Goal: Transaction & Acquisition: Purchase product/service

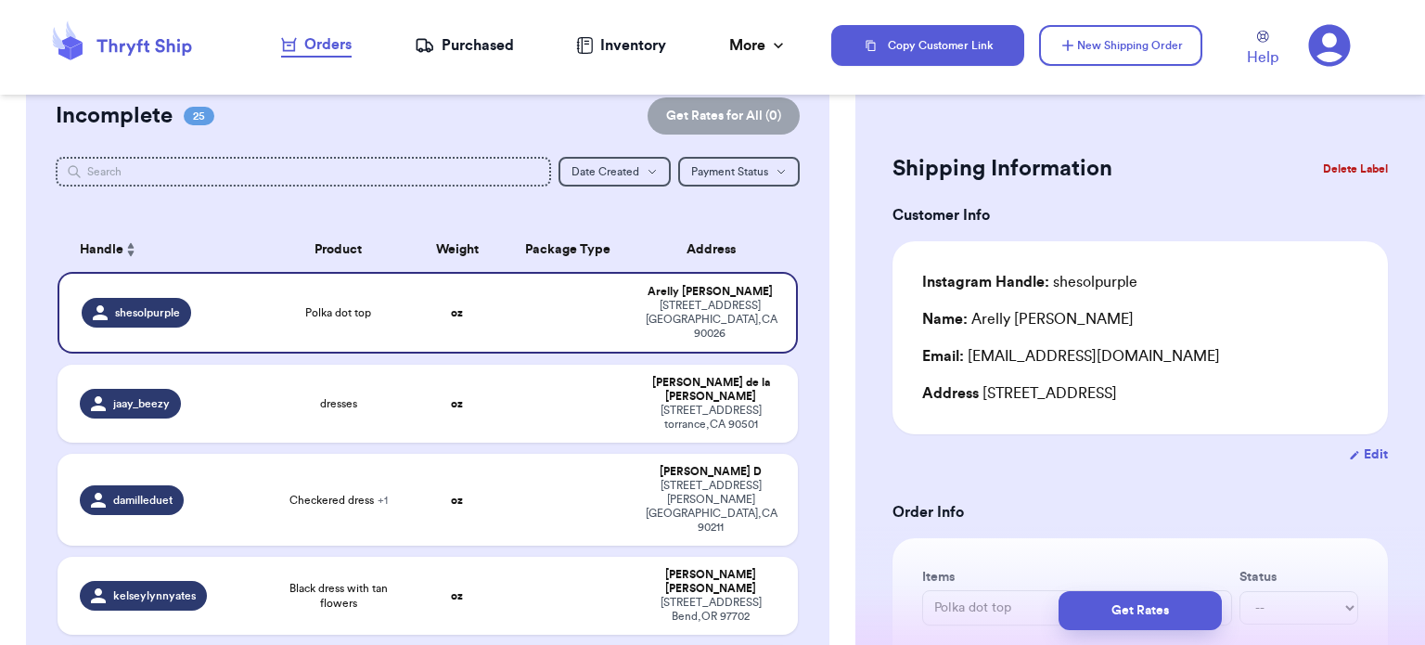
scroll to position [51, 0]
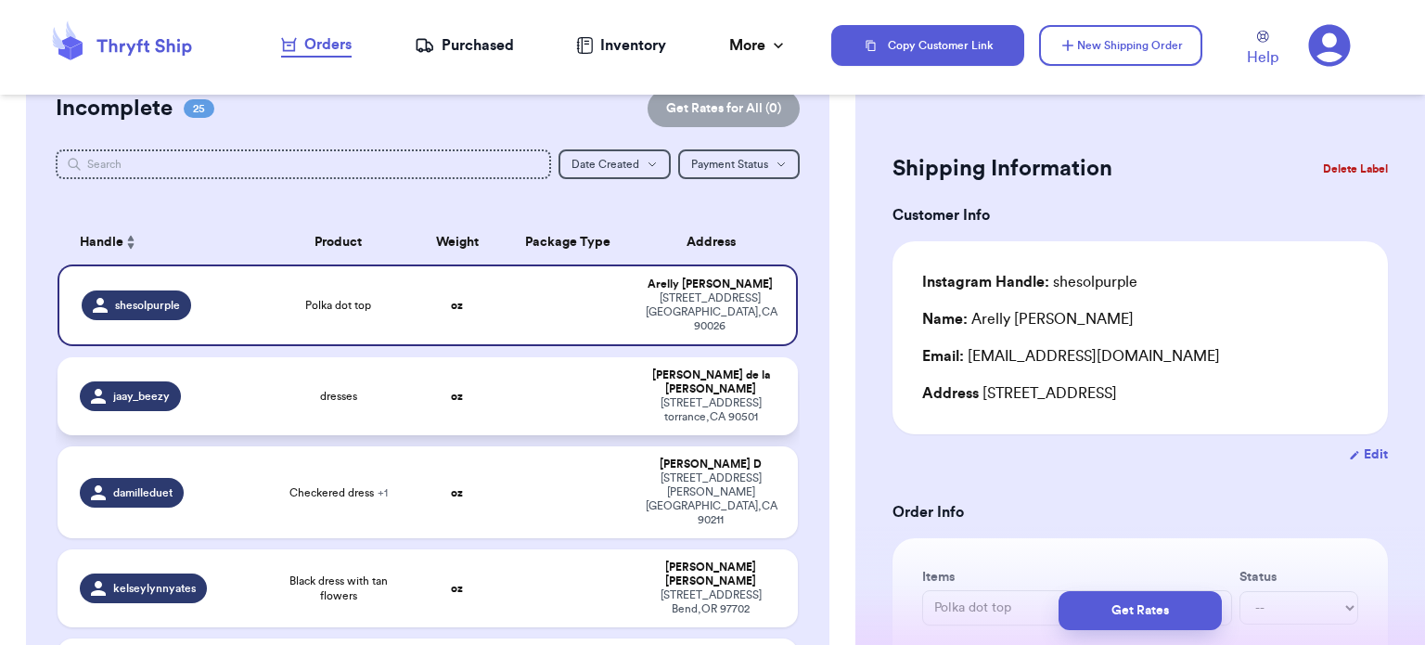
click at [538, 366] on td at bounding box center [569, 396] width 134 height 78
type input "dresses"
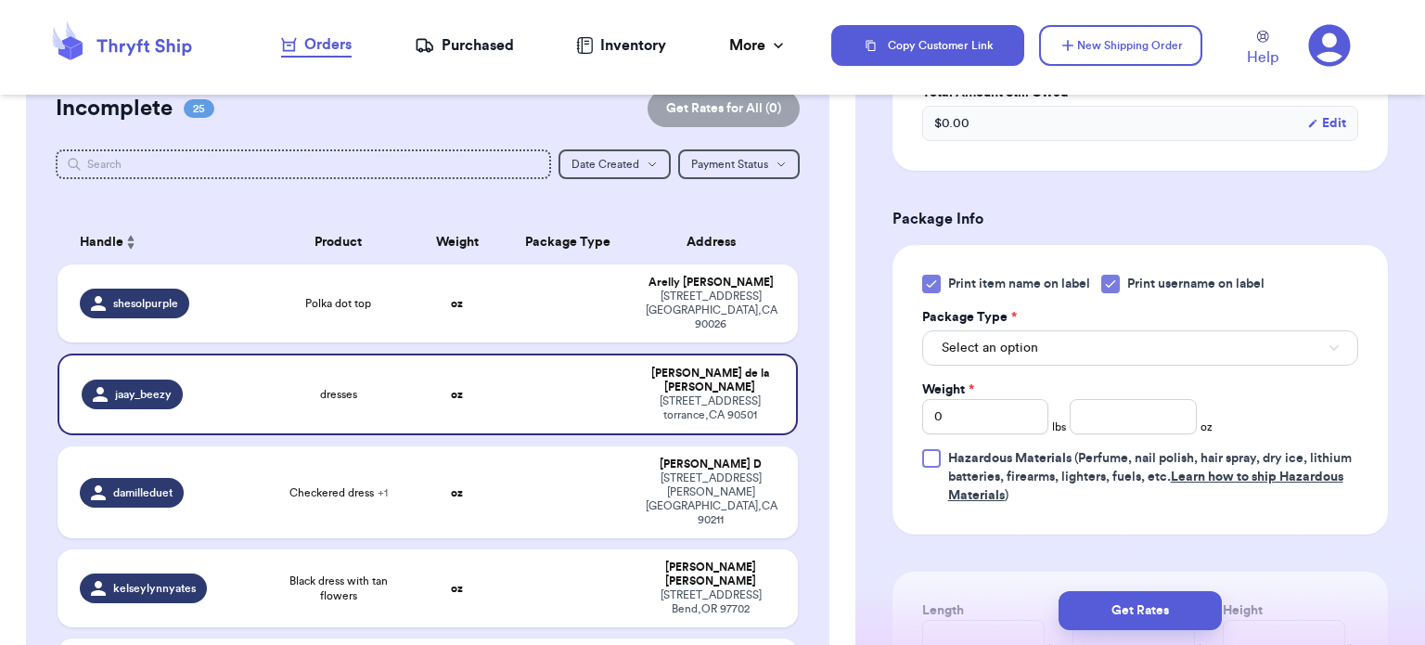
scroll to position [701, 0]
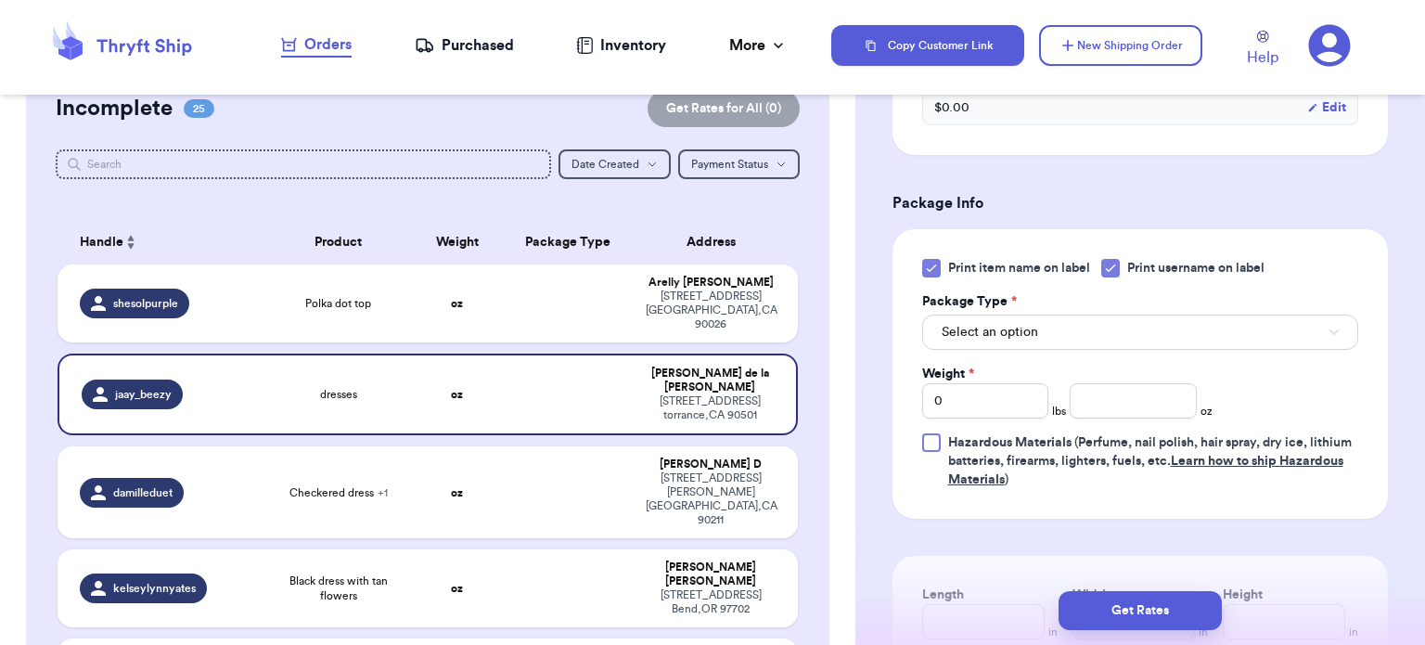
click at [925, 269] on icon at bounding box center [931, 268] width 15 height 15
click at [0, 0] on input "Print item name on label" at bounding box center [0, 0] width 0 height 0
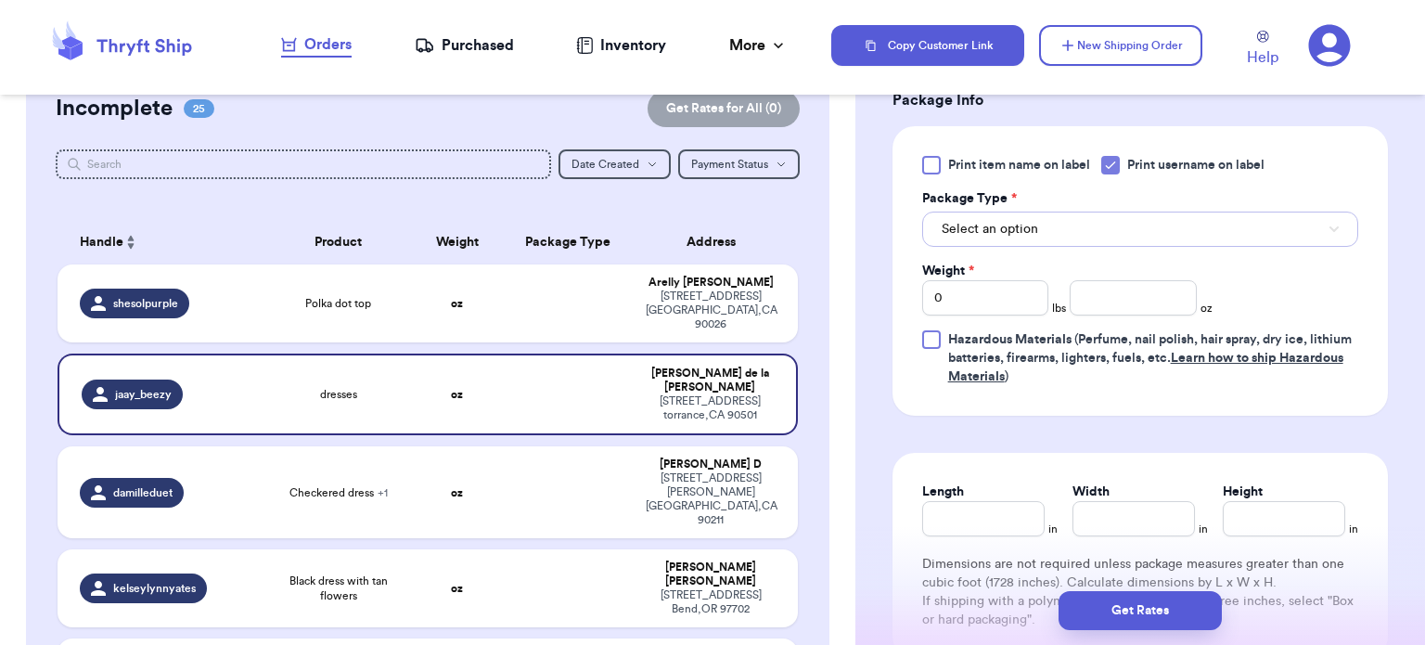
click at [1188, 217] on button "Select an option" at bounding box center [1140, 229] width 436 height 35
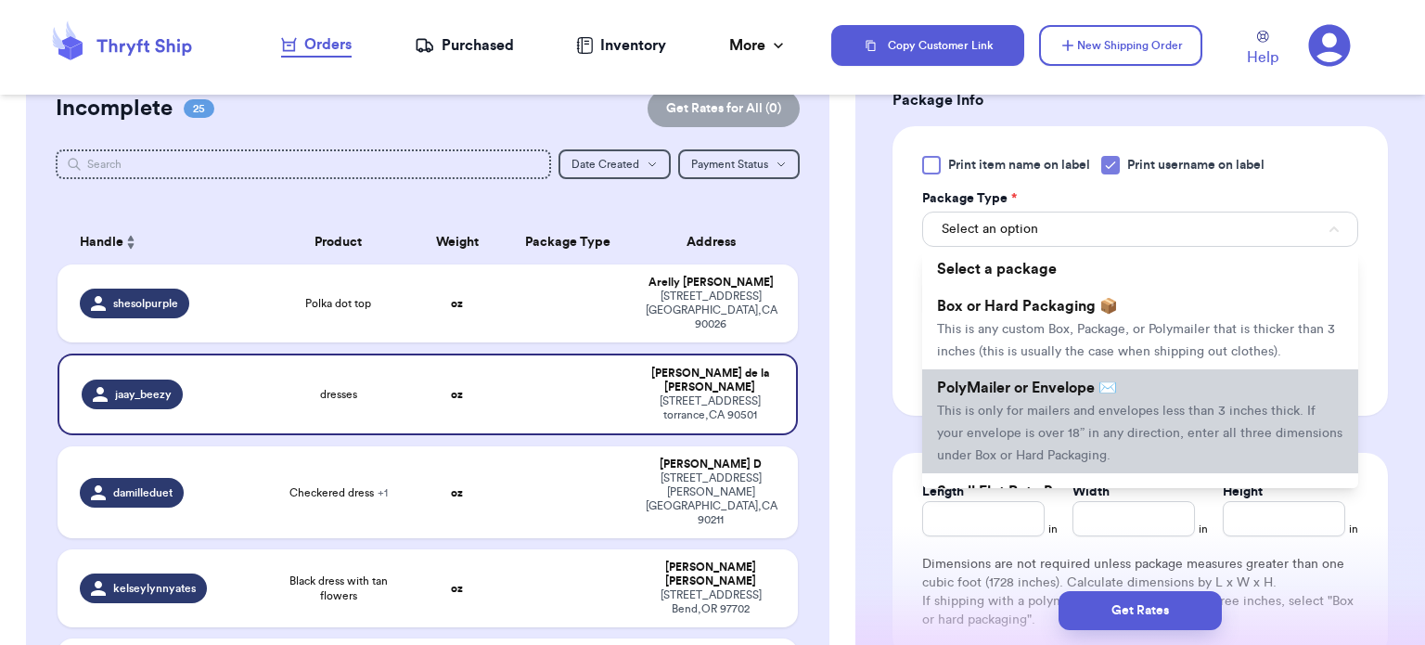
click at [1102, 408] on span "This is only for mailers and envelopes less than 3 inches thick. If your envelo…" at bounding box center [1140, 434] width 406 height 58
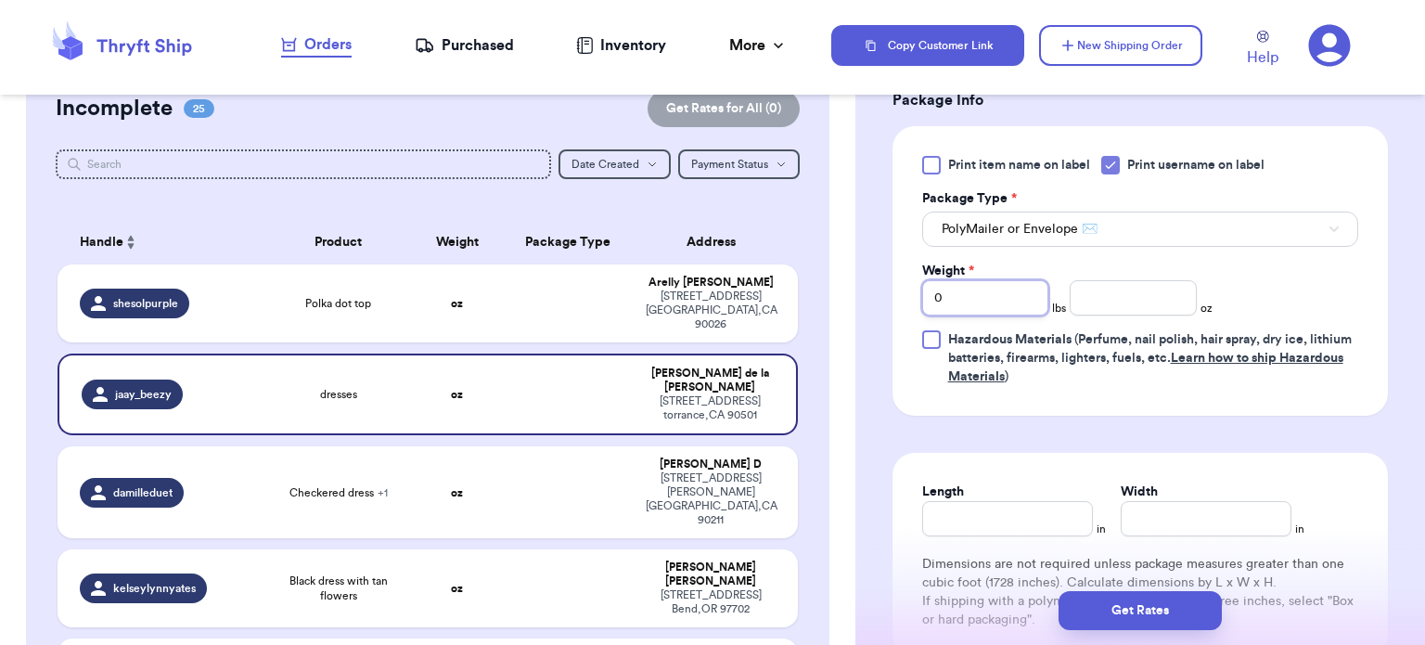
click at [1017, 300] on input "0" at bounding box center [985, 297] width 127 height 35
type input "1"
click at [1103, 302] on input "number" at bounding box center [1133, 297] width 127 height 35
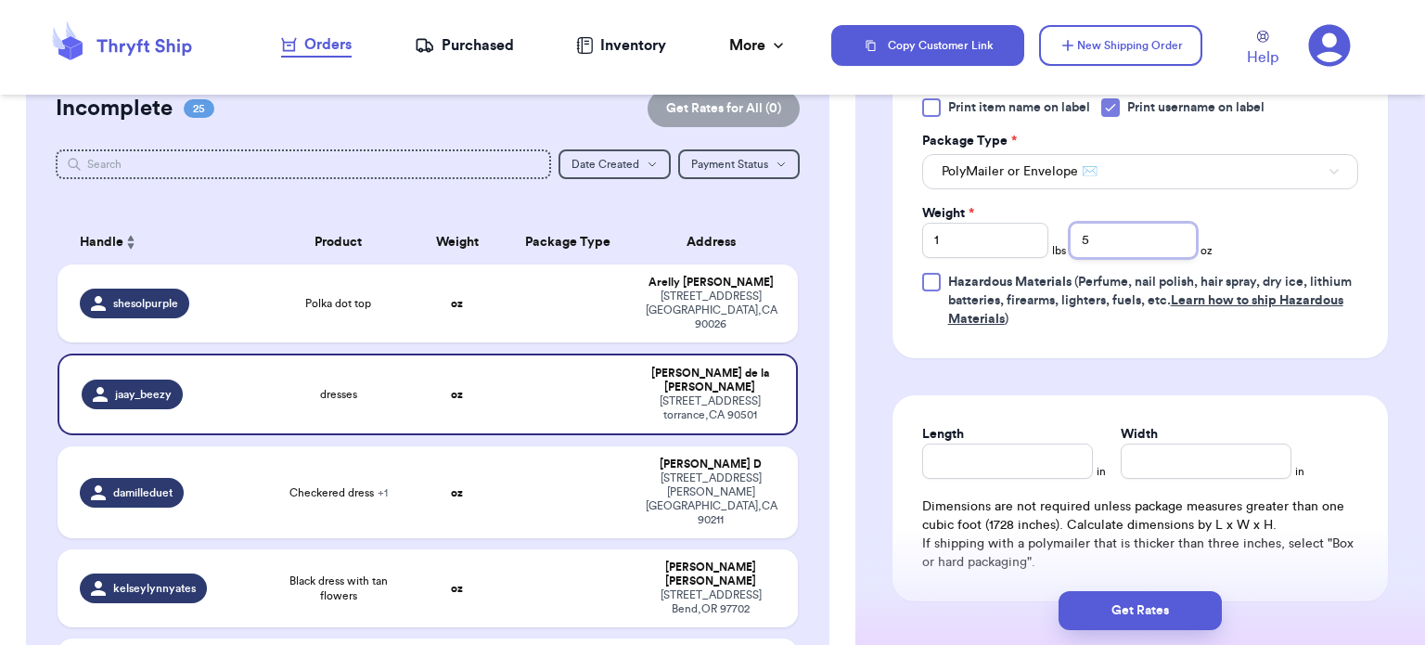
scroll to position [869, 0]
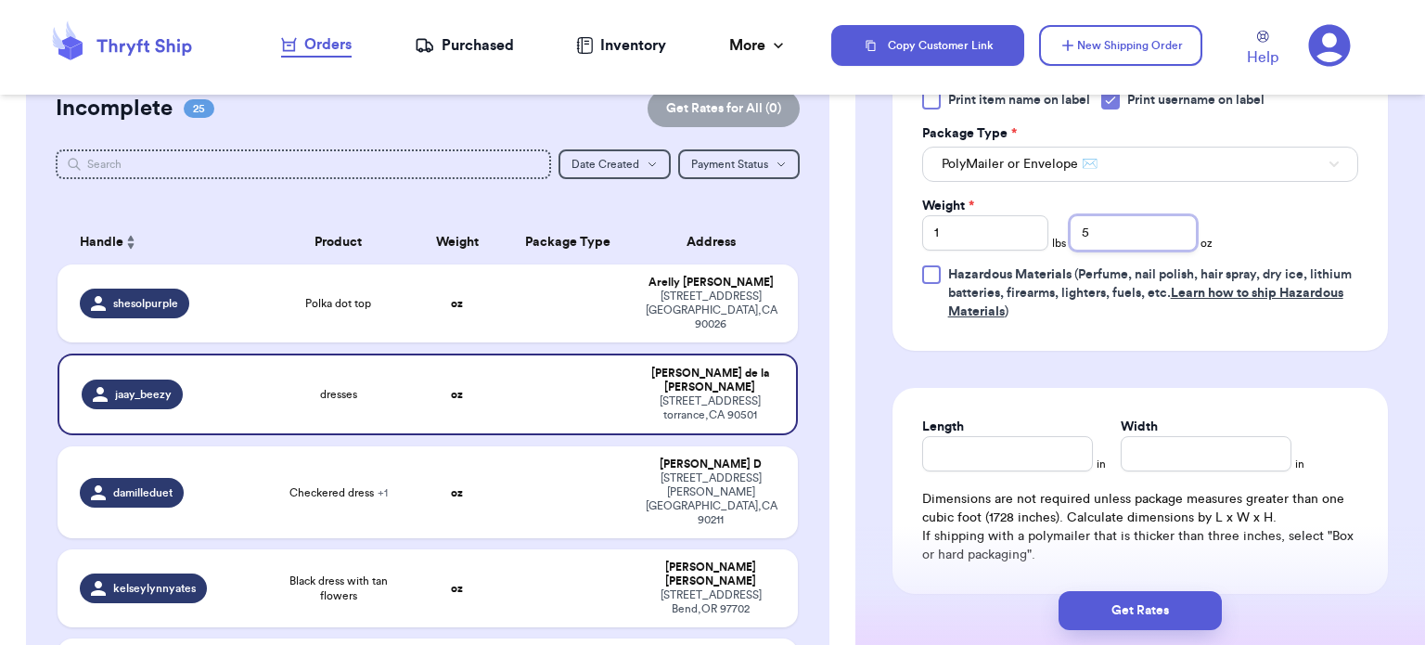
type input "5"
click at [991, 443] on input "Length" at bounding box center [1007, 453] width 171 height 35
type input "12"
click at [1173, 451] on input "Width *" at bounding box center [1206, 453] width 171 height 35
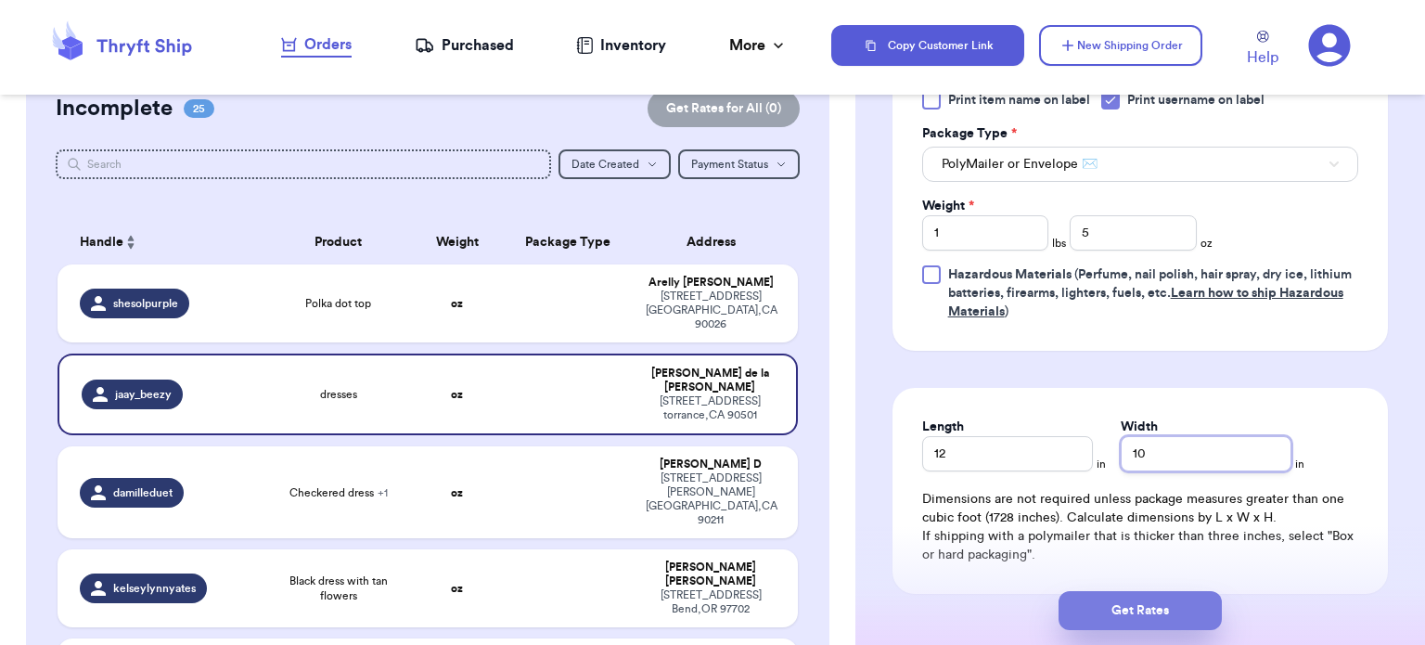
type input "10"
click at [1197, 611] on button "Get Rates" at bounding box center [1140, 610] width 163 height 39
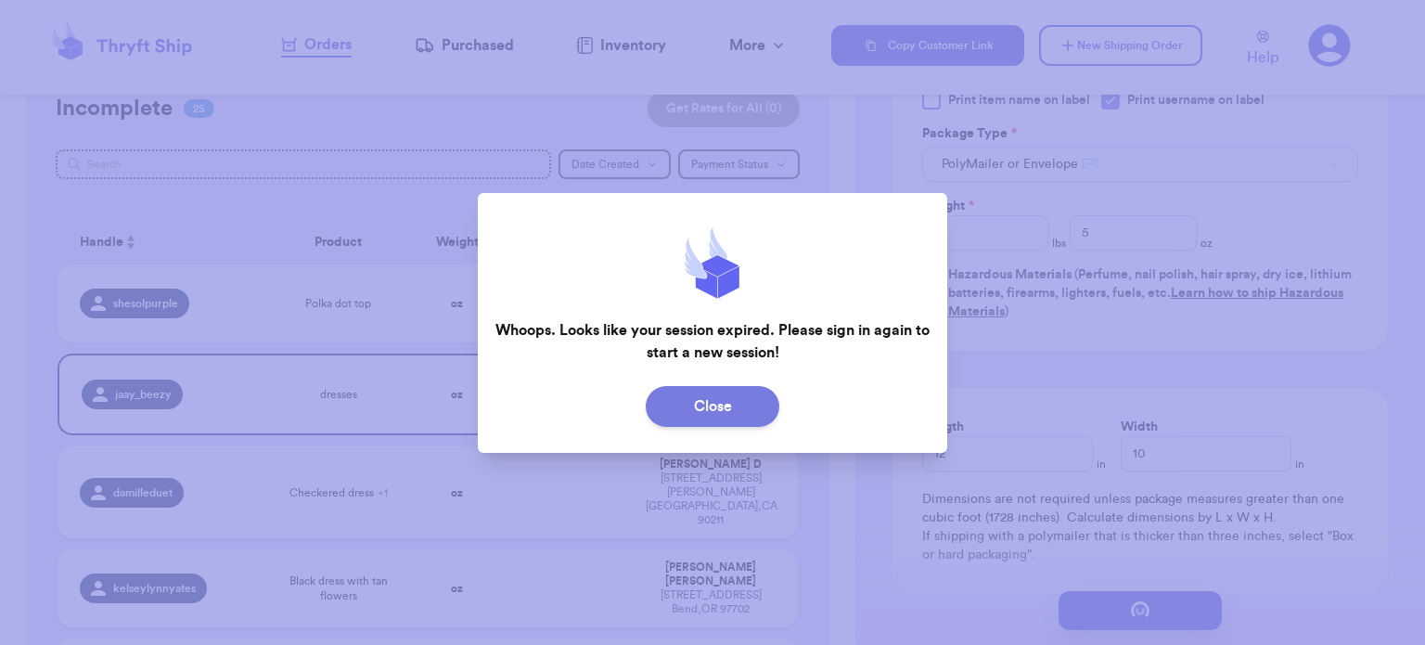
click at [757, 411] on button "Close" at bounding box center [713, 406] width 134 height 41
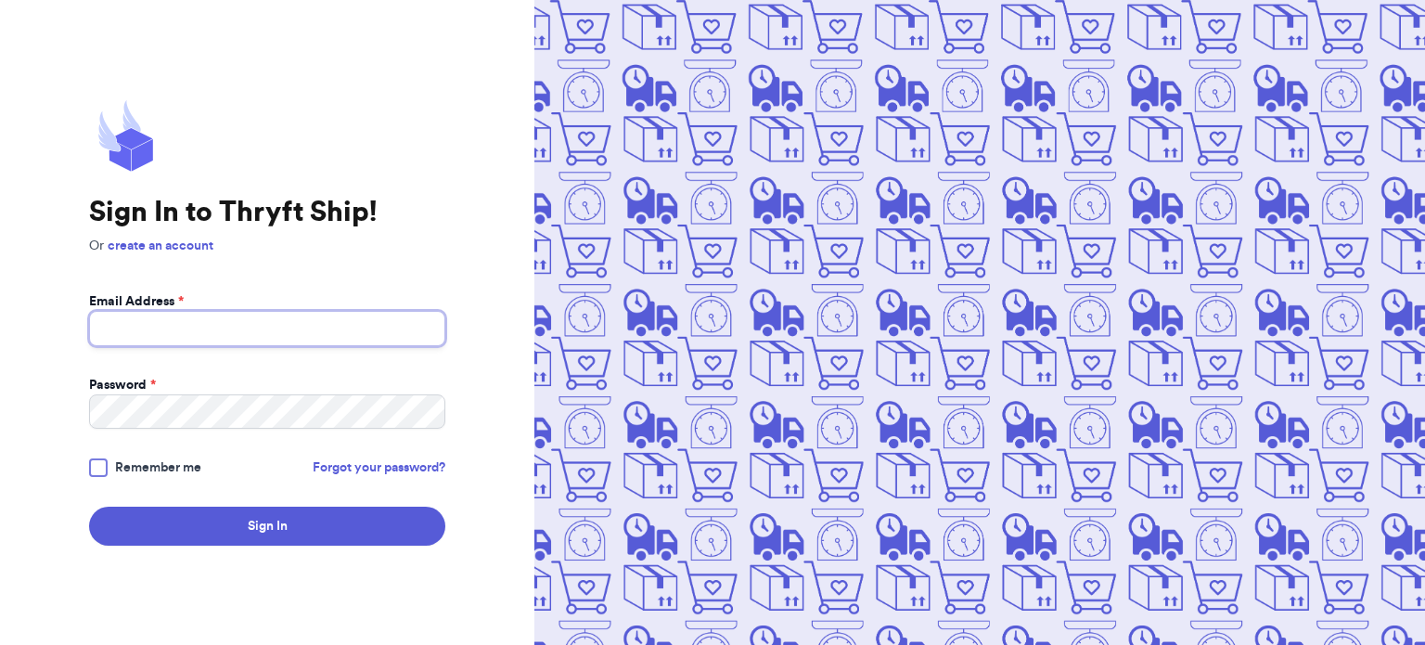
type input "[EMAIL_ADDRESS][DOMAIN_NAME]"
click at [106, 470] on div at bounding box center [98, 467] width 19 height 19
click at [0, 0] on input "Remember me" at bounding box center [0, 0] width 0 height 0
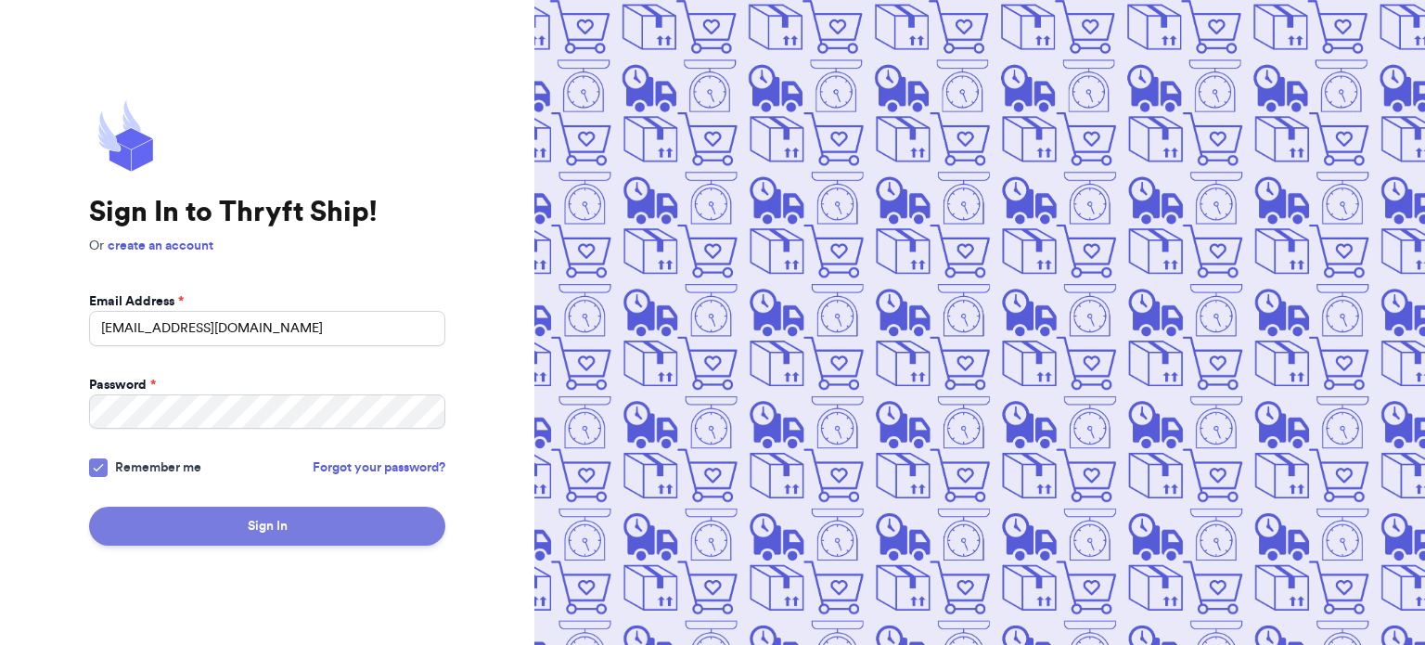
click at [194, 515] on button "Sign In" at bounding box center [267, 526] width 356 height 39
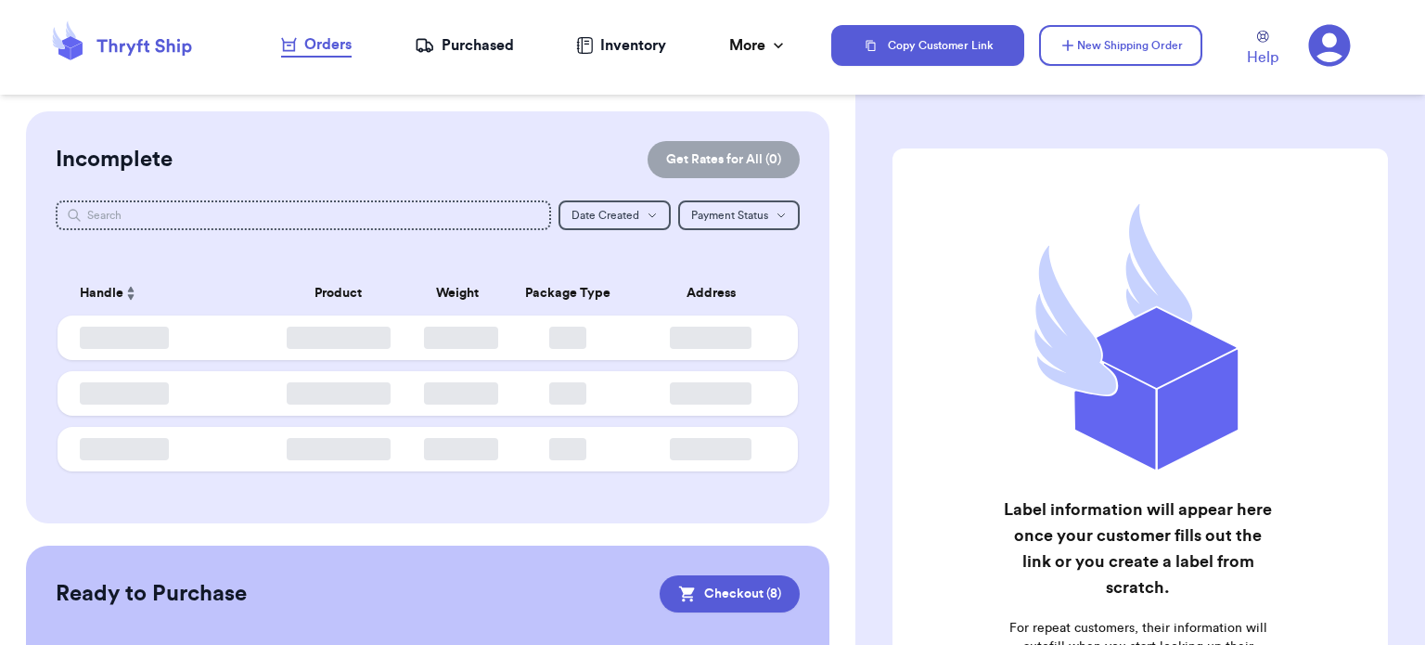
checkbox input "true"
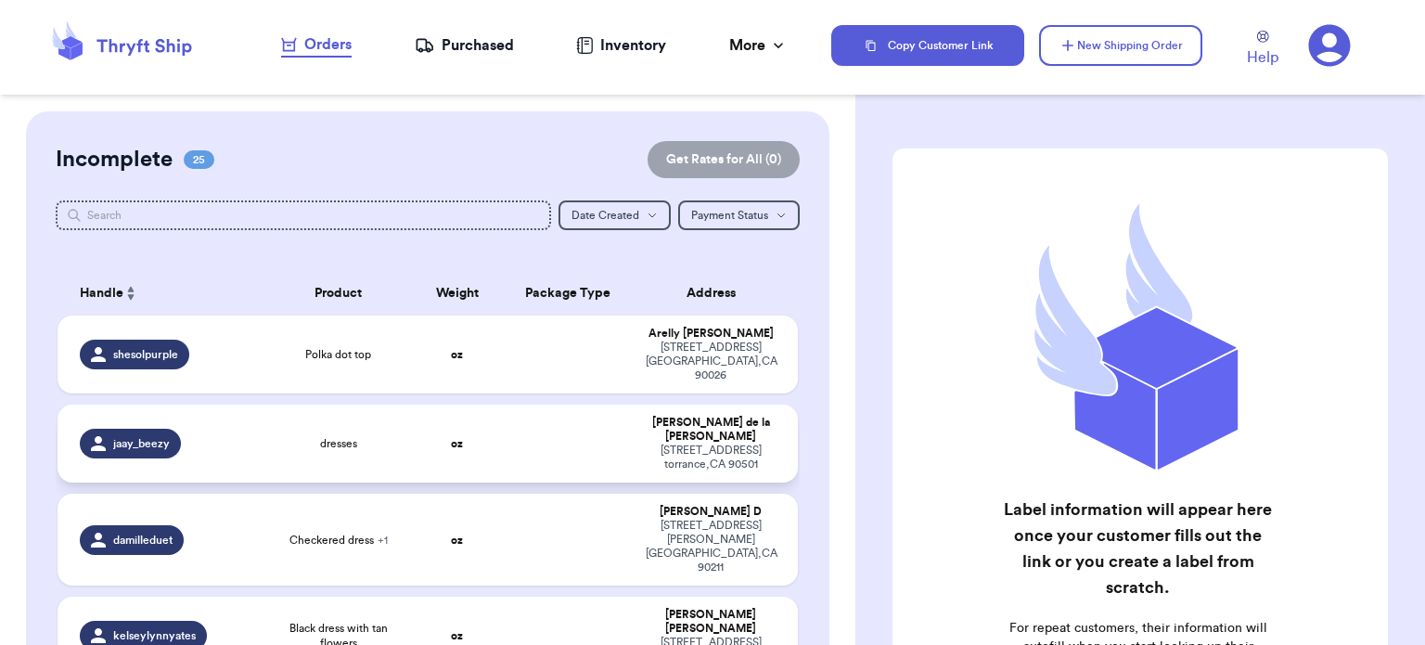
click at [547, 415] on td at bounding box center [569, 444] width 134 height 78
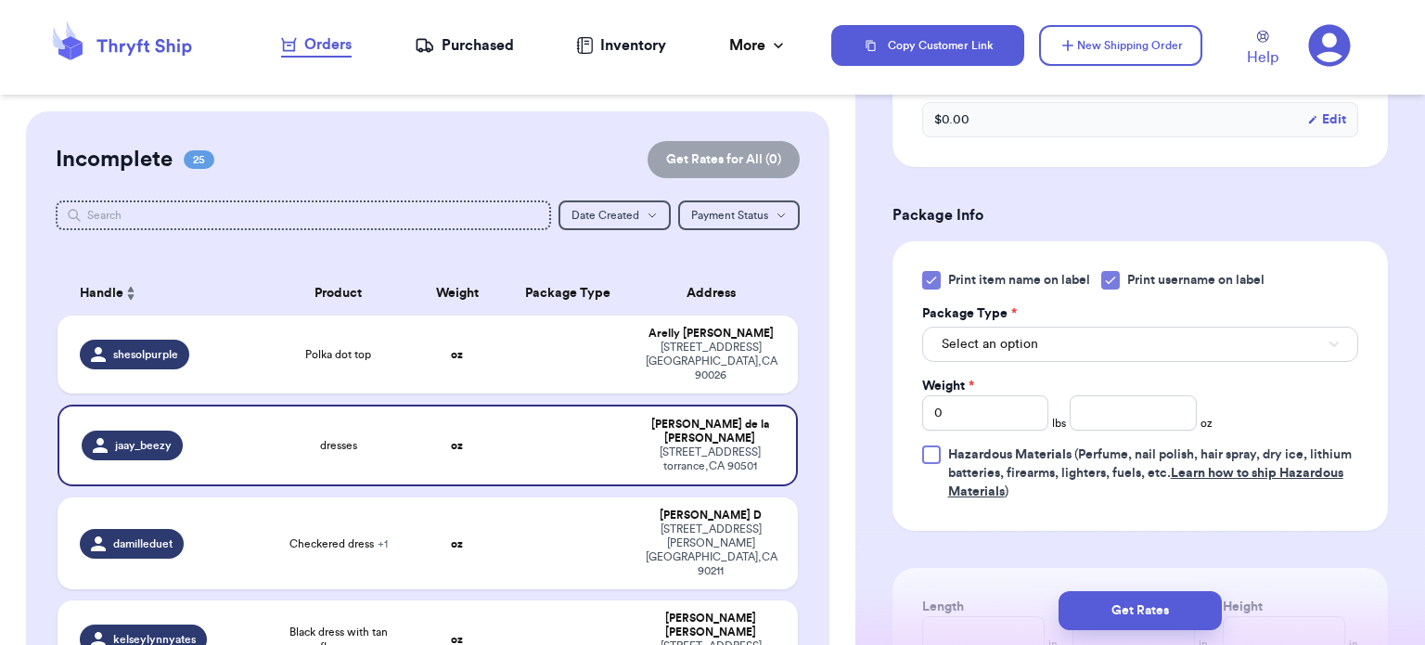
scroll to position [697, 0]
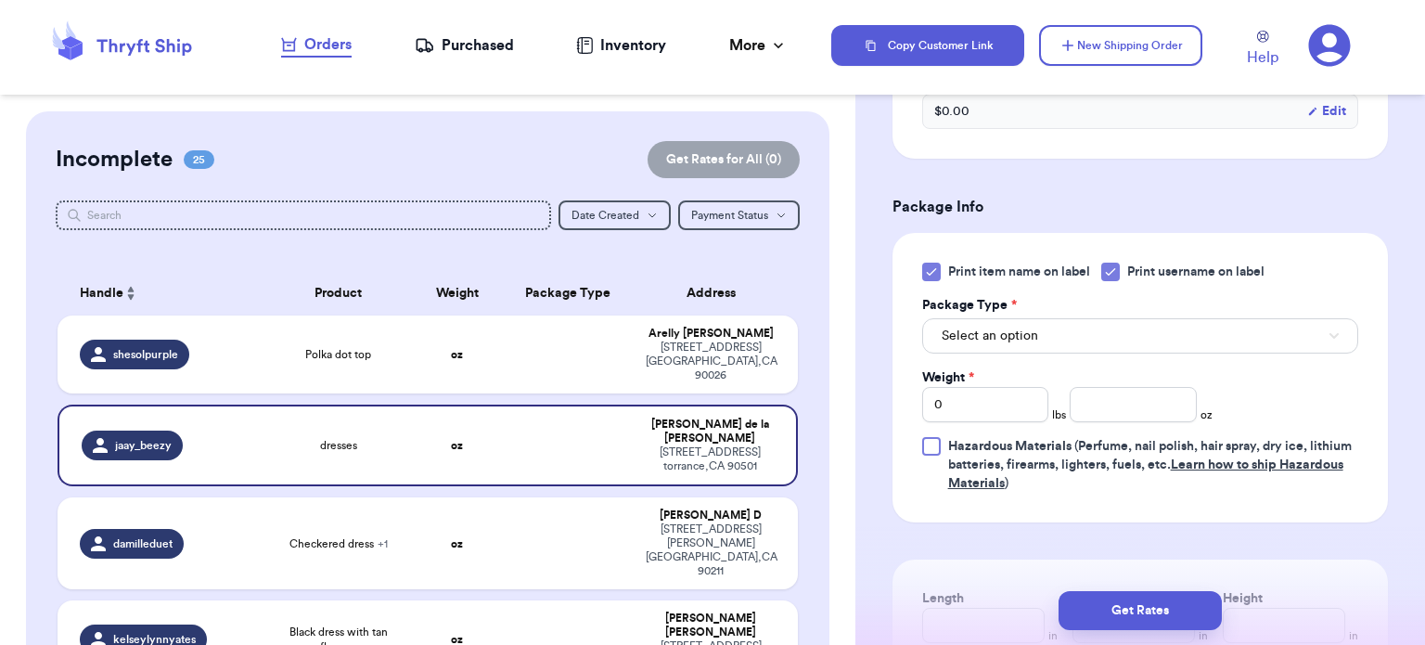
click at [932, 268] on icon at bounding box center [931, 271] width 15 height 15
click at [0, 0] on input "Print item name on label" at bounding box center [0, 0] width 0 height 0
click at [967, 397] on input "0" at bounding box center [985, 404] width 127 height 35
type input "1"
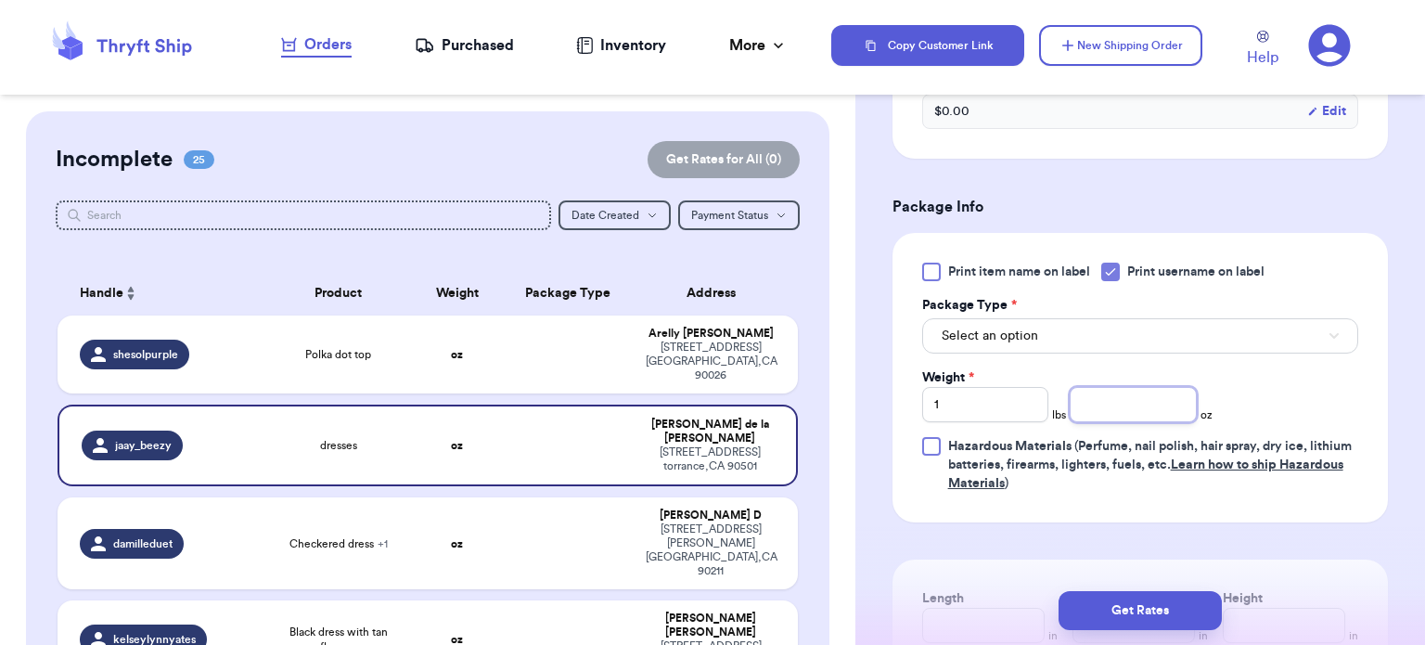
click at [1088, 419] on input "number" at bounding box center [1133, 404] width 127 height 35
type input "5"
click at [1251, 414] on div "Print item name on label Print username on label Package Type * Select an optio…" at bounding box center [1140, 378] width 436 height 230
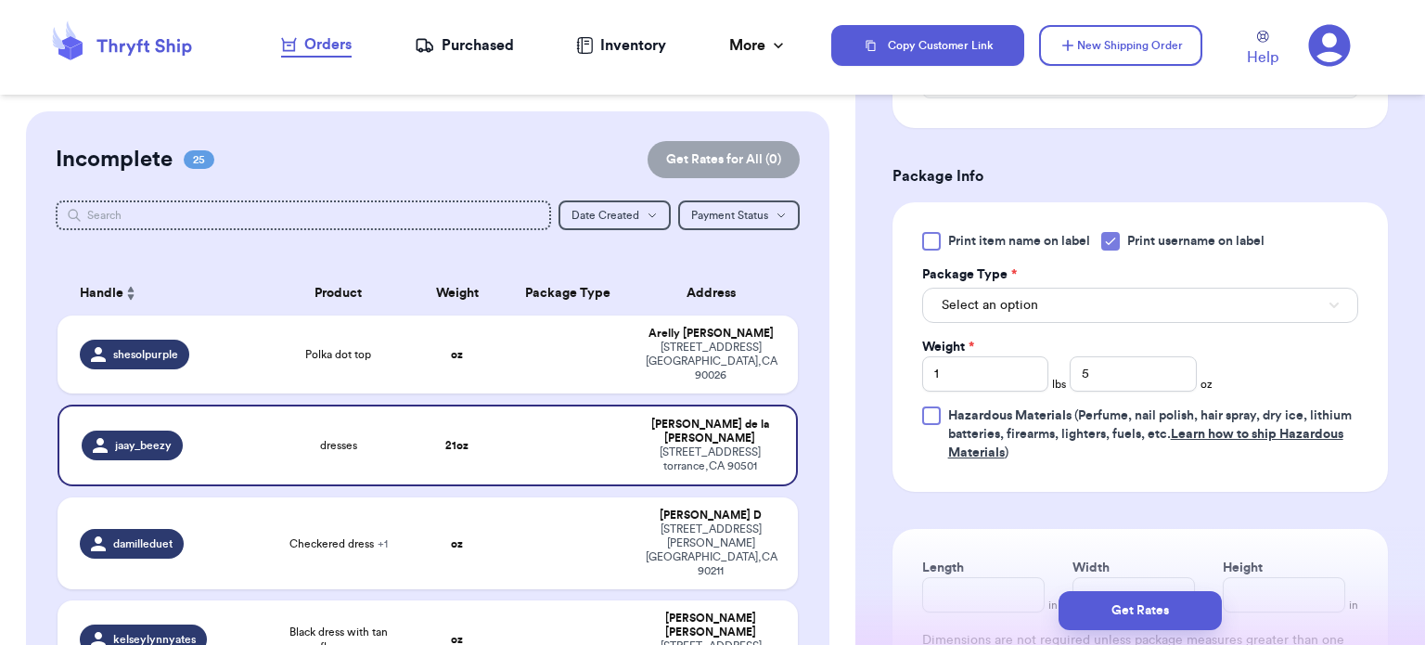
scroll to position [735, 0]
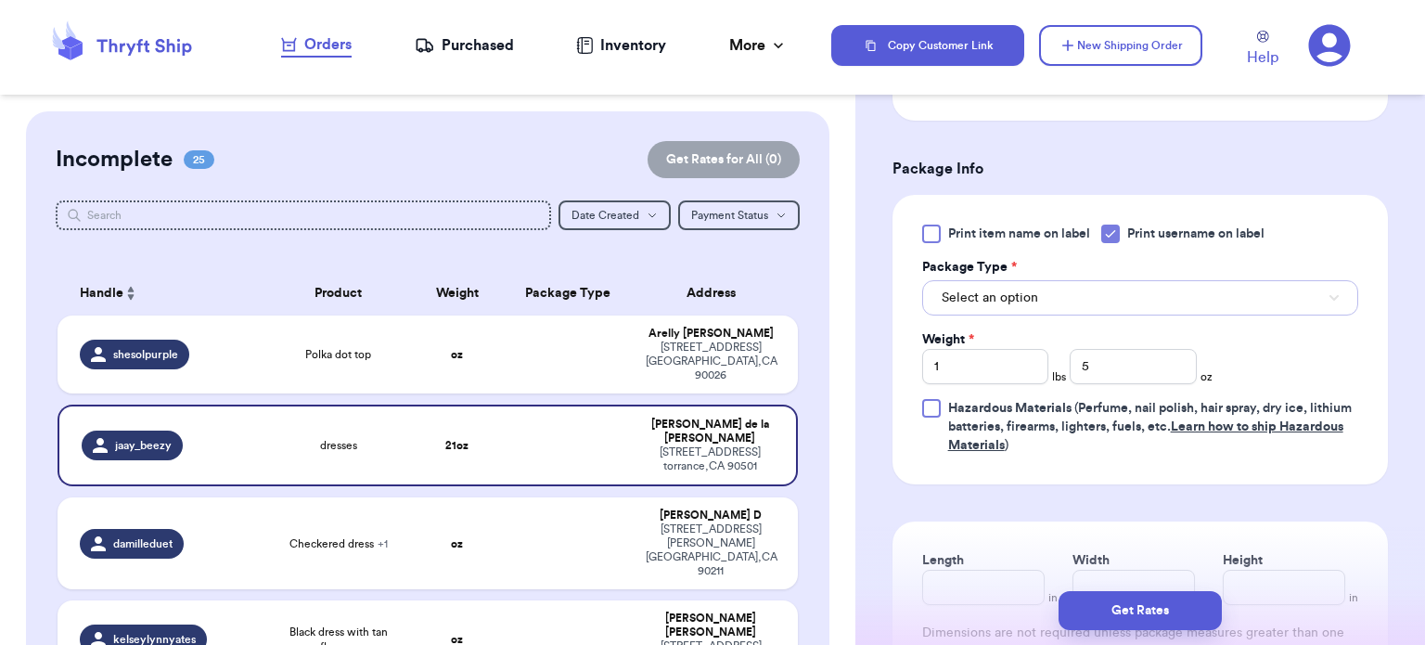
click at [1211, 295] on button "Select an option" at bounding box center [1140, 297] width 436 height 35
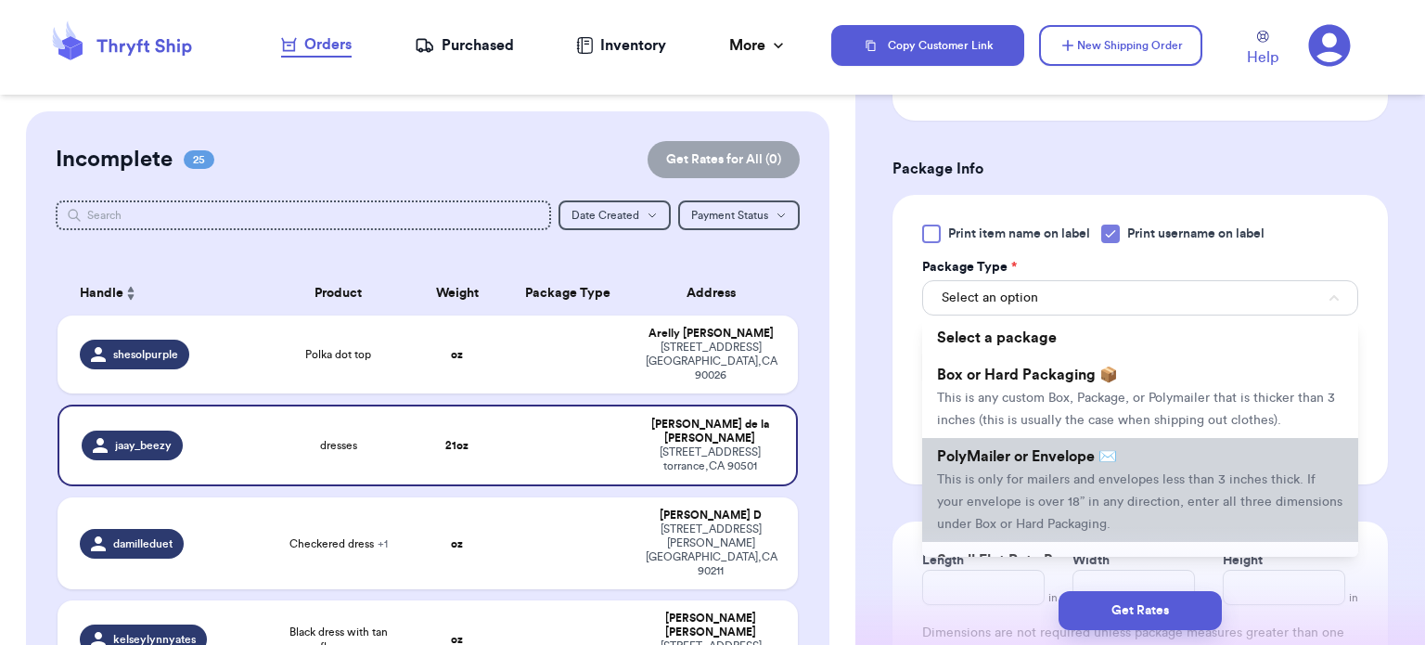
click at [1163, 468] on li "PolyMailer or Envelope ✉️ This is only for mailers and envelopes less than 3 in…" at bounding box center [1140, 490] width 436 height 104
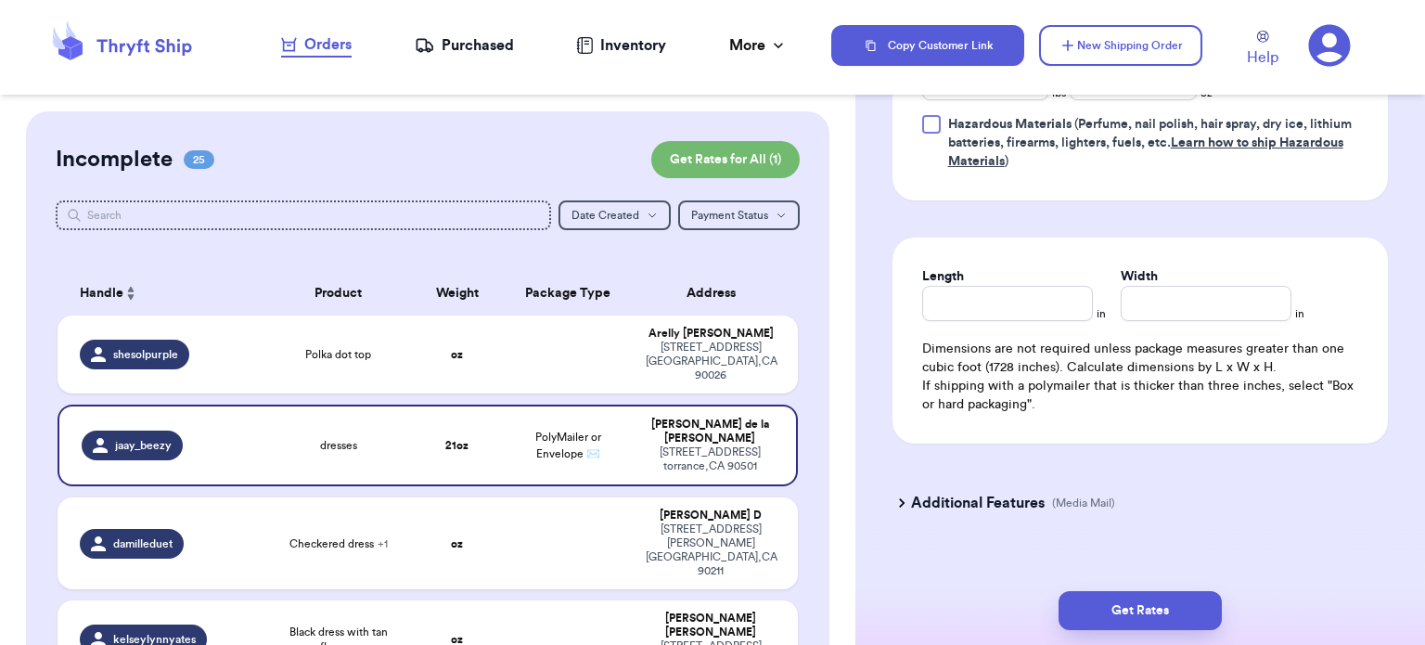
scroll to position [1027, 0]
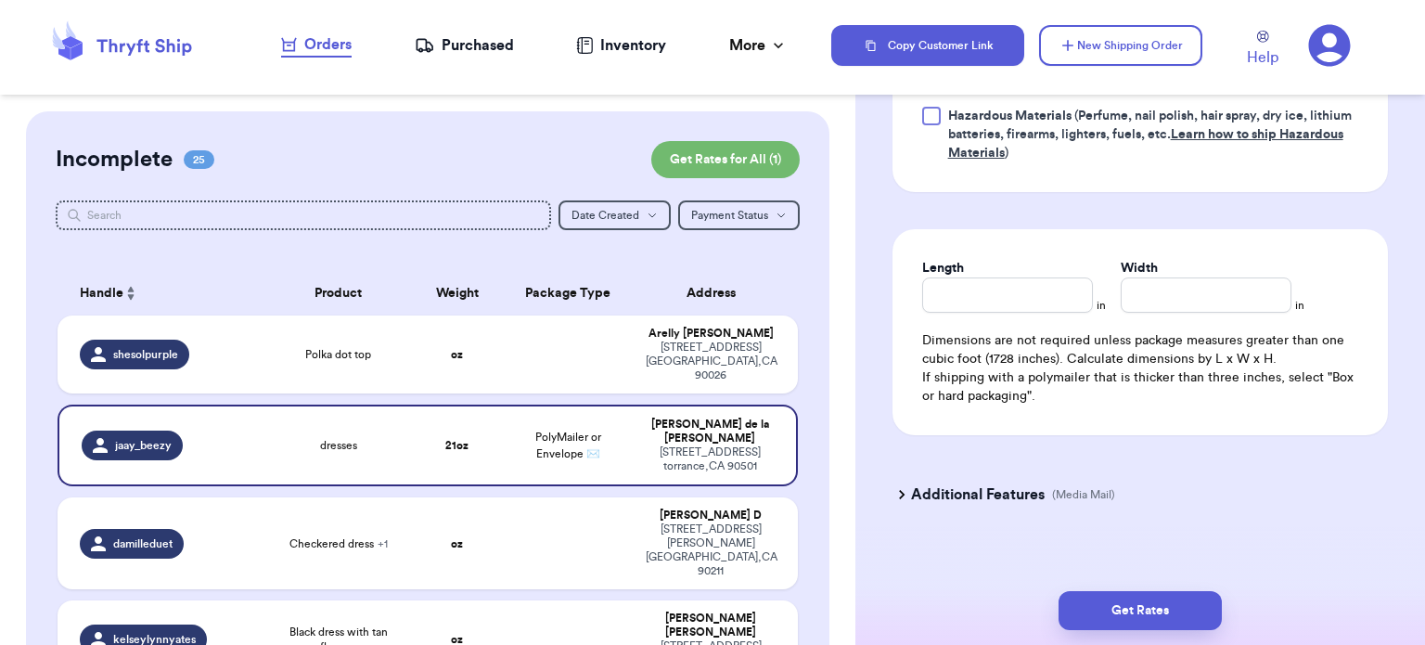
click at [990, 315] on div "Length in Width in Dimensions are not required unless package measures greater …" at bounding box center [1141, 332] width 496 height 206
click at [986, 294] on input "Length" at bounding box center [1007, 294] width 171 height 35
type input "12"
click at [1143, 290] on input "Width *" at bounding box center [1206, 294] width 171 height 35
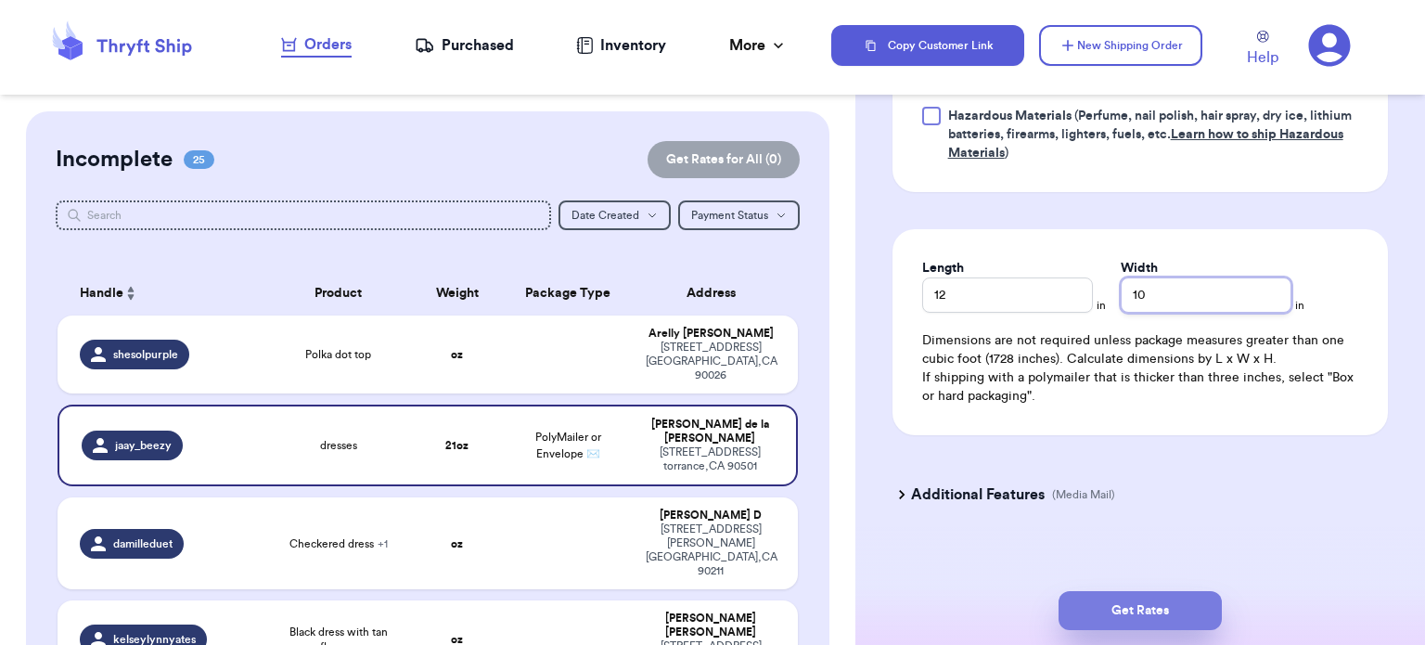
type input "10"
click at [1144, 593] on button "Get Rates" at bounding box center [1140, 610] width 163 height 39
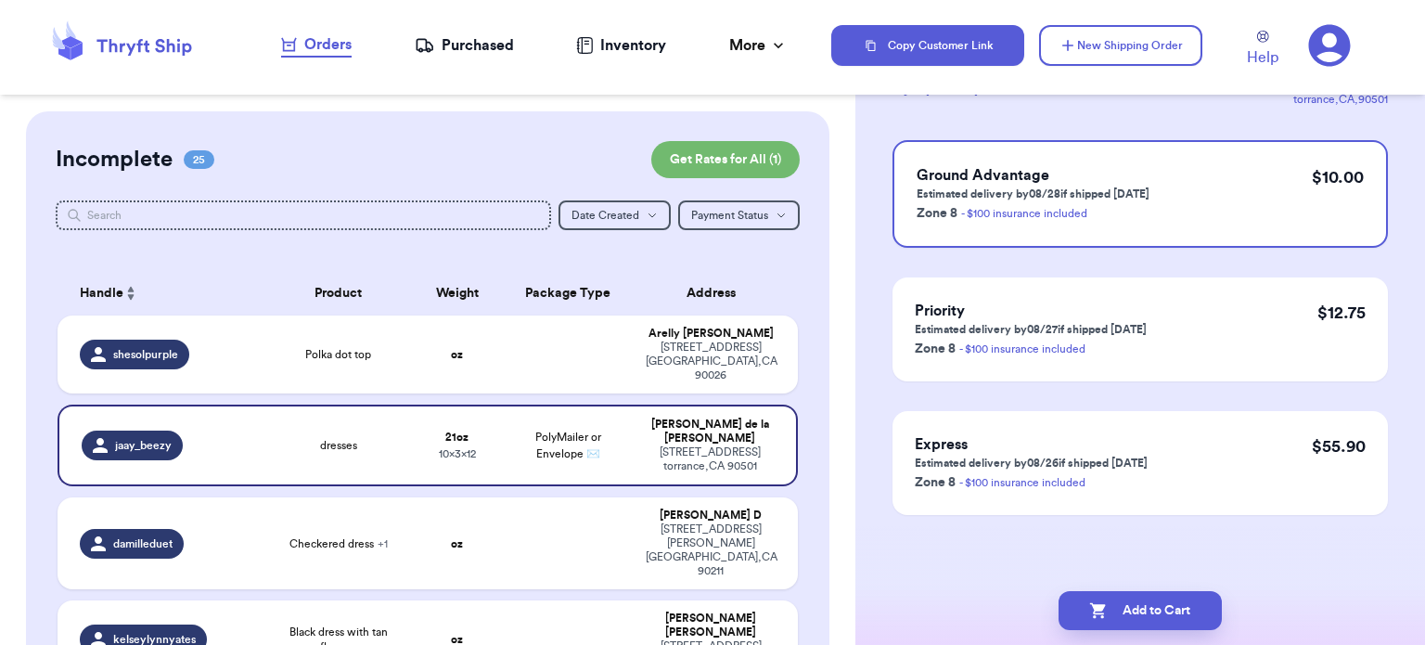
scroll to position [0, 0]
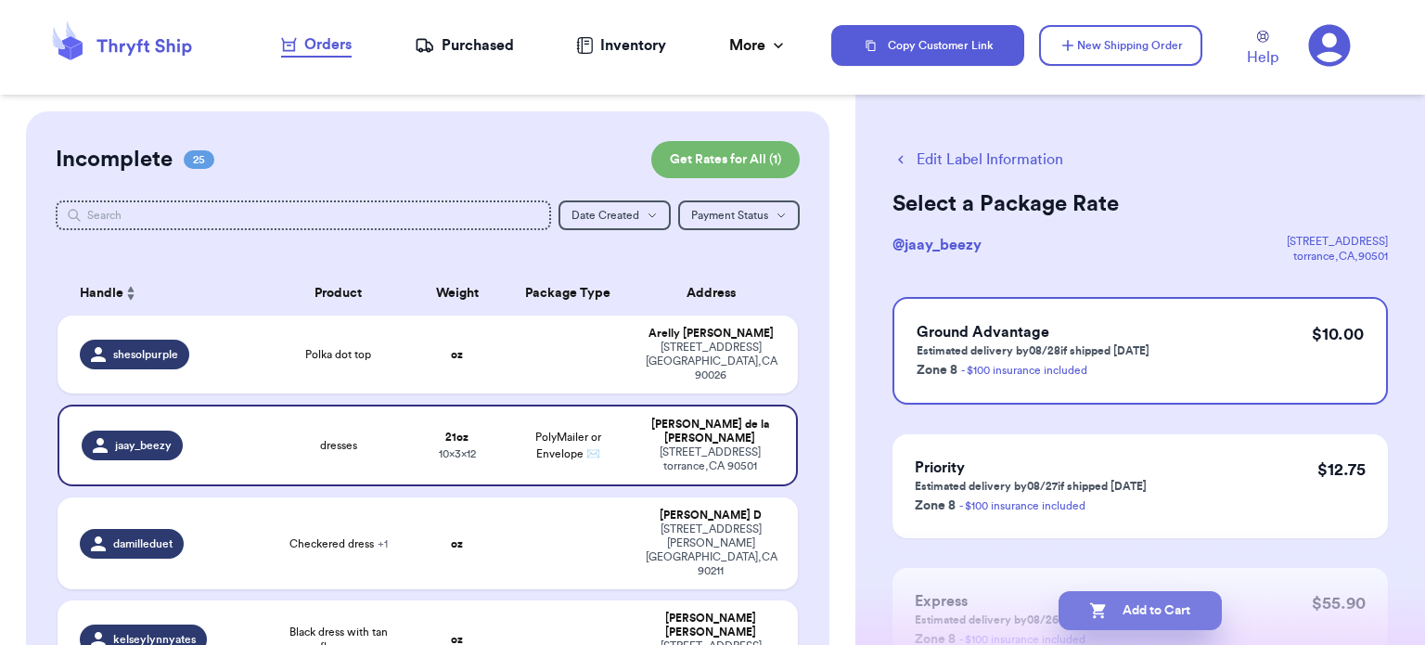
click at [1147, 602] on button "Add to Cart" at bounding box center [1140, 610] width 163 height 39
checkbox input "true"
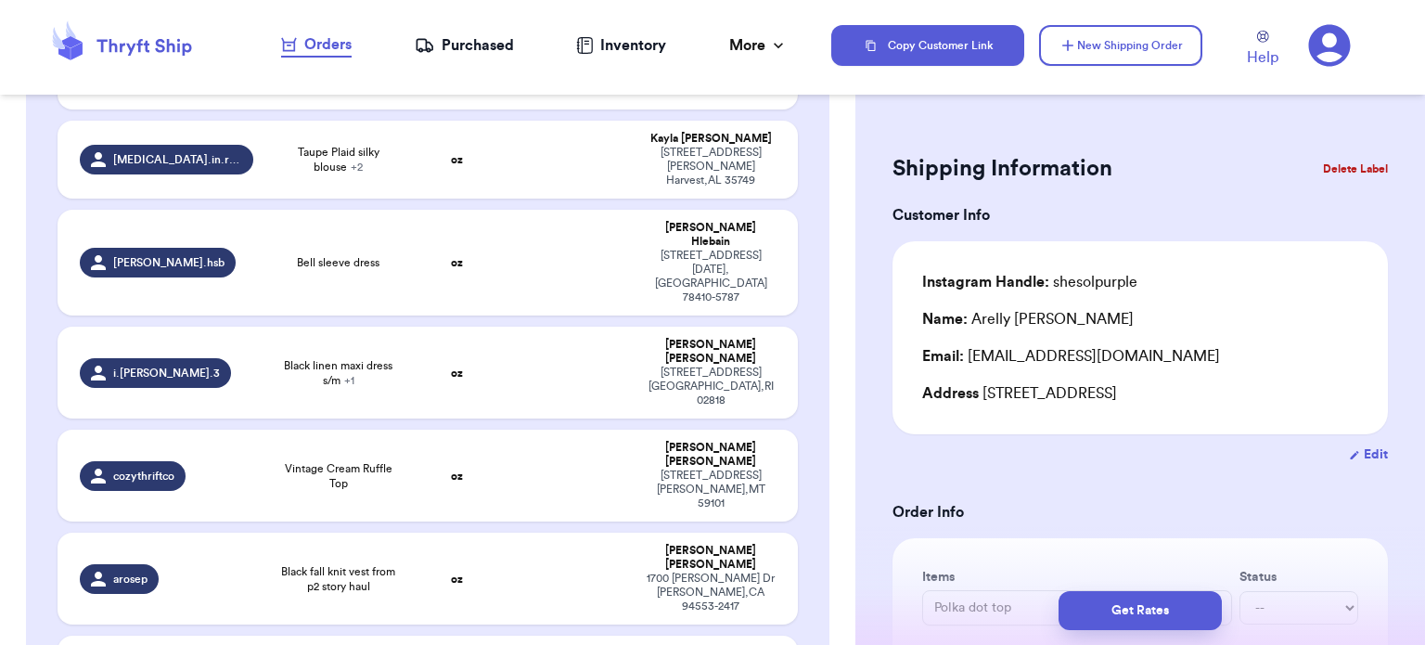
scroll to position [742, 0]
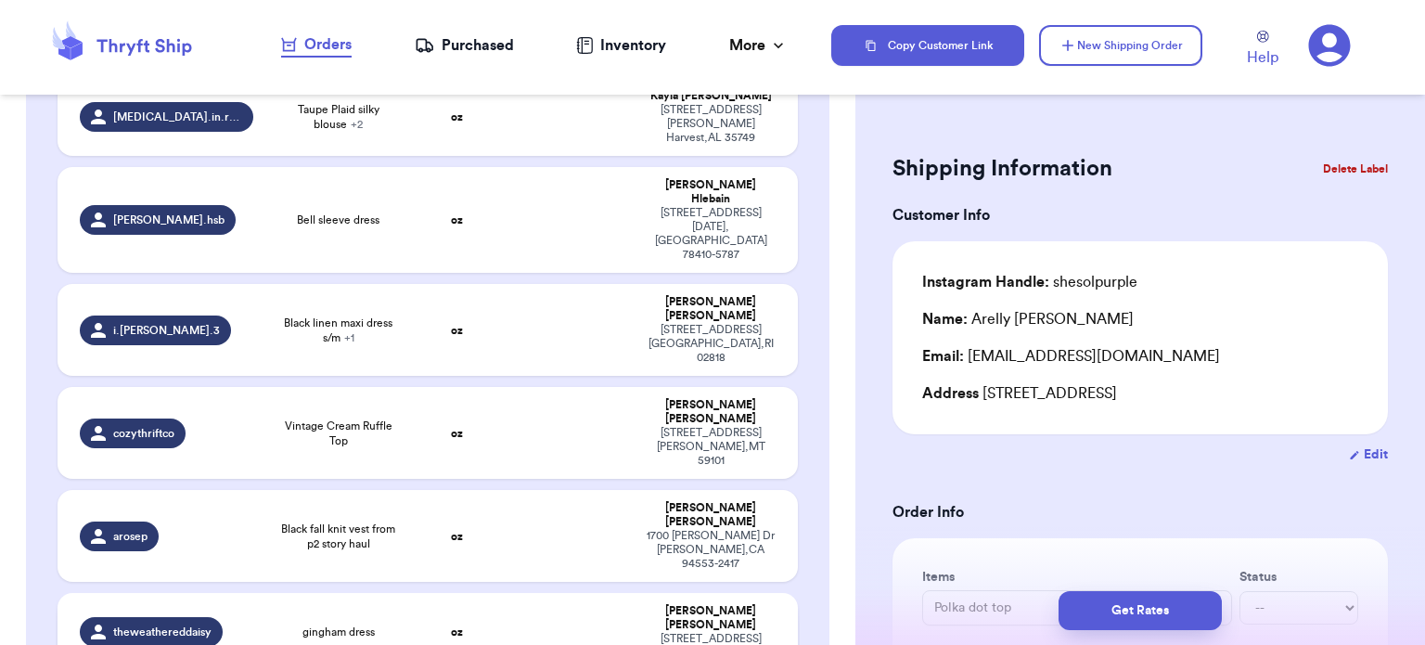
click at [488, 593] on td "oz" at bounding box center [457, 632] width 89 height 78
type input "gingham dress"
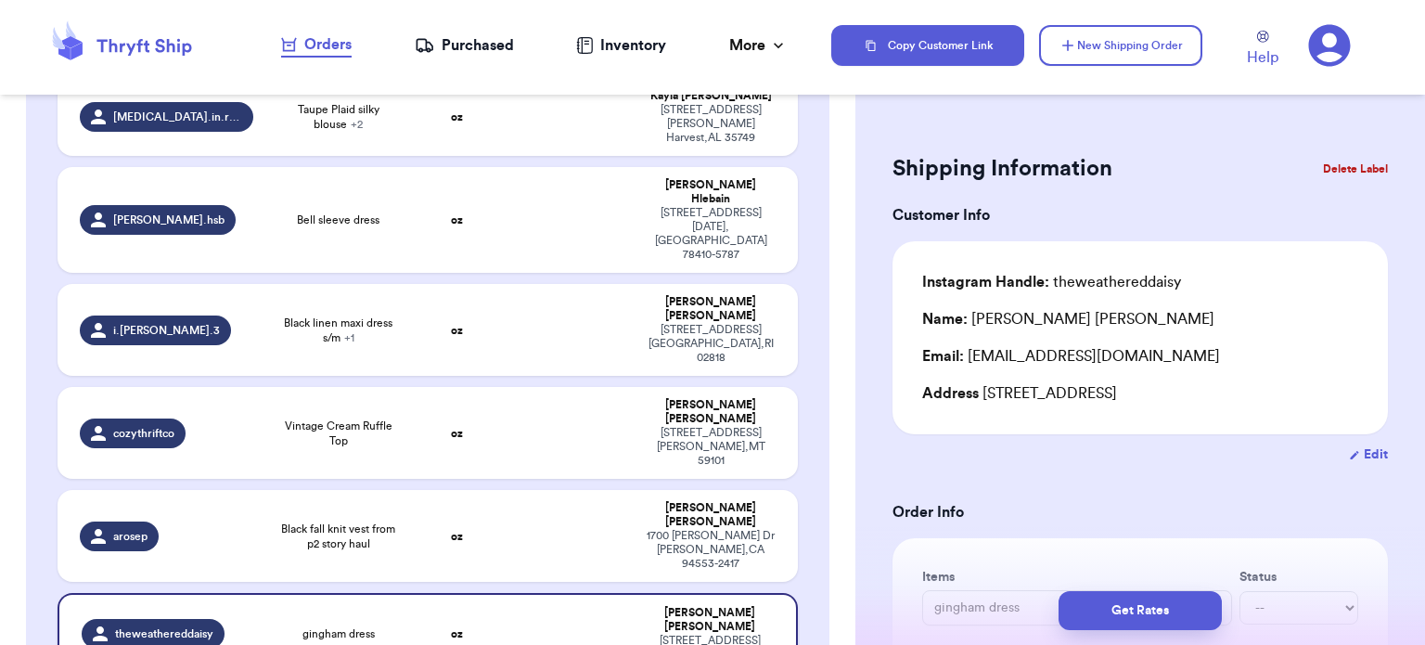
click at [541, 593] on td at bounding box center [569, 634] width 134 height 82
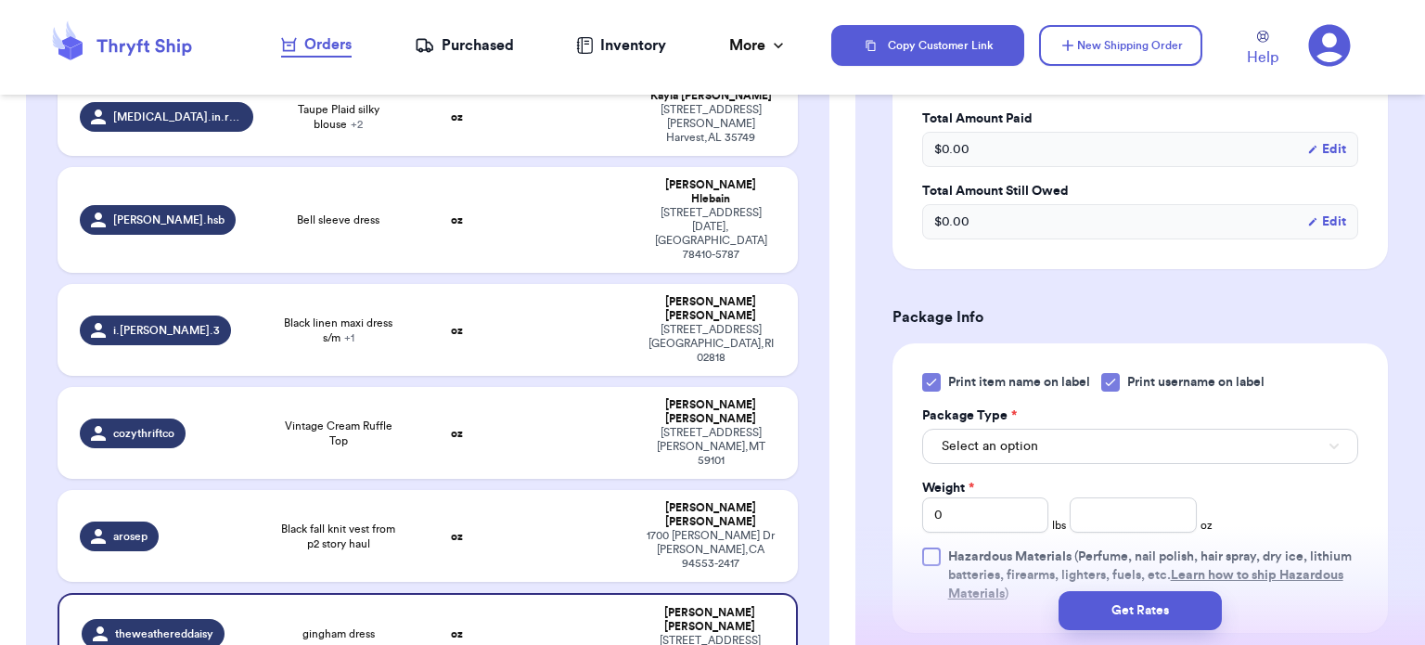
scroll to position [637, 0]
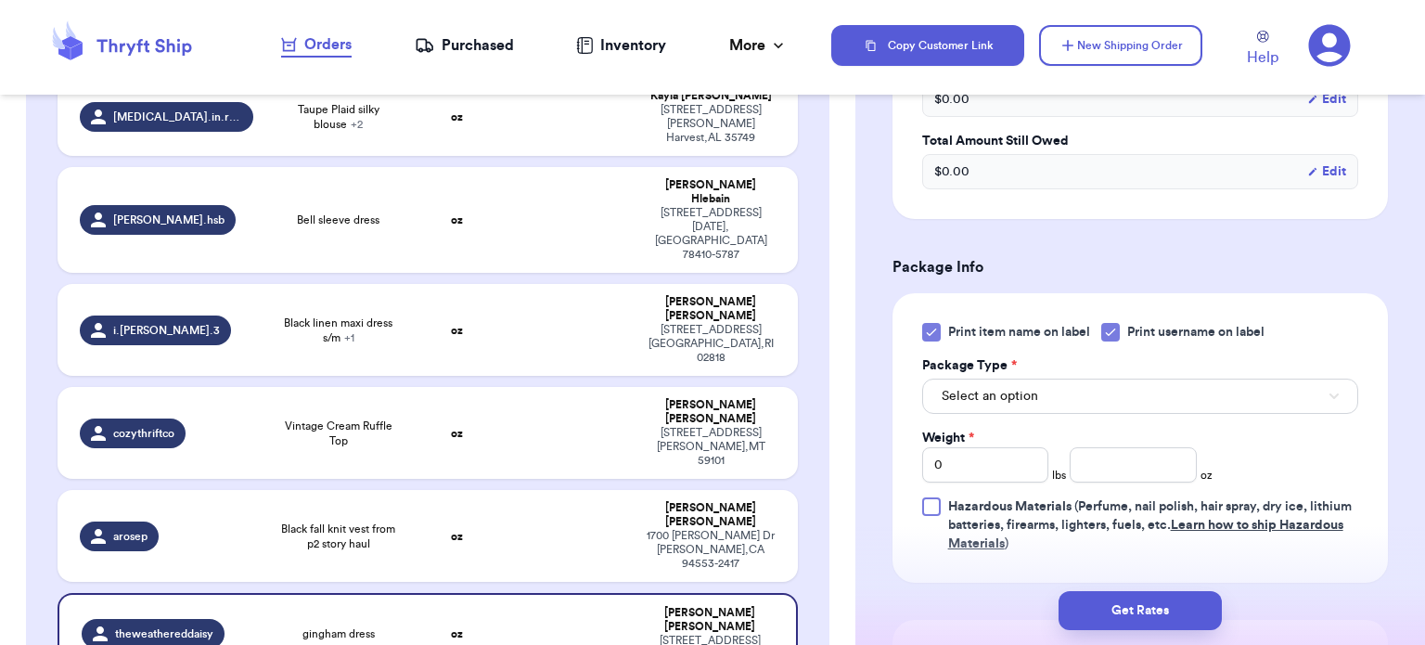
click at [932, 325] on icon at bounding box center [931, 332] width 15 height 15
click at [0, 0] on input "Print item name on label" at bounding box center [0, 0] width 0 height 0
click at [1025, 393] on span "Select an option" at bounding box center [990, 396] width 97 height 19
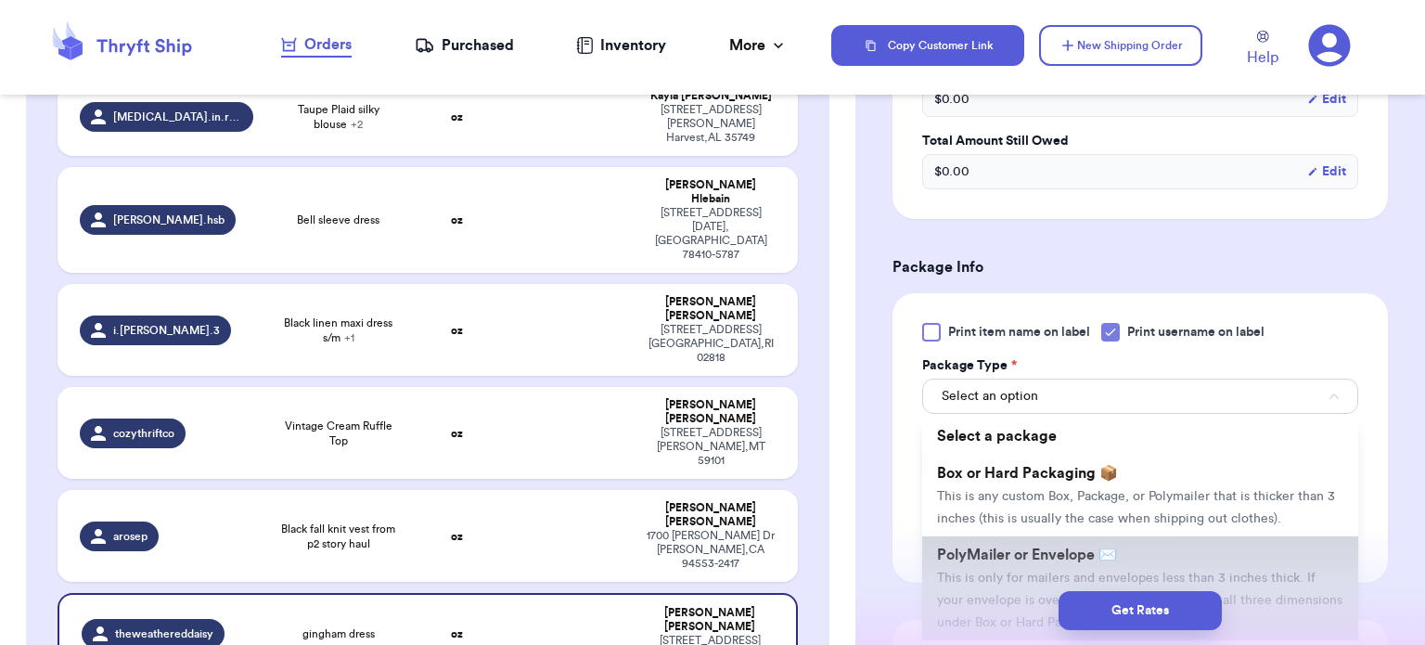
click at [1047, 551] on span "PolyMailer or Envelope ✉️" at bounding box center [1027, 555] width 180 height 15
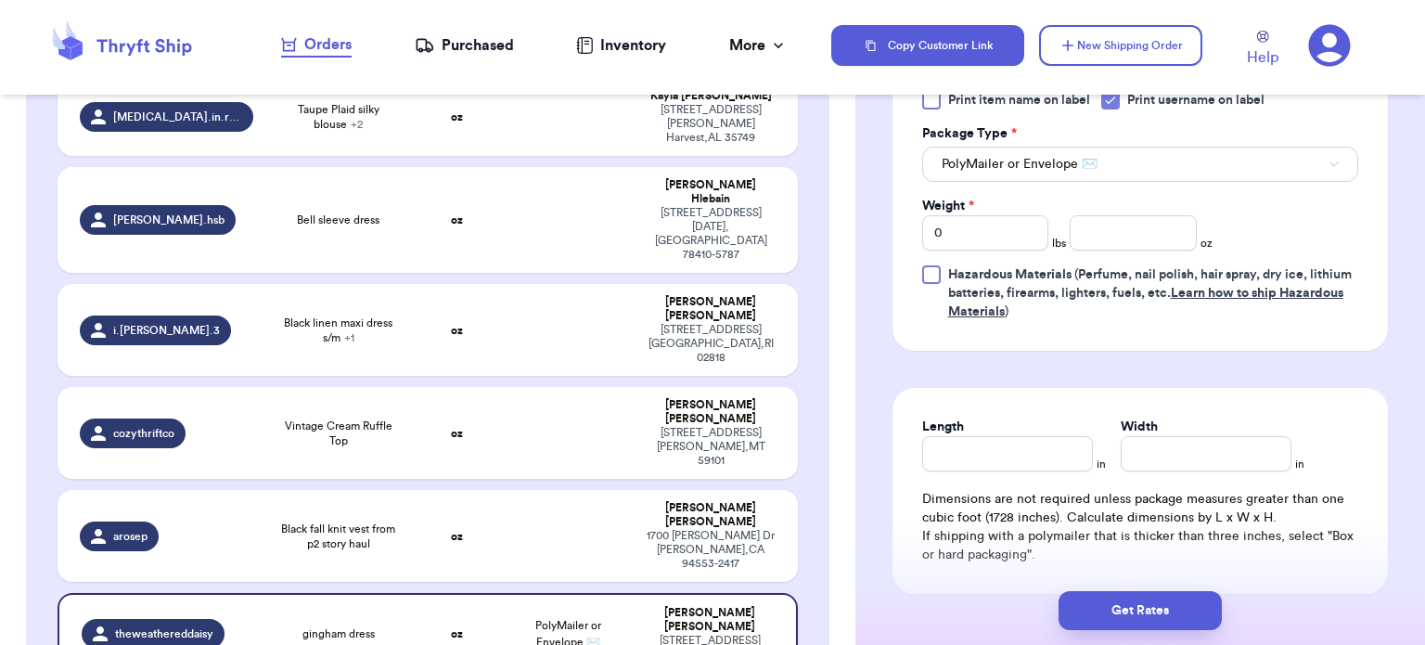
scroll to position [871, 0]
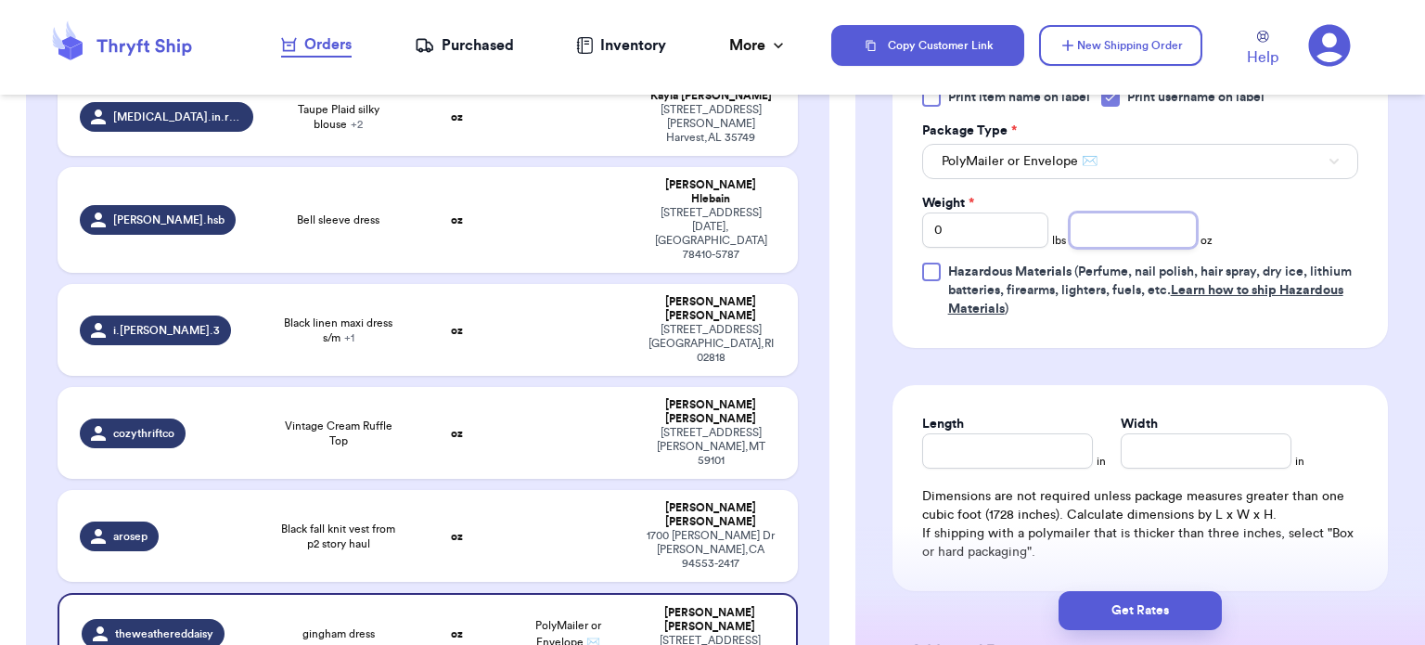
click at [1114, 230] on input "number" at bounding box center [1133, 230] width 127 height 35
type input "14"
click at [1026, 442] on input "Length" at bounding box center [1007, 450] width 171 height 35
type input "10"
click at [1232, 448] on input "Width *" at bounding box center [1206, 450] width 171 height 35
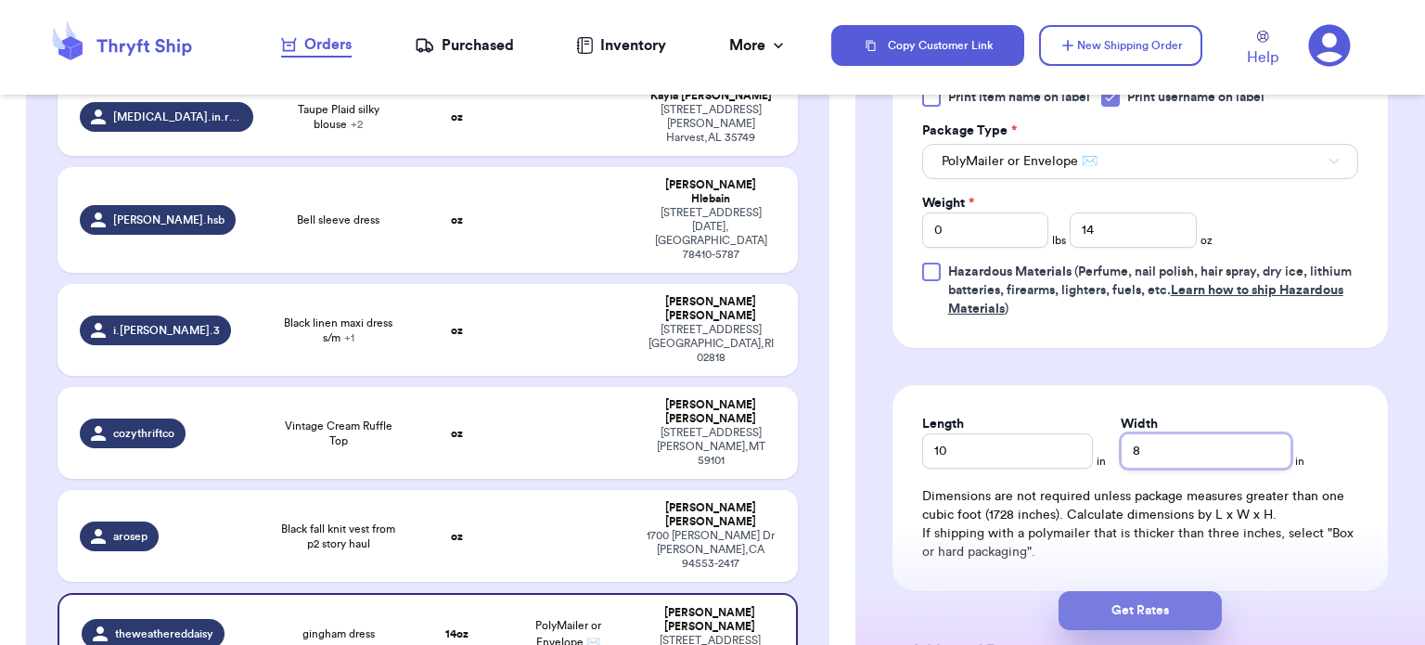
type input "8"
click at [1143, 616] on button "Get Rates" at bounding box center [1140, 610] width 163 height 39
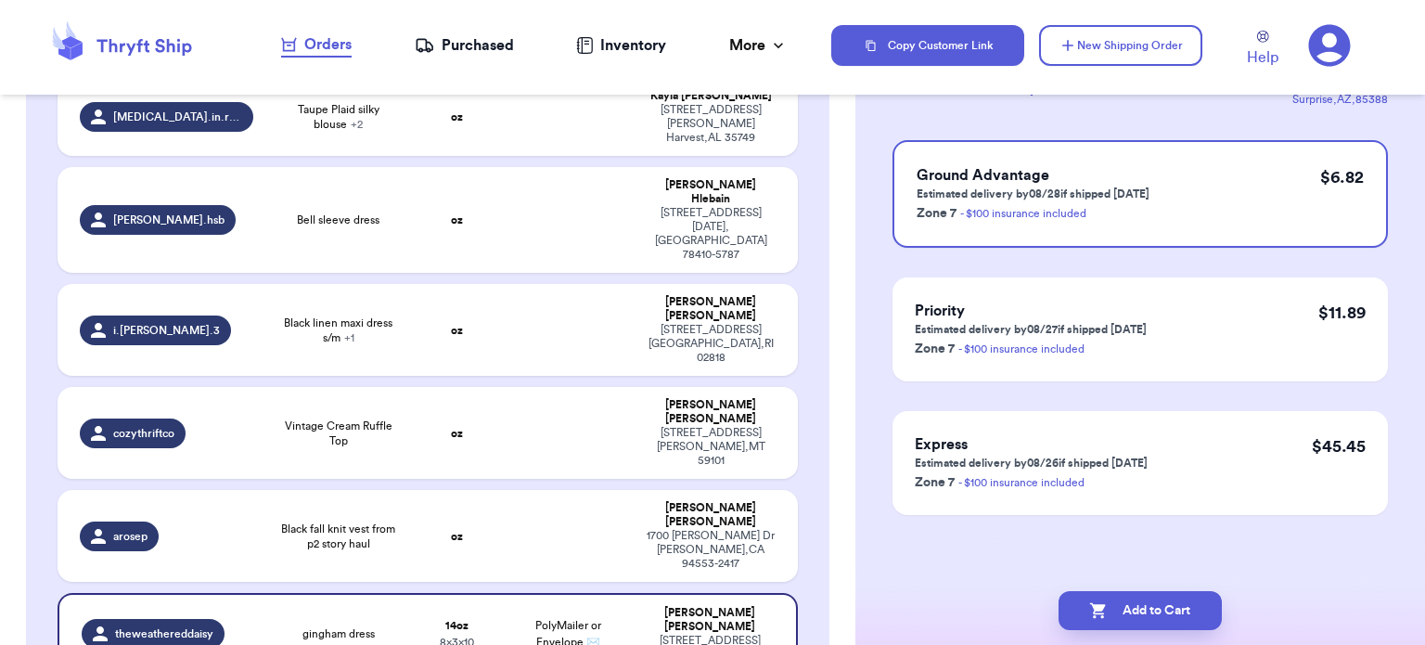
scroll to position [0, 0]
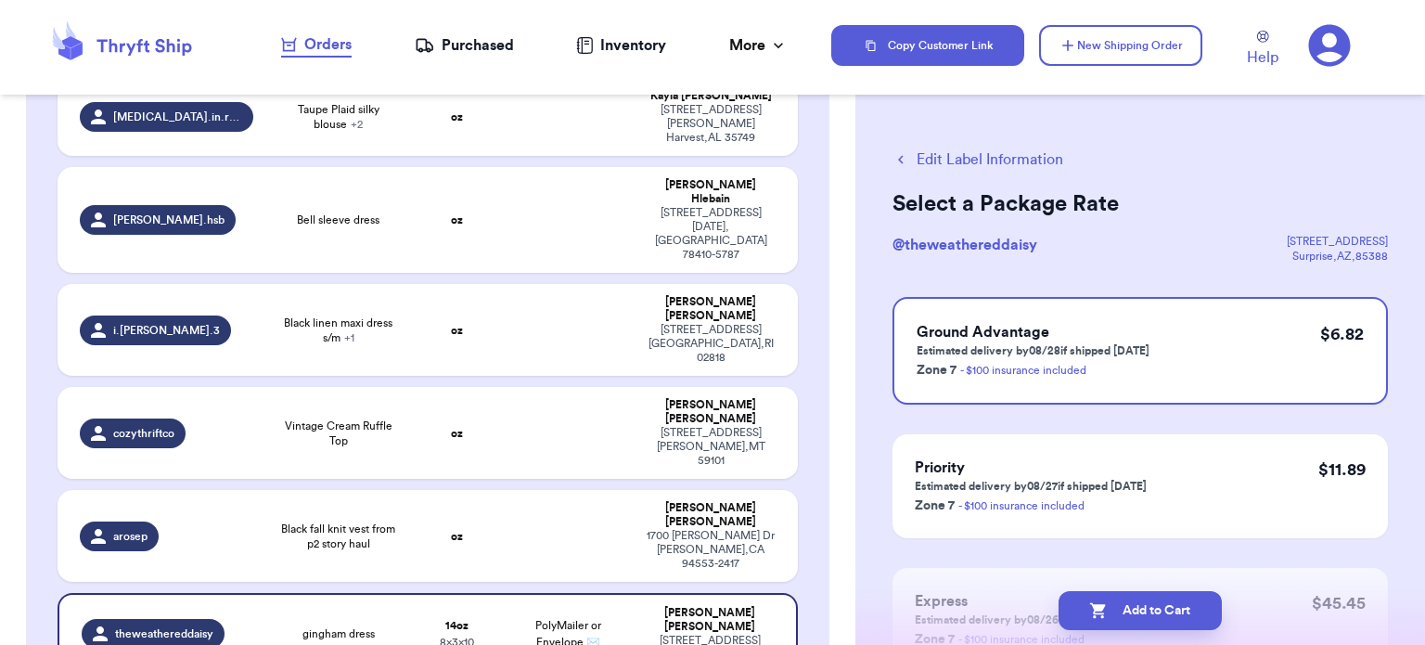
click at [1143, 616] on button "Add to Cart" at bounding box center [1140, 610] width 163 height 39
checkbox input "true"
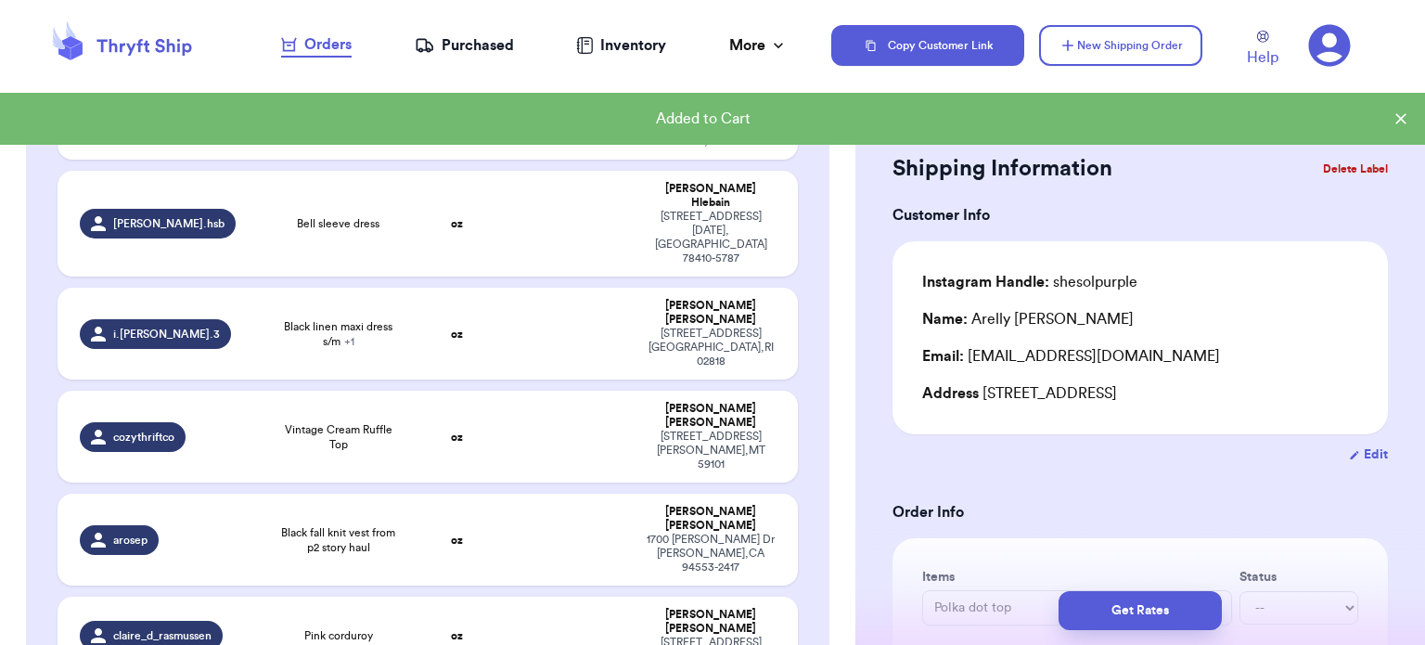
scroll to position [742, 0]
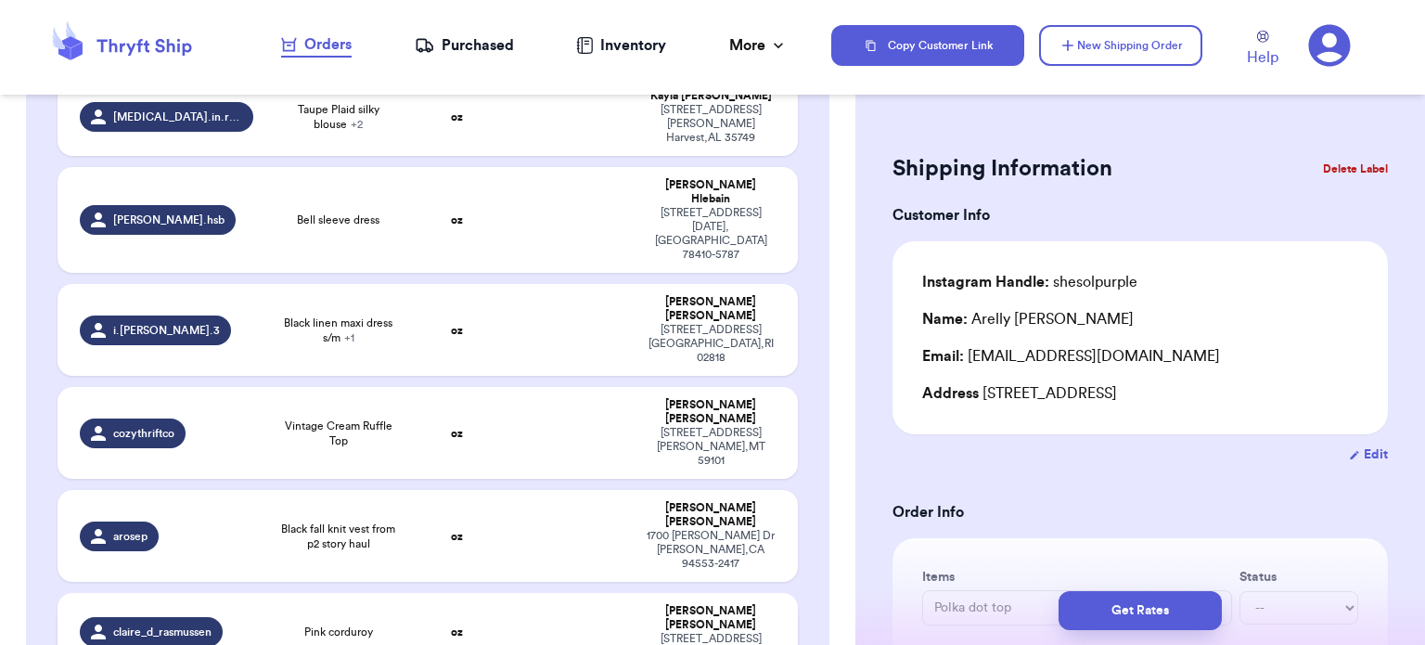
click at [598, 593] on td at bounding box center [569, 632] width 134 height 78
type input "Pink corduroy"
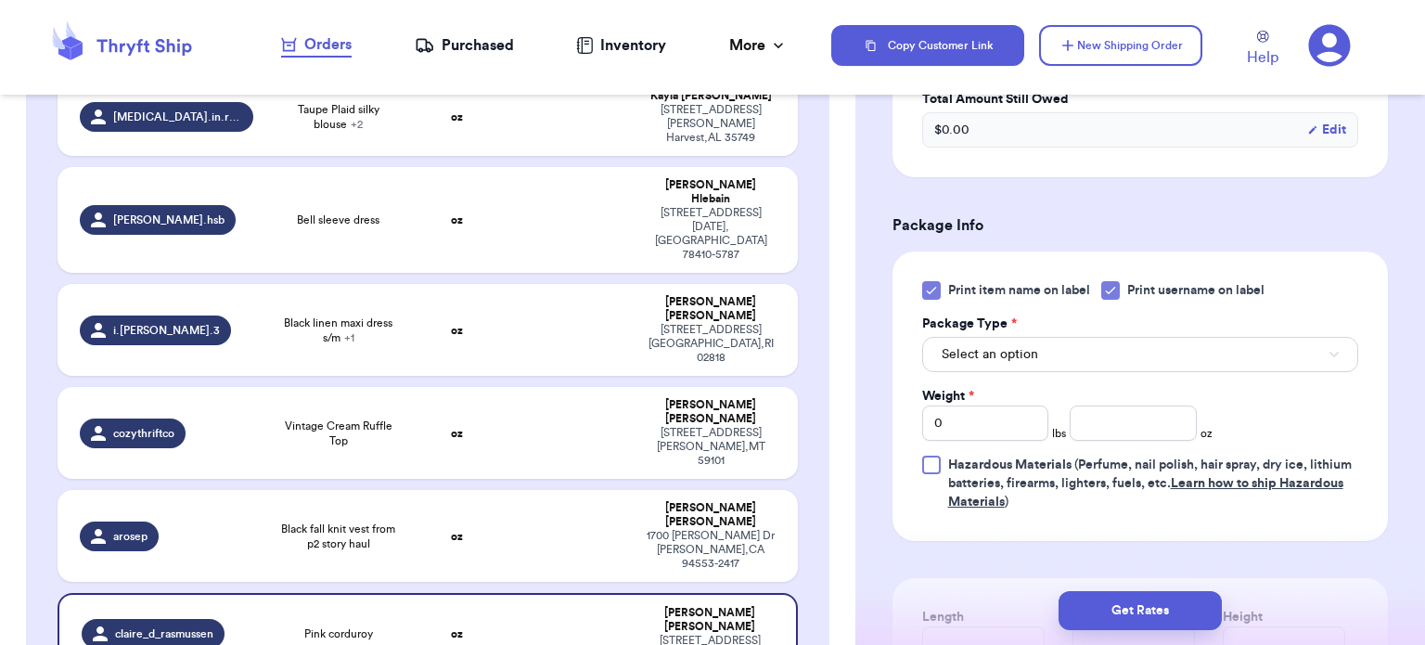
scroll to position [687, 0]
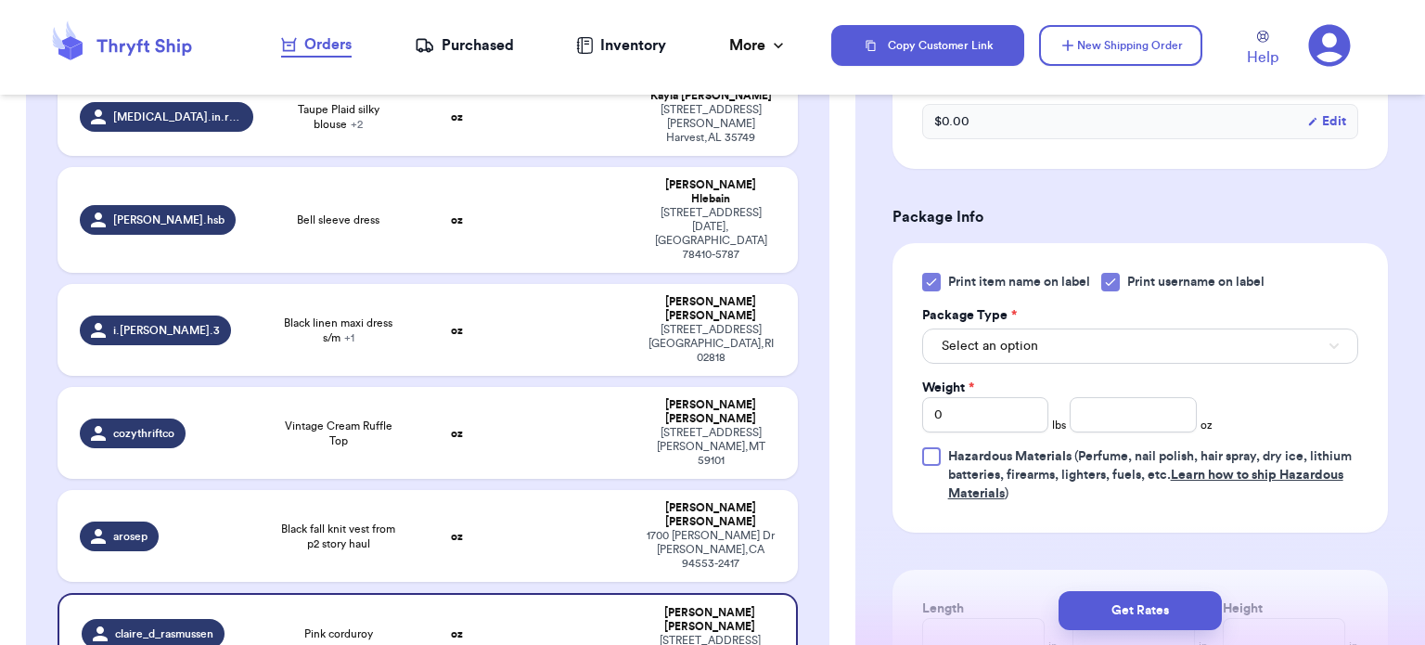
click at [935, 279] on icon at bounding box center [931, 282] width 15 height 15
click at [0, 0] on input "Print item name on label" at bounding box center [0, 0] width 0 height 0
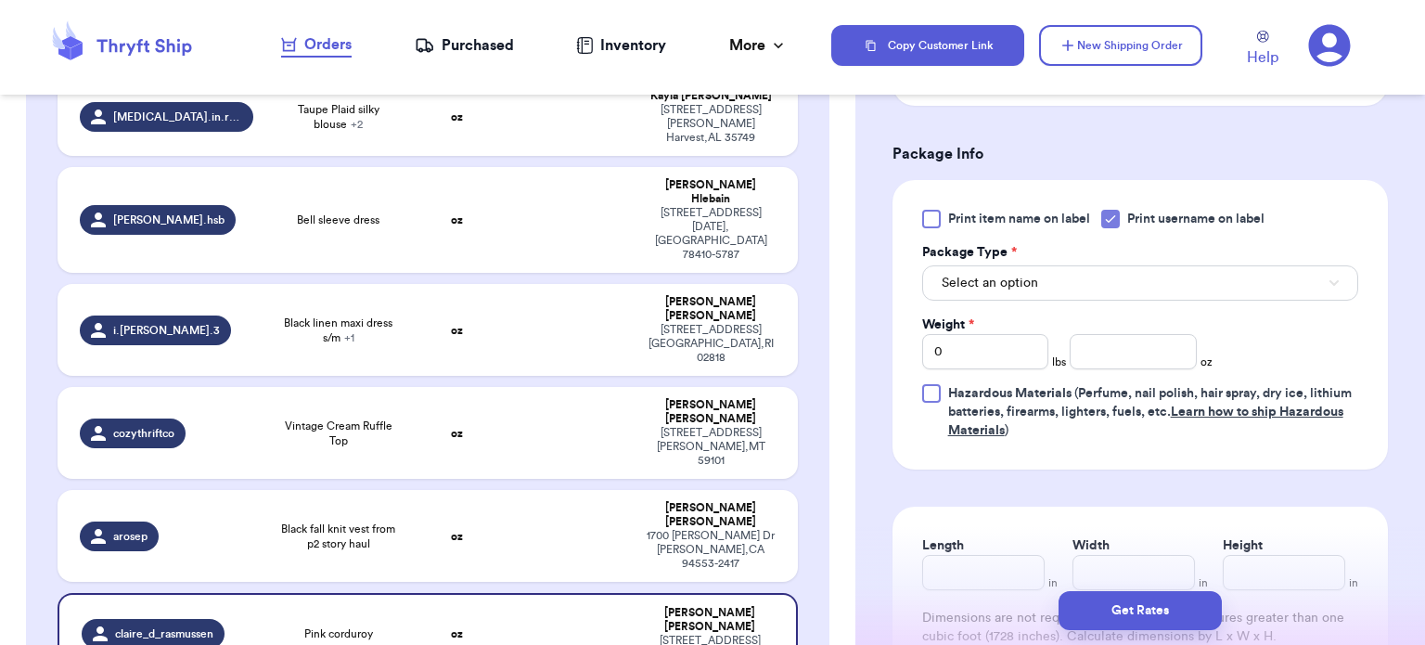
scroll to position [780, 0]
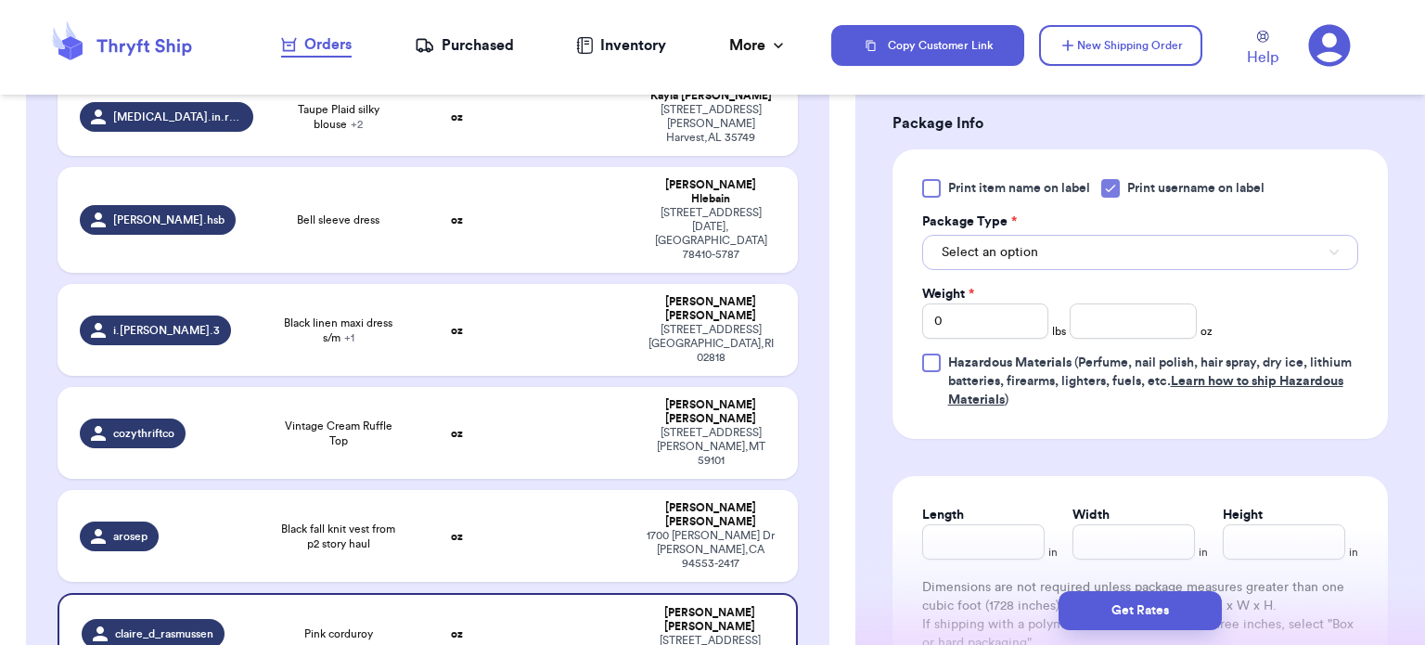
click at [1214, 260] on button "Select an option" at bounding box center [1140, 252] width 436 height 35
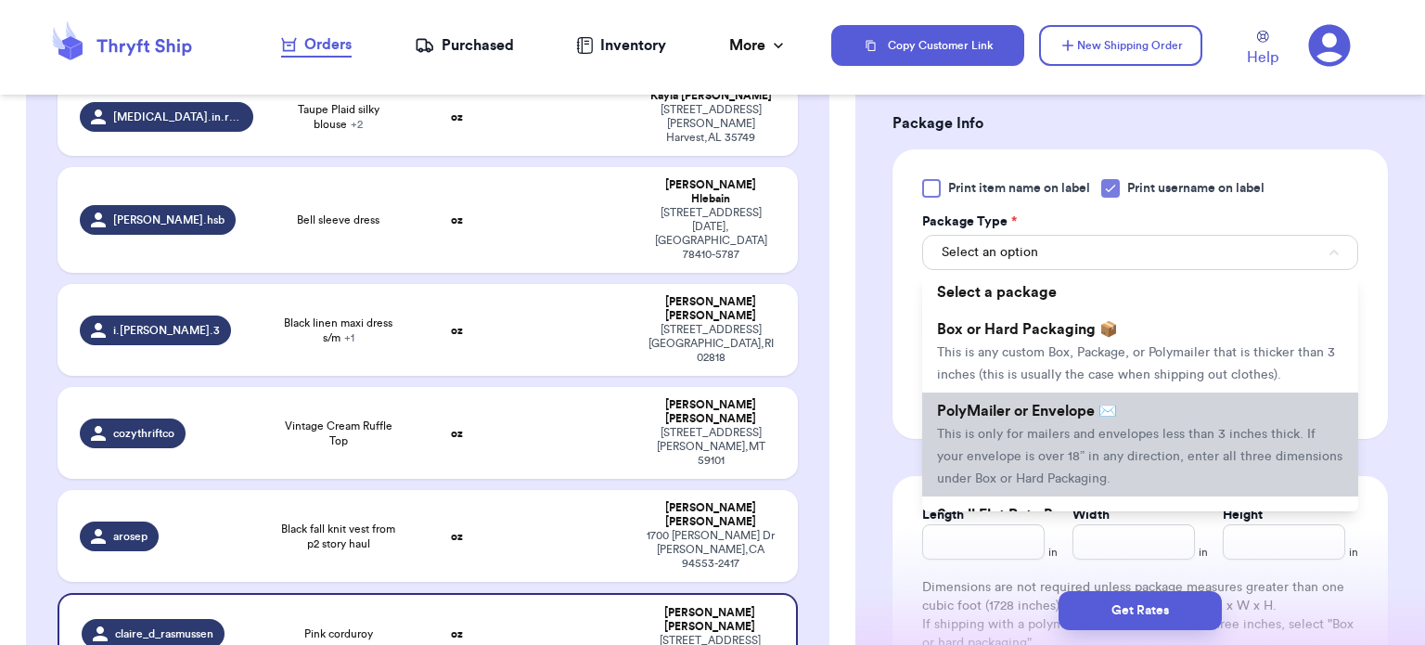
click at [1167, 415] on li "PolyMailer or Envelope ✉️ This is only for mailers and envelopes less than 3 in…" at bounding box center [1140, 445] width 436 height 104
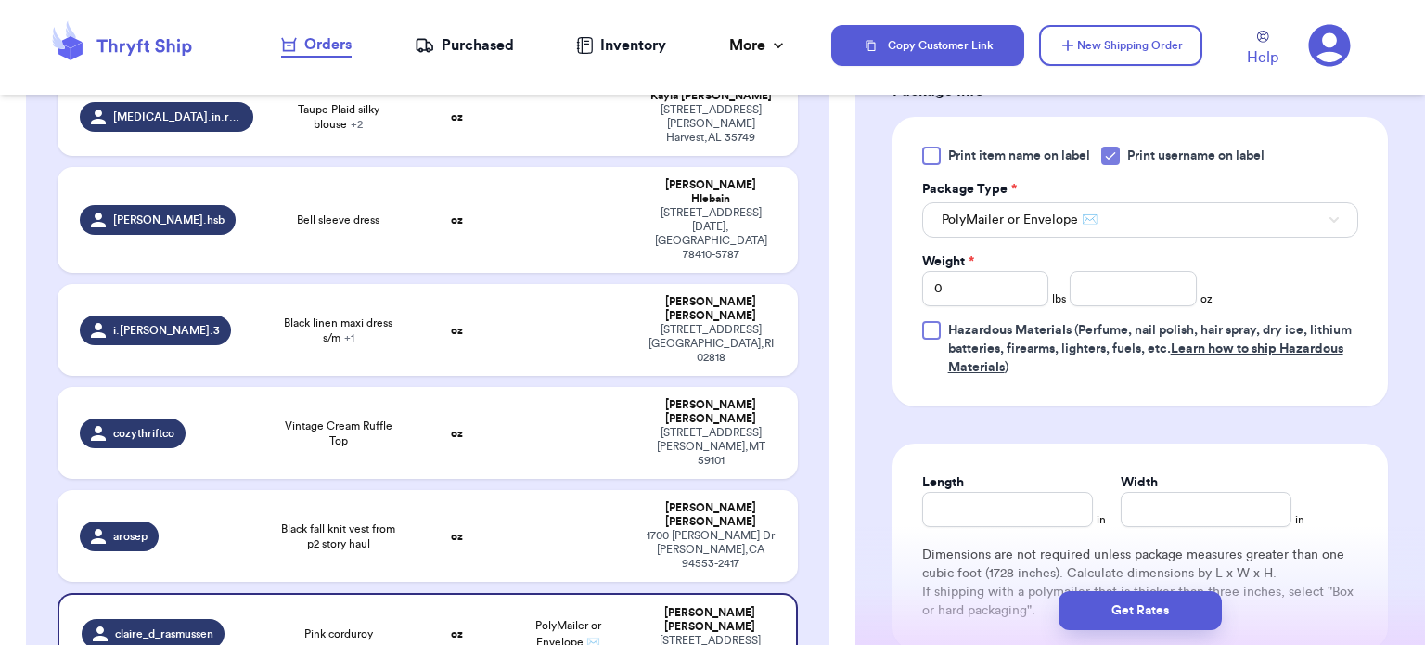
scroll to position [818, 0]
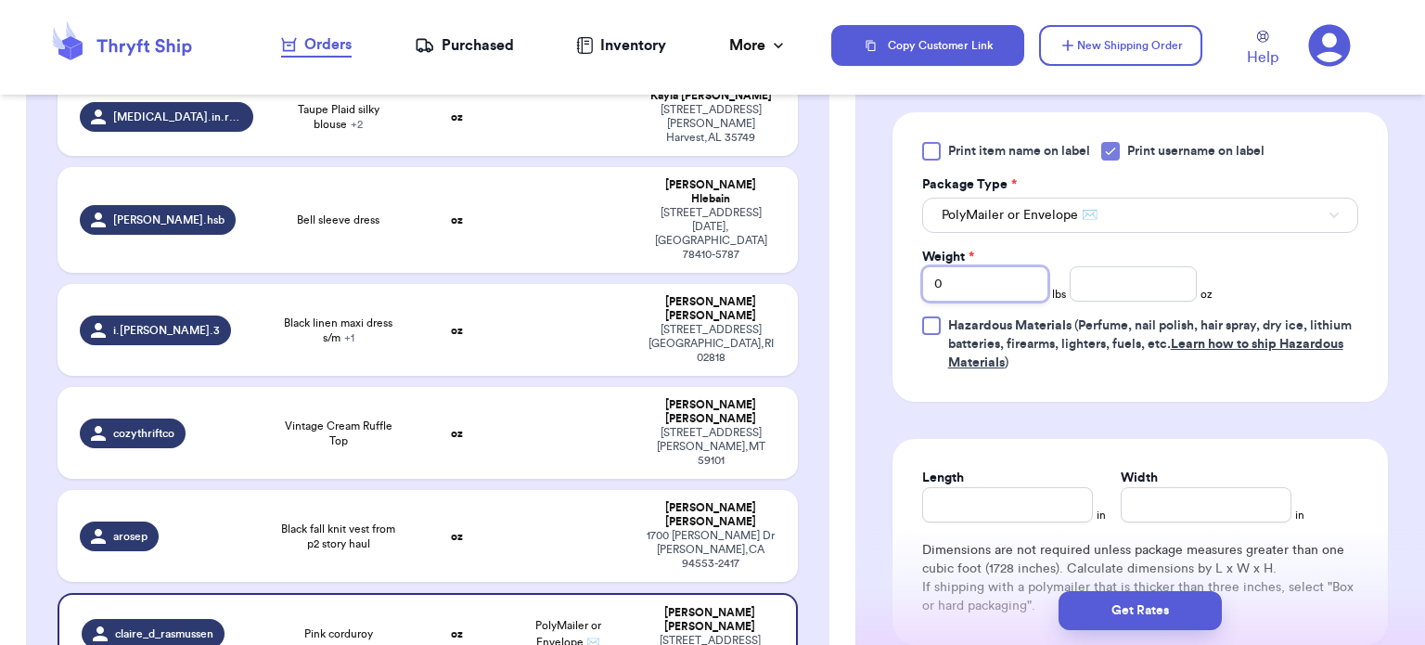
click at [1002, 282] on input "0" at bounding box center [985, 283] width 127 height 35
type input "1"
click at [1085, 275] on input "number" at bounding box center [1133, 283] width 127 height 35
type input "1"
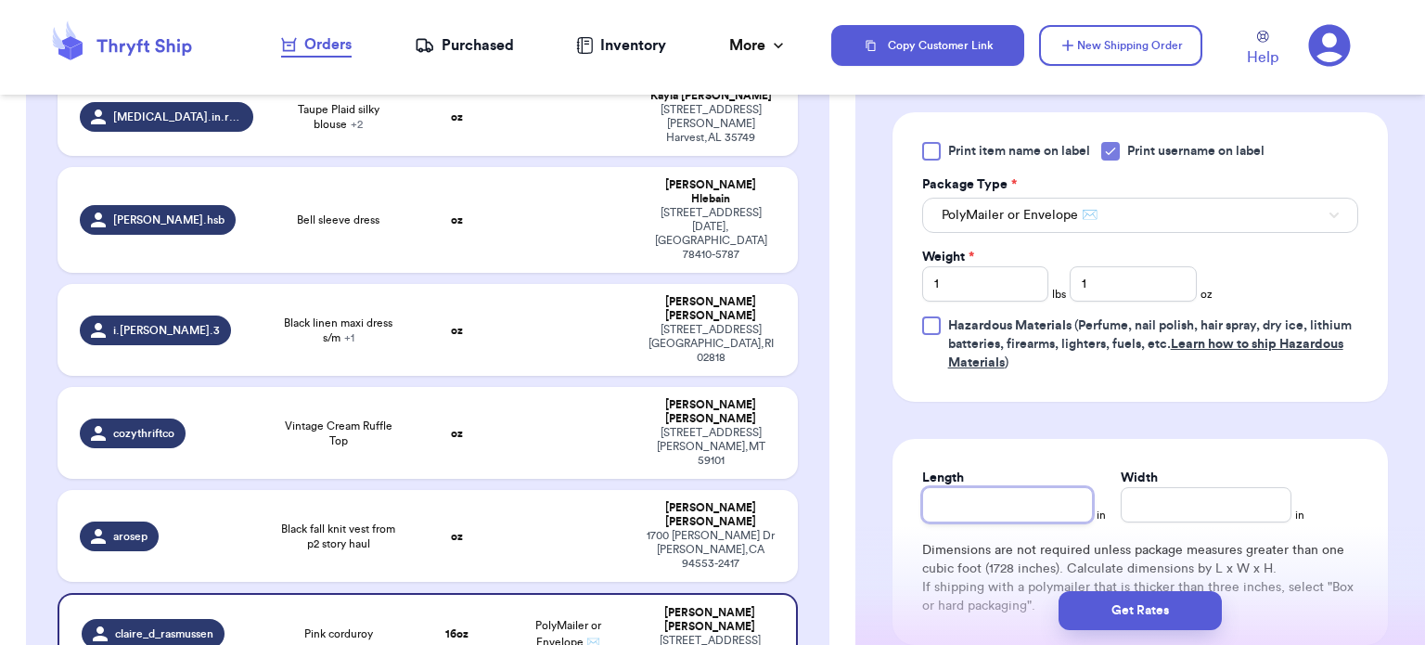
click at [1017, 499] on input "Length" at bounding box center [1007, 504] width 171 height 35
type input "13"
click at [1225, 494] on input "Width *" at bounding box center [1206, 504] width 171 height 35
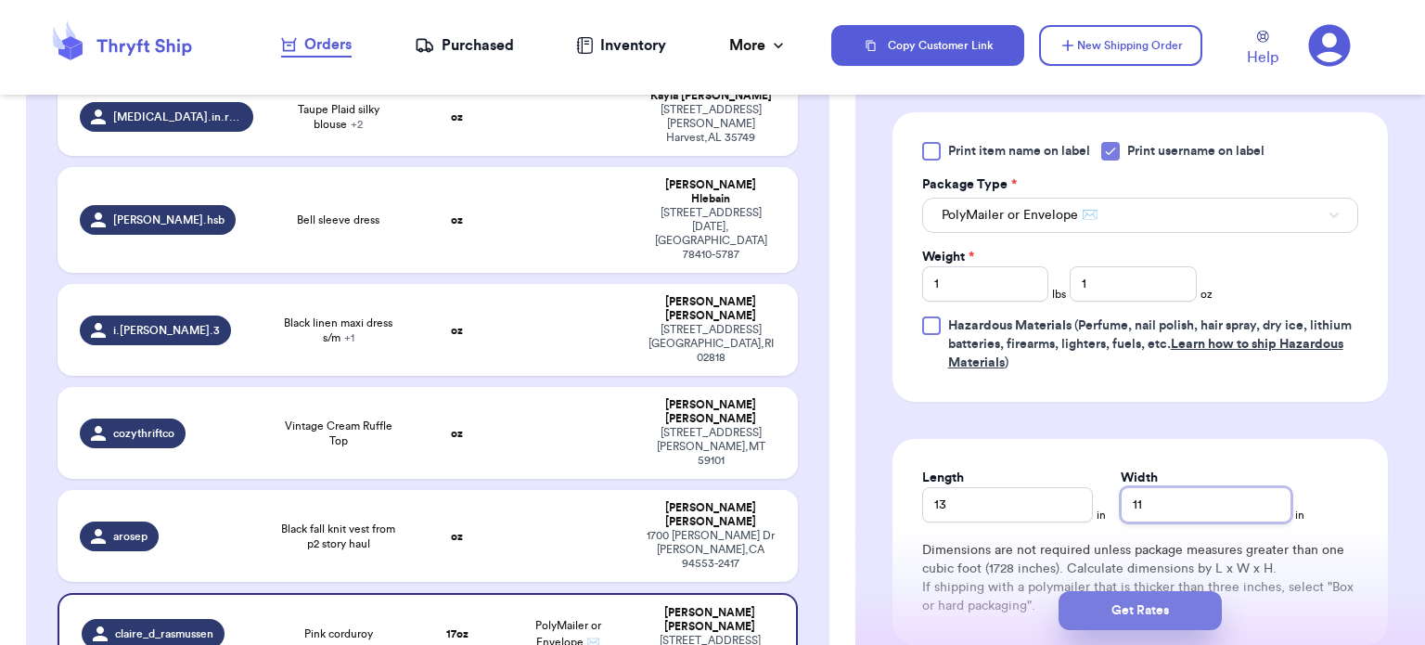
type input "11"
click at [1165, 617] on button "Get Rates" at bounding box center [1140, 610] width 163 height 39
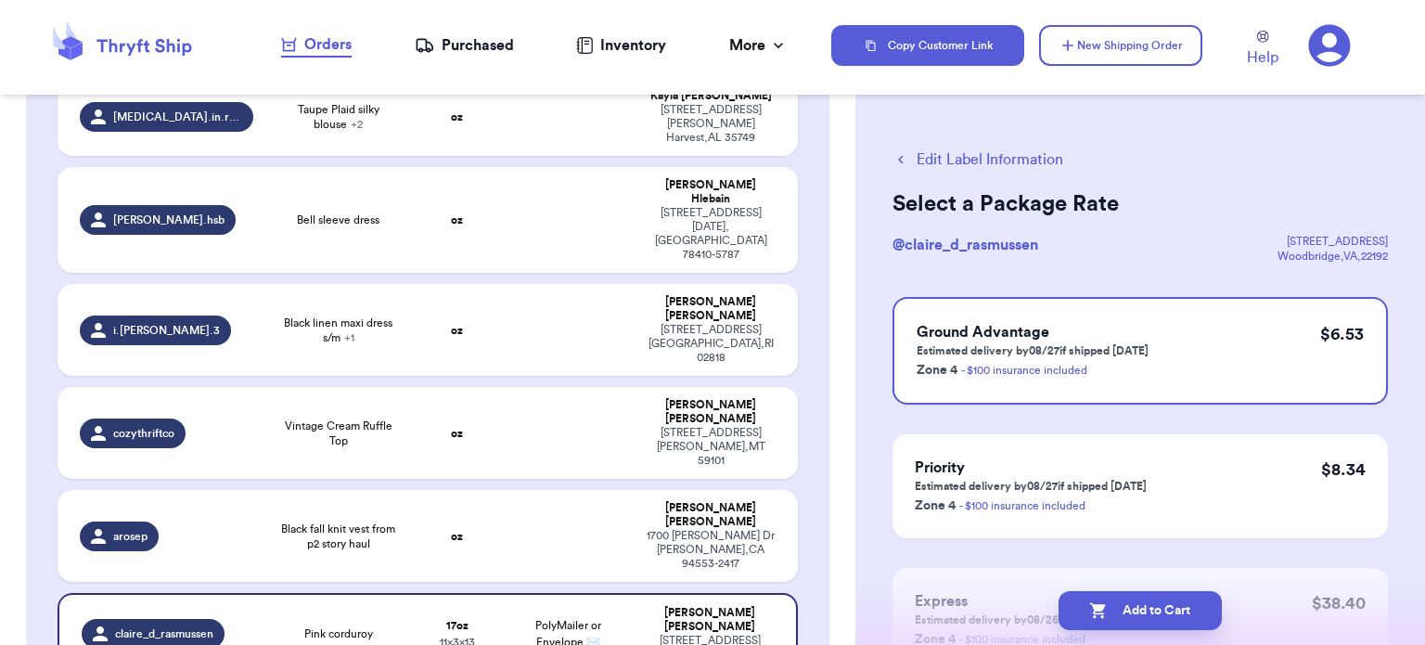
click at [1165, 617] on button "Add to Cart" at bounding box center [1140, 610] width 163 height 39
checkbox input "true"
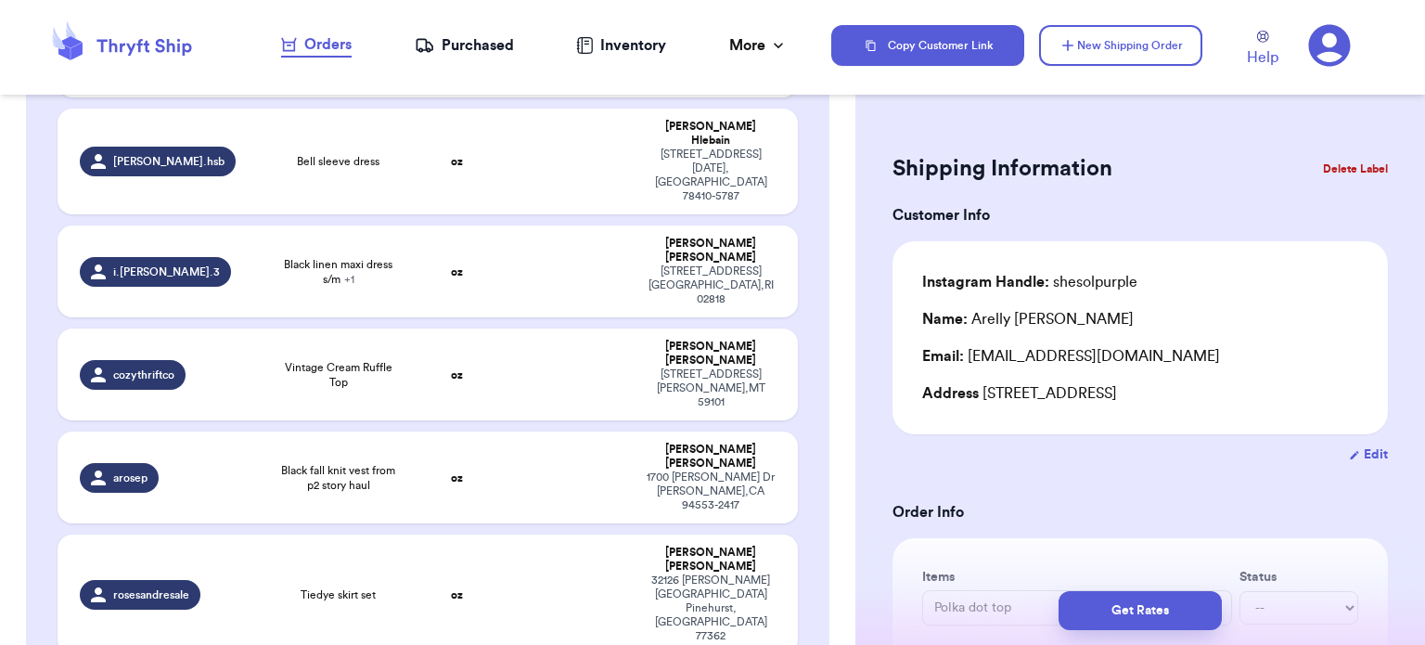
scroll to position [807, 0]
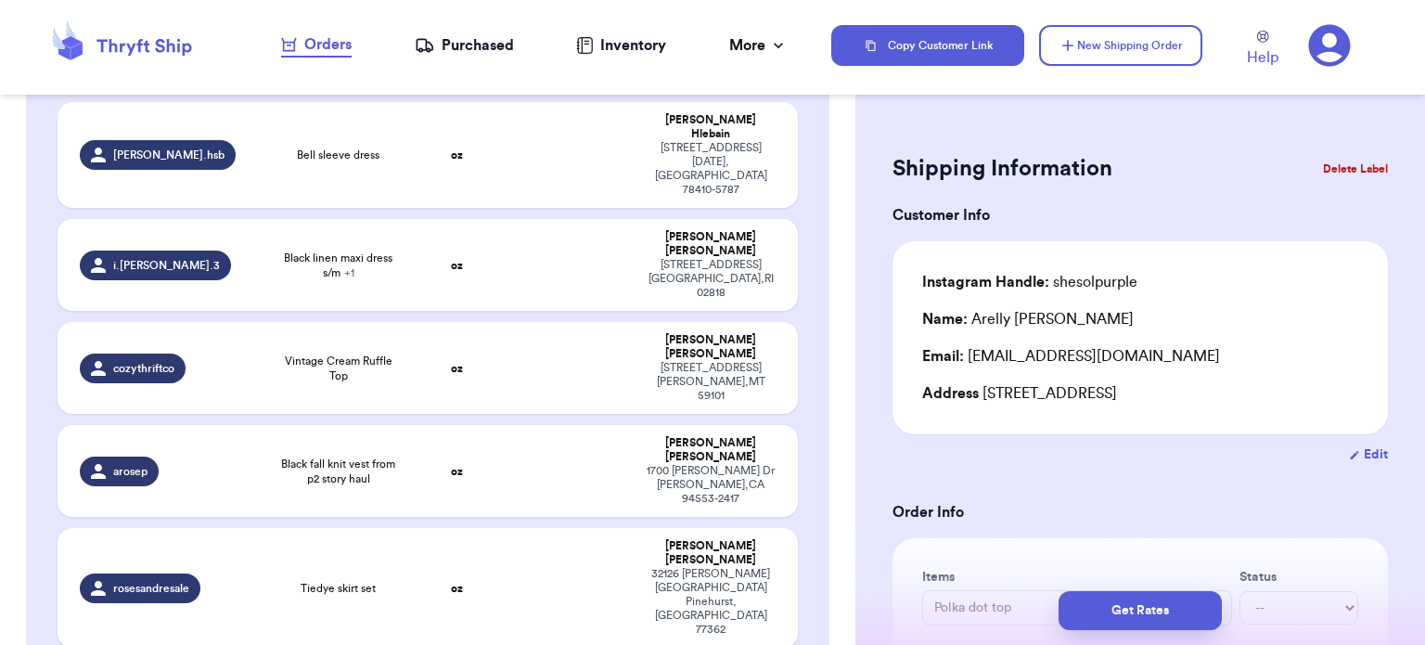
type input "St Simon’s island T shirt"
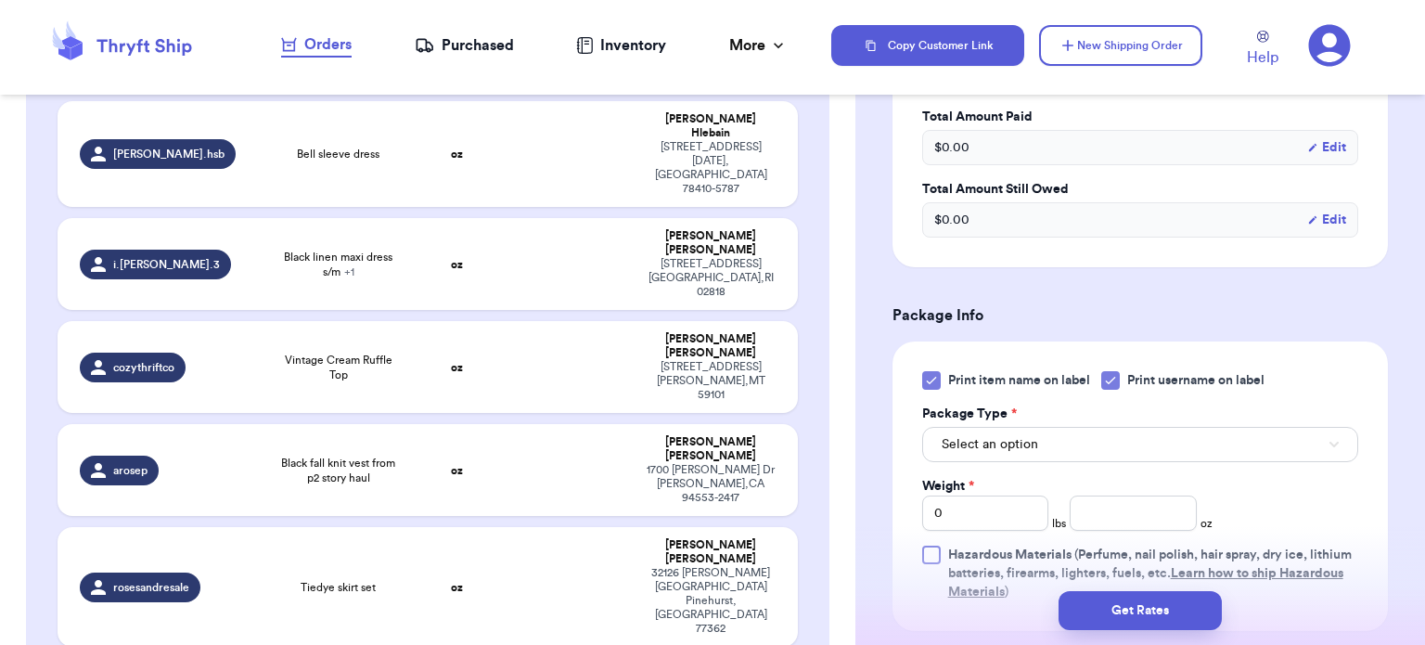
scroll to position [661, 0]
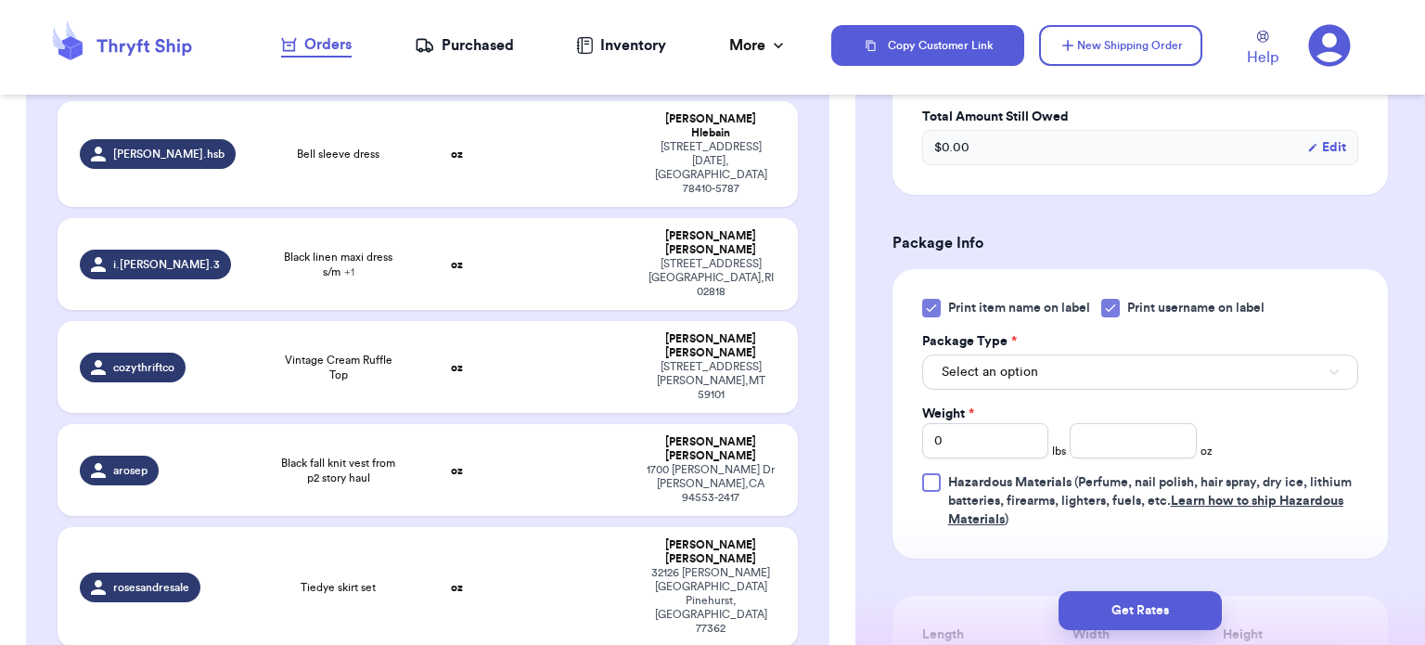
click at [934, 313] on icon at bounding box center [931, 308] width 15 height 15
click at [0, 0] on input "Print item name on label" at bounding box center [0, 0] width 0 height 0
click at [1046, 367] on button "Select an option" at bounding box center [1140, 372] width 436 height 35
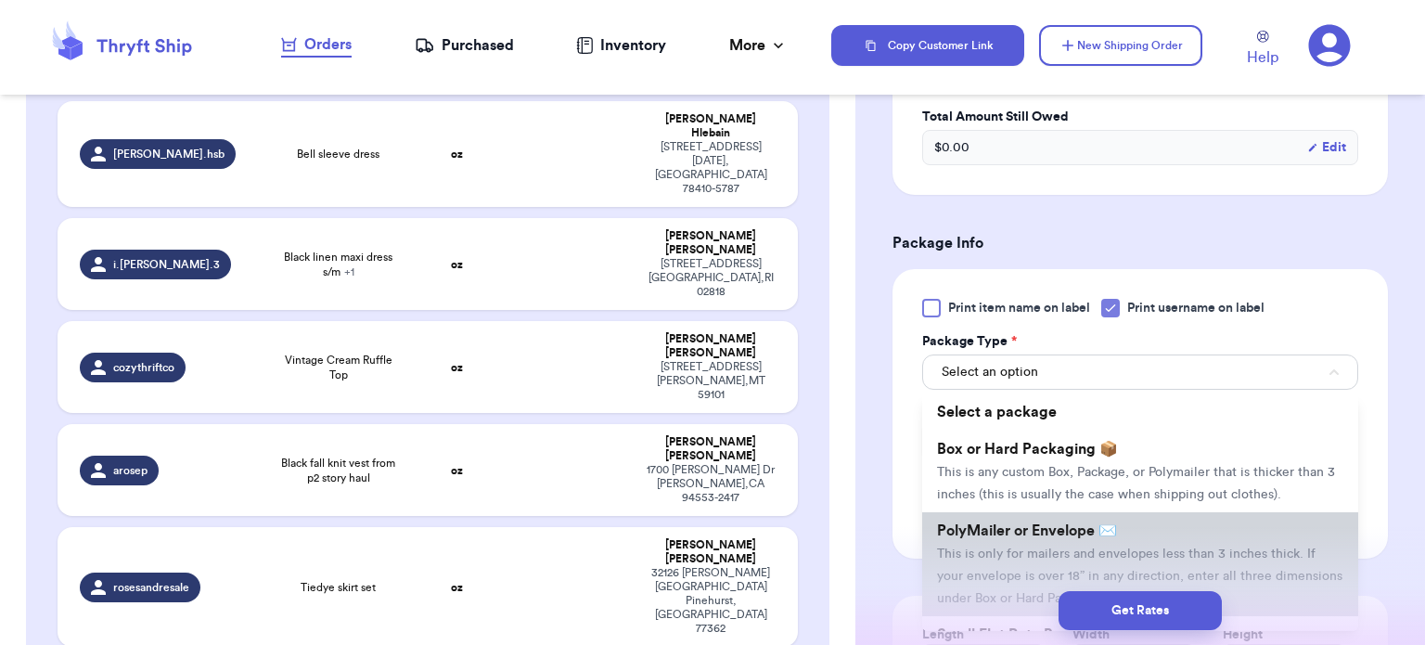
click at [1081, 519] on li "PolyMailer or Envelope ✉️ This is only for mailers and envelopes less than 3 in…" at bounding box center [1140, 564] width 436 height 104
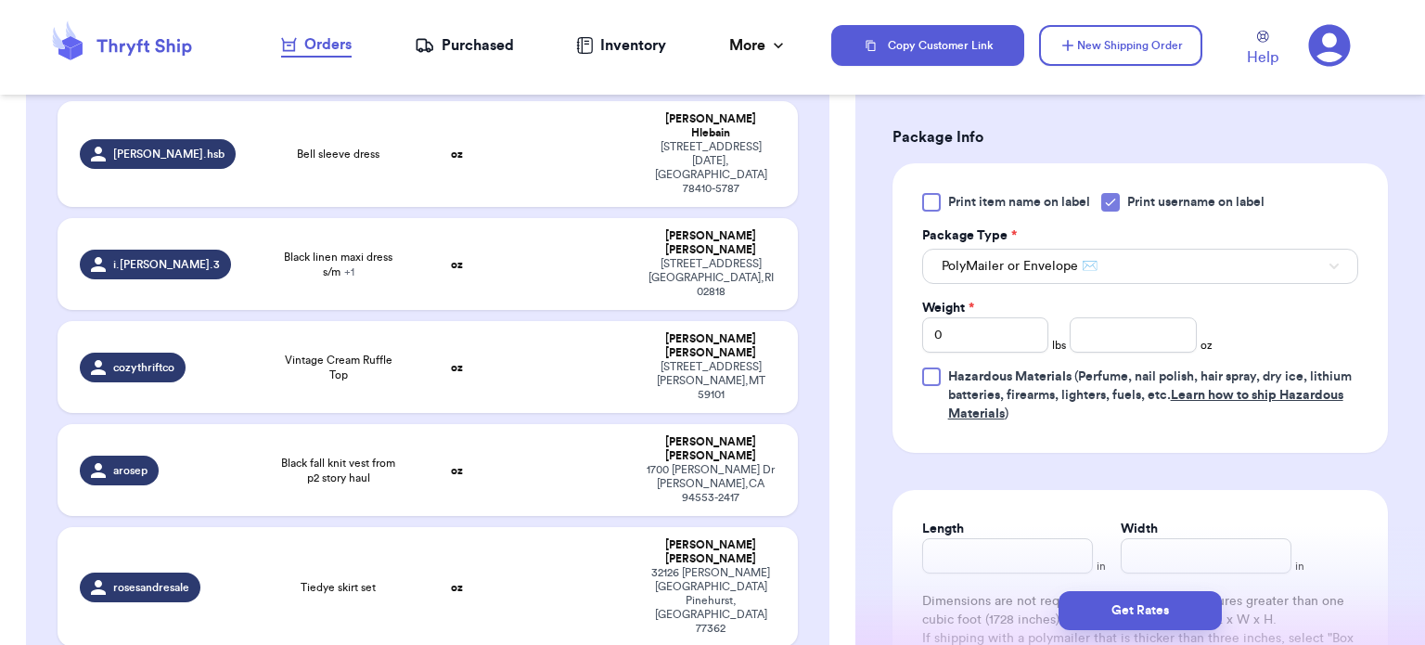
scroll to position [785, 0]
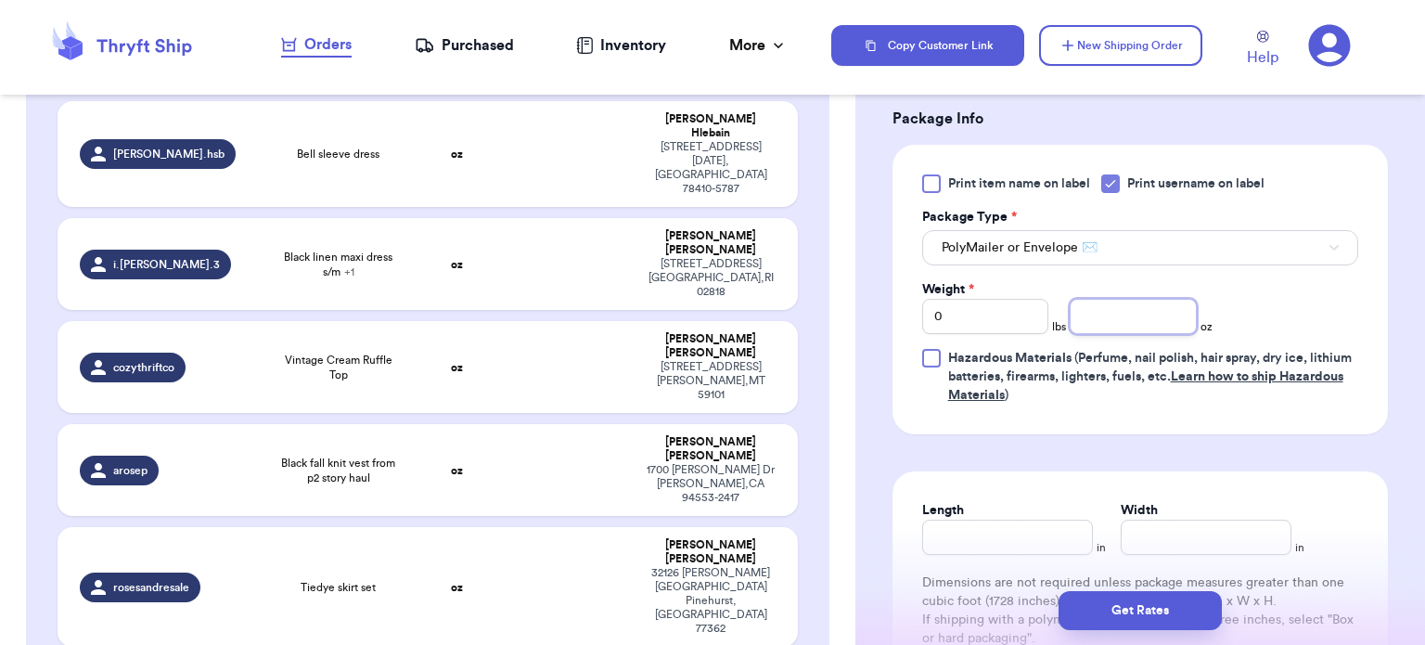
click at [1077, 309] on input "number" at bounding box center [1133, 316] width 127 height 35
type input "7"
click at [969, 528] on input "Length" at bounding box center [1007, 537] width 171 height 35
type input "9"
click at [1151, 548] on input "Width *" at bounding box center [1206, 537] width 171 height 35
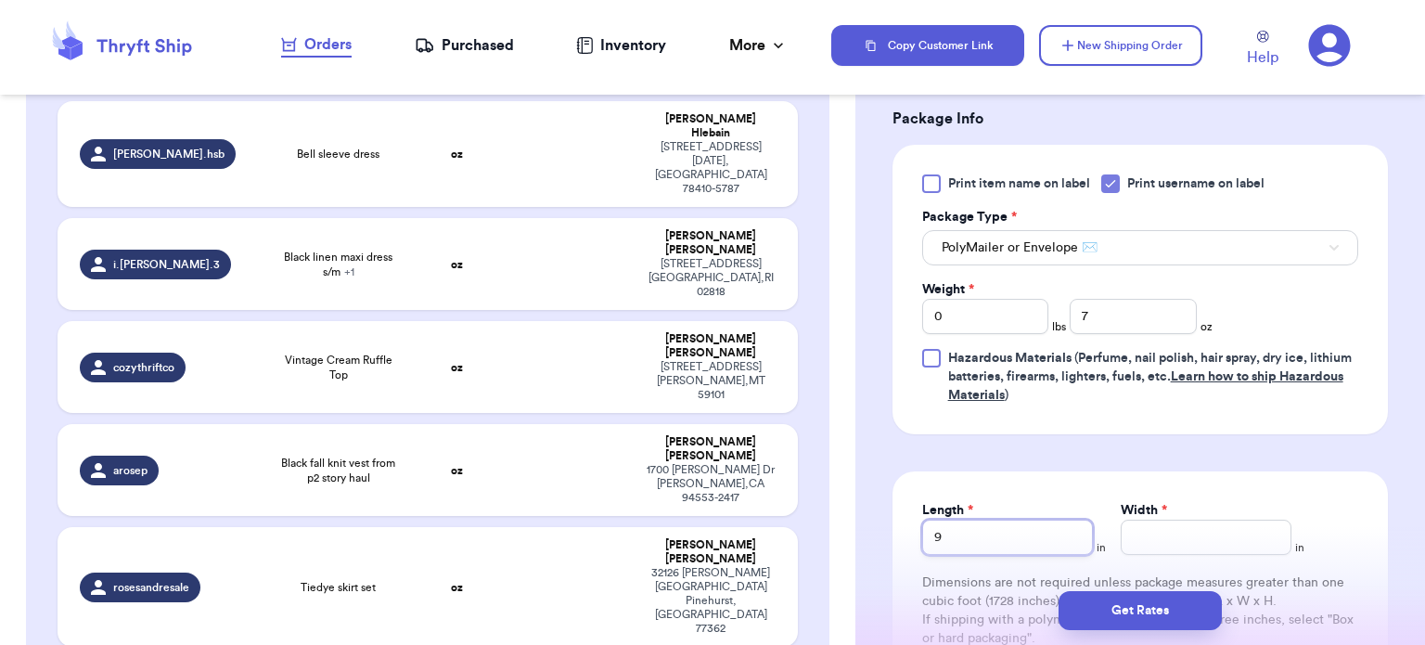
click at [1003, 537] on input "9" at bounding box center [1007, 537] width 171 height 35
type input "10"
click at [1177, 537] on input "Width *" at bounding box center [1206, 537] width 171 height 35
type input "8"
click at [1160, 625] on button "Get Rates" at bounding box center [1140, 610] width 163 height 39
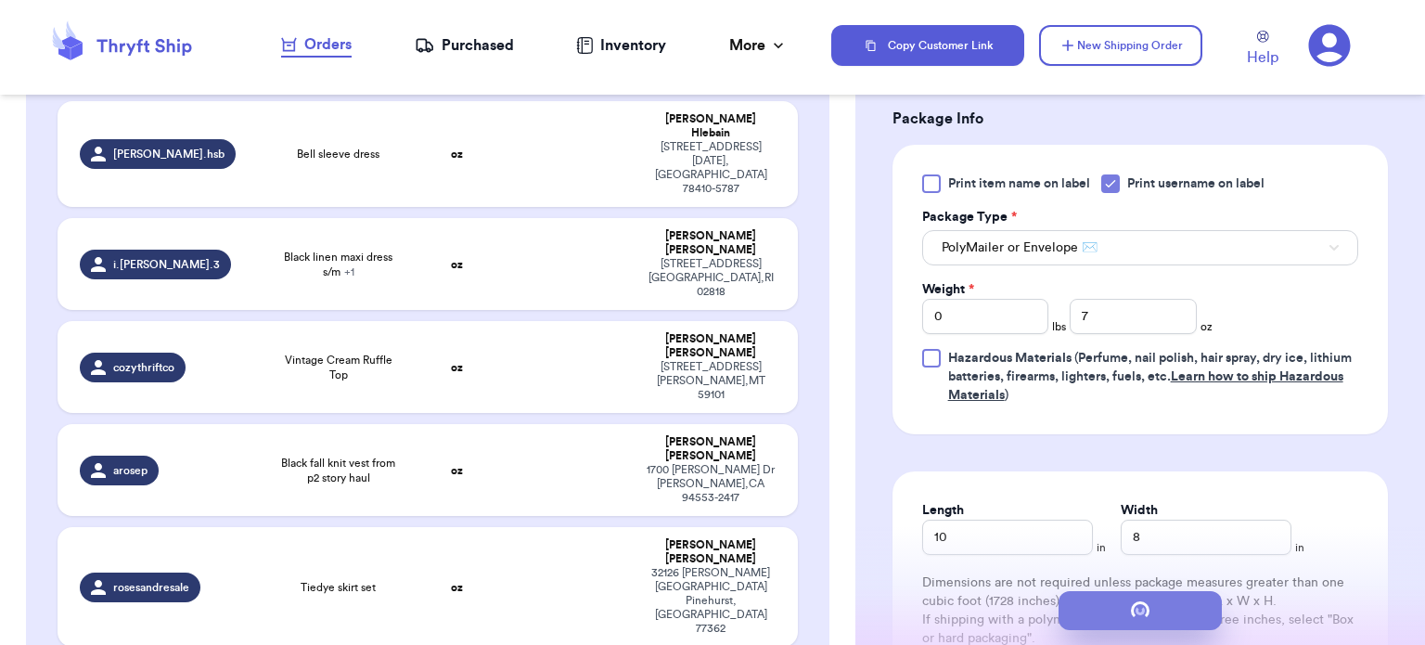
scroll to position [0, 0]
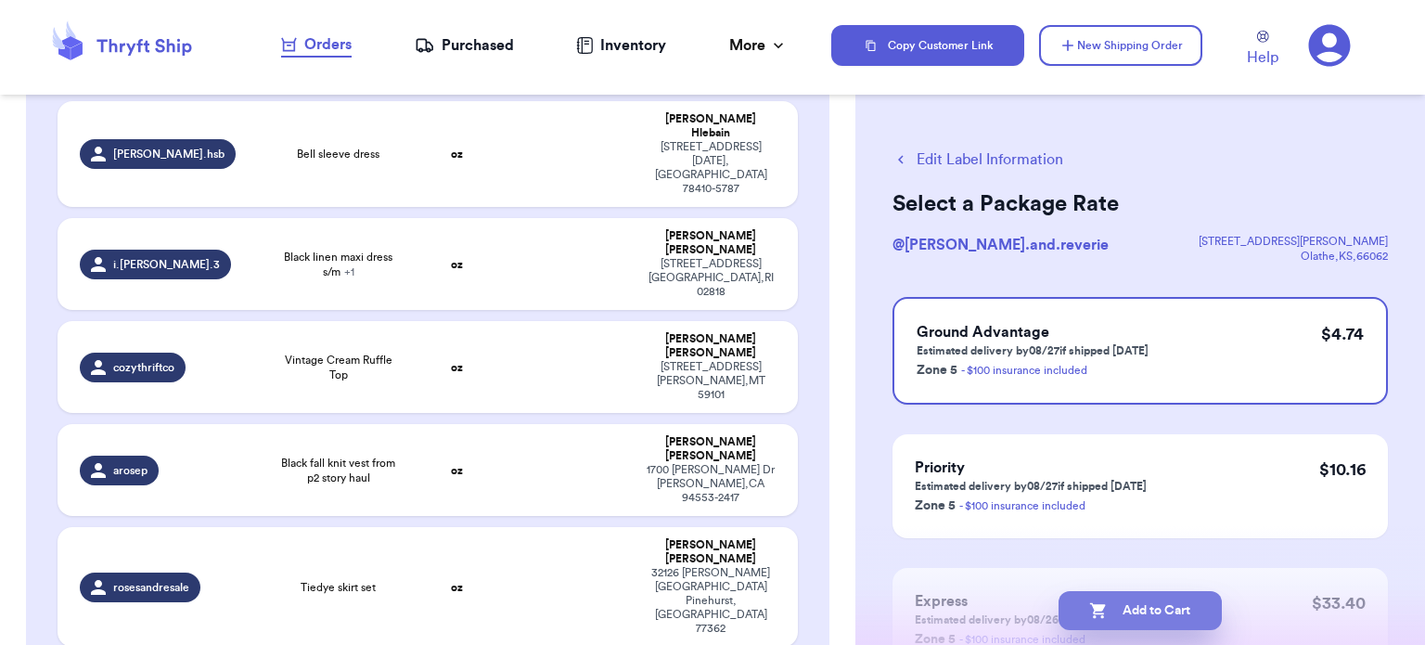
click at [1151, 608] on button "Add to Cart" at bounding box center [1140, 610] width 163 height 39
checkbox input "true"
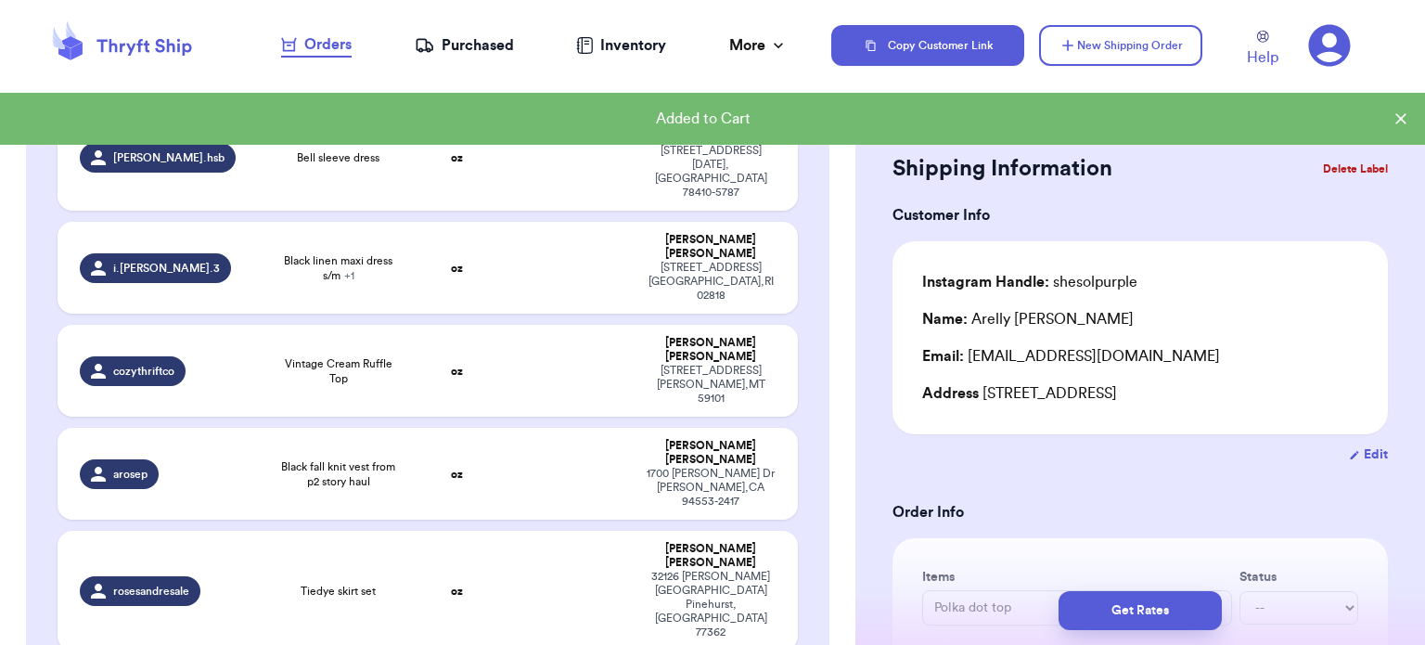
scroll to position [807, 0]
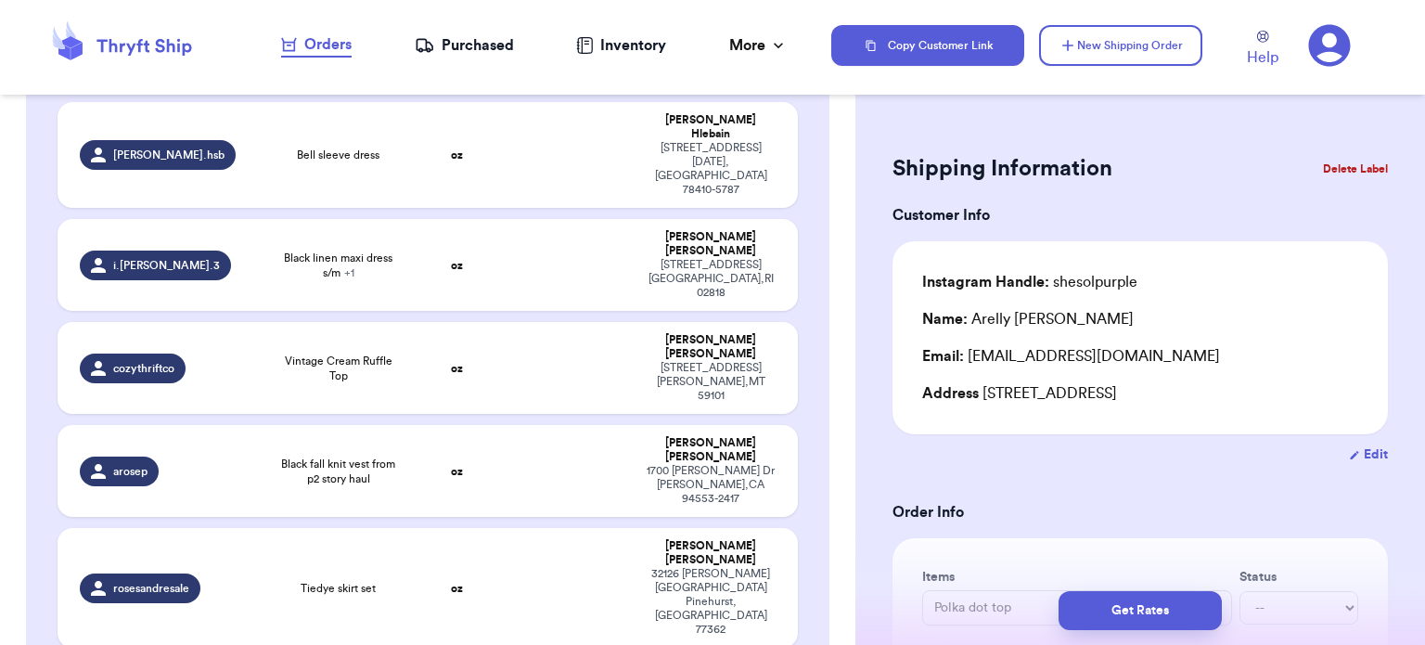
type input "Express green romper"
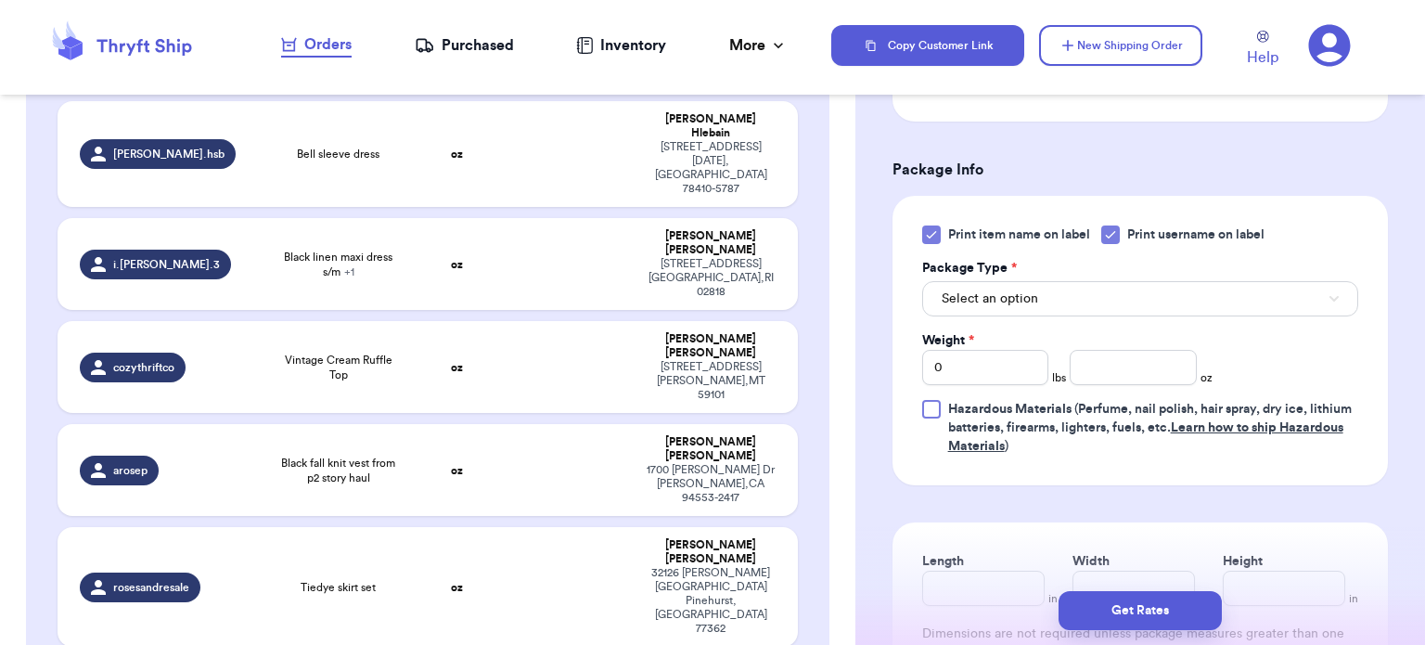
scroll to position [761, 0]
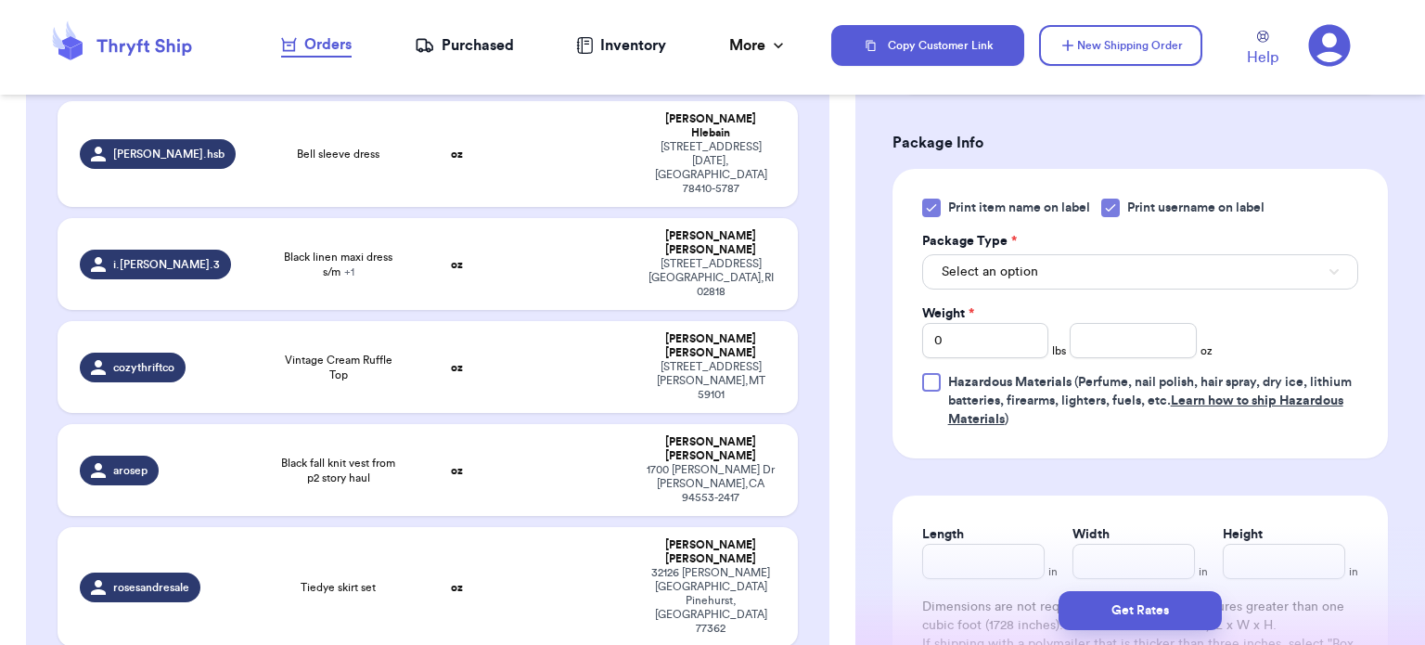
click at [928, 205] on icon at bounding box center [931, 207] width 15 height 15
click at [0, 0] on input "Print item name on label" at bounding box center [0, 0] width 0 height 0
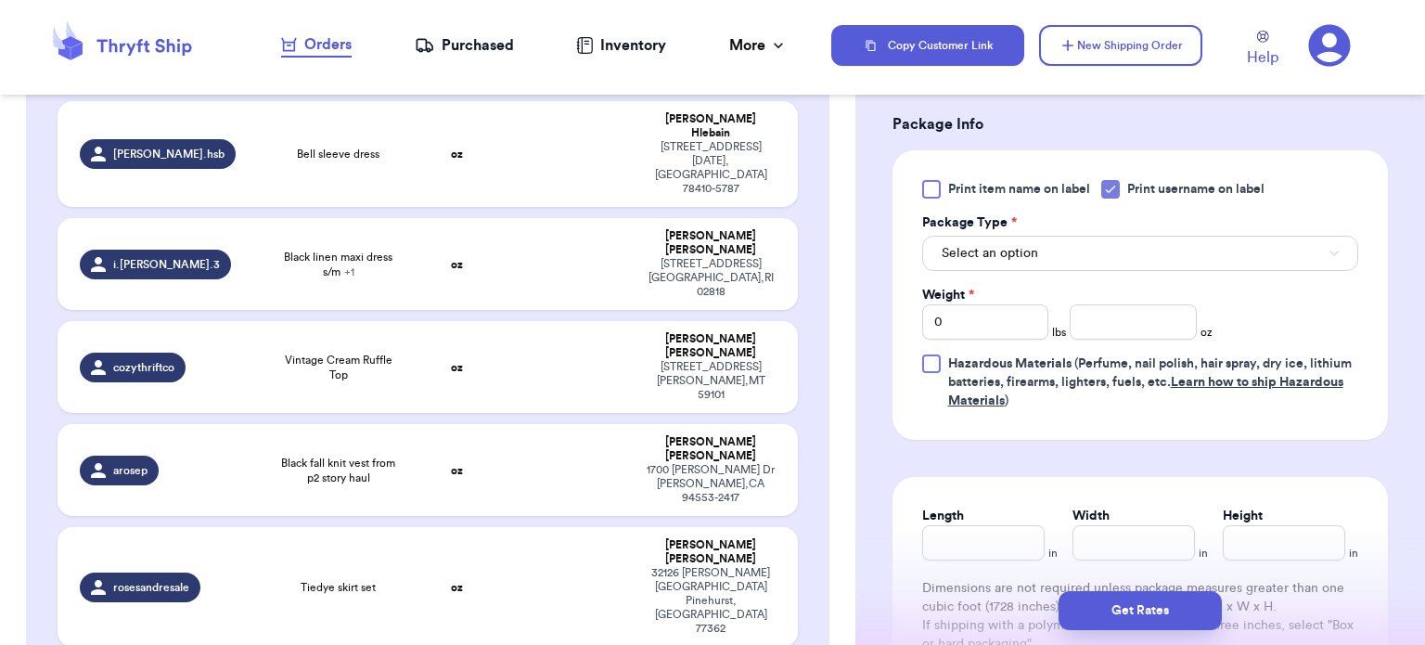
scroll to position [780, 0]
click at [1193, 237] on button "Select an option" at bounding box center [1140, 252] width 436 height 35
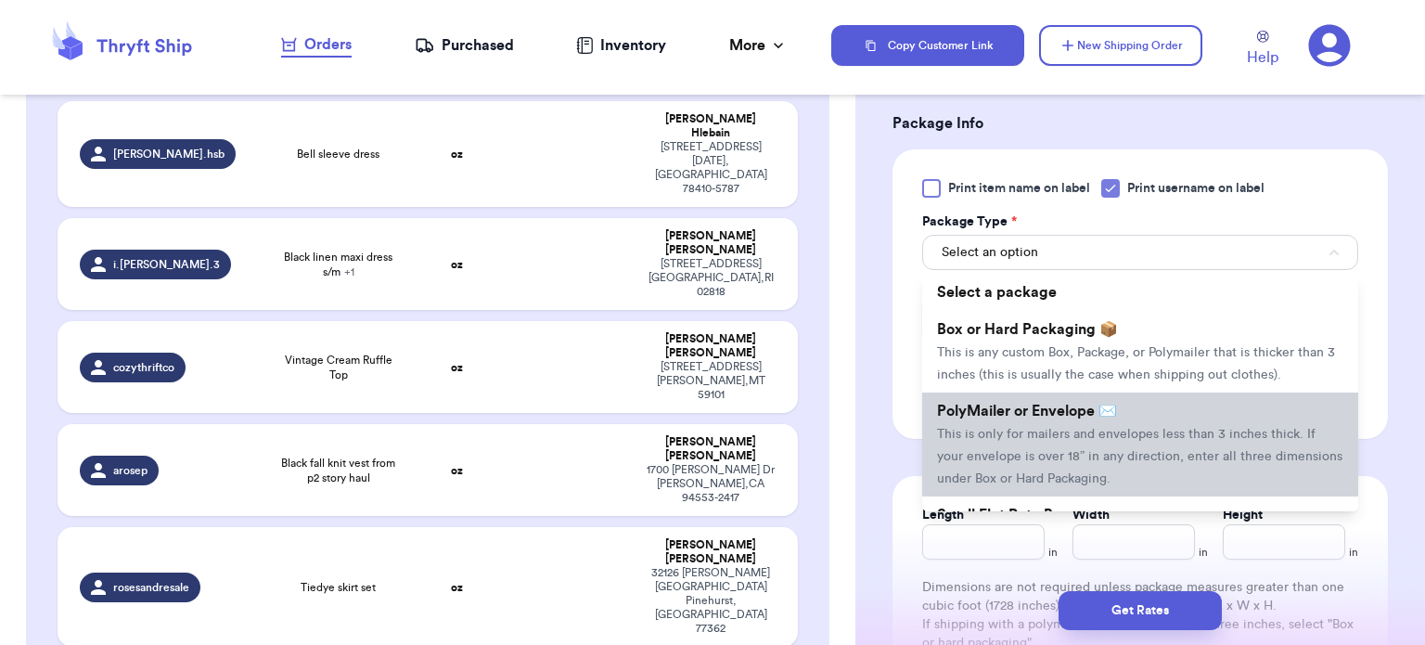
click at [1117, 428] on span "This is only for mailers and envelopes less than 3 inches thick. If your envelo…" at bounding box center [1140, 457] width 406 height 58
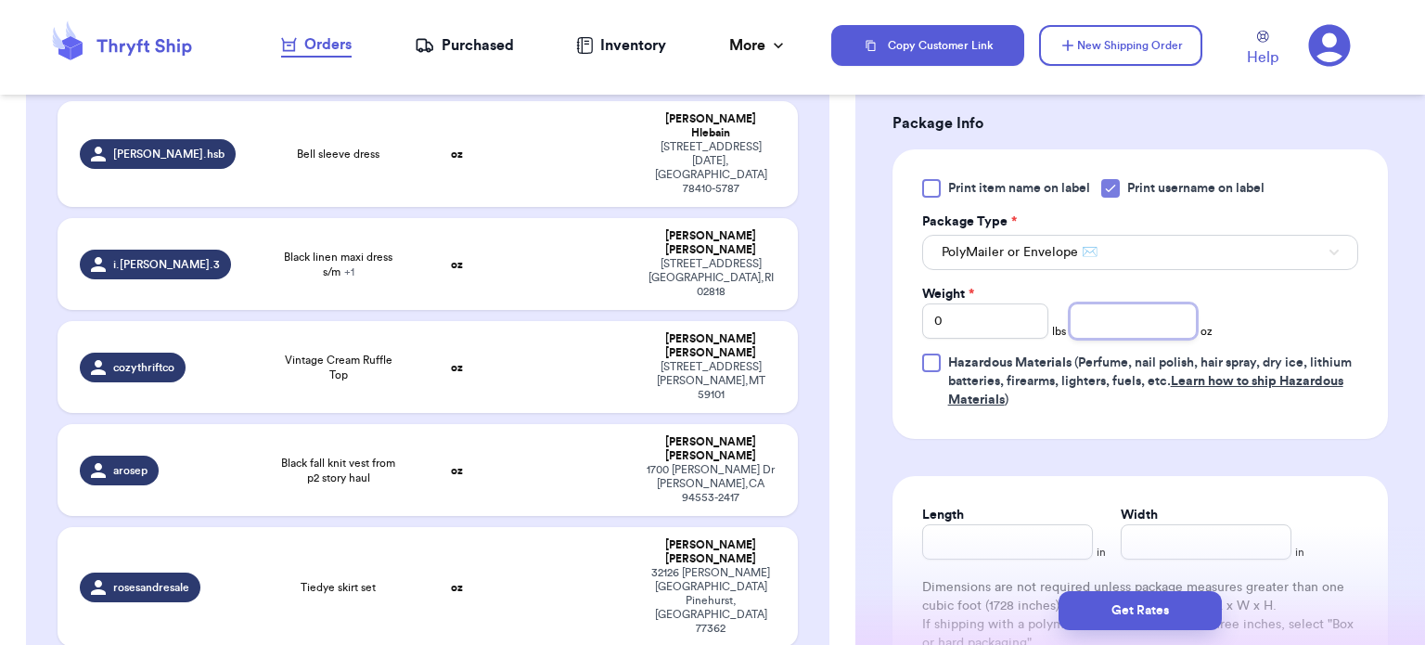
click at [1095, 319] on input "number" at bounding box center [1133, 320] width 127 height 35
type input "7"
click at [1049, 534] on input "Length" at bounding box center [1007, 541] width 171 height 35
type input "10"
click at [1140, 538] on input "Width *" at bounding box center [1206, 541] width 171 height 35
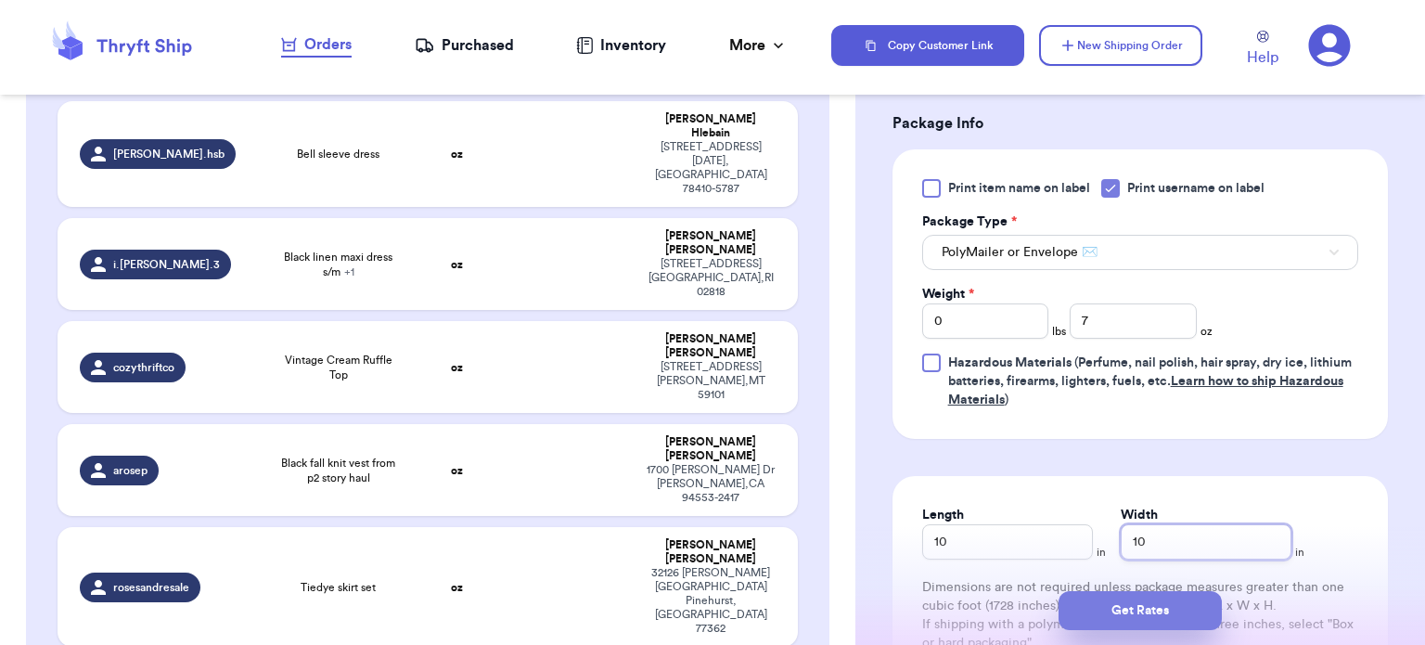
type input "10"
click at [1169, 615] on button "Get Rates" at bounding box center [1140, 610] width 163 height 39
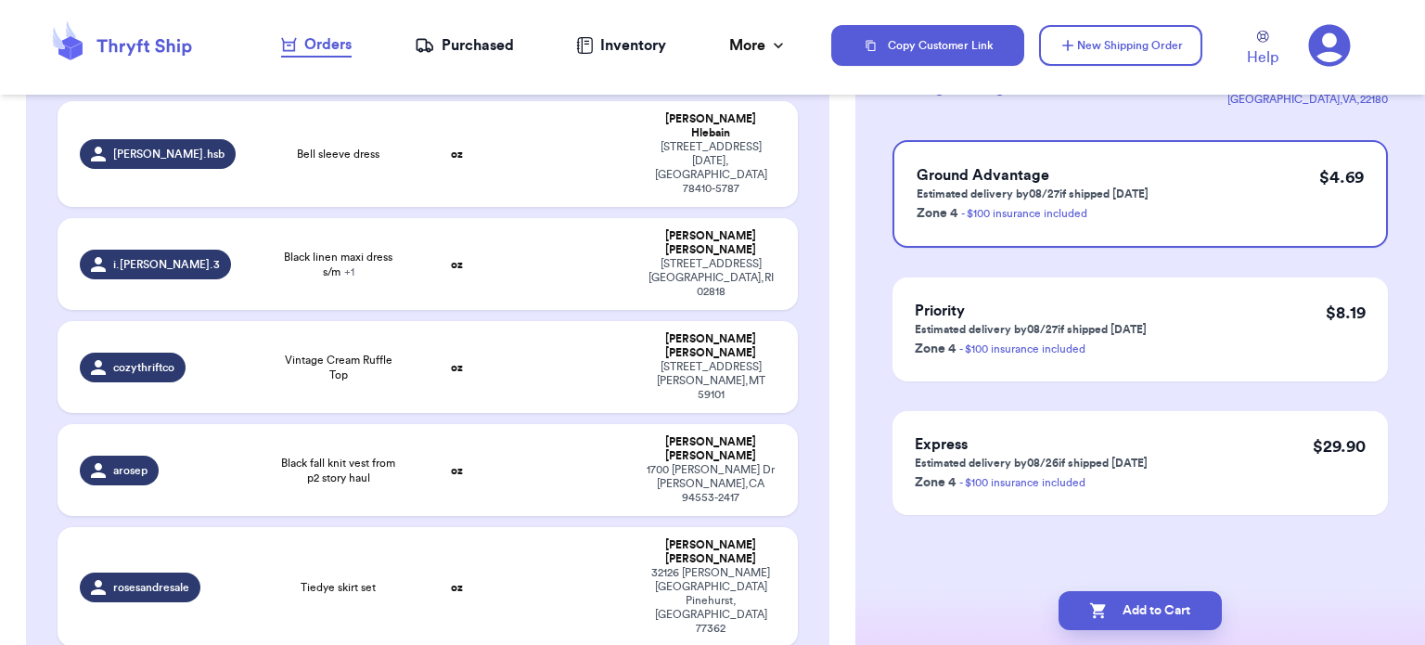
scroll to position [0, 0]
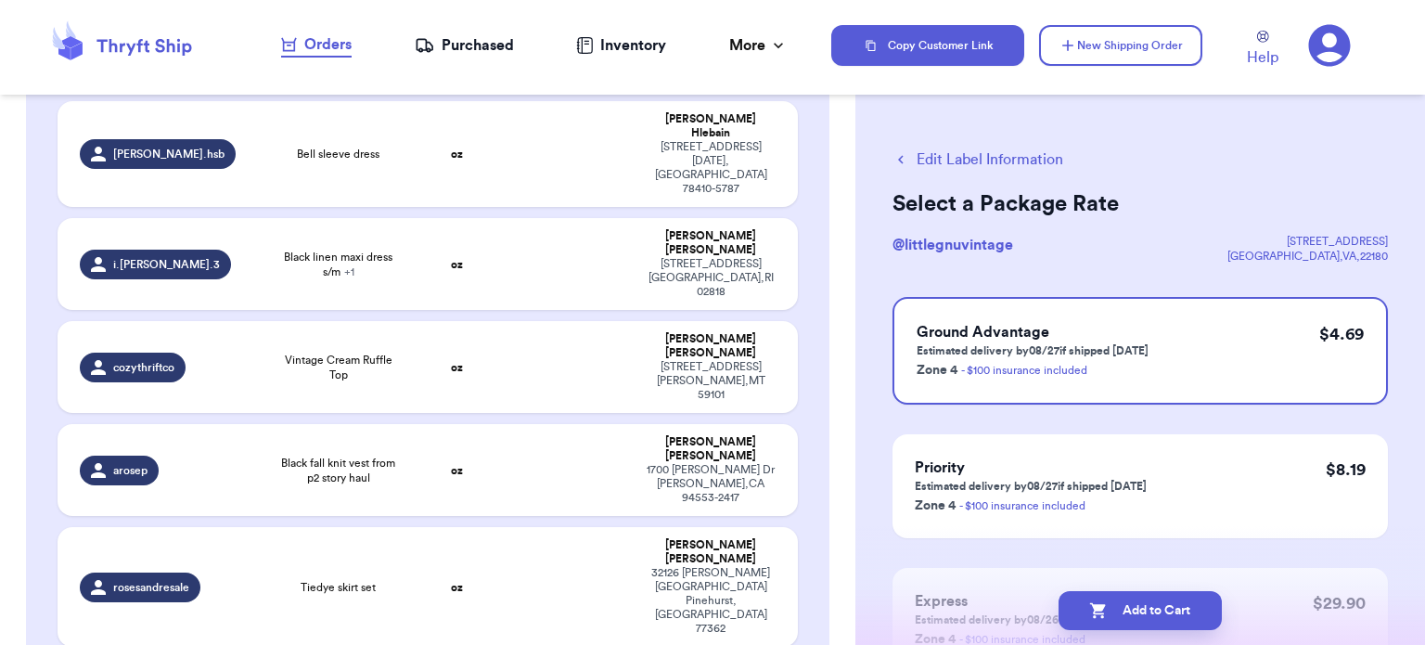
click at [1169, 615] on button "Add to Cart" at bounding box center [1140, 610] width 163 height 39
checkbox input "true"
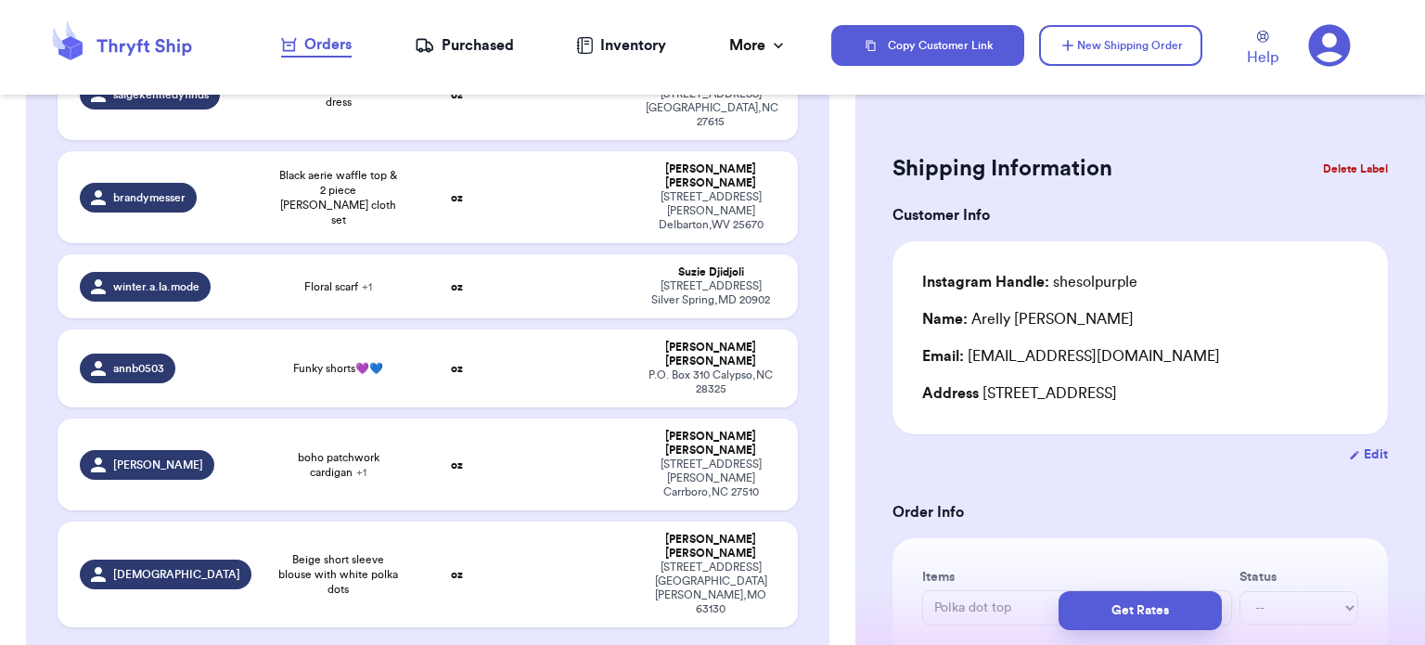
scroll to position [1734, 0]
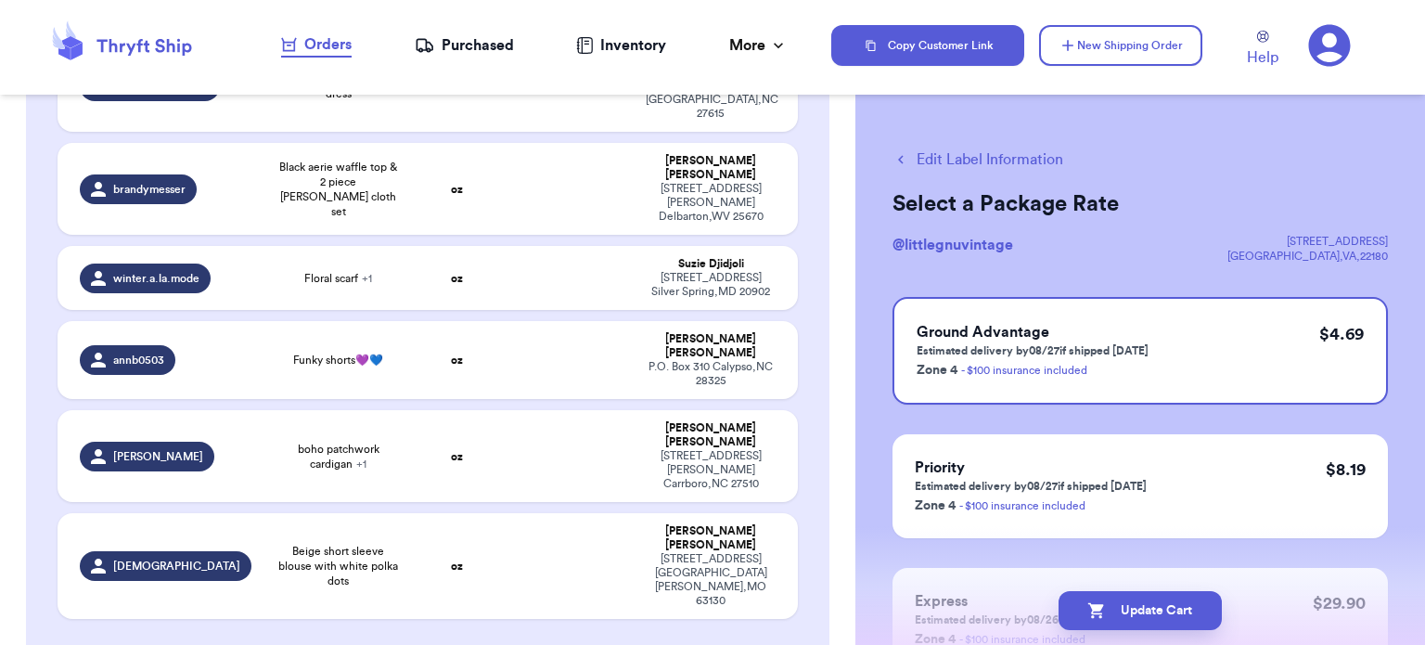
click at [1357, 247] on div "[STREET_ADDRESS]" at bounding box center [1308, 241] width 161 height 15
drag, startPoint x: 834, startPoint y: 398, endPoint x: 835, endPoint y: 290, distance: 108.6
click at [835, 290] on div "Customer Link New Order Incomplete 20 Get Rates for All ( 0 ) Get Rates for All…" at bounding box center [428, 67] width 856 height 3374
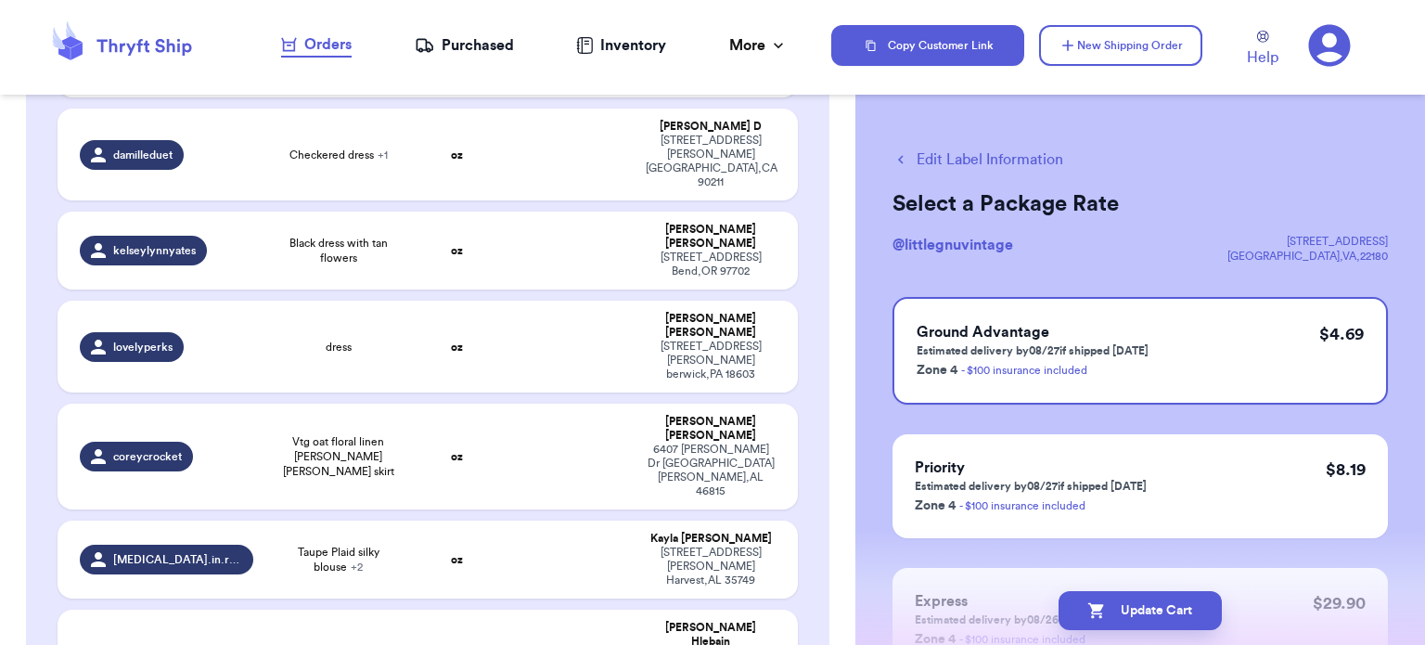
scroll to position [0, 0]
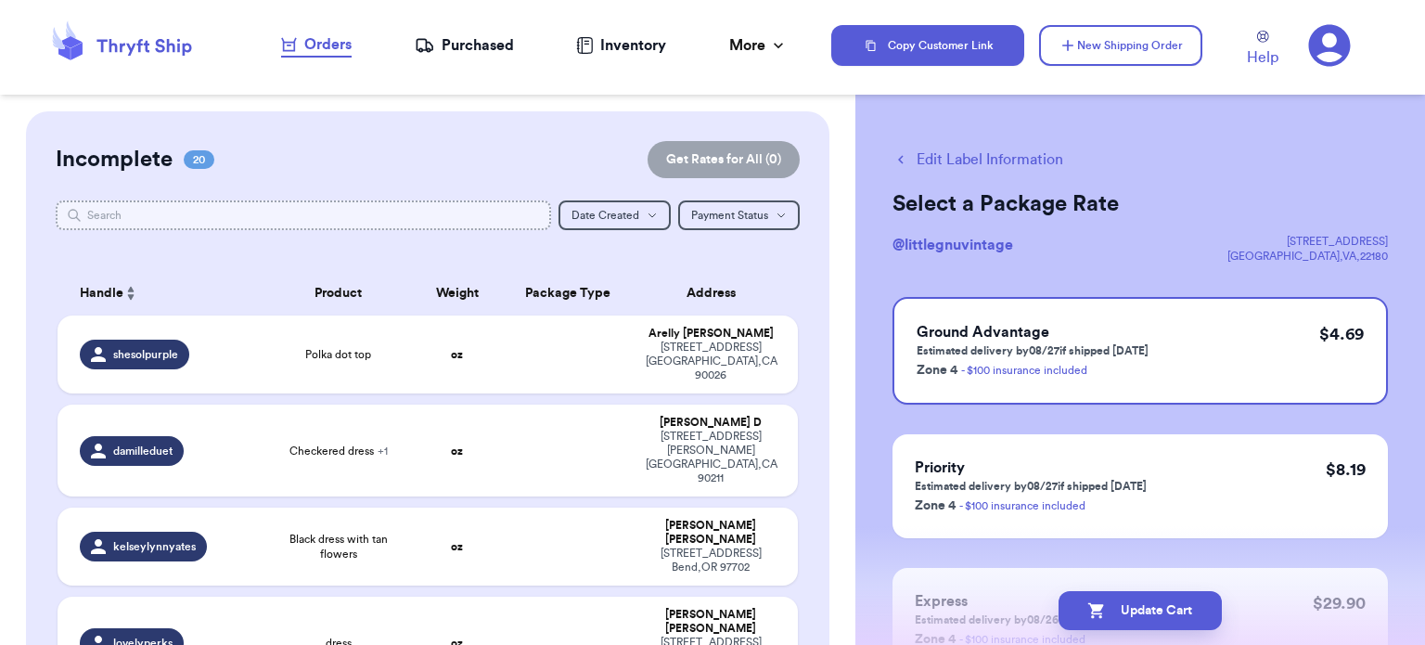
click at [397, 227] on input "text" at bounding box center [304, 215] width 496 height 30
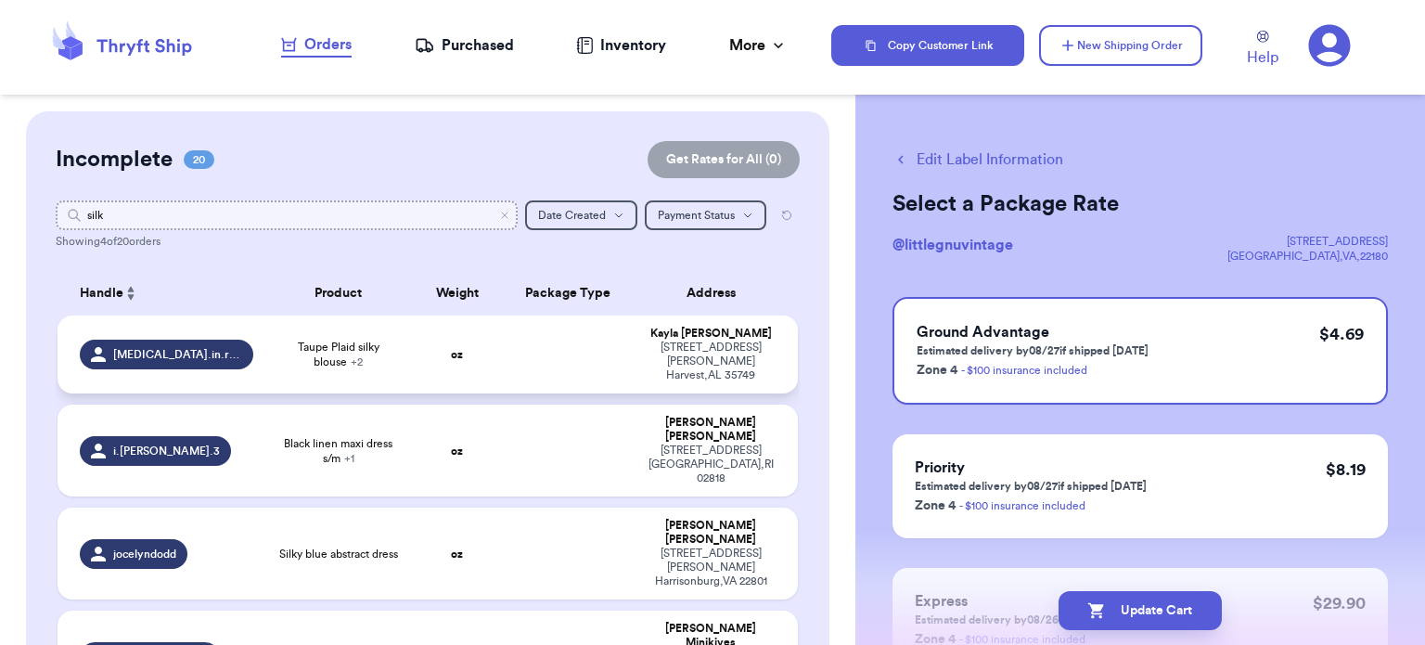
type input "silk"
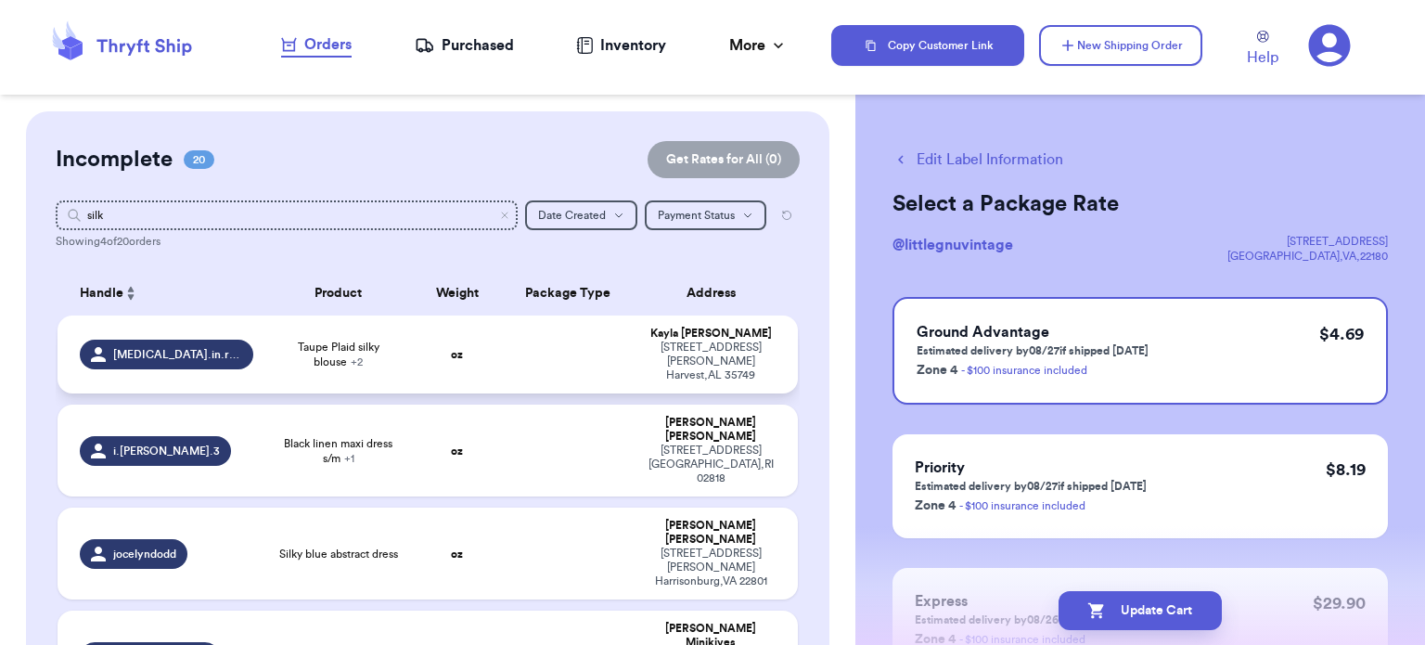
click at [451, 349] on strong "oz" at bounding box center [457, 354] width 12 height 11
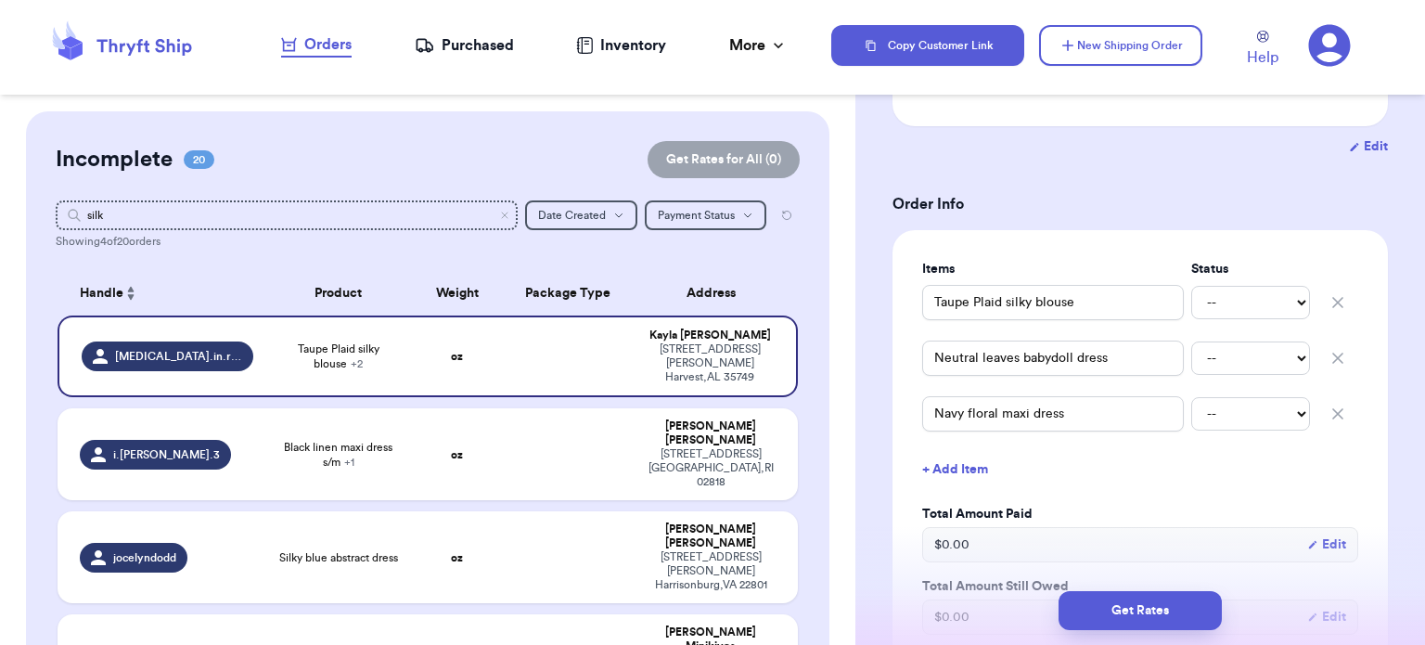
scroll to position [311, 0]
click at [502, 445] on td at bounding box center [569, 454] width 134 height 92
type input "Black linen maxi dress s/m"
type input "White silk blouse s/m"
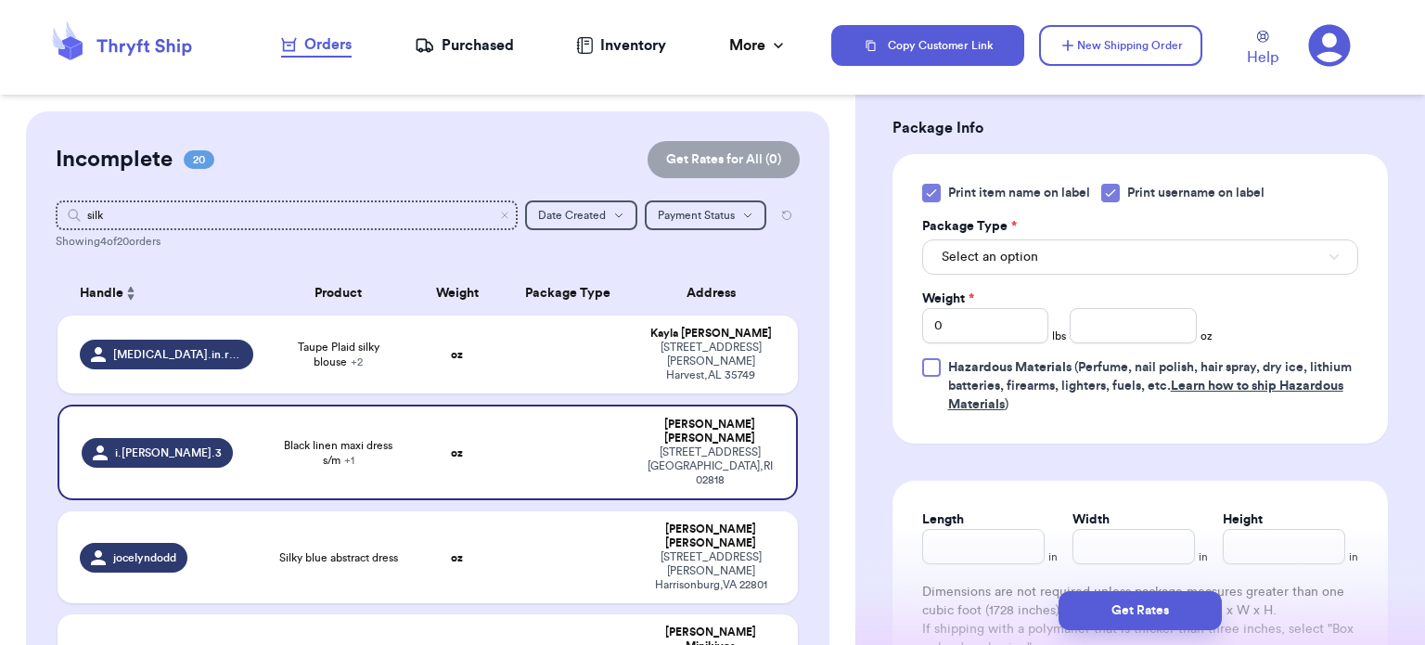
scroll to position [839, 0]
click at [931, 184] on icon at bounding box center [931, 191] width 15 height 15
click at [0, 0] on input "Print item name on label" at bounding box center [0, 0] width 0 height 0
click at [1050, 250] on button "Select an option" at bounding box center [1140, 255] width 436 height 35
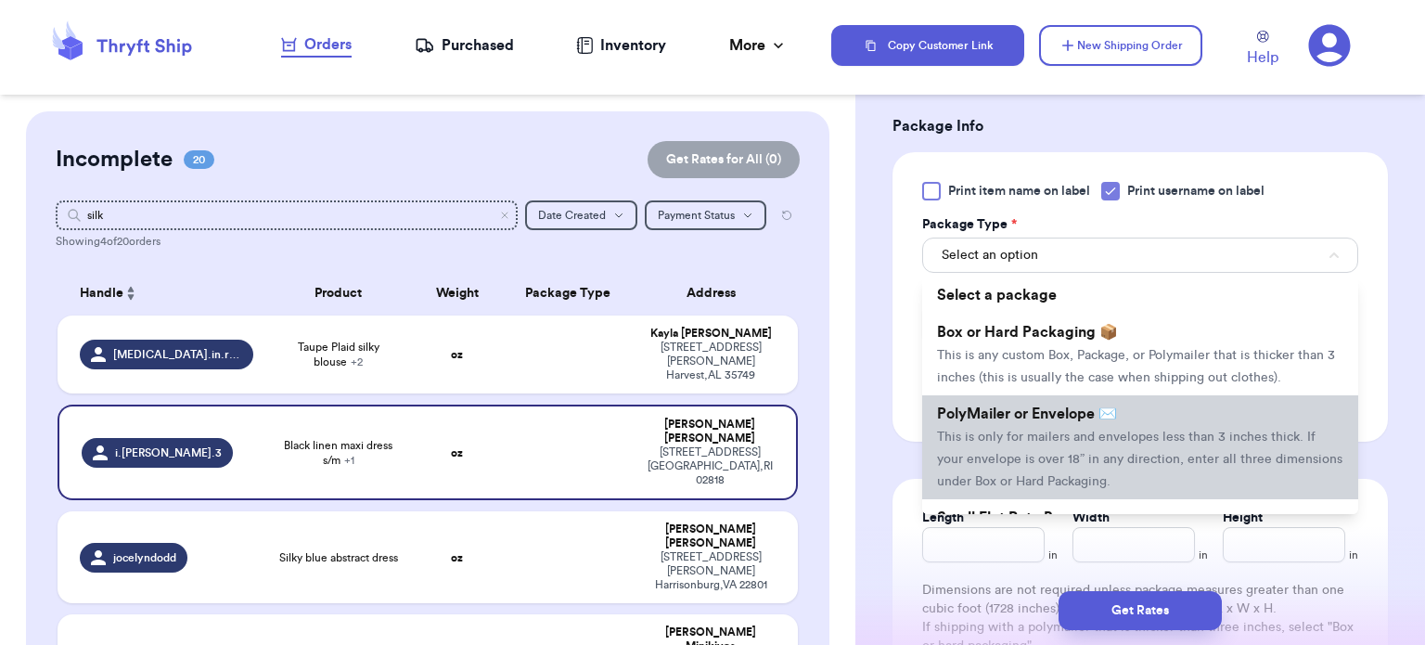
click at [1052, 414] on span "PolyMailer or Envelope ✉️" at bounding box center [1027, 413] width 180 height 15
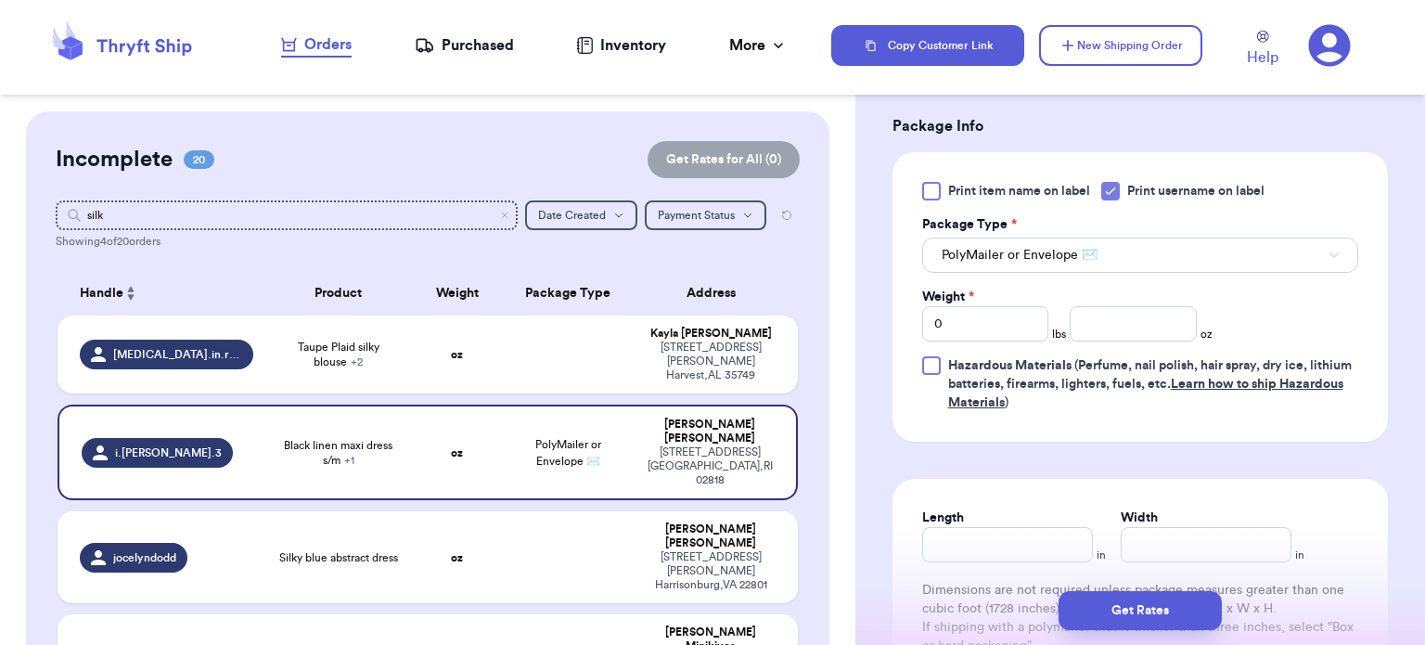
scroll to position [869, 0]
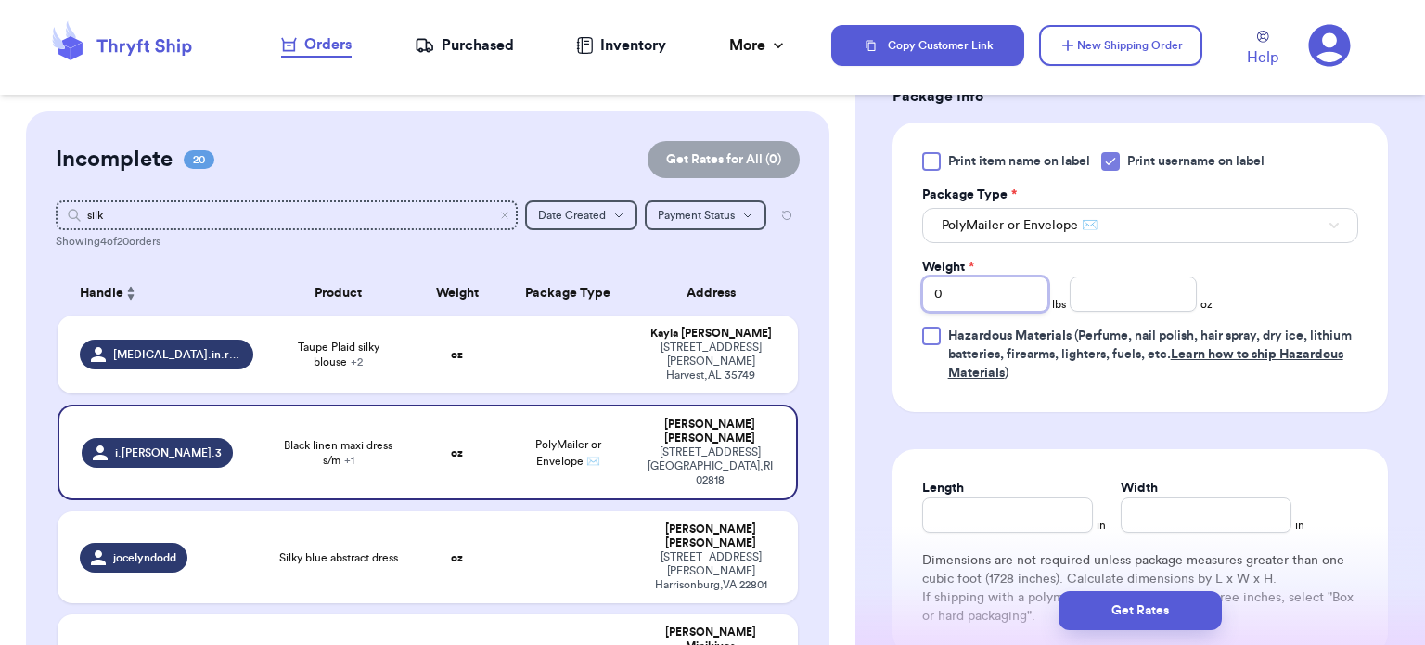
click at [986, 284] on input "0" at bounding box center [985, 294] width 127 height 35
type input "1"
click at [1166, 299] on input "number" at bounding box center [1133, 294] width 127 height 35
type input "3"
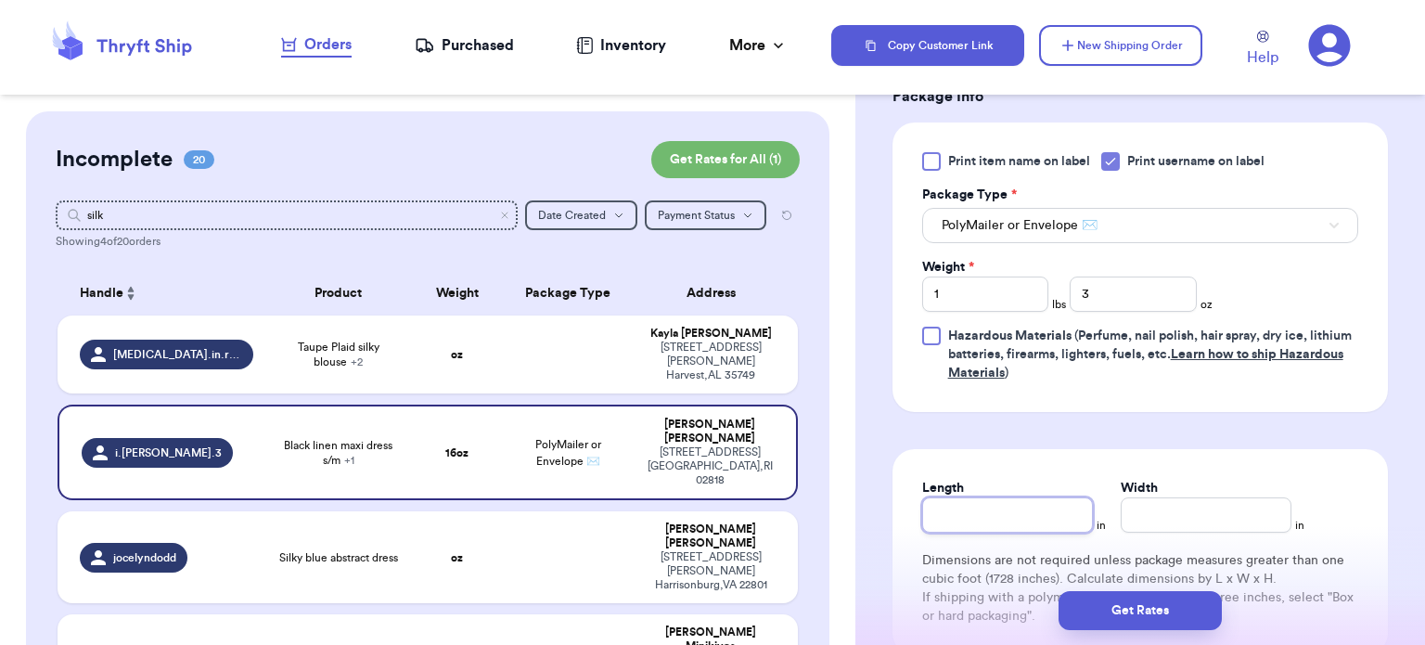
click at [1010, 522] on input "Length" at bounding box center [1007, 514] width 171 height 35
type input "12"
click at [1159, 516] on input "Width *" at bounding box center [1206, 514] width 171 height 35
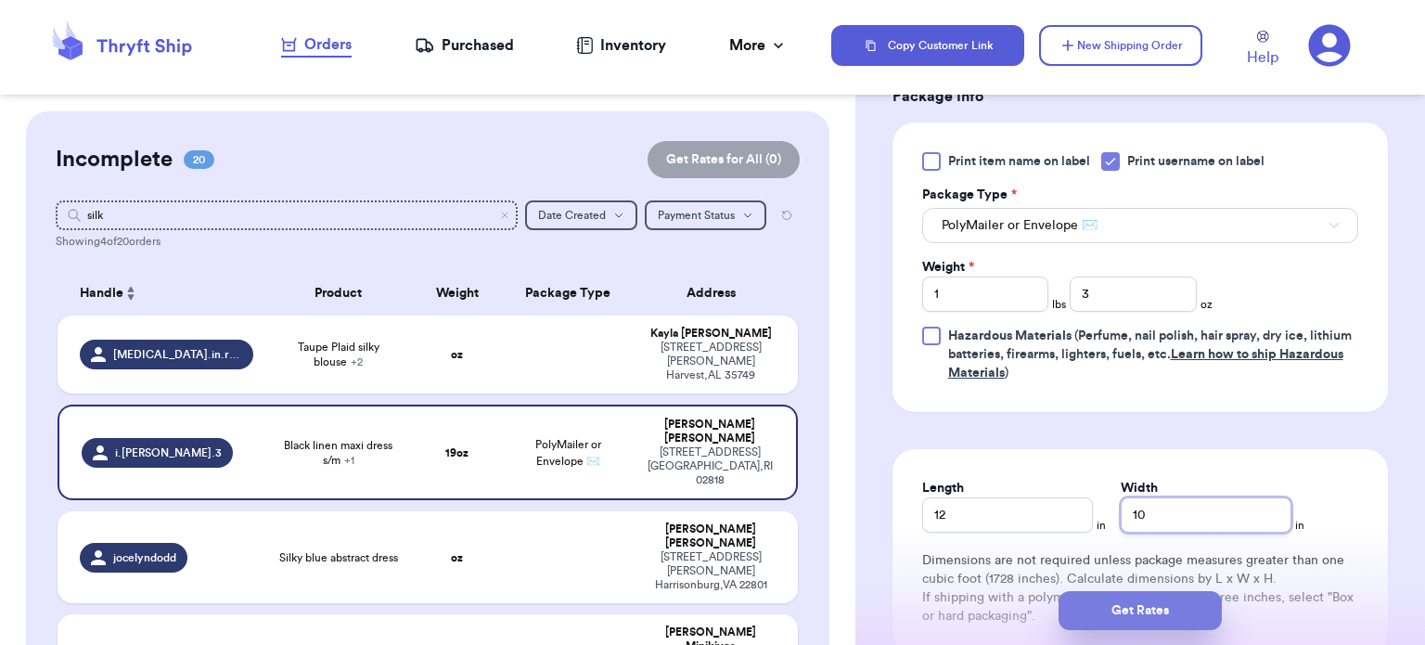
type input "10"
click at [1150, 609] on button "Get Rates" at bounding box center [1140, 610] width 163 height 39
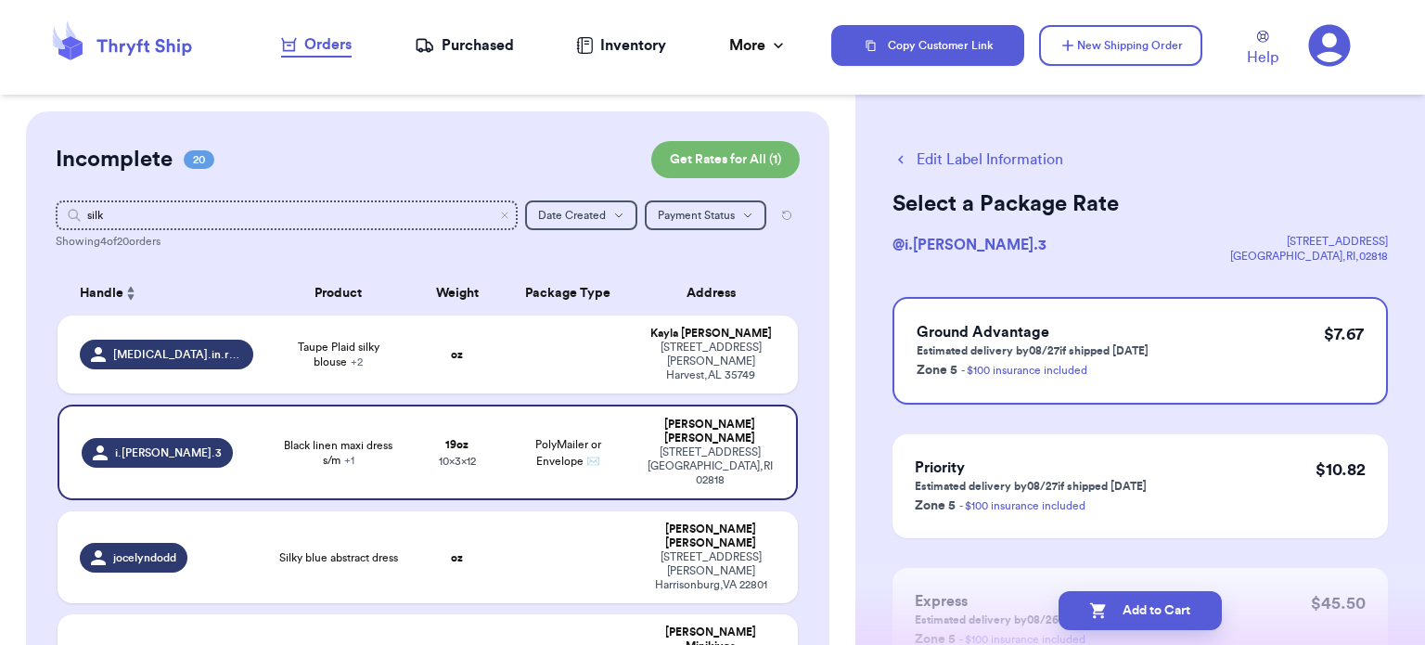
click at [1150, 609] on button "Add to Cart" at bounding box center [1140, 610] width 163 height 39
checkbox input "true"
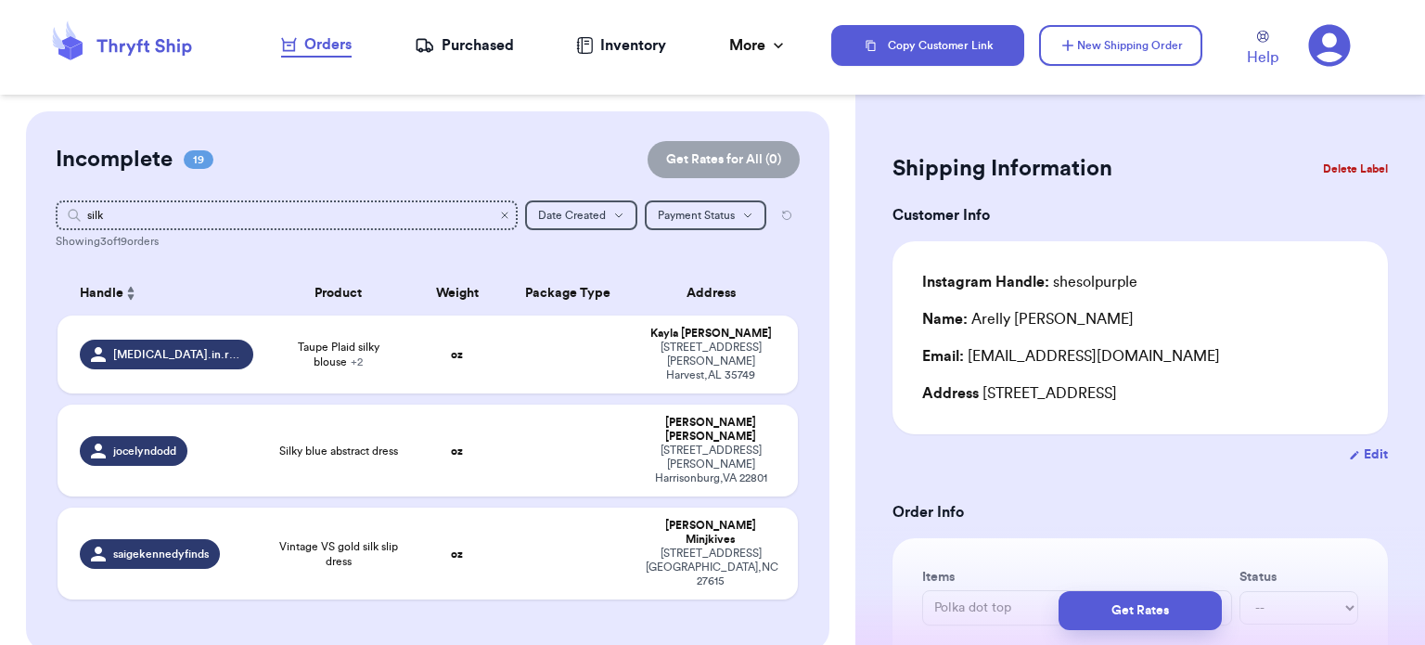
click at [502, 215] on icon "Clear search" at bounding box center [505, 216] width 6 height 6
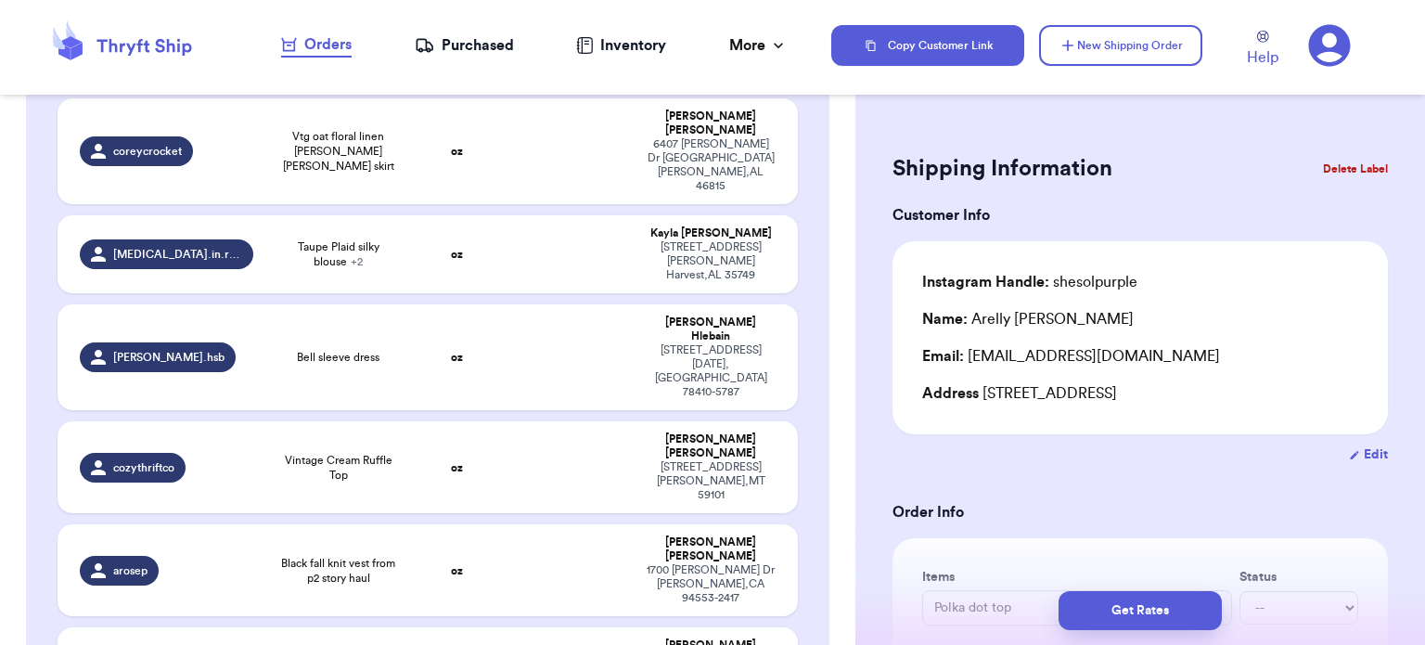
scroll to position [646, 0]
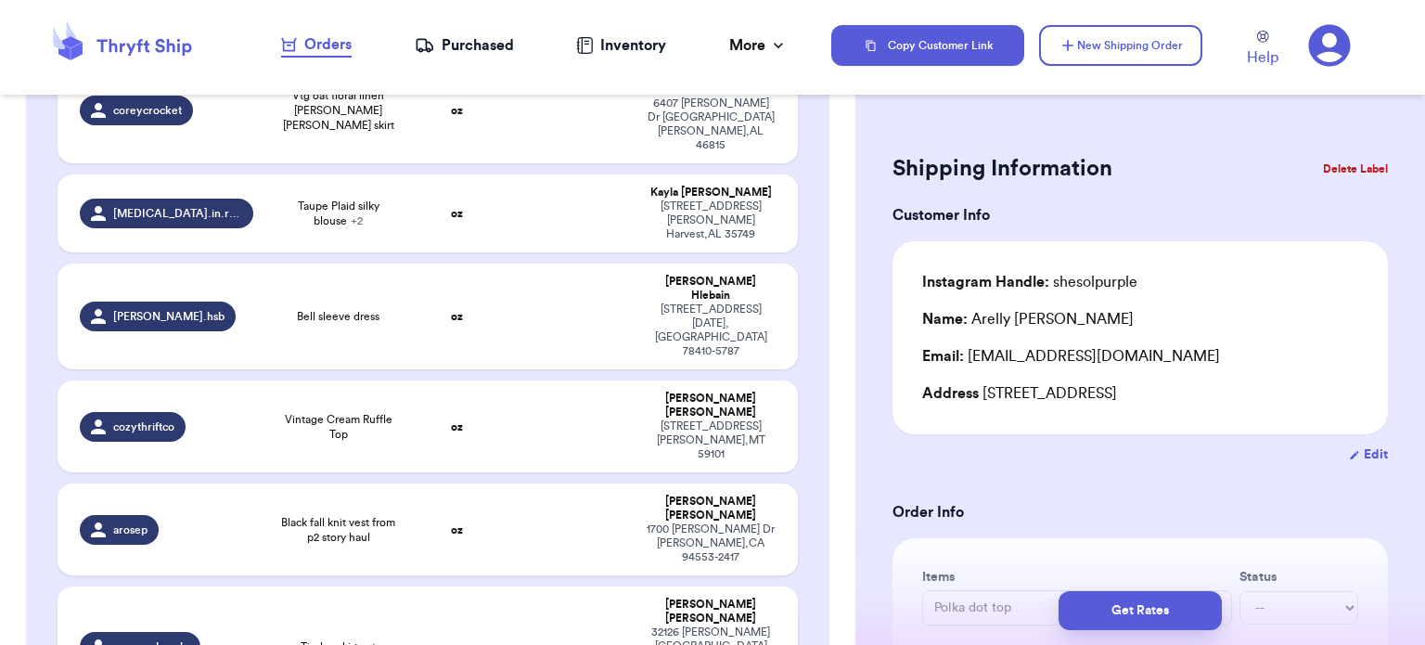
click at [575, 587] on td at bounding box center [569, 647] width 134 height 120
type input "Tiedye skirt set"
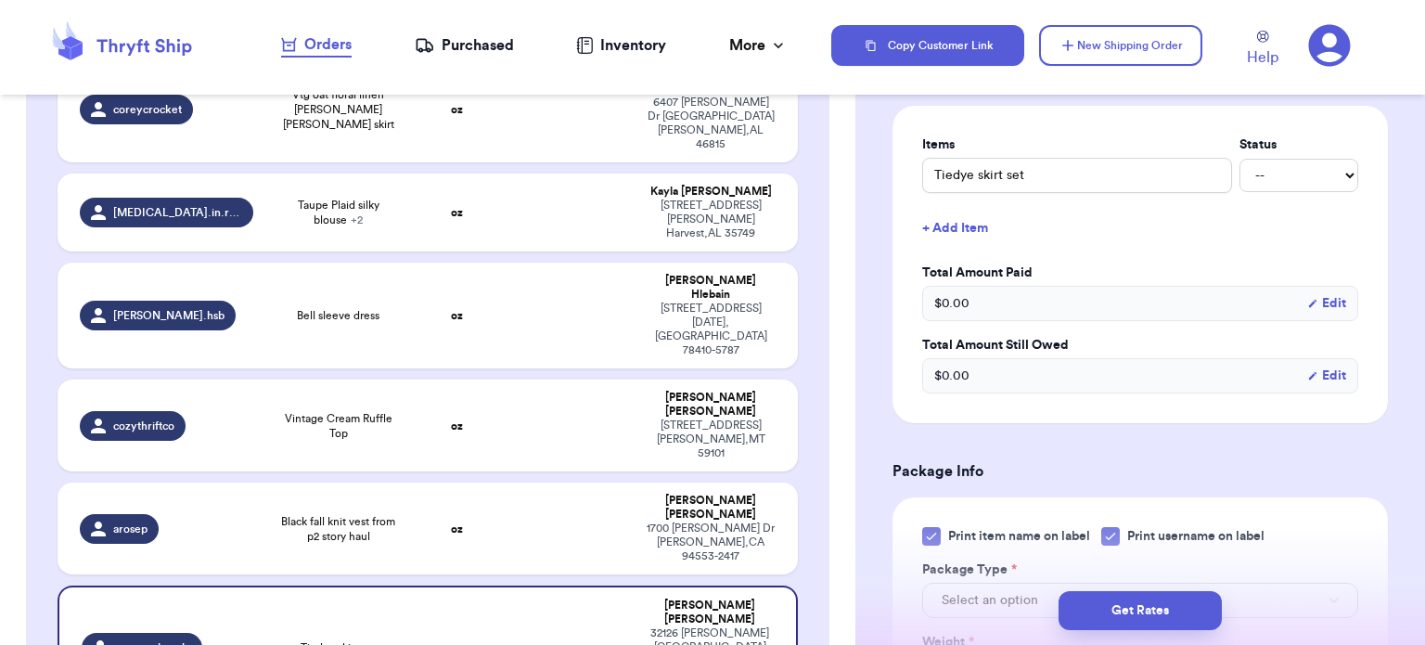
scroll to position [445, 0]
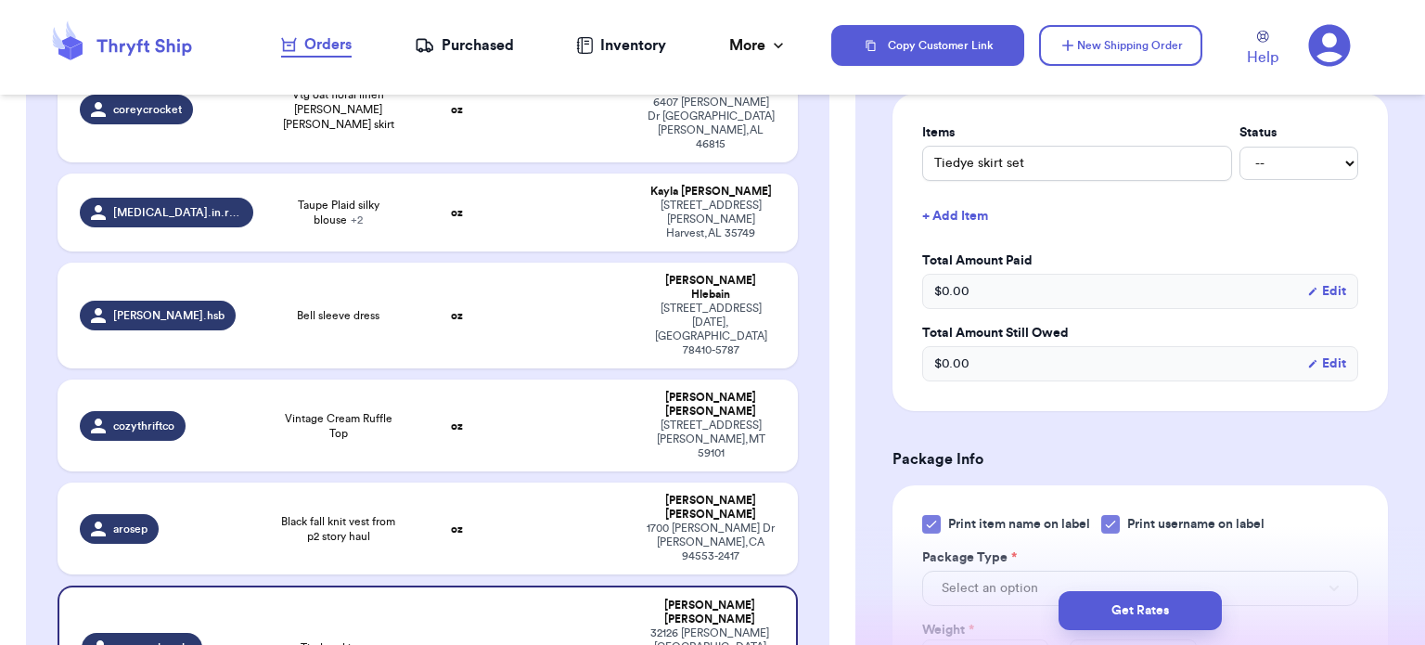
click at [1411, 384] on div "Shipping Information Delete Label Customer Info Instagram Handle: rosesandresal…" at bounding box center [1141, 456] width 570 height 1578
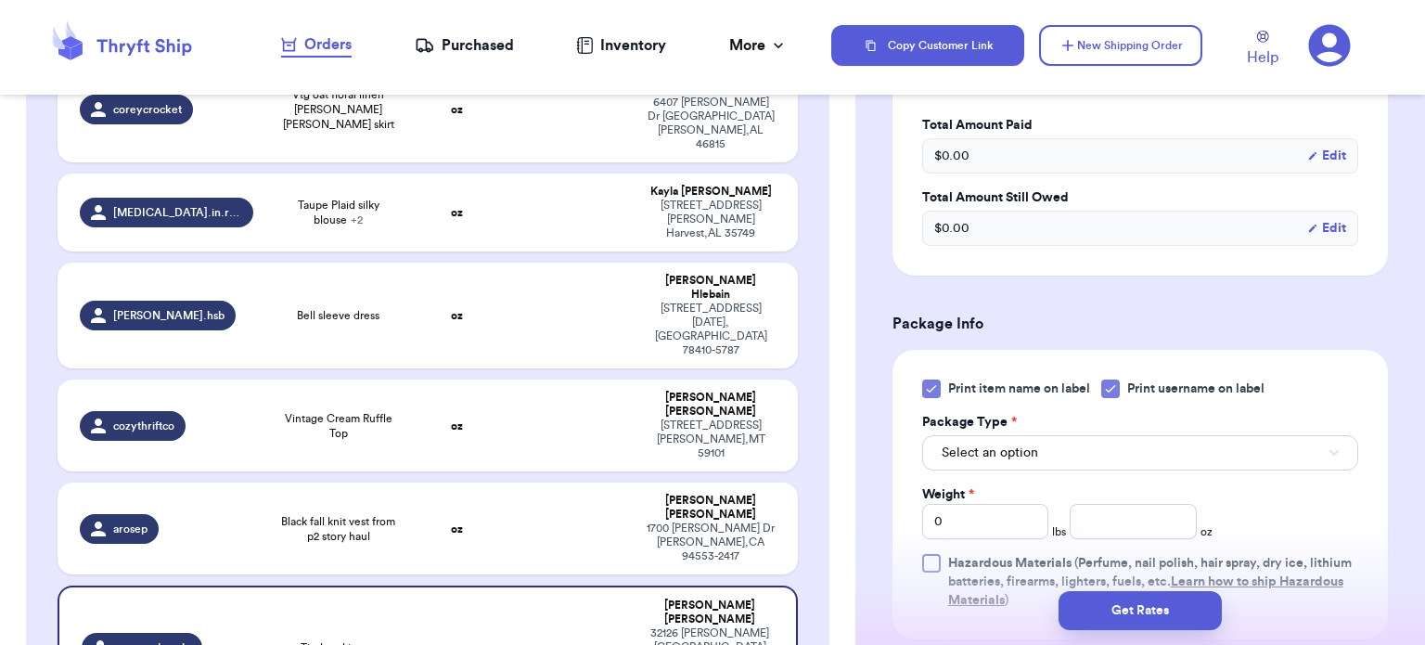
scroll to position [647, 0]
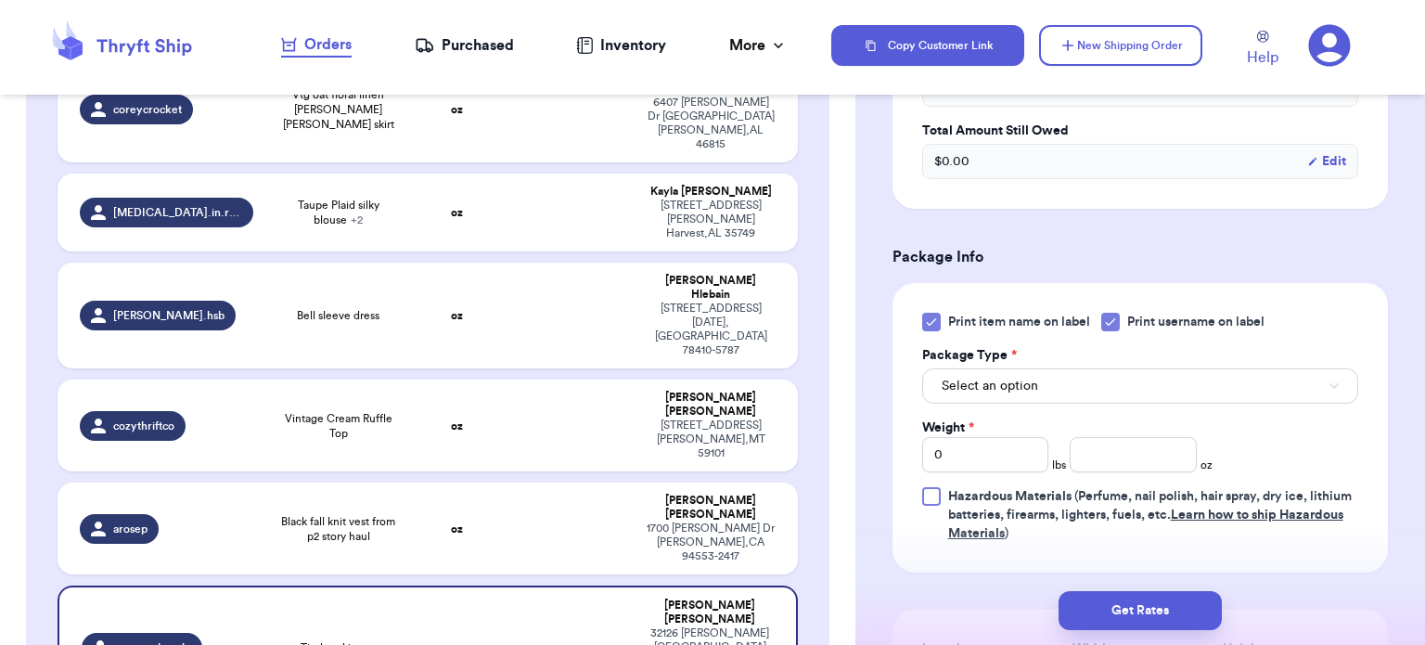
click at [939, 322] on div at bounding box center [931, 322] width 19 height 19
click at [0, 0] on input "Print item name on label" at bounding box center [0, 0] width 0 height 0
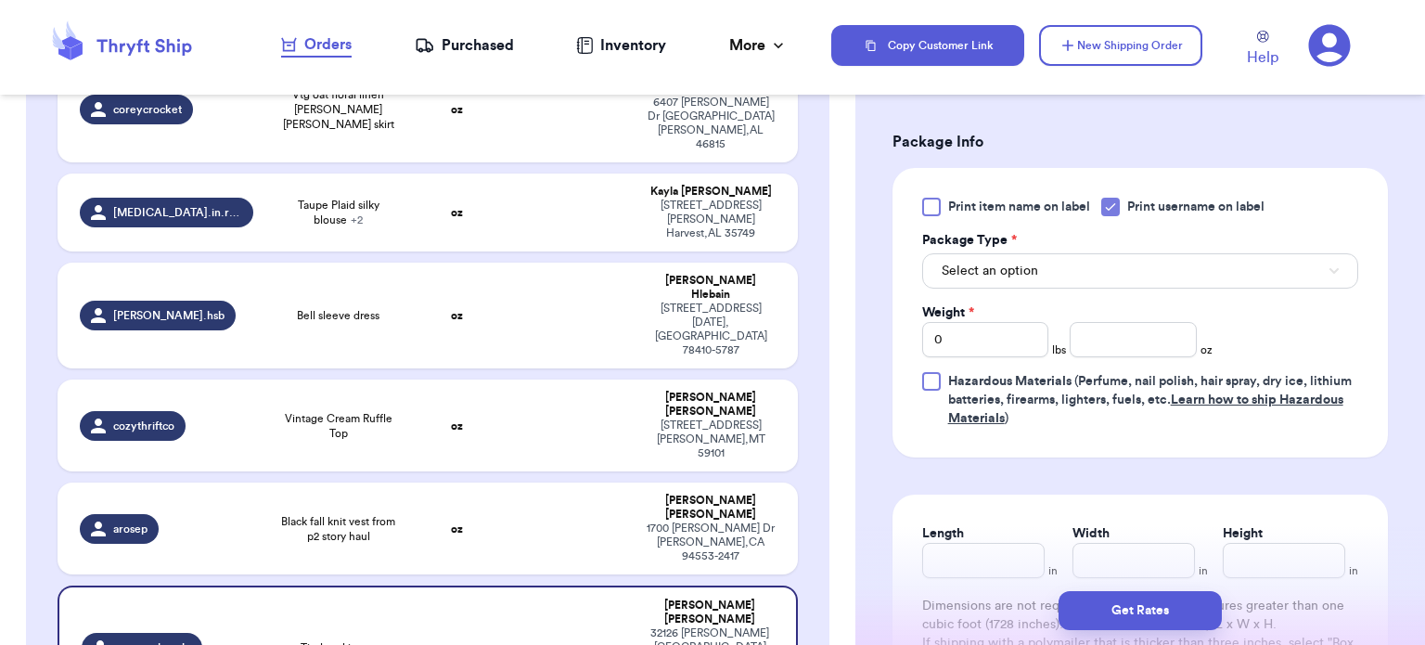
scroll to position [765, 0]
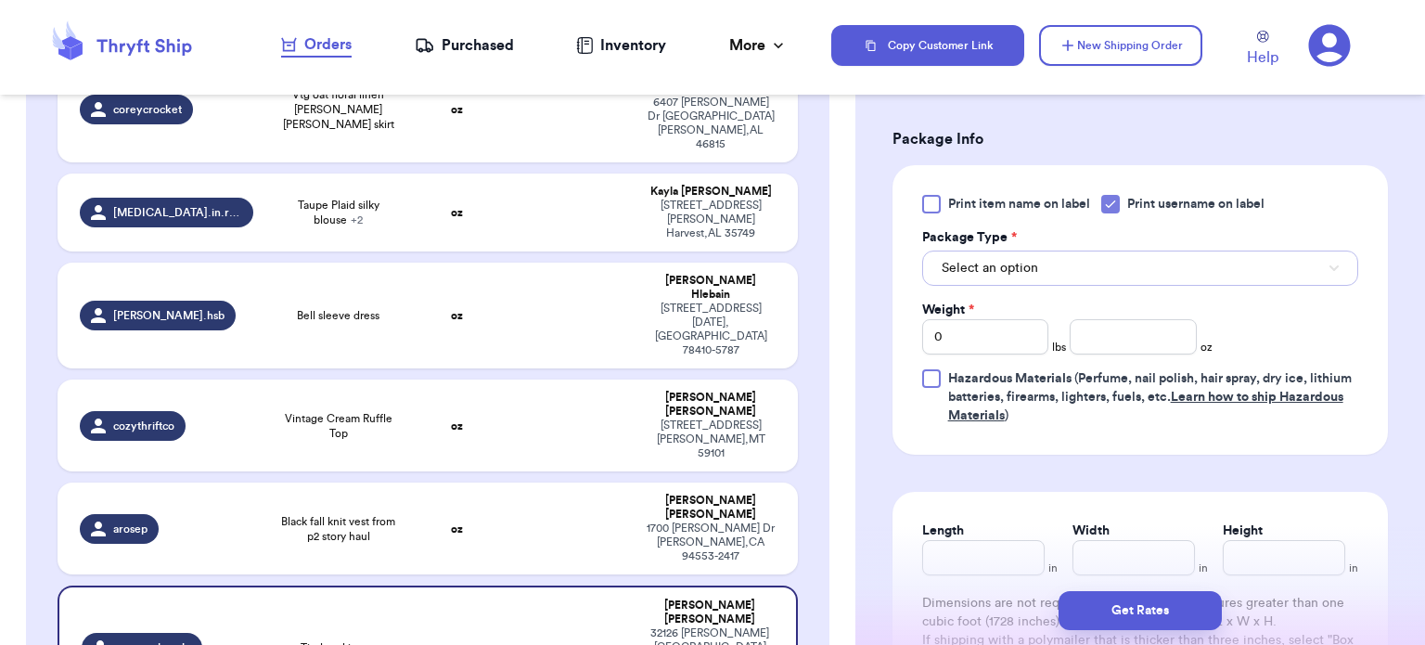
click at [1289, 255] on button "Select an option" at bounding box center [1140, 268] width 436 height 35
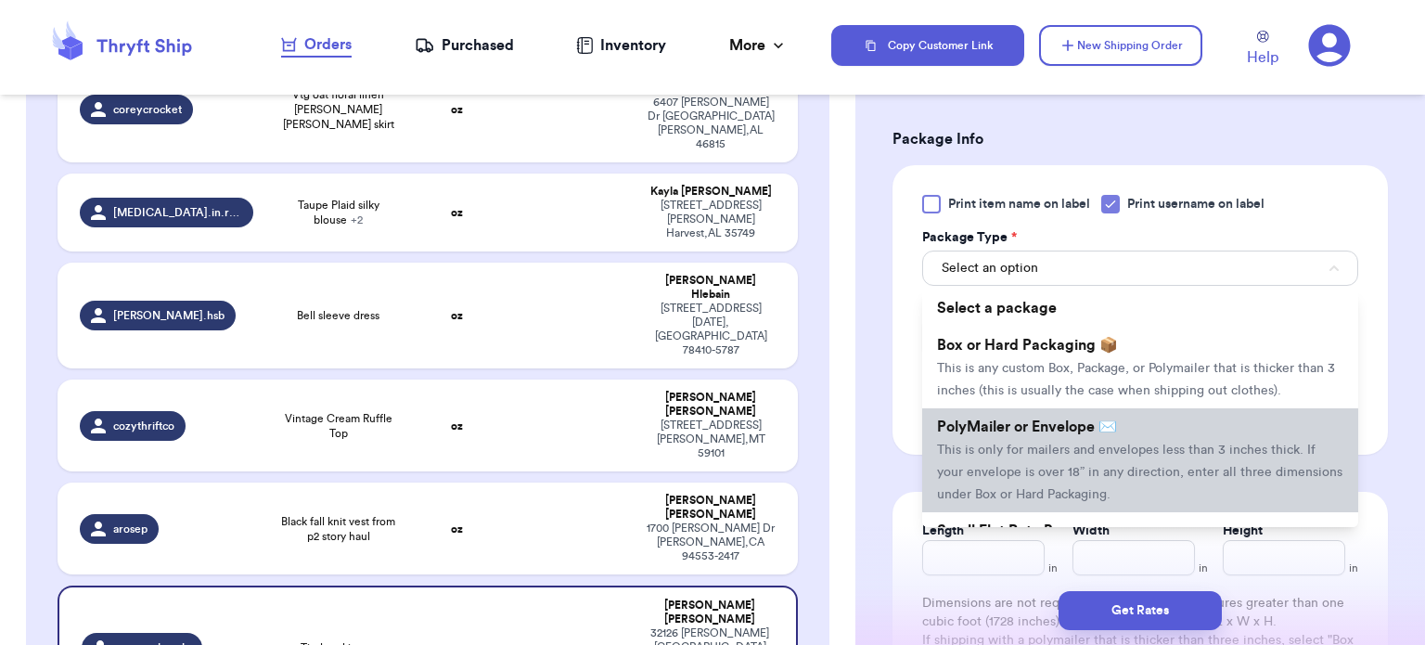
click at [1263, 444] on span "This is only for mailers and envelopes less than 3 inches thick. If your envelo…" at bounding box center [1140, 473] width 406 height 58
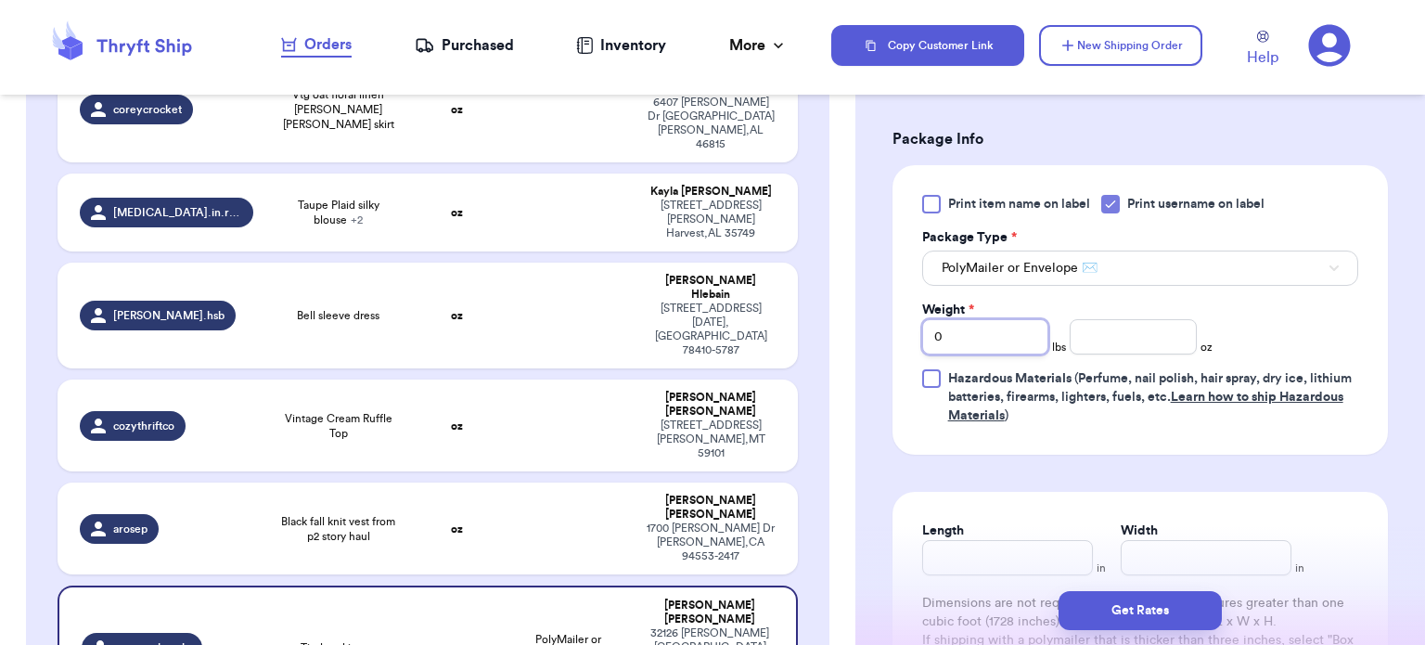
click at [1017, 345] on input "0" at bounding box center [985, 336] width 127 height 35
type input "1"
click at [1089, 329] on input "number" at bounding box center [1133, 336] width 127 height 35
type input "4"
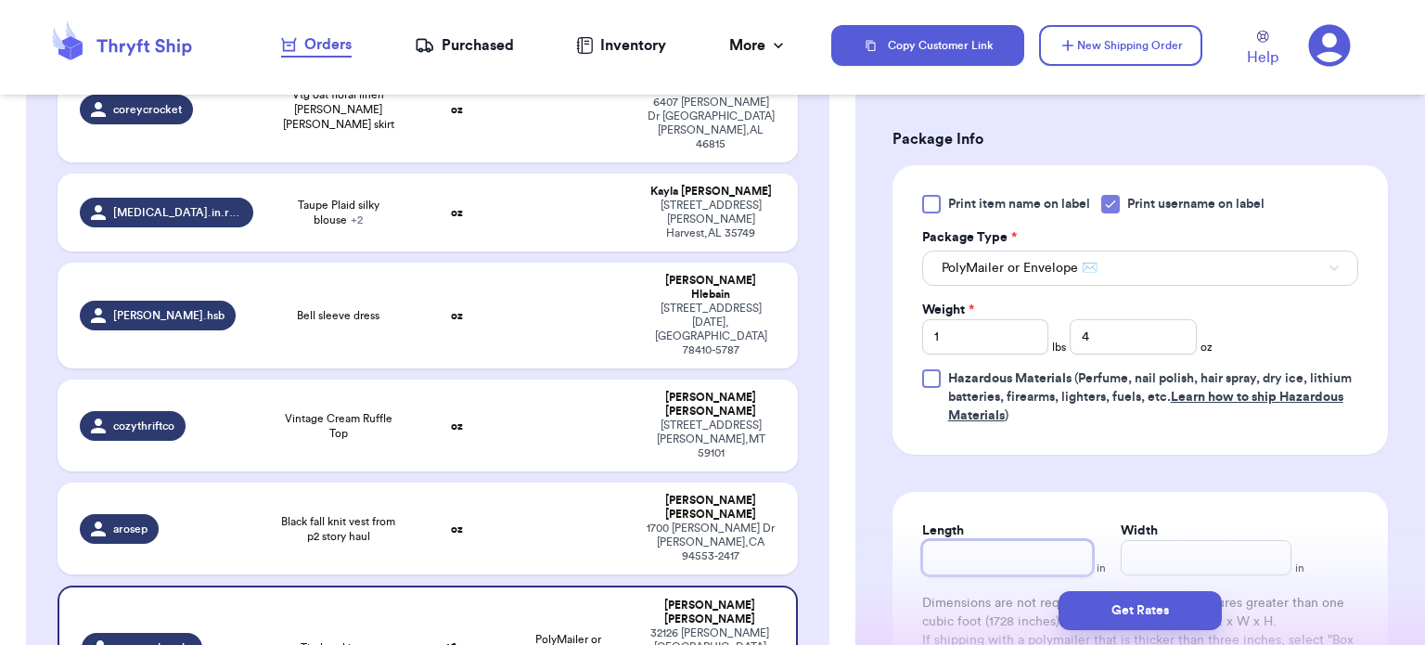
click at [1033, 561] on input "Length" at bounding box center [1007, 557] width 171 height 35
type input "13"
click at [1176, 548] on input "Width *" at bounding box center [1206, 557] width 171 height 35
type input "11"
click at [1128, 621] on button "Get Rates" at bounding box center [1140, 610] width 163 height 39
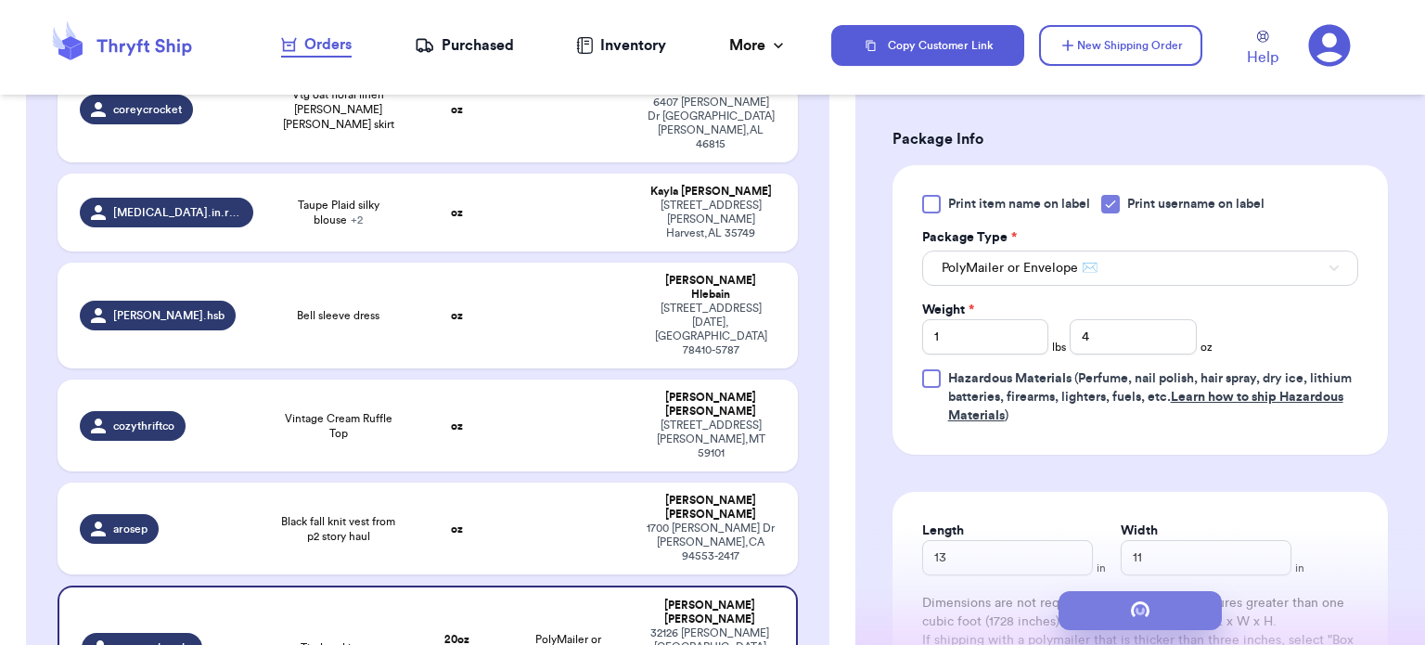
scroll to position [0, 0]
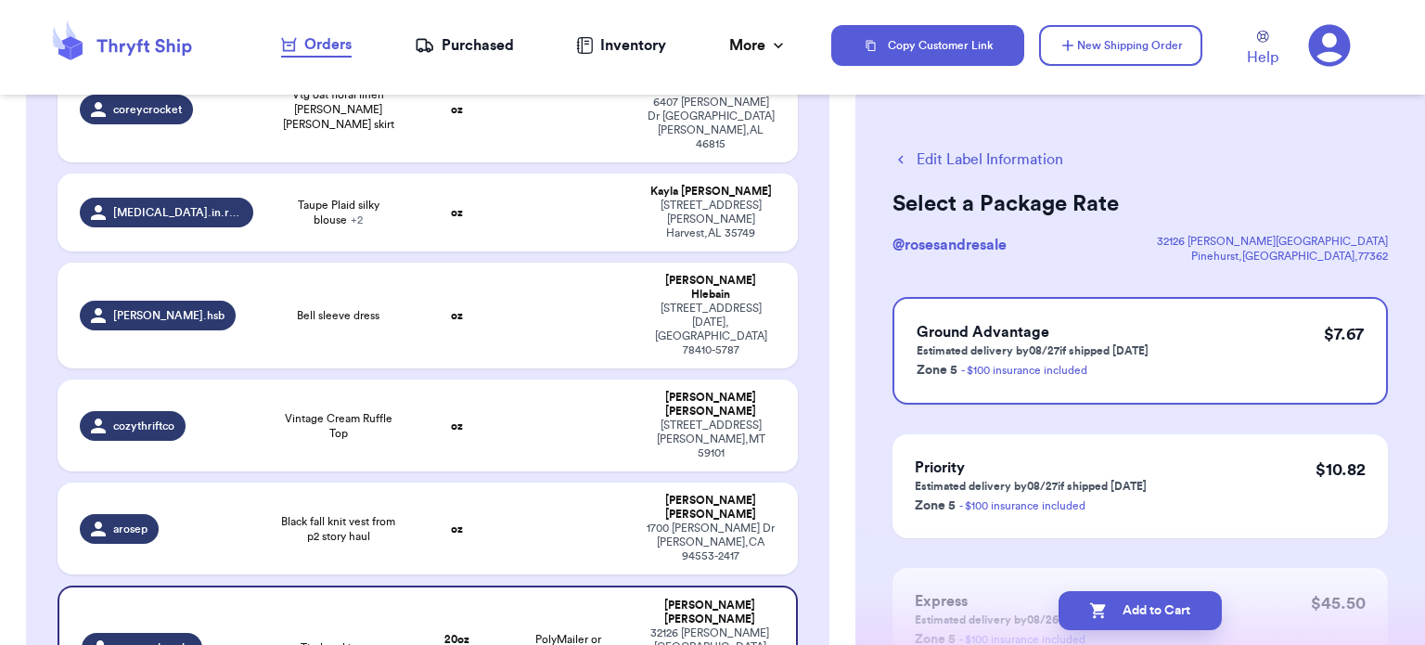
click at [1128, 621] on button "Add to Cart" at bounding box center [1140, 610] width 163 height 39
checkbox input "true"
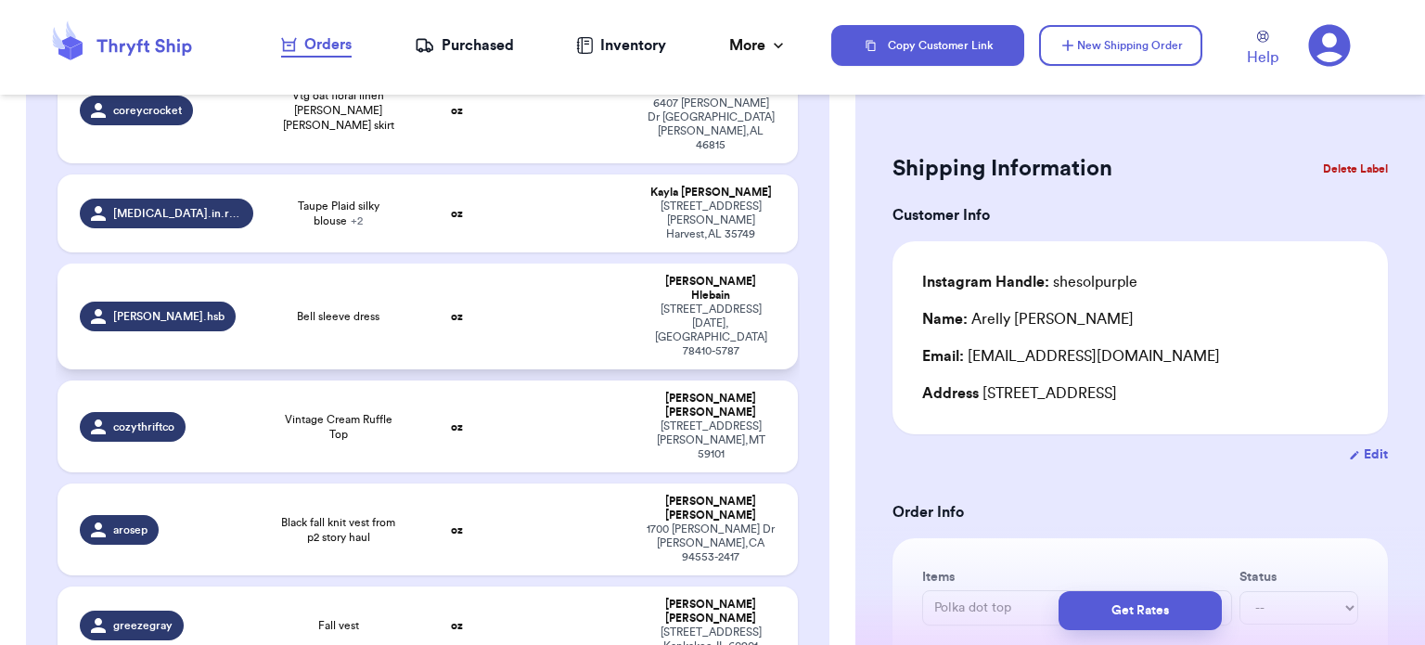
click at [574, 264] on td at bounding box center [569, 317] width 134 height 106
type input "Bell sleeve dress"
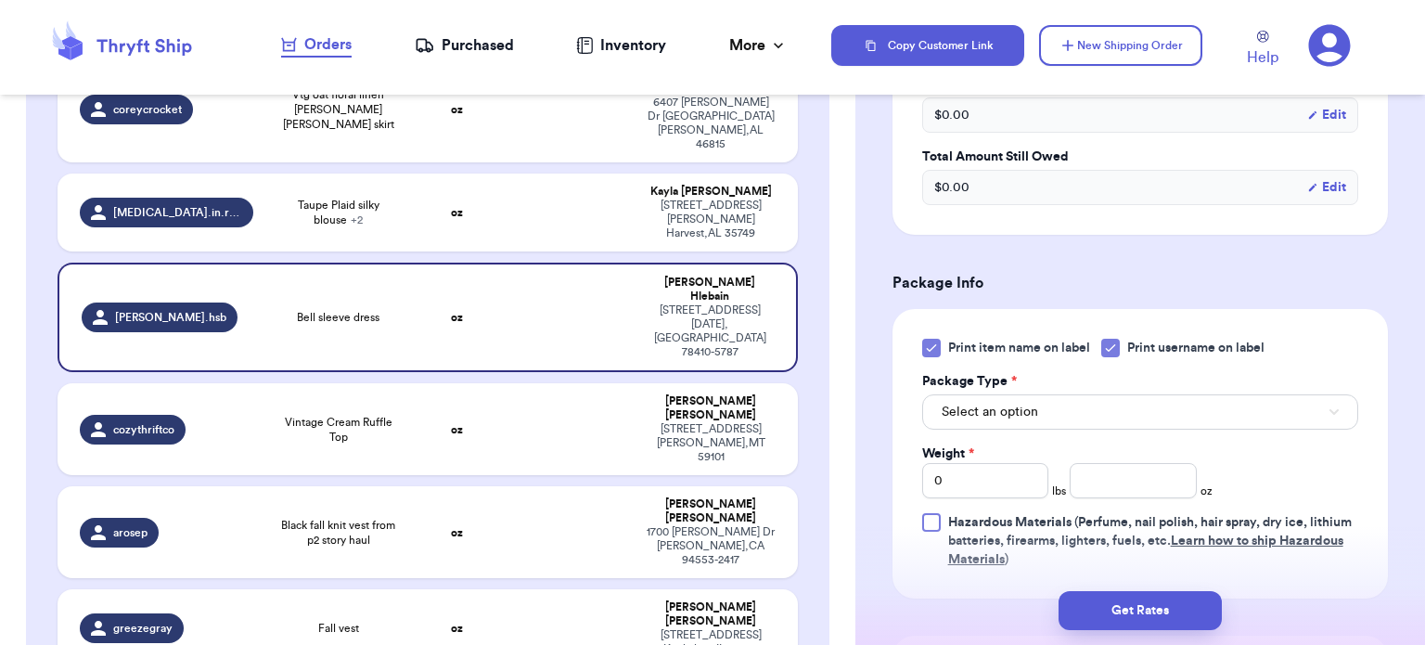
scroll to position [624, 0]
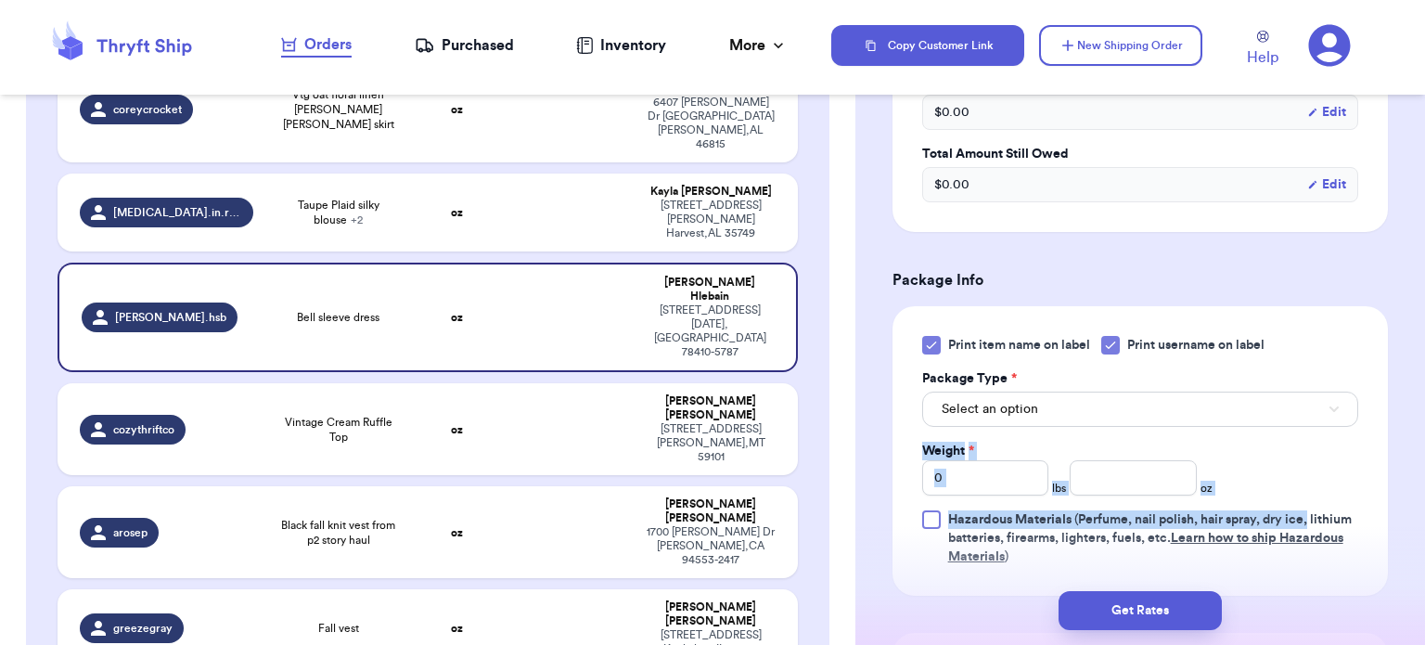
drag, startPoint x: 1411, startPoint y: 460, endPoint x: 1407, endPoint y: 482, distance: 21.7
click at [1407, 482] on div "Shipping Information Delete Label Customer Info Instagram Handle: [PERSON_NAME]…" at bounding box center [1141, 277] width 570 height 1578
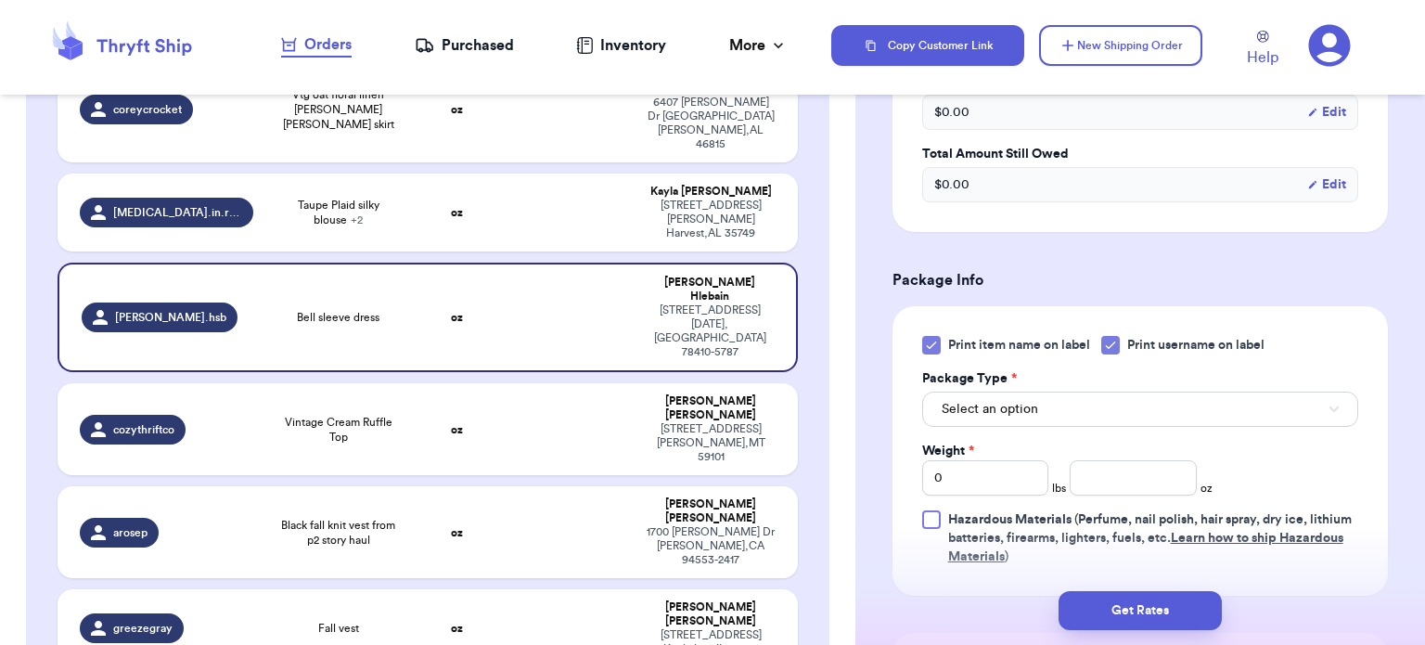
click at [936, 338] on icon at bounding box center [931, 345] width 15 height 15
click at [0, 0] on input "Print item name on label" at bounding box center [0, 0] width 0 height 0
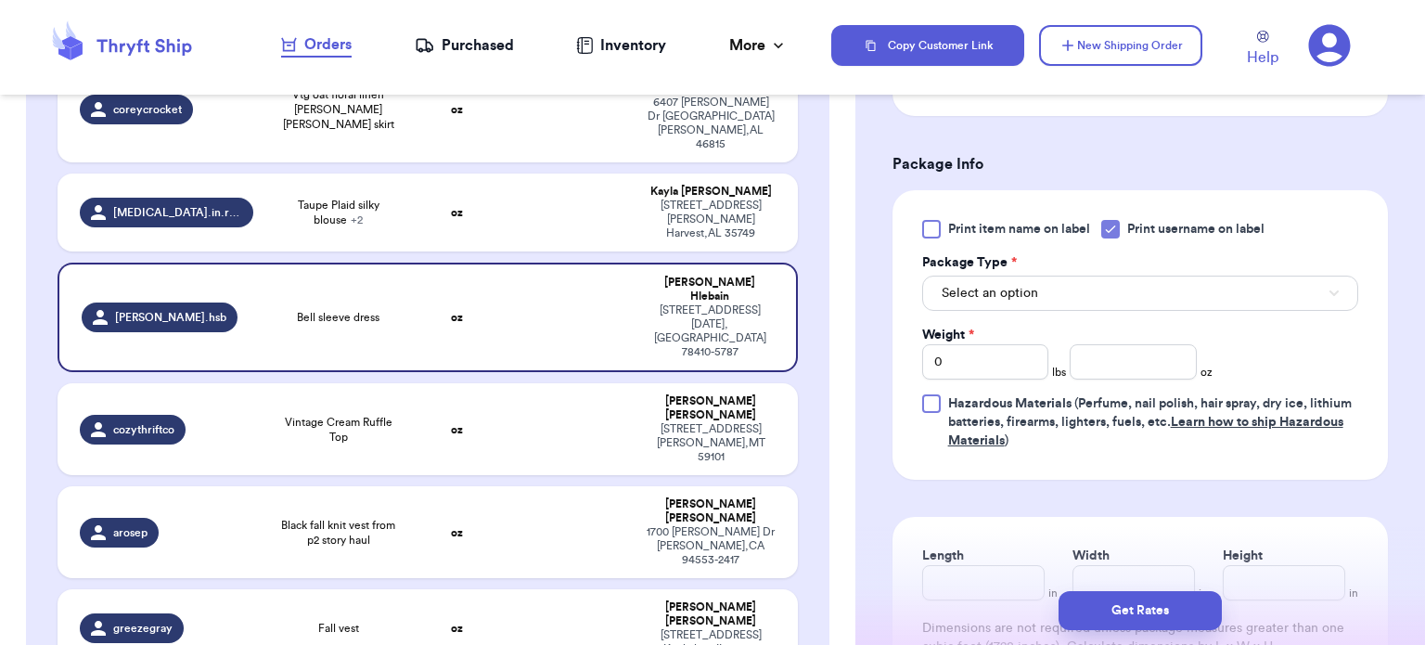
scroll to position [761, 0]
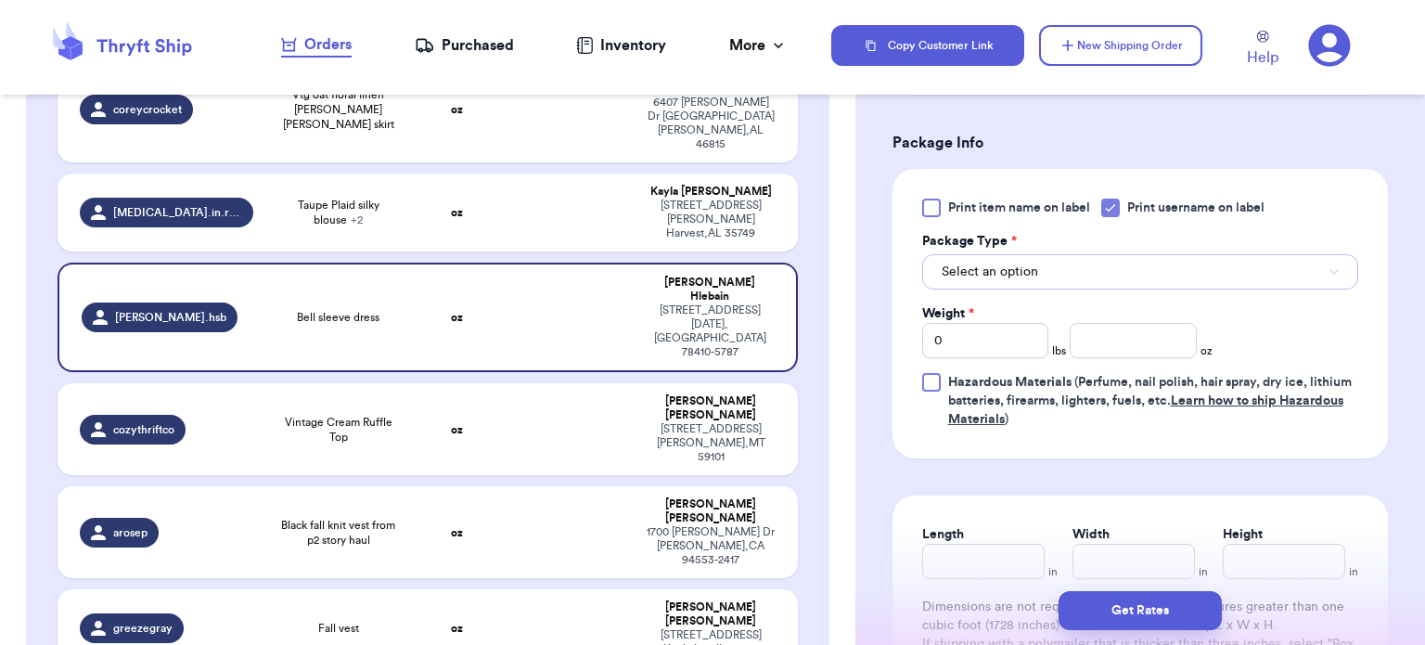
click at [1255, 262] on button "Select an option" at bounding box center [1140, 271] width 436 height 35
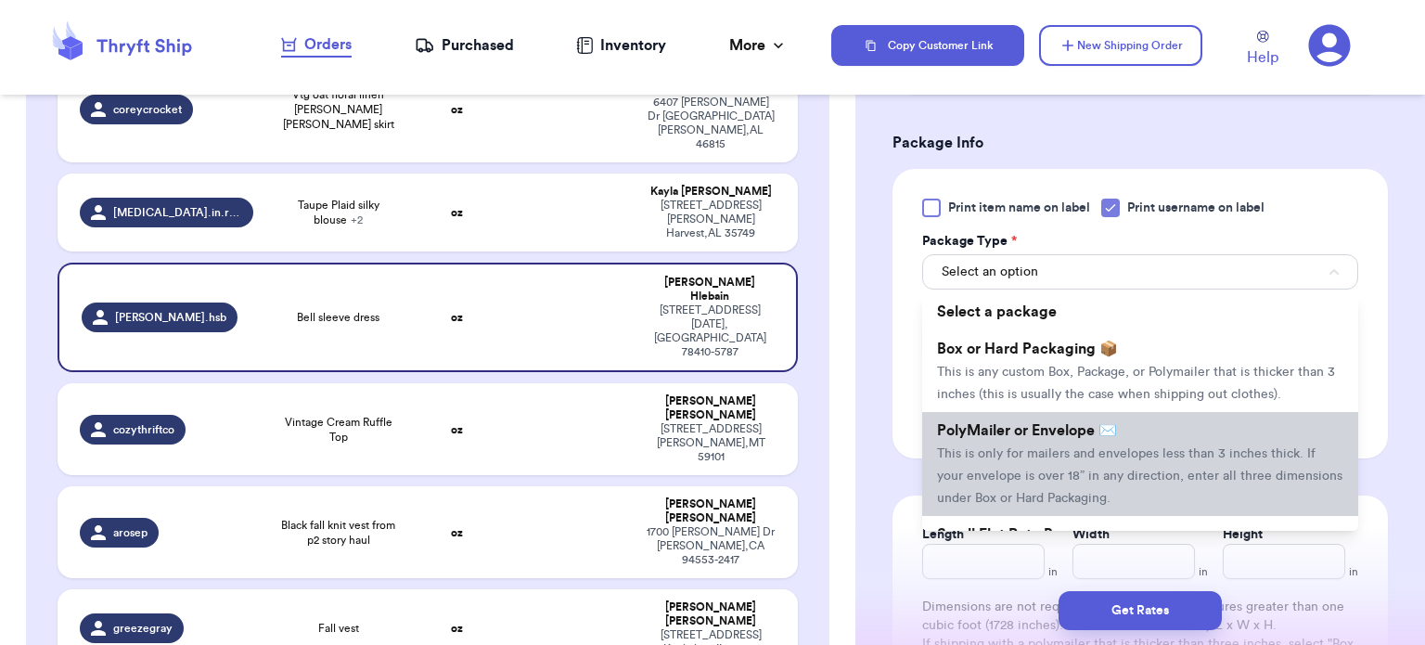
click at [1136, 445] on li "PolyMailer or Envelope ✉️ This is only for mailers and envelopes less than 3 in…" at bounding box center [1140, 464] width 436 height 104
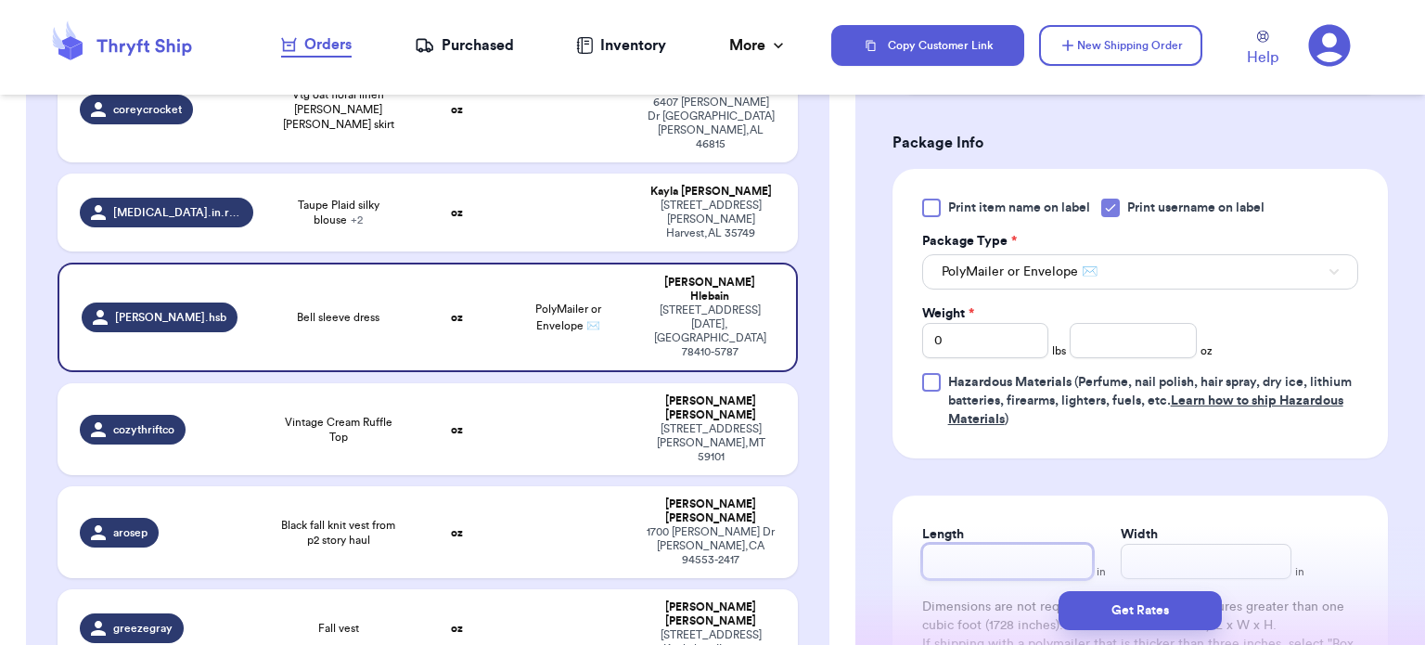
click at [994, 567] on input "Length" at bounding box center [1007, 561] width 171 height 35
type input "1"
type input "10"
click at [1154, 560] on input "Width *" at bounding box center [1206, 561] width 171 height 35
type input "1"
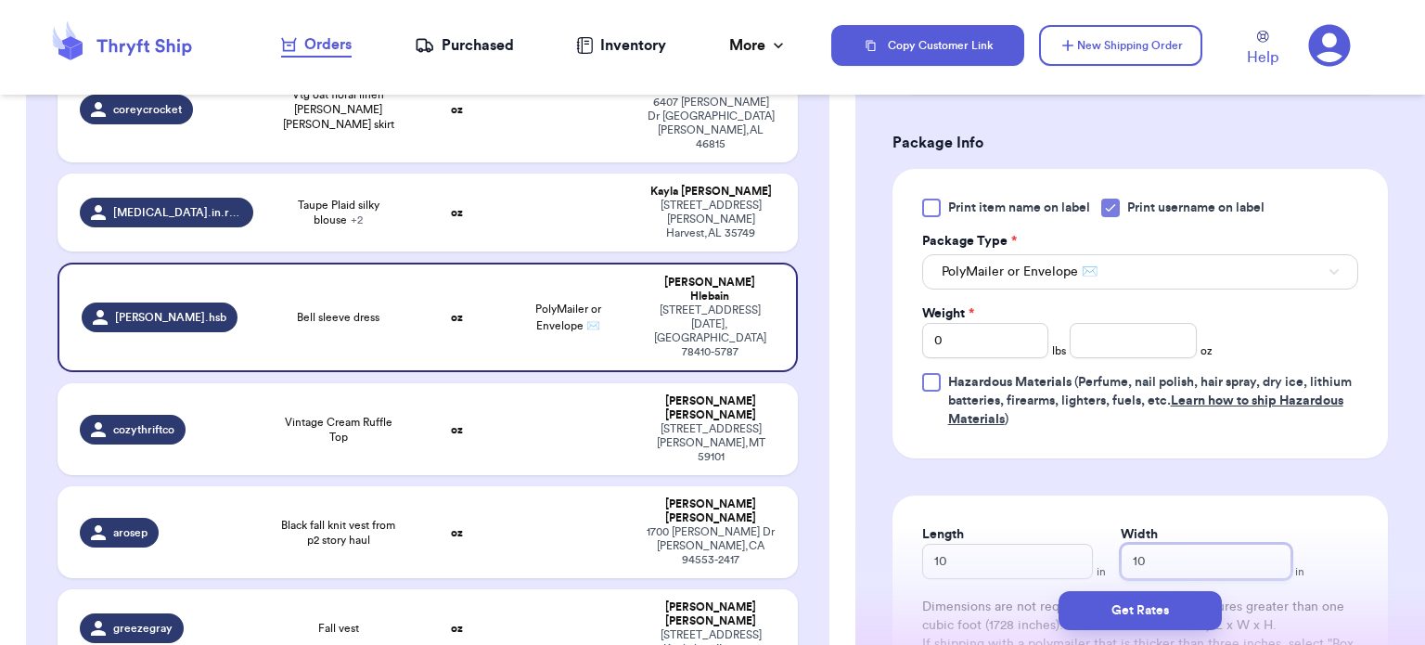
type input "10"
click at [1077, 338] on input "number" at bounding box center [1133, 340] width 127 height 35
type input "5"
click at [1136, 604] on button "Get Rates" at bounding box center [1140, 610] width 163 height 39
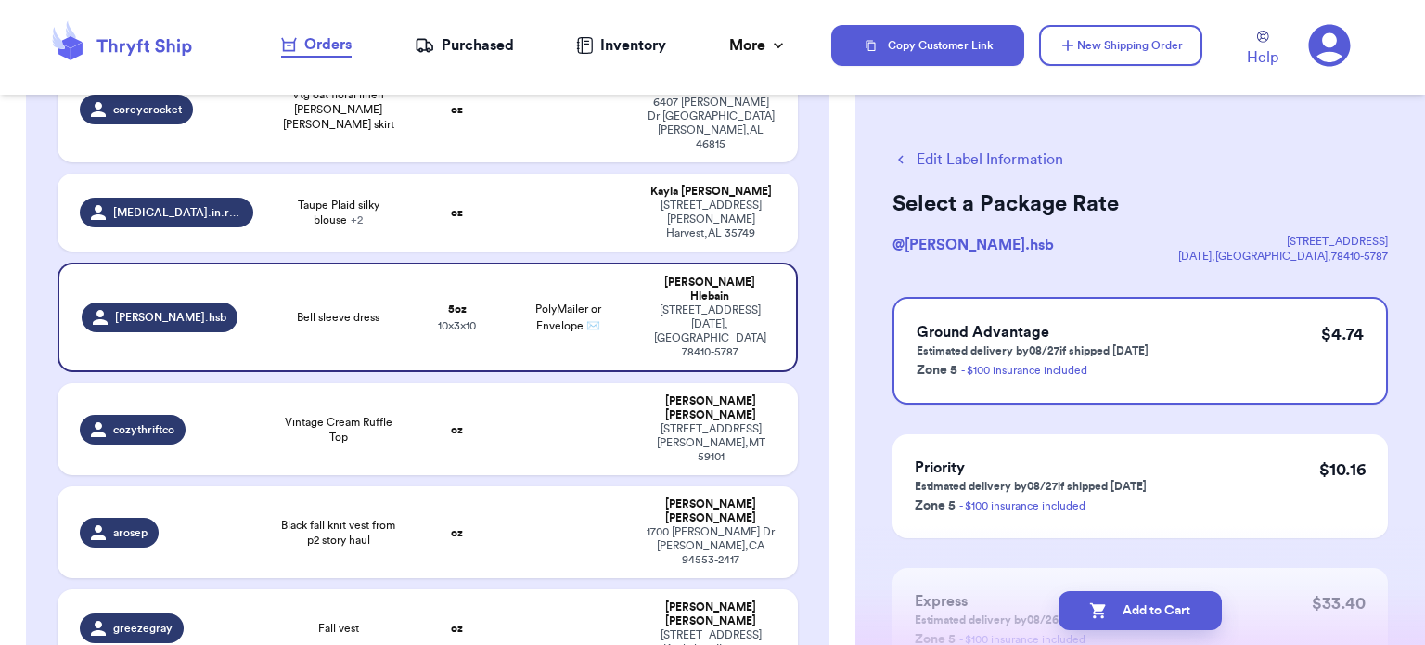
click at [1136, 604] on button "Add to Cart" at bounding box center [1140, 610] width 163 height 39
checkbox input "true"
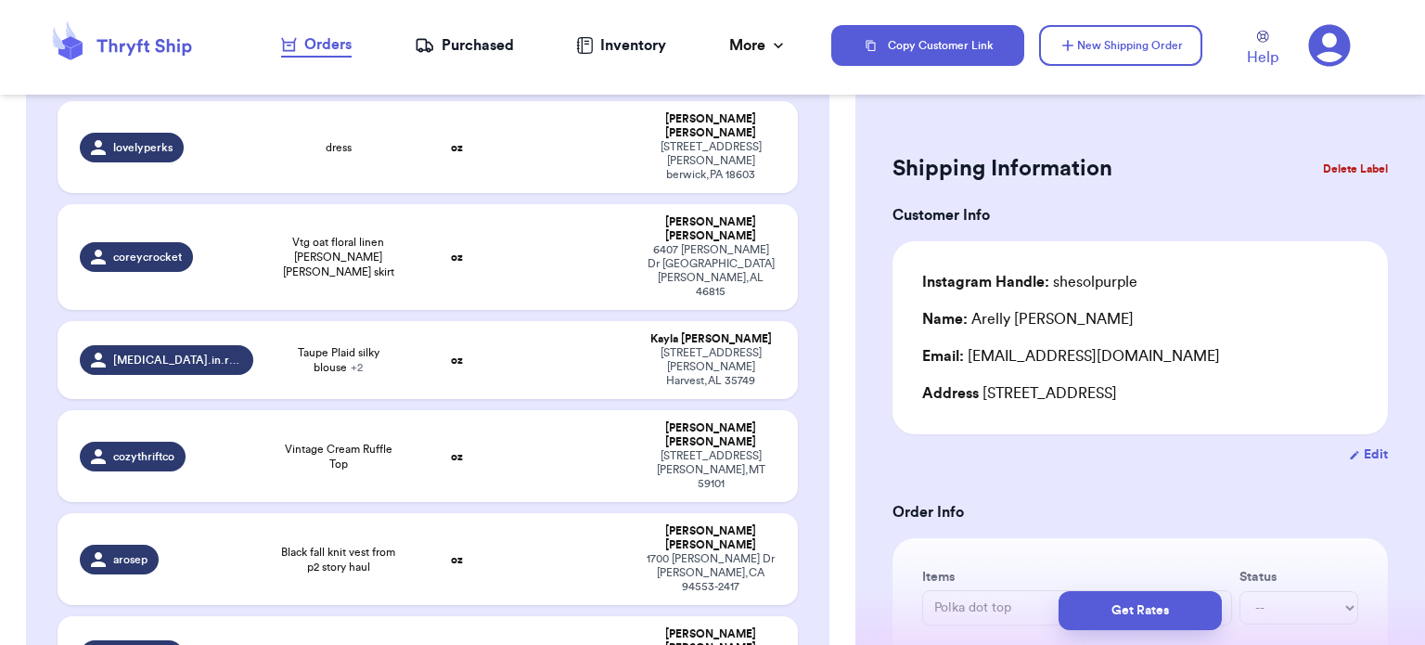
scroll to position [492, 0]
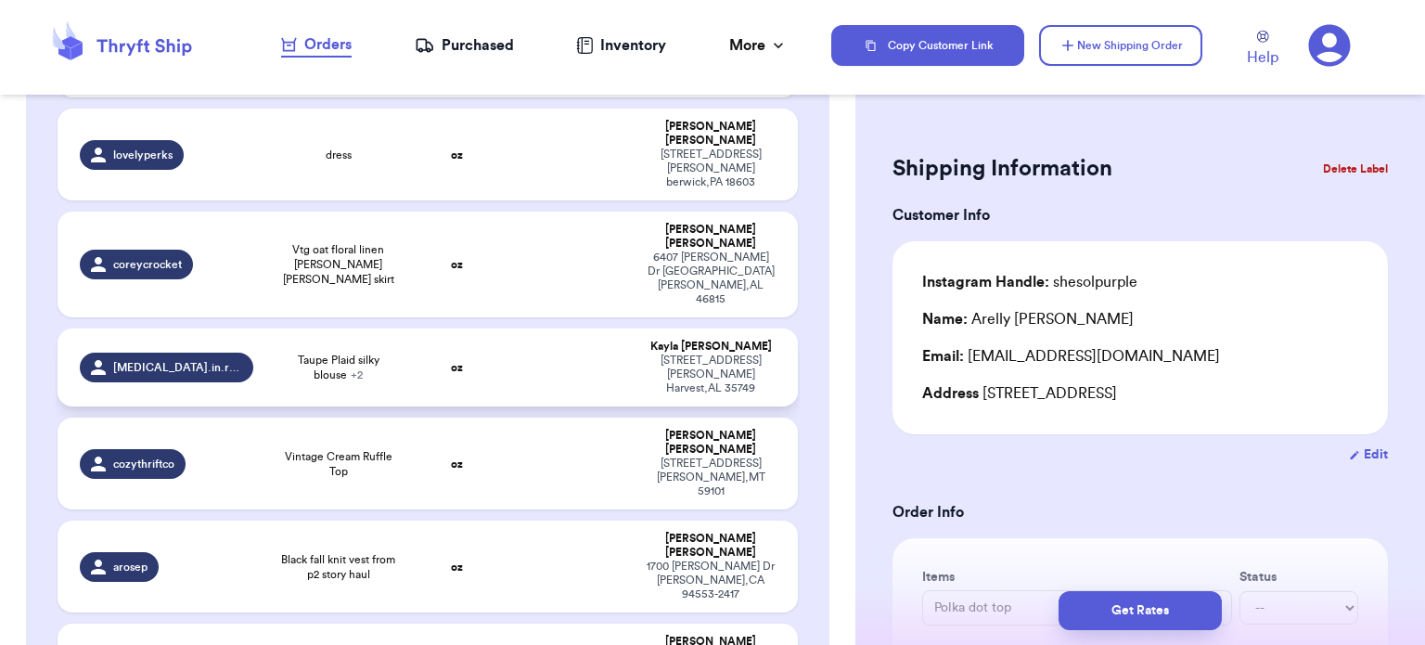
click at [516, 329] on td at bounding box center [569, 368] width 134 height 78
type input "Taupe Plaid silky blouse"
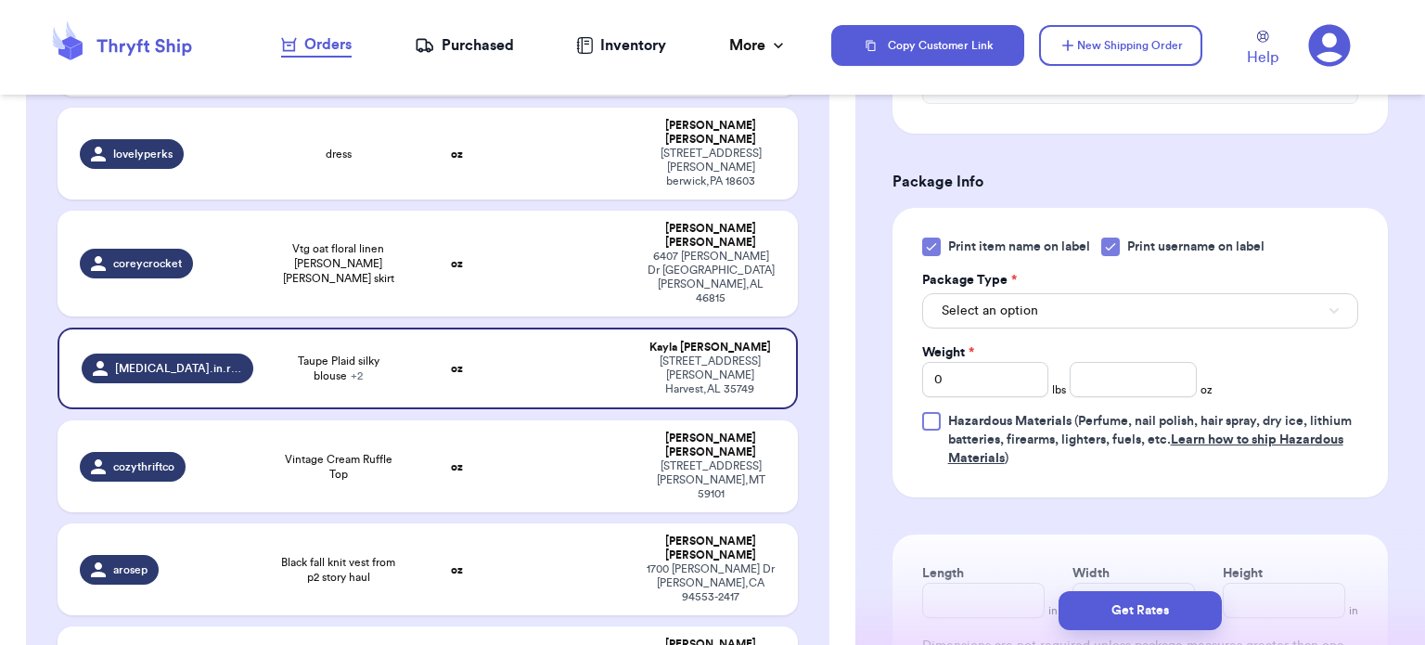
scroll to position [860, 0]
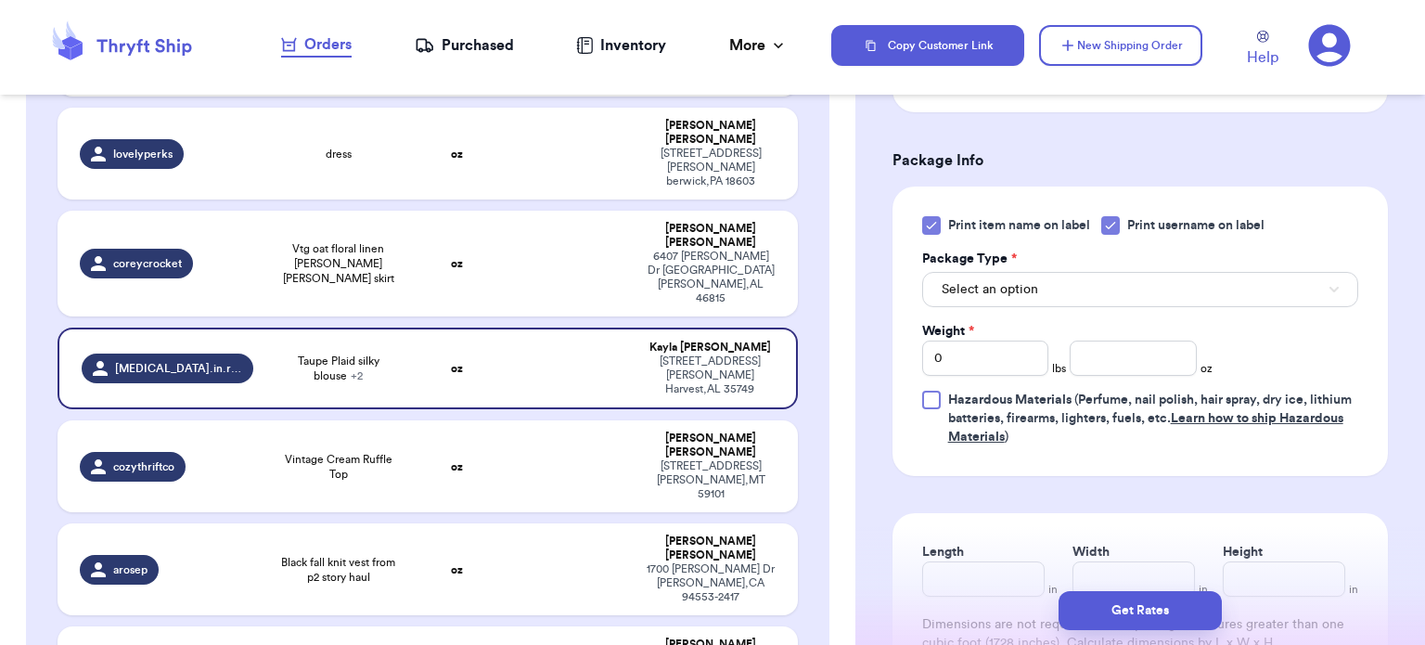
click at [935, 226] on icon at bounding box center [931, 225] width 15 height 15
click at [0, 0] on input "Print item name on label" at bounding box center [0, 0] width 0 height 0
click at [1036, 272] on button "Select an option" at bounding box center [1140, 289] width 436 height 35
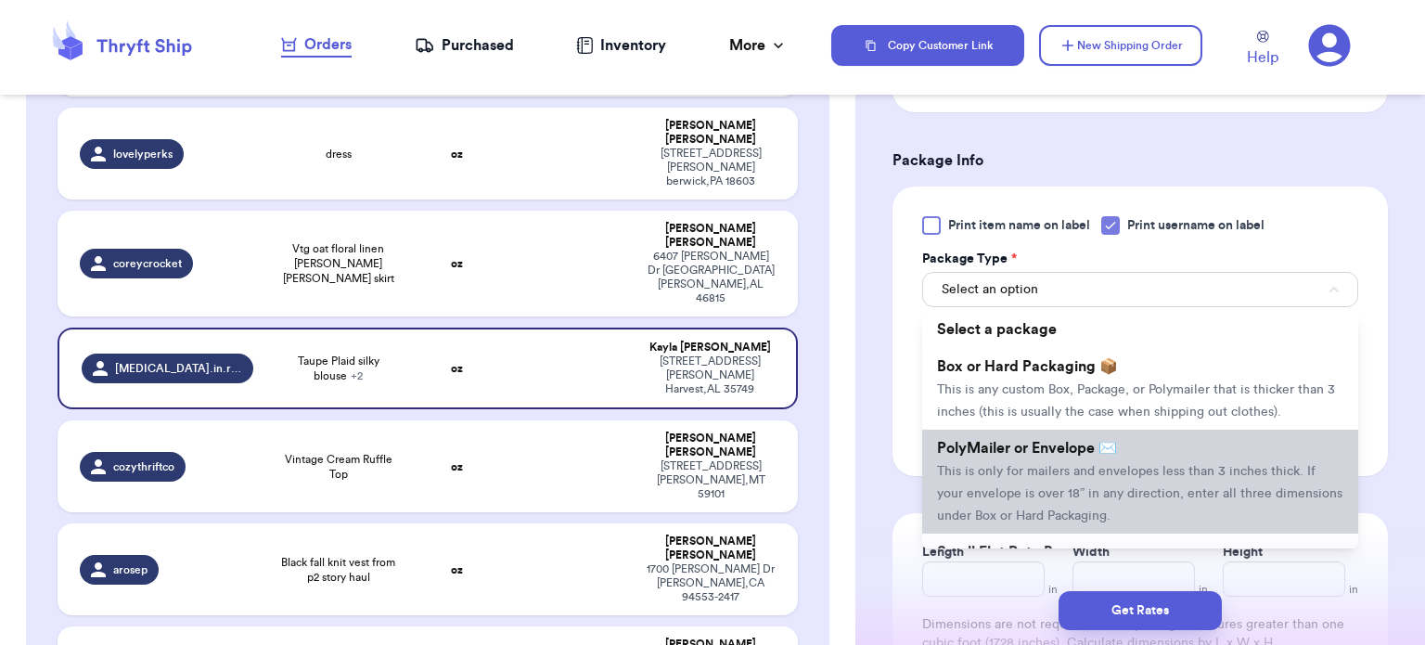
click at [1077, 465] on span "This is only for mailers and envelopes less than 3 inches thick. If your envelo…" at bounding box center [1140, 494] width 406 height 58
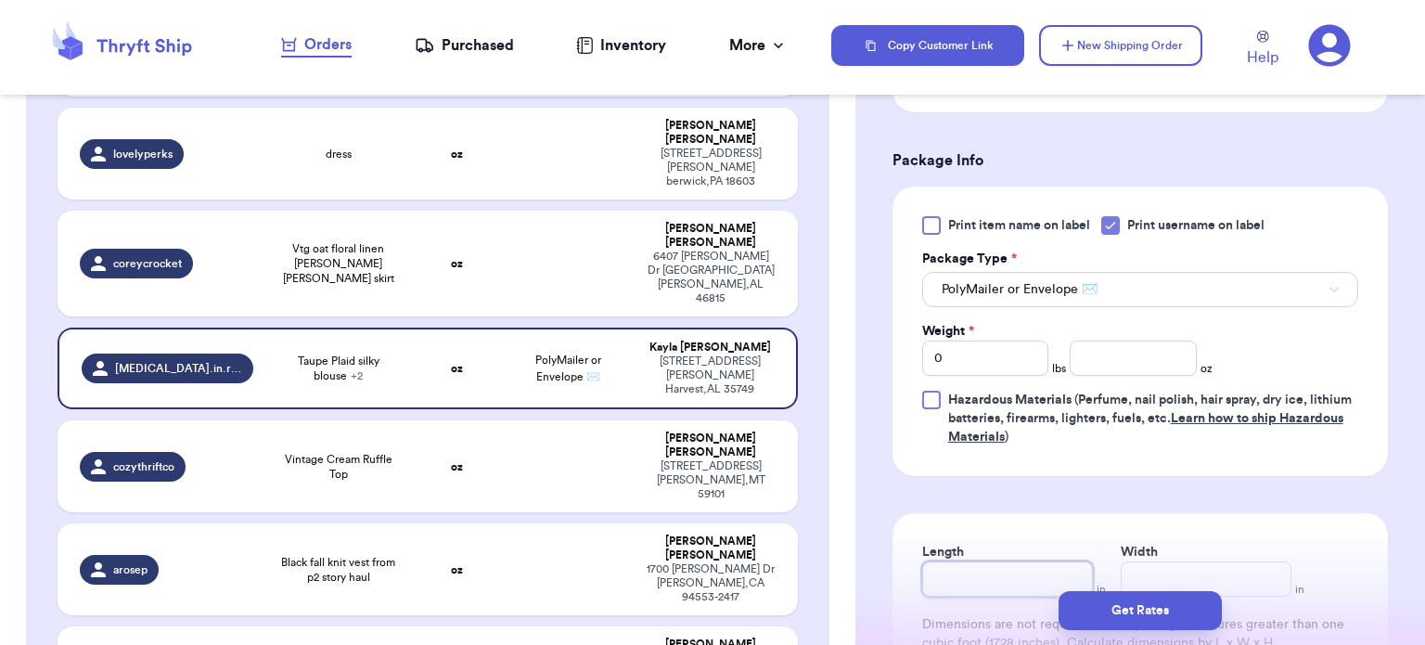
click at [999, 561] on input "Length" at bounding box center [1007, 578] width 171 height 35
type input "1"
type input "14"
click at [1203, 578] on div "Get Rates" at bounding box center [1141, 610] width 570 height 69
click at [1198, 574] on input "Width *" at bounding box center [1206, 578] width 171 height 35
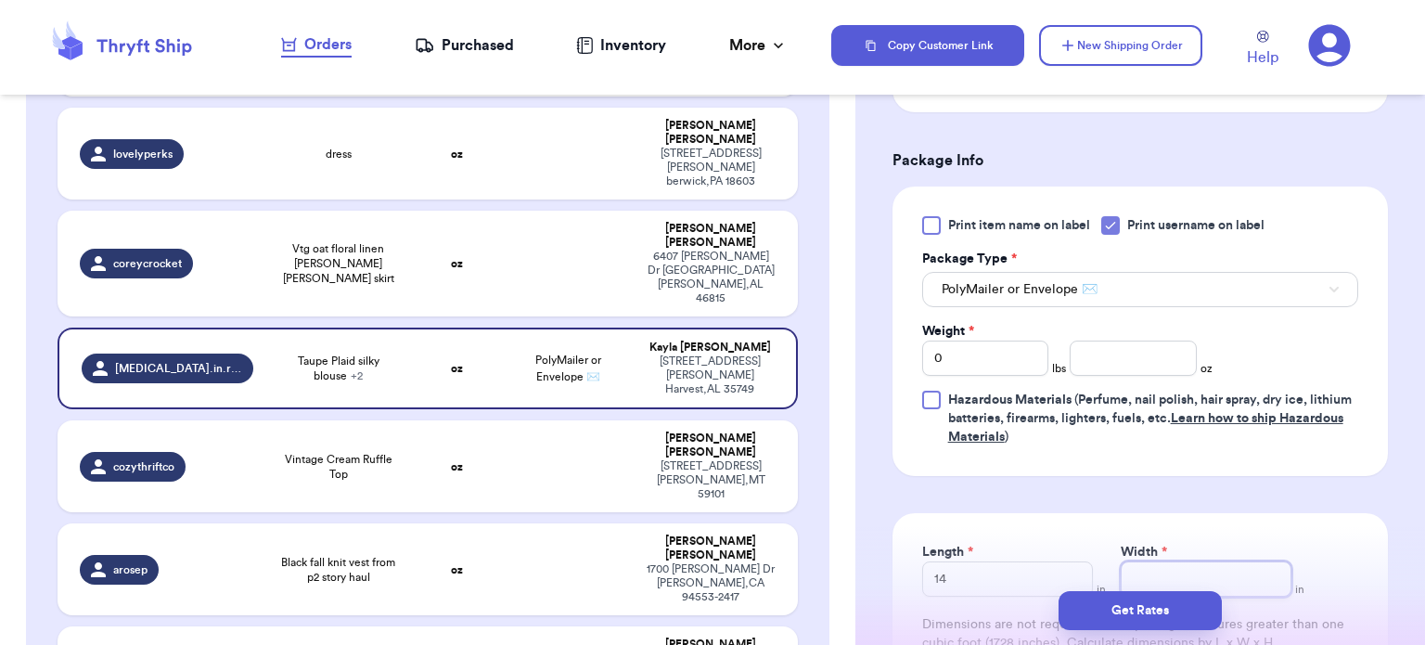
type input "1"
type input "12"
click at [987, 367] on input "0" at bounding box center [985, 358] width 127 height 35
type input "1"
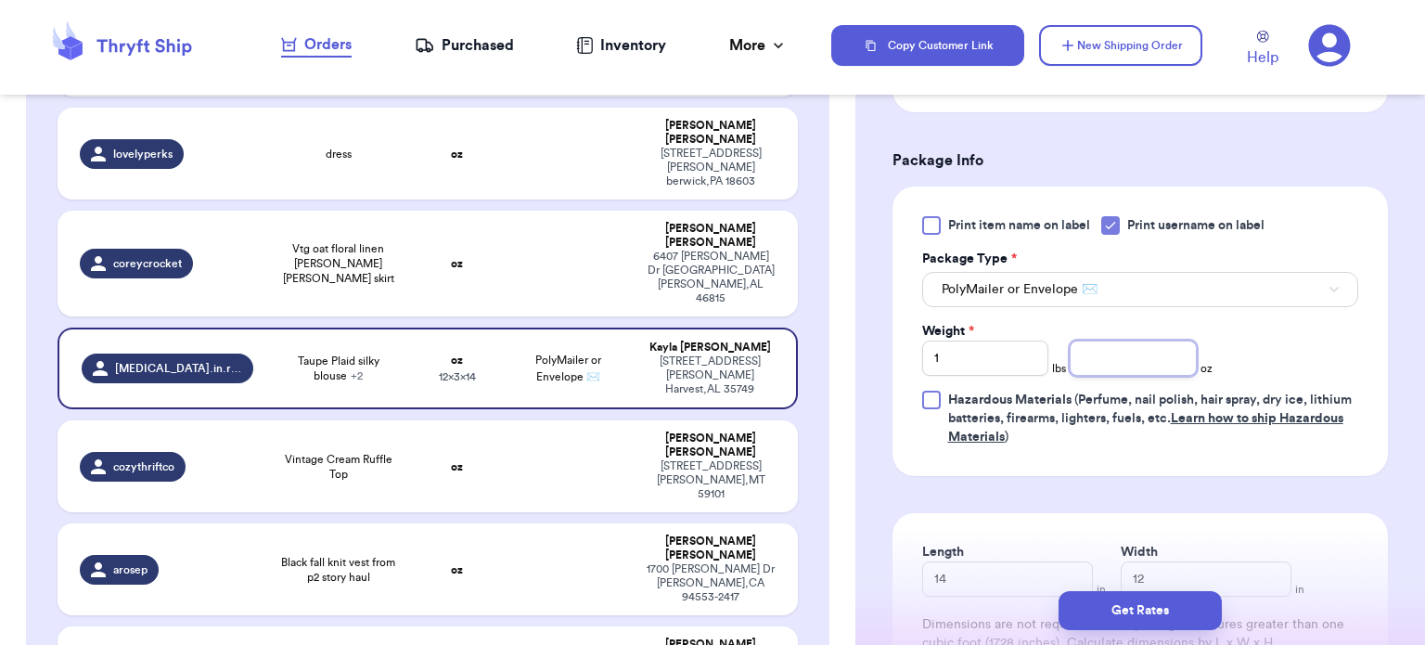
click at [1132, 355] on input "number" at bounding box center [1133, 358] width 127 height 35
type input "13"
click at [1114, 617] on button "Get Rates" at bounding box center [1140, 610] width 163 height 39
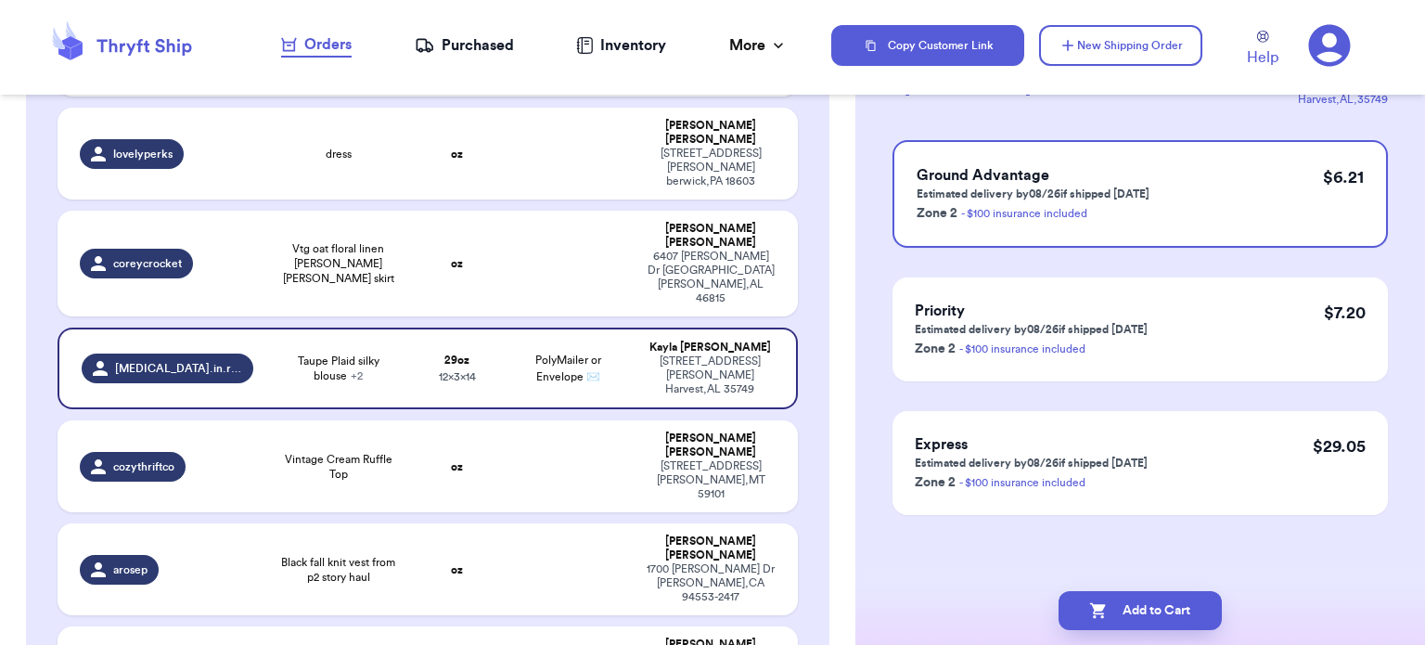
scroll to position [0, 0]
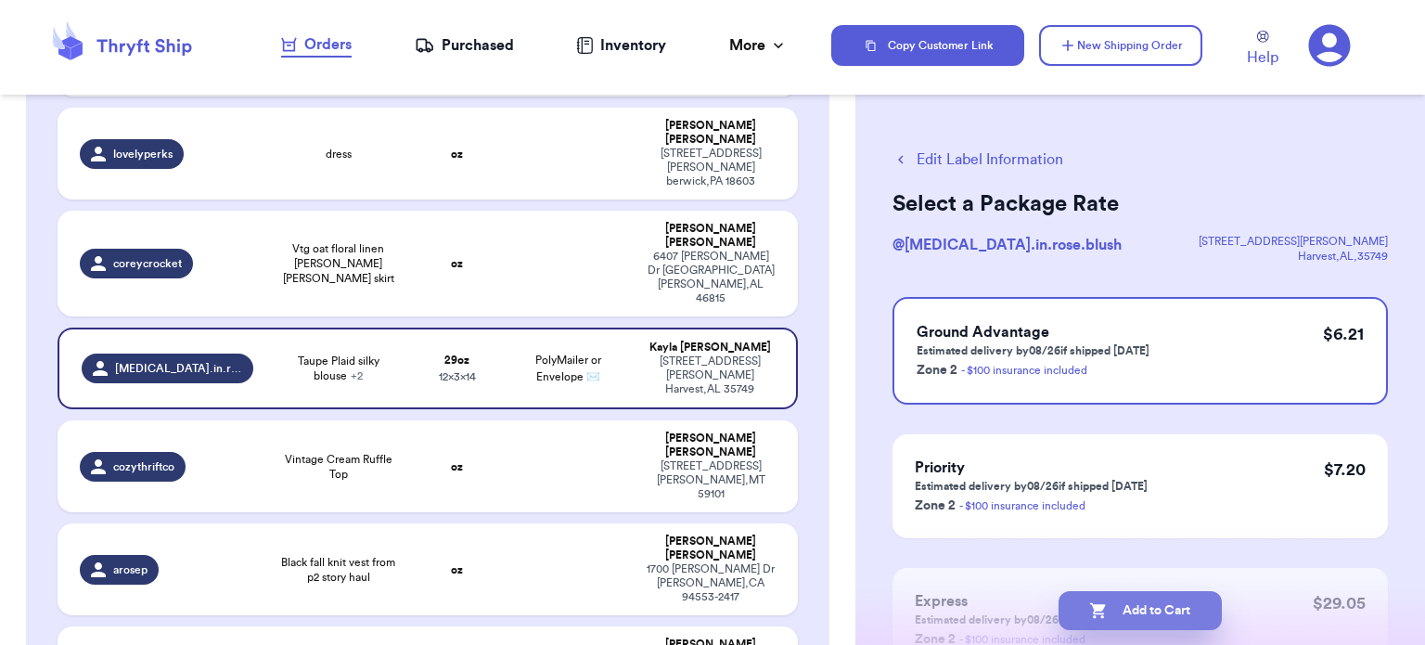
click at [1120, 609] on button "Add to Cart" at bounding box center [1140, 610] width 163 height 39
checkbox input "true"
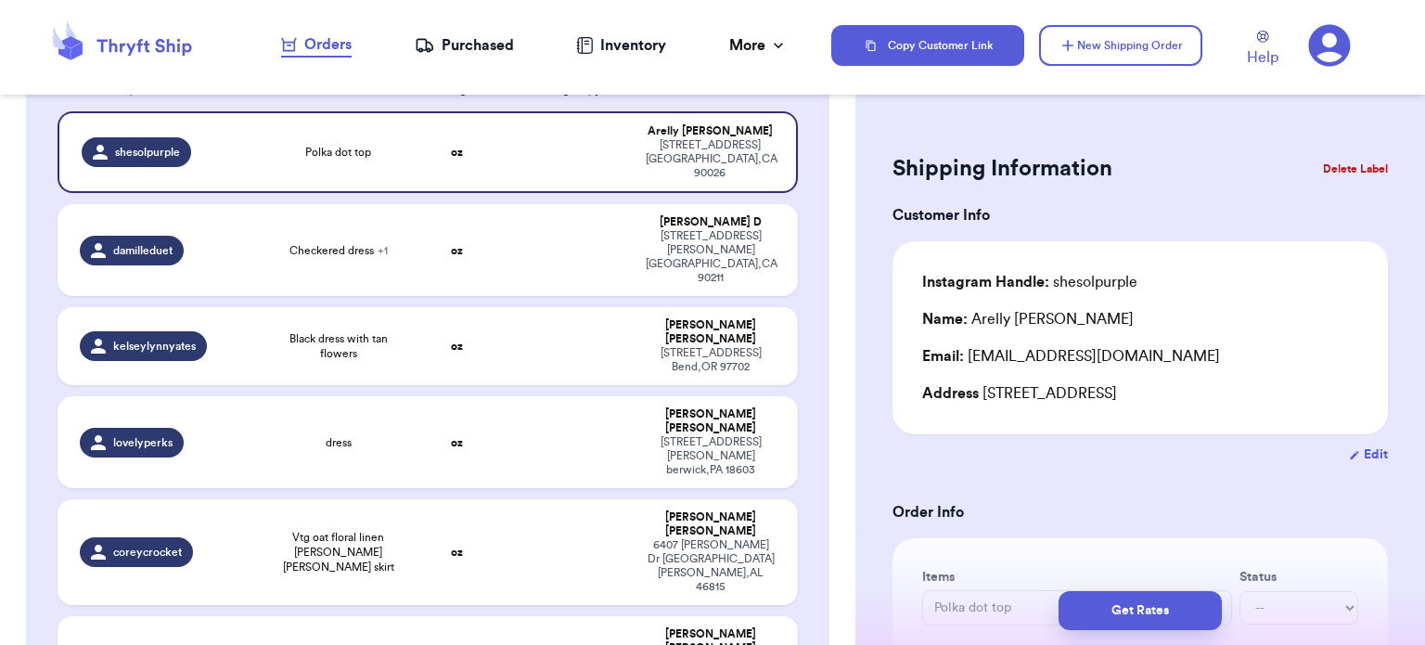
scroll to position [211, 0]
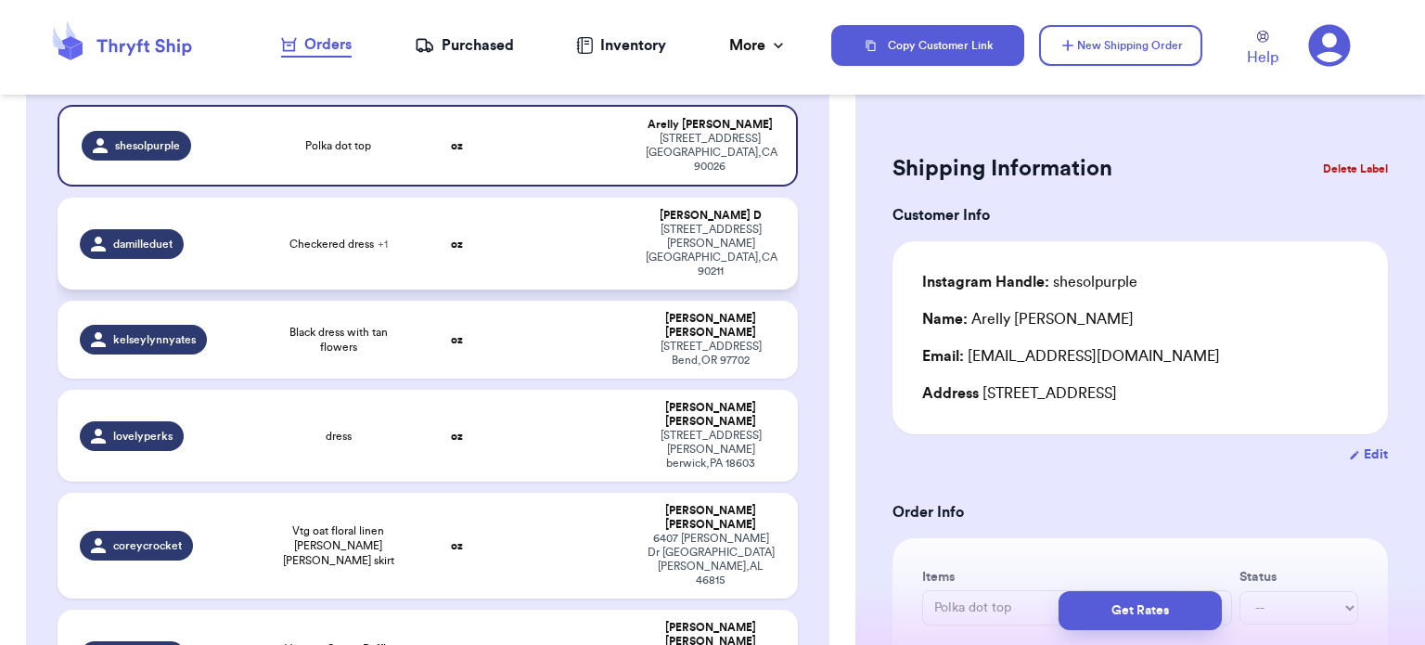
click at [512, 222] on td at bounding box center [569, 244] width 134 height 92
type input "Checkered dress"
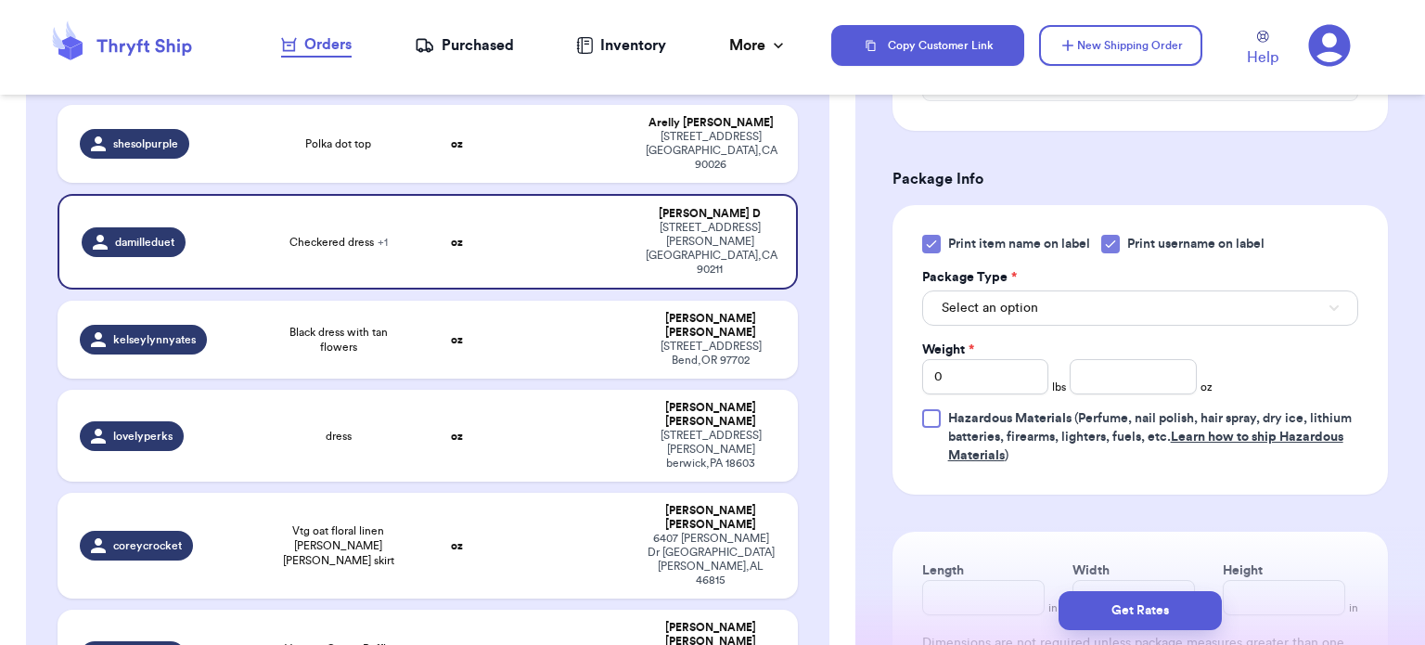
scroll to position [793, 0]
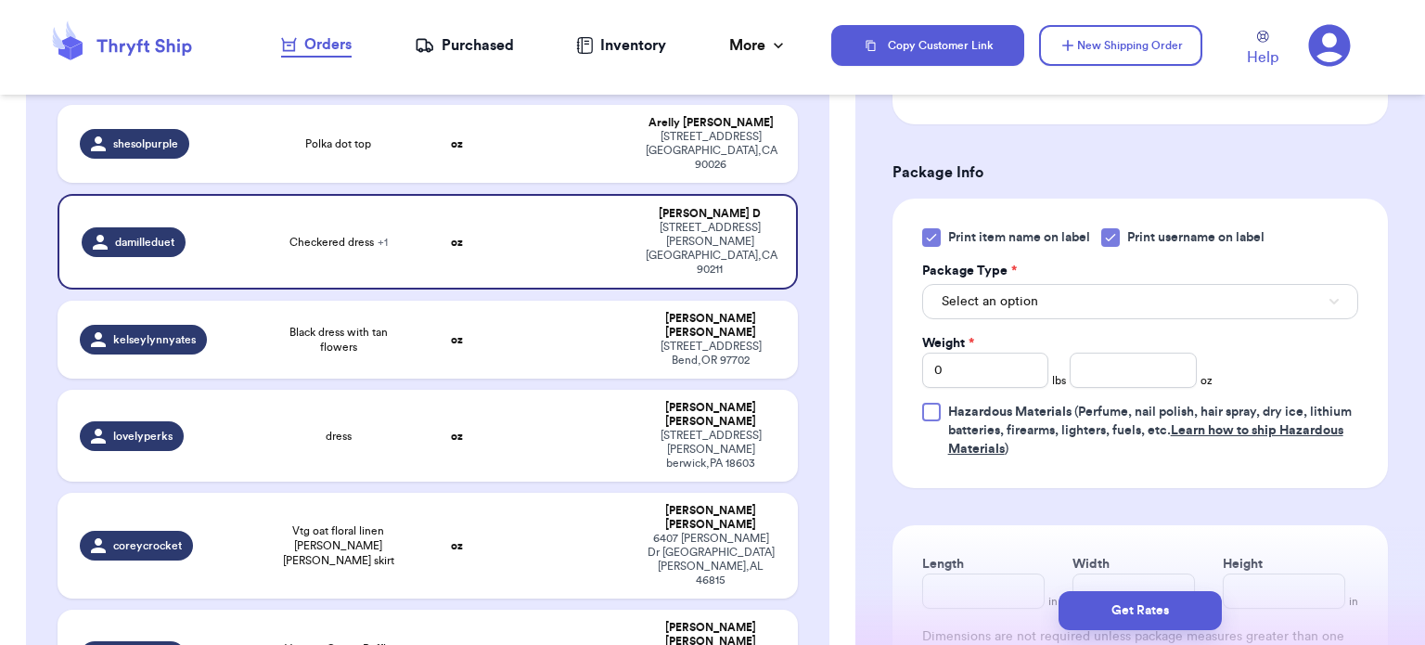
click at [936, 233] on icon at bounding box center [931, 237] width 15 height 15
click at [0, 0] on input "Print item name on label" at bounding box center [0, 0] width 0 height 0
click at [1011, 314] on button "Select an option" at bounding box center [1140, 301] width 436 height 35
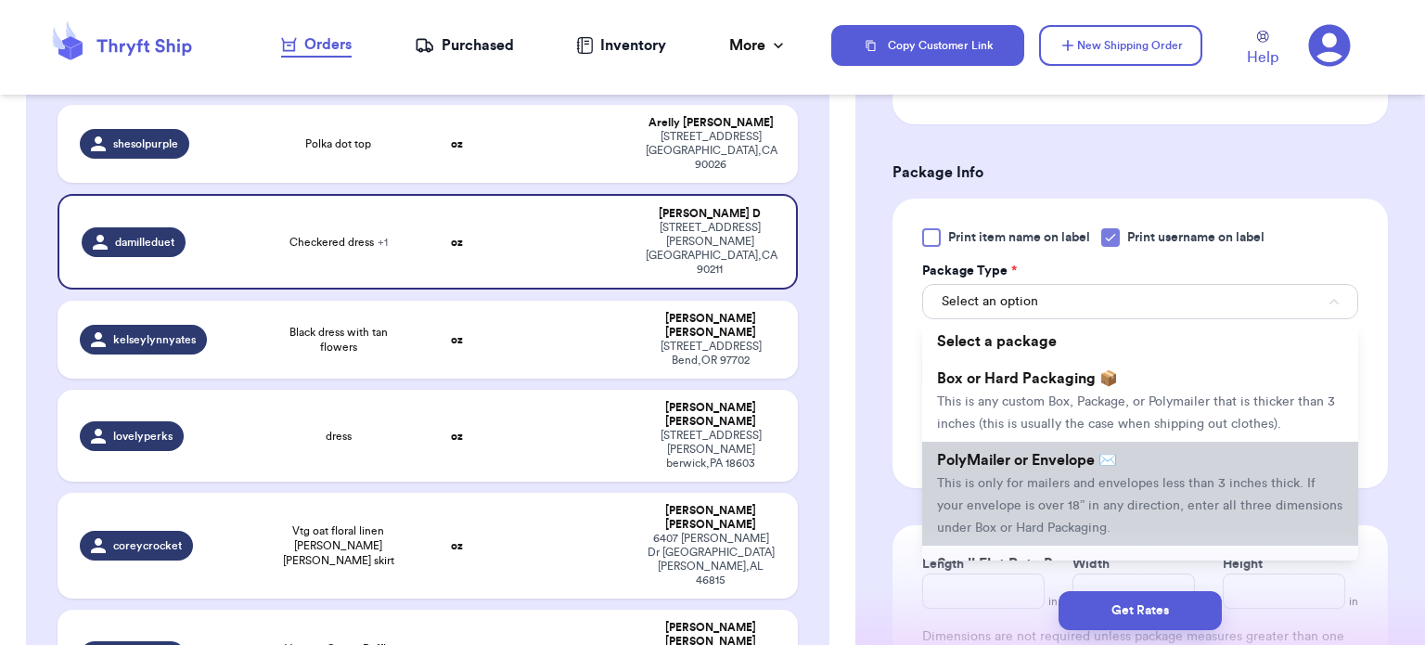
click at [1038, 453] on span "PolyMailer or Envelope ✉️" at bounding box center [1027, 460] width 180 height 15
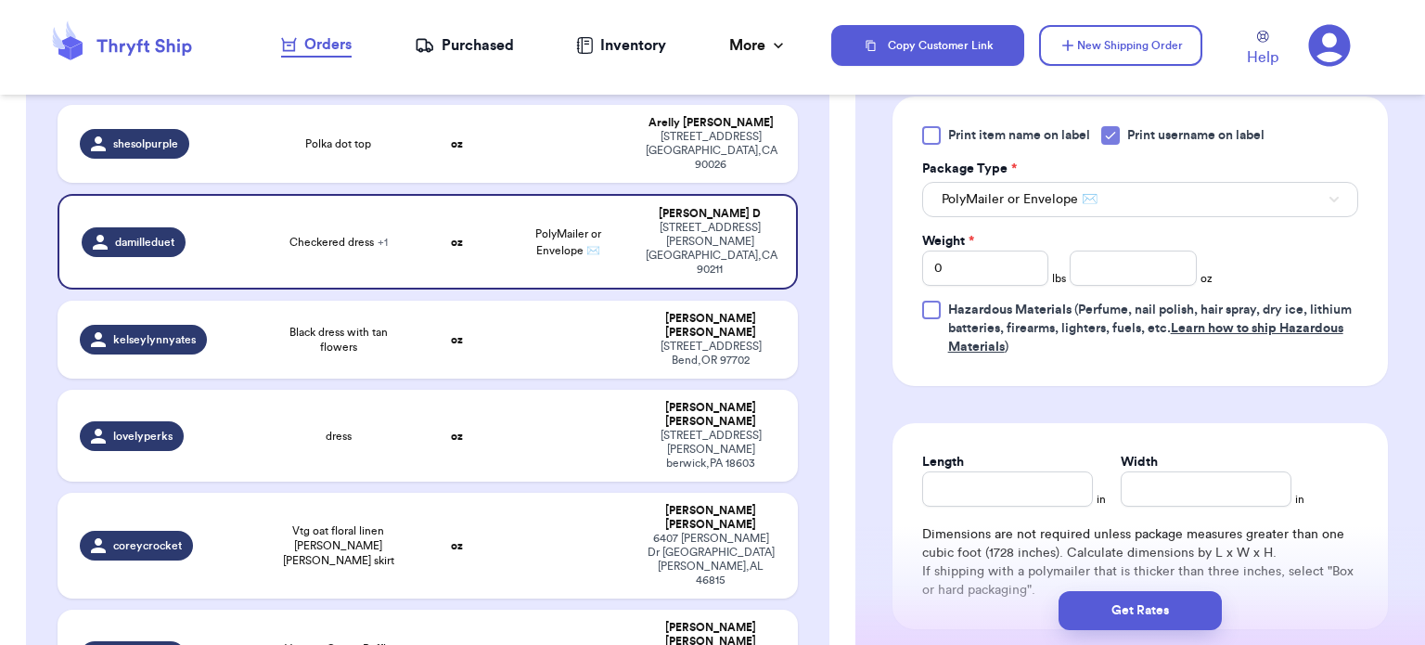
scroll to position [896, 0]
click at [975, 271] on input "0" at bounding box center [985, 266] width 127 height 35
click at [1110, 266] on input "number" at bounding box center [1133, 266] width 127 height 35
type input "15"
click at [999, 479] on input "Length" at bounding box center [1007, 487] width 171 height 35
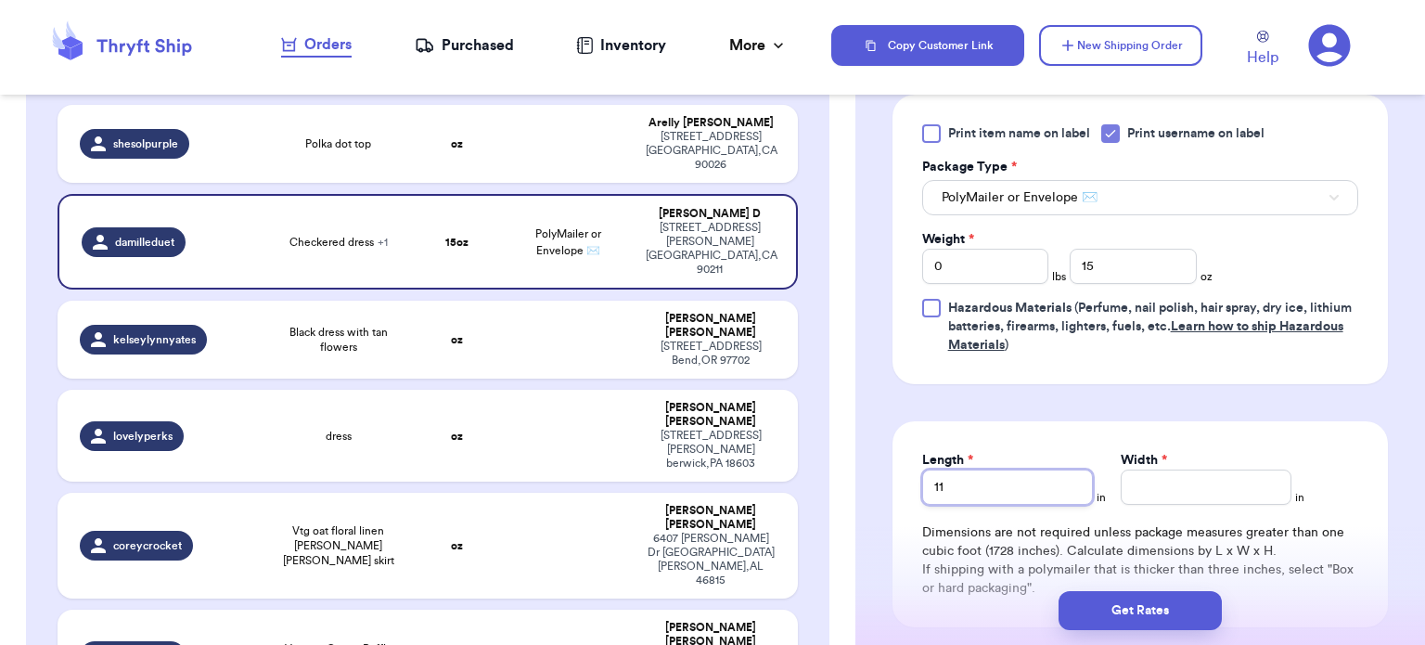
type input "11"
click at [1167, 481] on input "Width *" at bounding box center [1206, 487] width 171 height 35
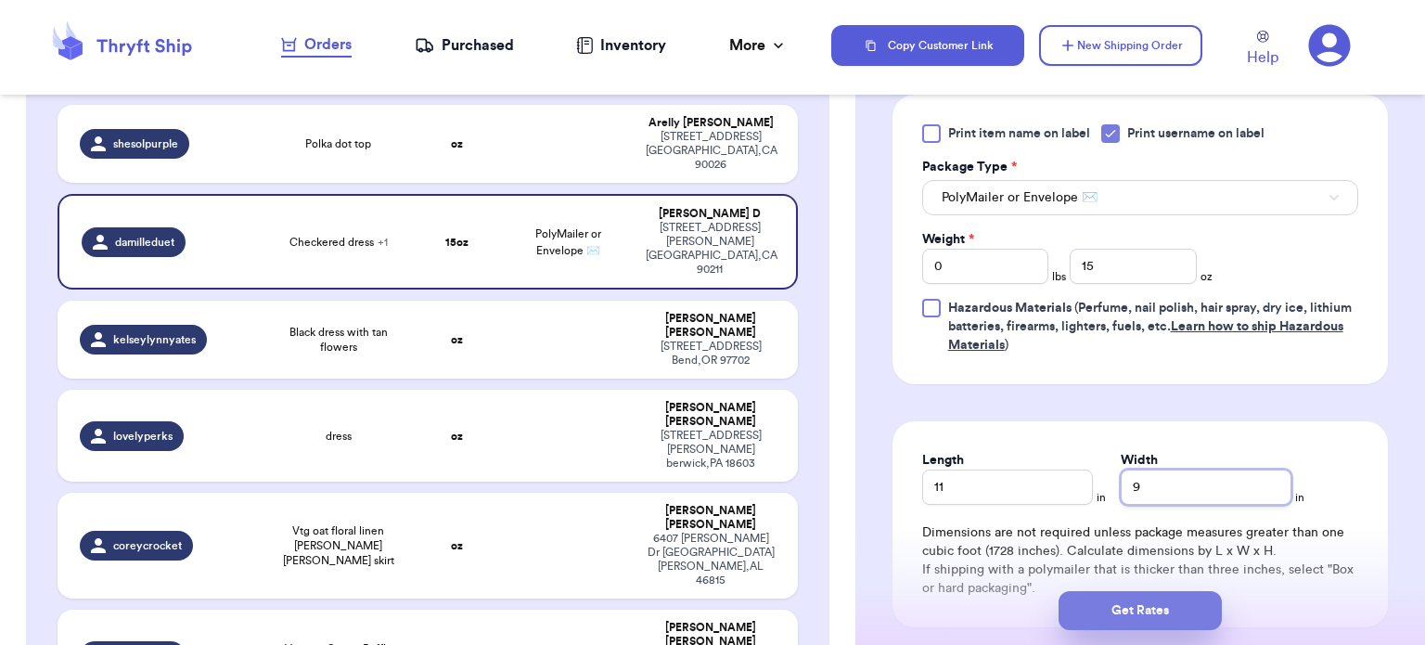
type input "9"
click at [1155, 607] on button "Get Rates" at bounding box center [1140, 610] width 163 height 39
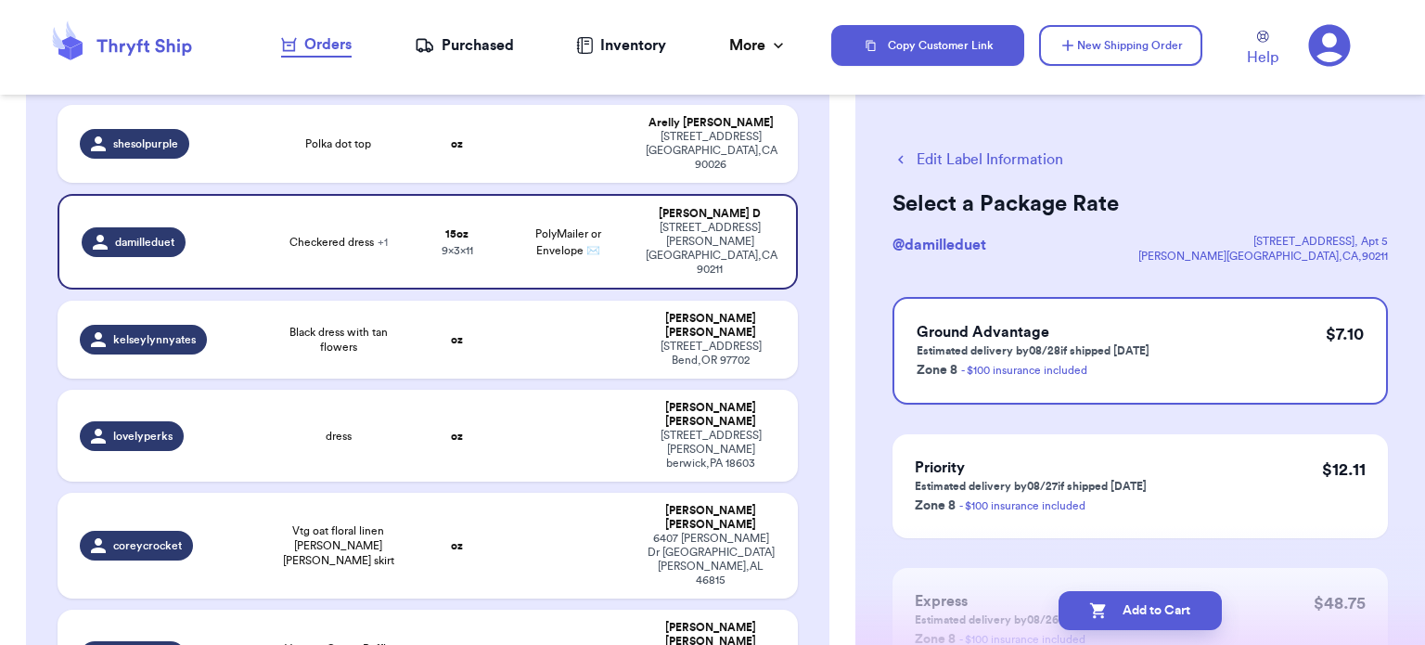
click at [1155, 607] on button "Add to Cart" at bounding box center [1140, 610] width 163 height 39
checkbox input "true"
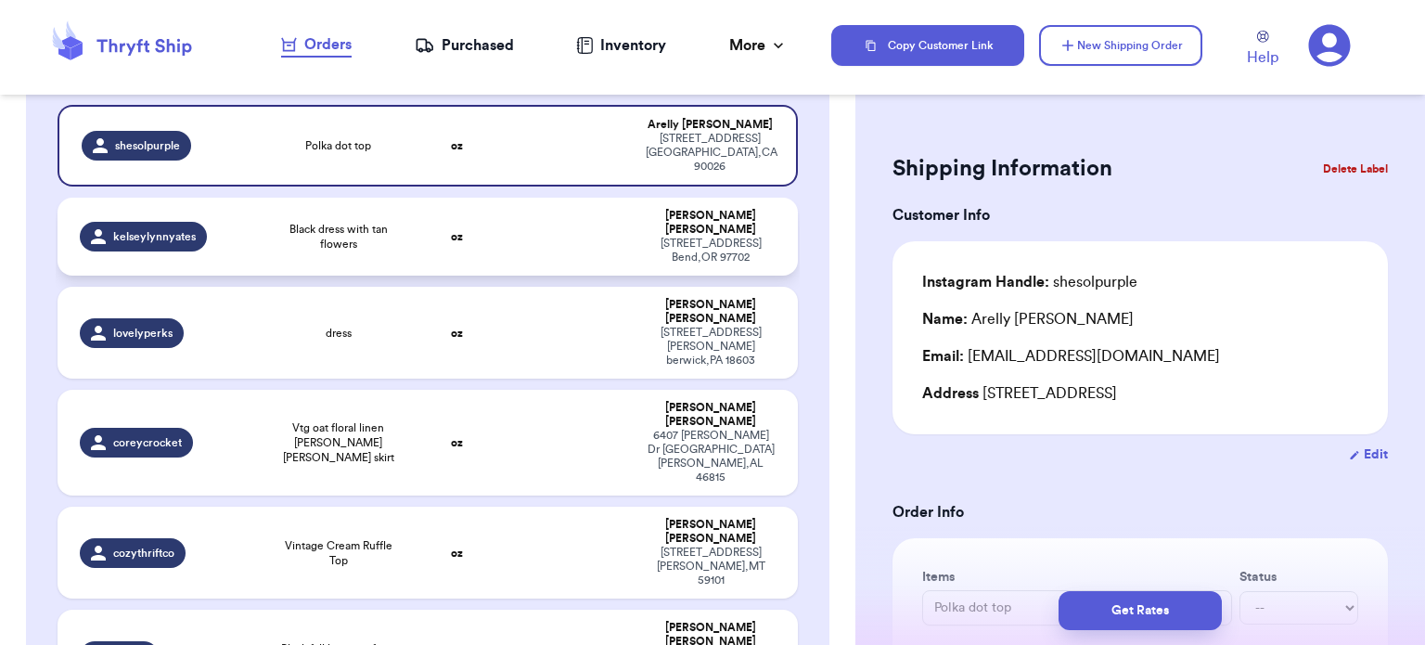
click at [502, 202] on td at bounding box center [569, 237] width 134 height 78
type input "Black dress with tan flowers"
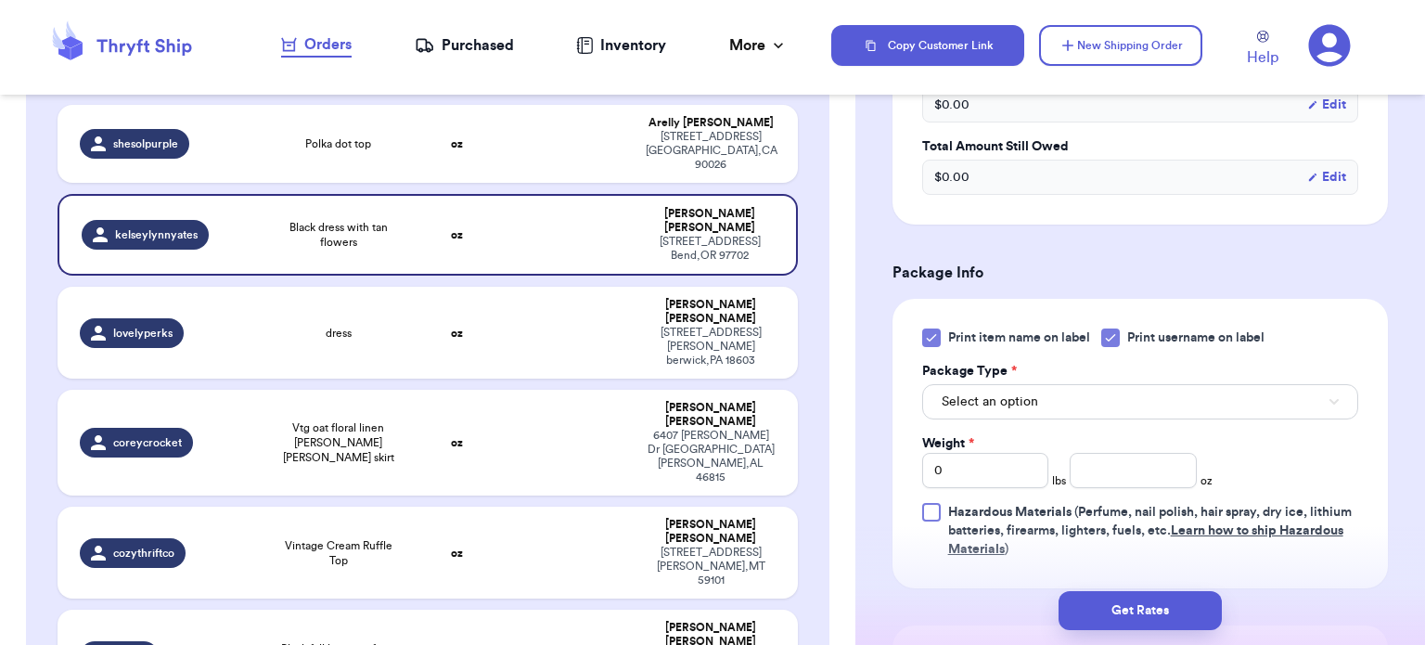
scroll to position [689, 0]
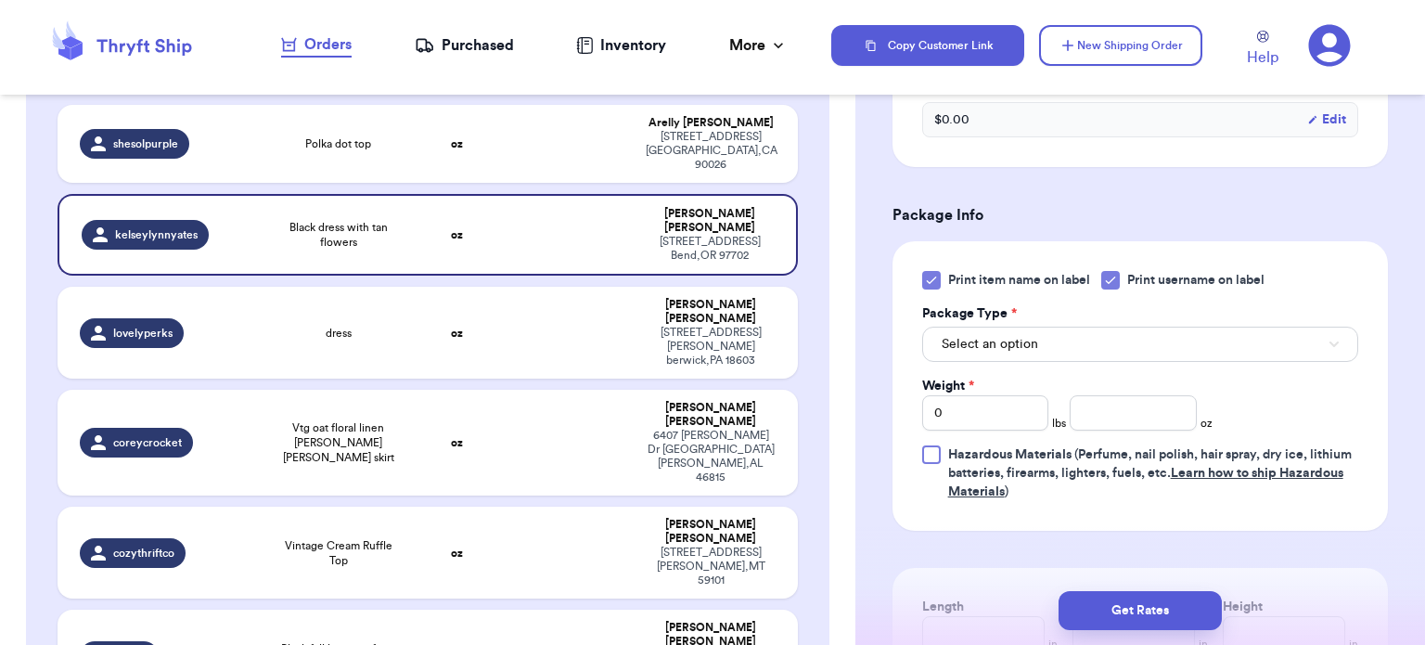
click at [927, 281] on icon at bounding box center [931, 280] width 15 height 15
click at [0, 0] on input "Print item name on label" at bounding box center [0, 0] width 0 height 0
click at [1042, 329] on button "Select an option" at bounding box center [1140, 344] width 436 height 35
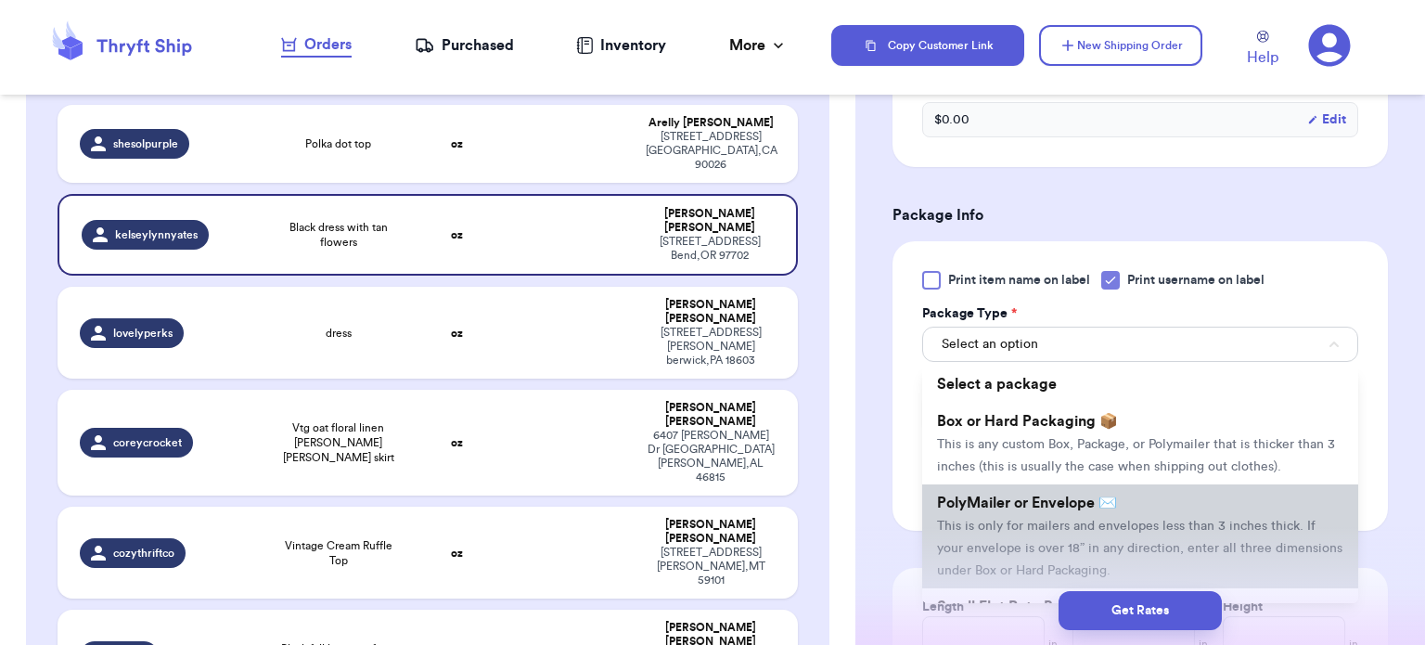
click at [1054, 508] on span "PolyMailer or Envelope ✉️" at bounding box center [1027, 503] width 180 height 15
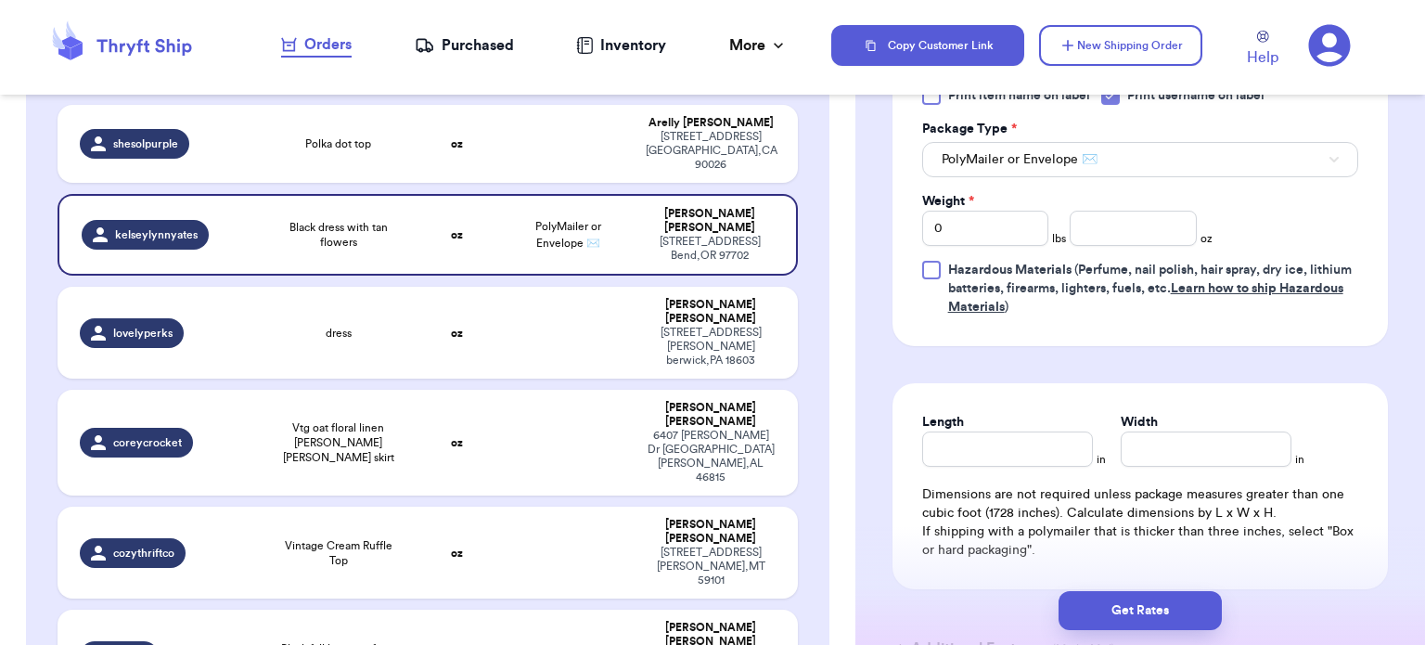
scroll to position [891, 0]
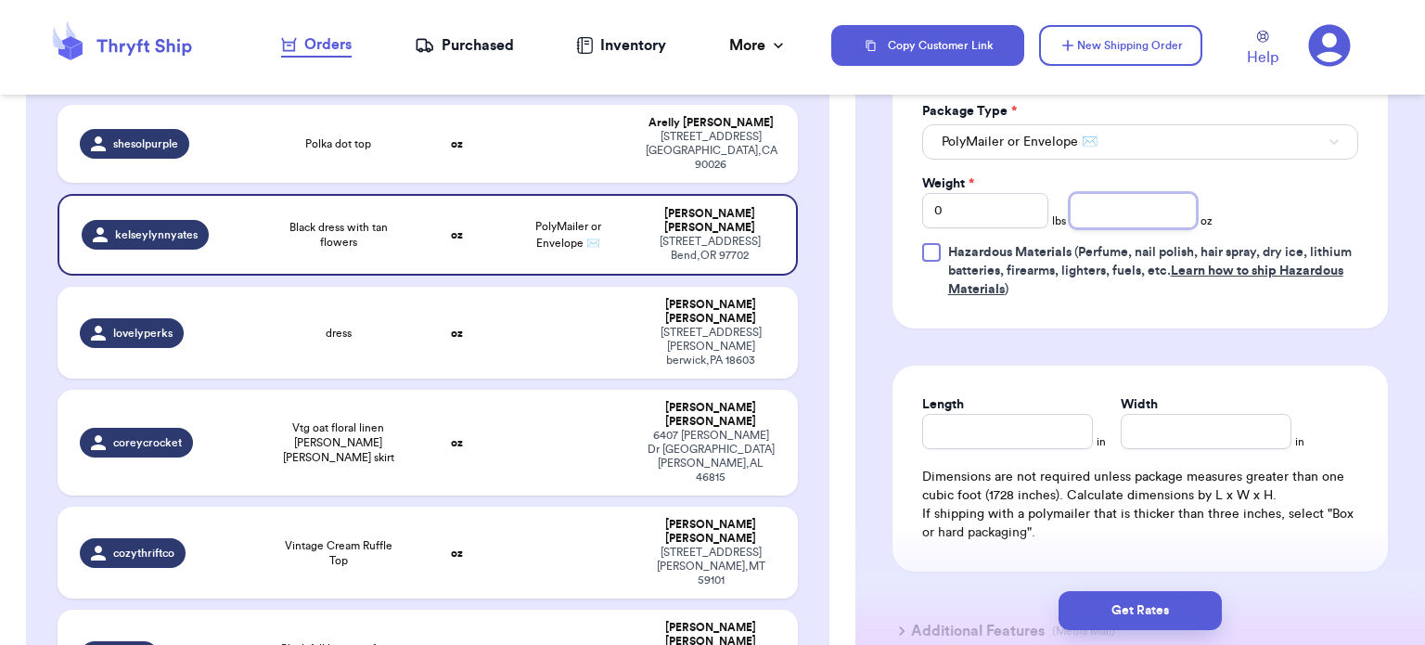
click at [1131, 202] on input "number" at bounding box center [1133, 210] width 127 height 35
type input "12"
click at [1023, 418] on input "Length" at bounding box center [1007, 431] width 171 height 35
type input "10"
click at [1215, 428] on input "Width *" at bounding box center [1206, 431] width 171 height 35
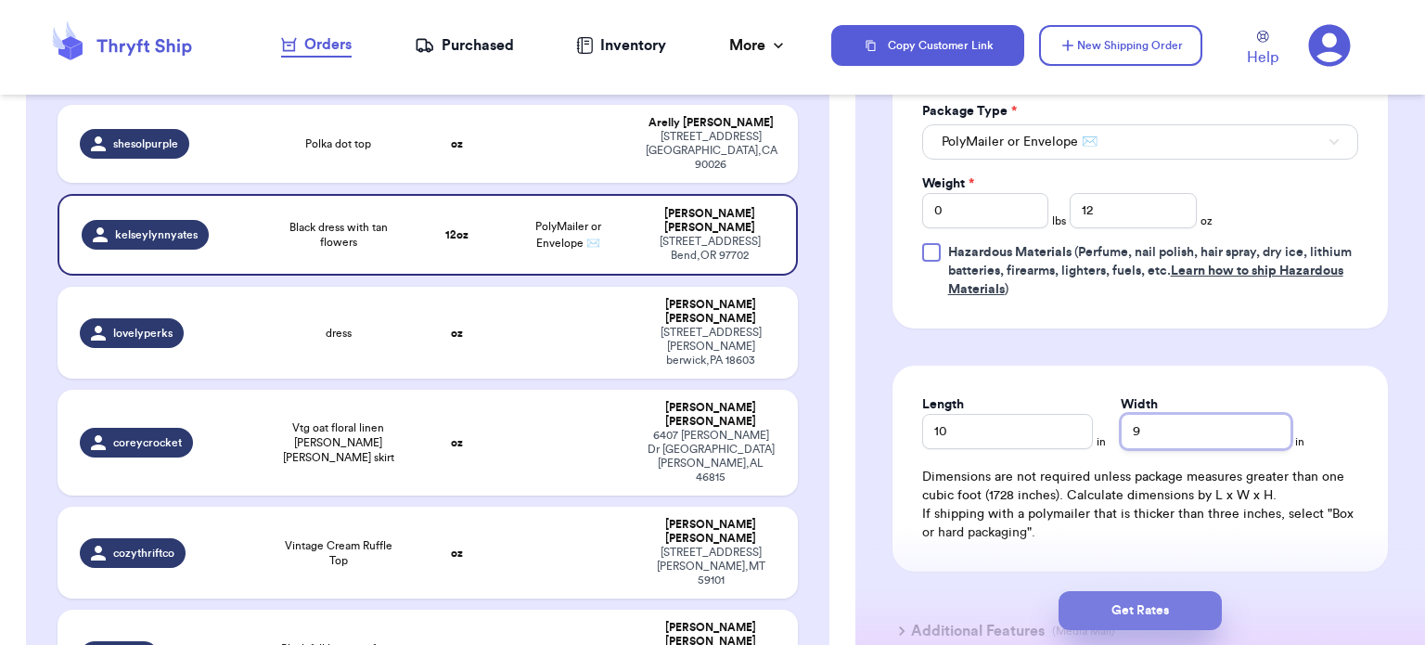
type input "9"
click at [1159, 604] on button "Get Rates" at bounding box center [1140, 610] width 163 height 39
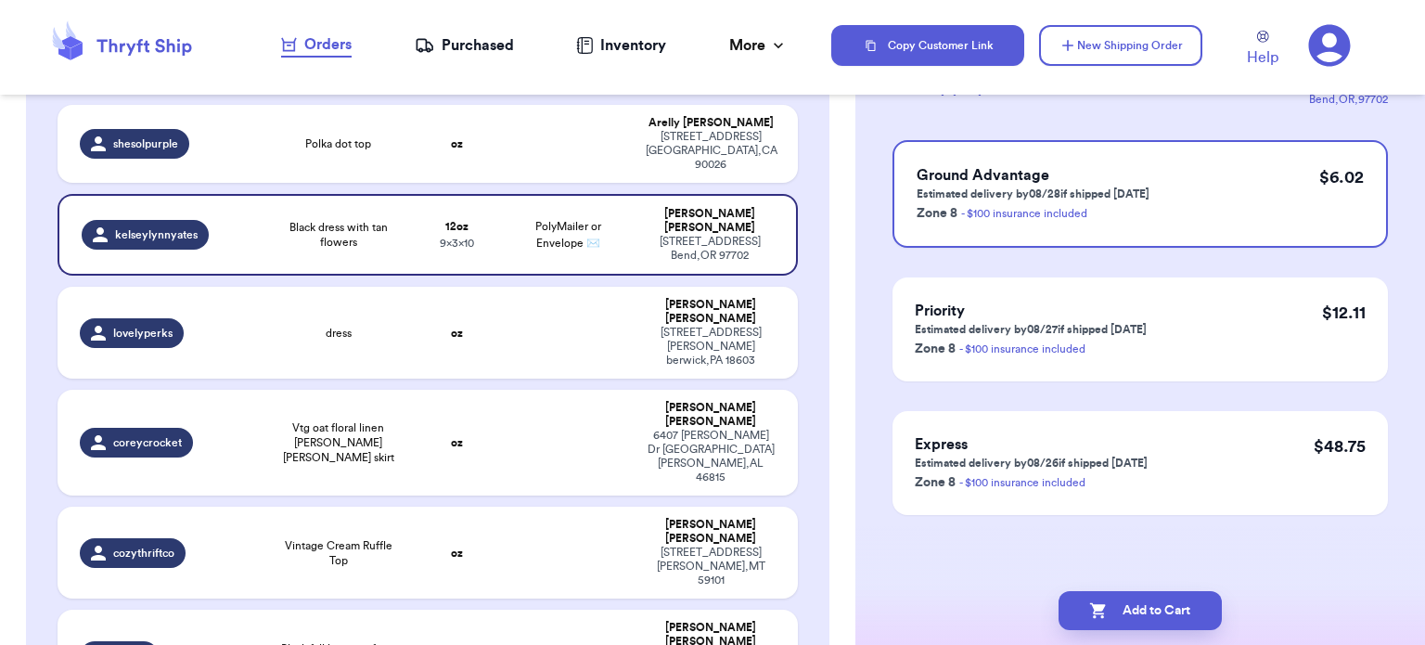
scroll to position [0, 0]
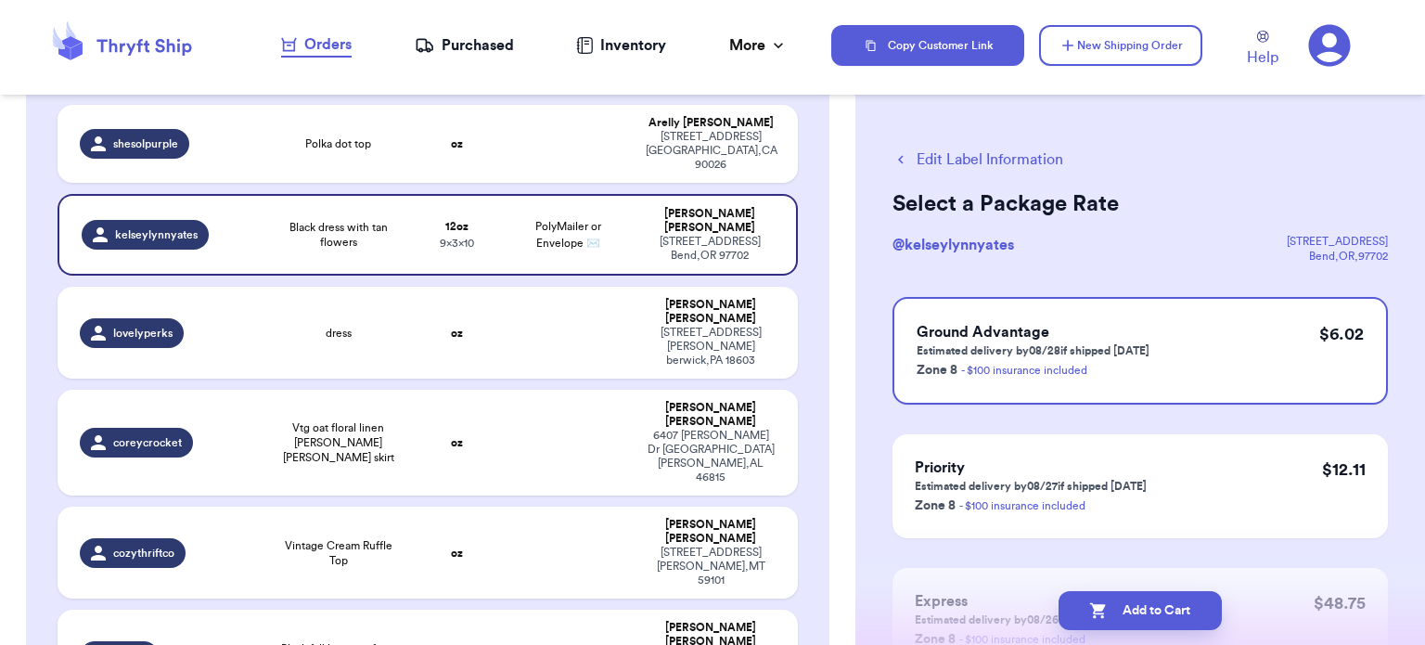
click at [1159, 604] on button "Add to Cart" at bounding box center [1140, 610] width 163 height 39
checkbox input "true"
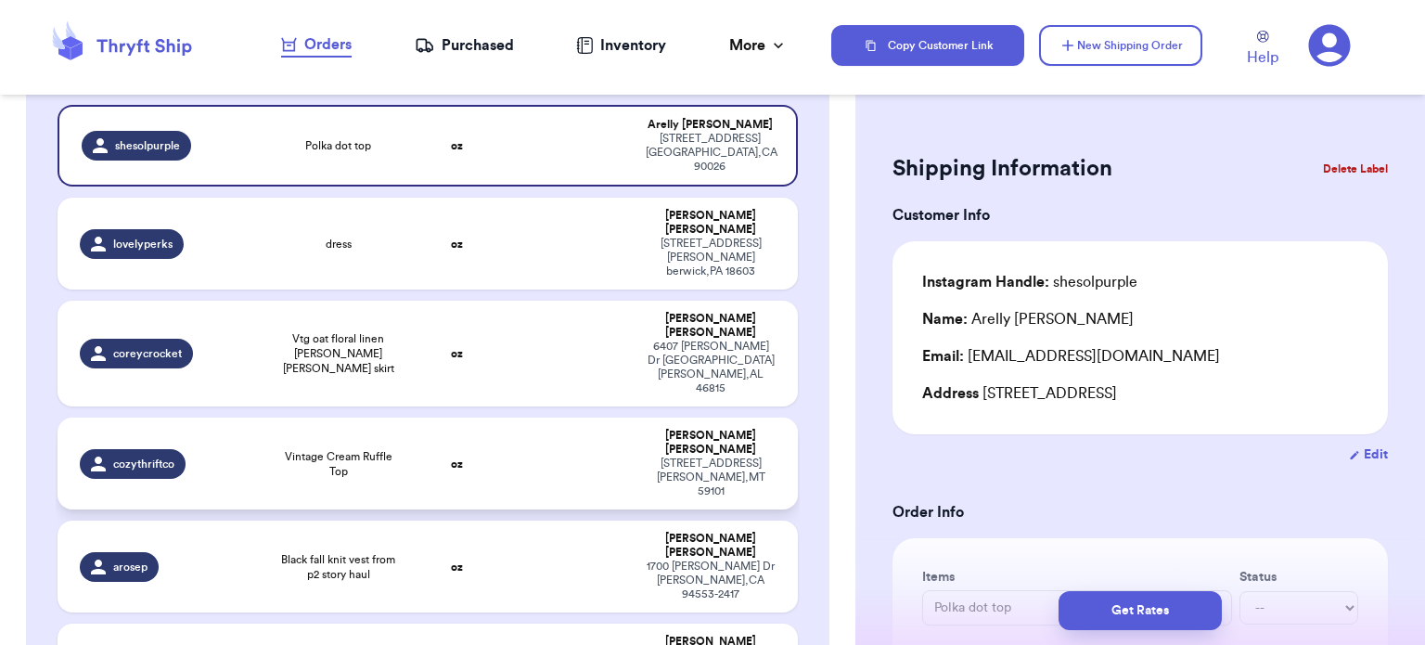
click at [542, 418] on td at bounding box center [569, 464] width 134 height 92
type input "Vintage Cream Ruffle Top"
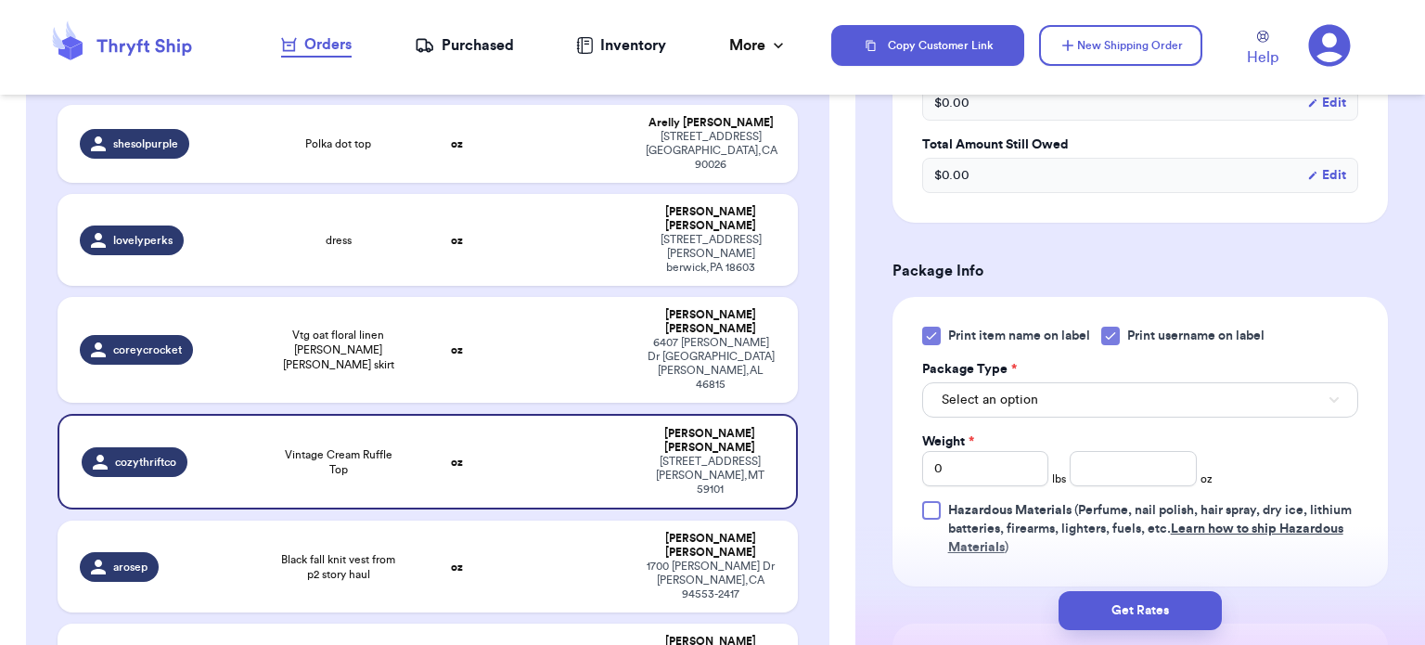
scroll to position [652, 0]
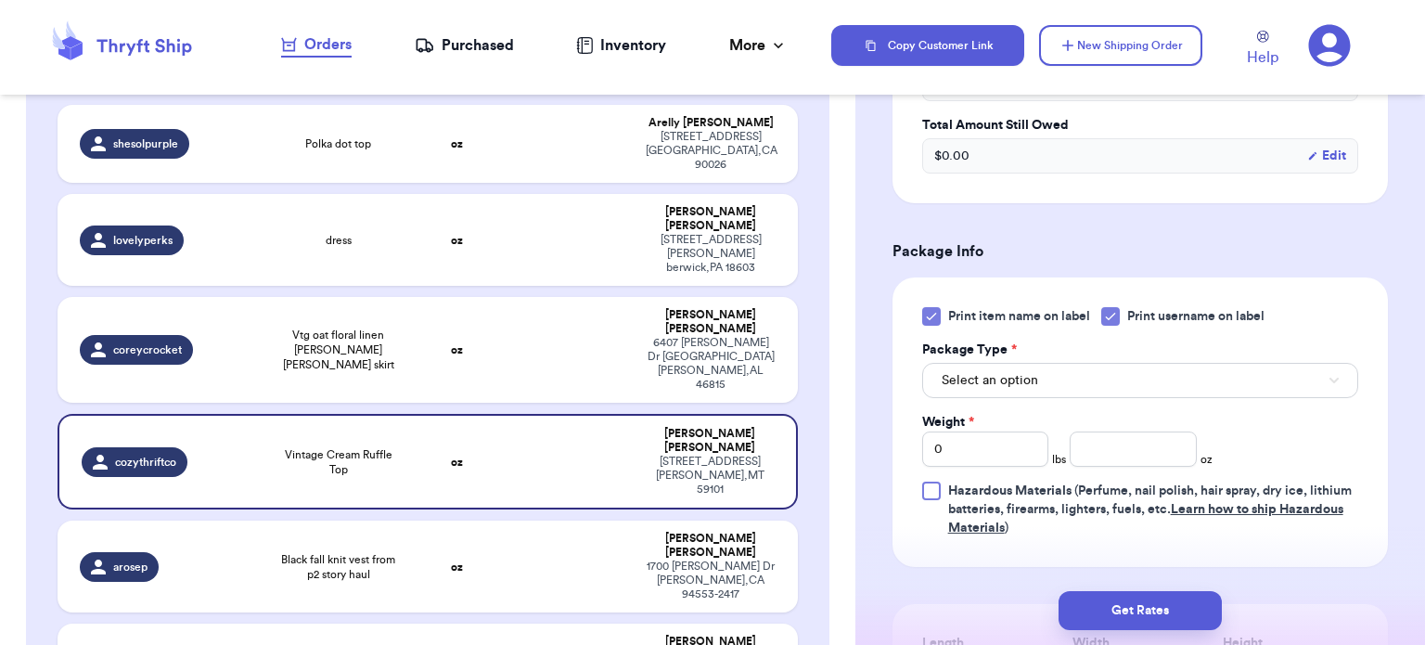
click at [937, 307] on div at bounding box center [931, 316] width 19 height 19
click at [0, 0] on input "Print item name on label" at bounding box center [0, 0] width 0 height 0
click at [1084, 372] on button "Select an option" at bounding box center [1140, 380] width 436 height 35
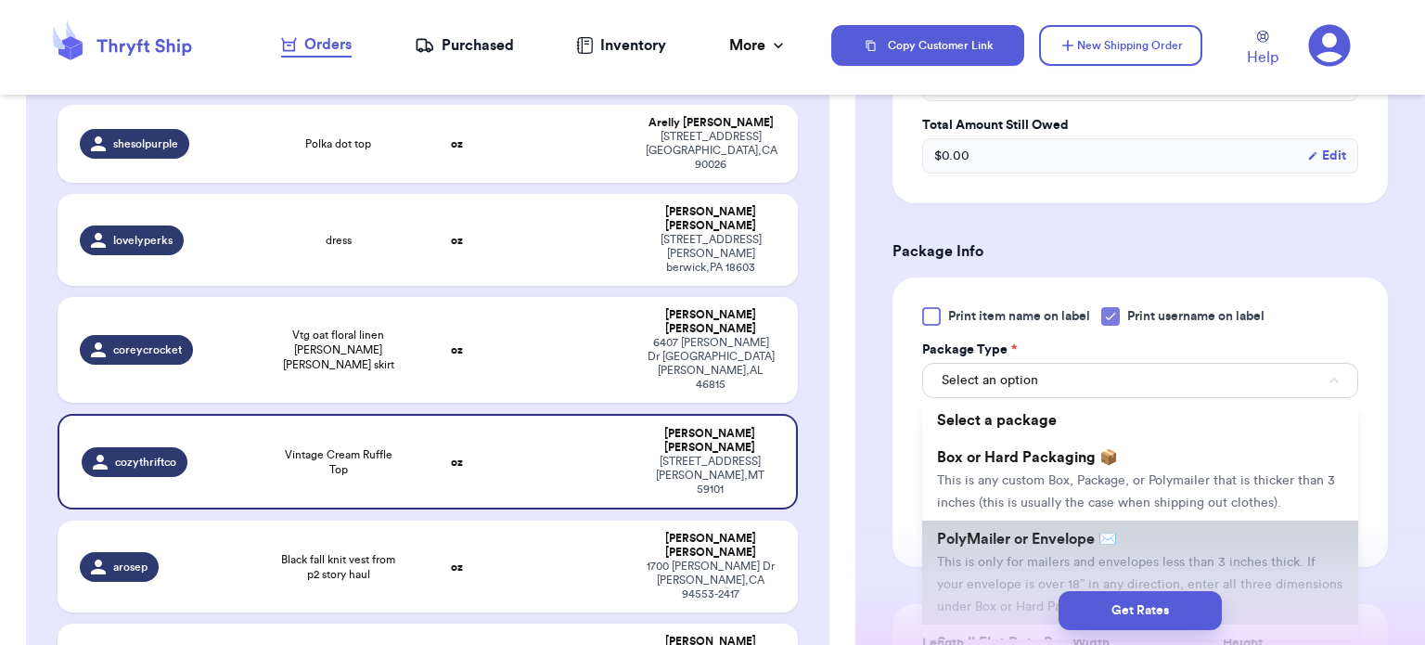
click at [1071, 532] on span "PolyMailer or Envelope ✉️" at bounding box center [1027, 539] width 180 height 15
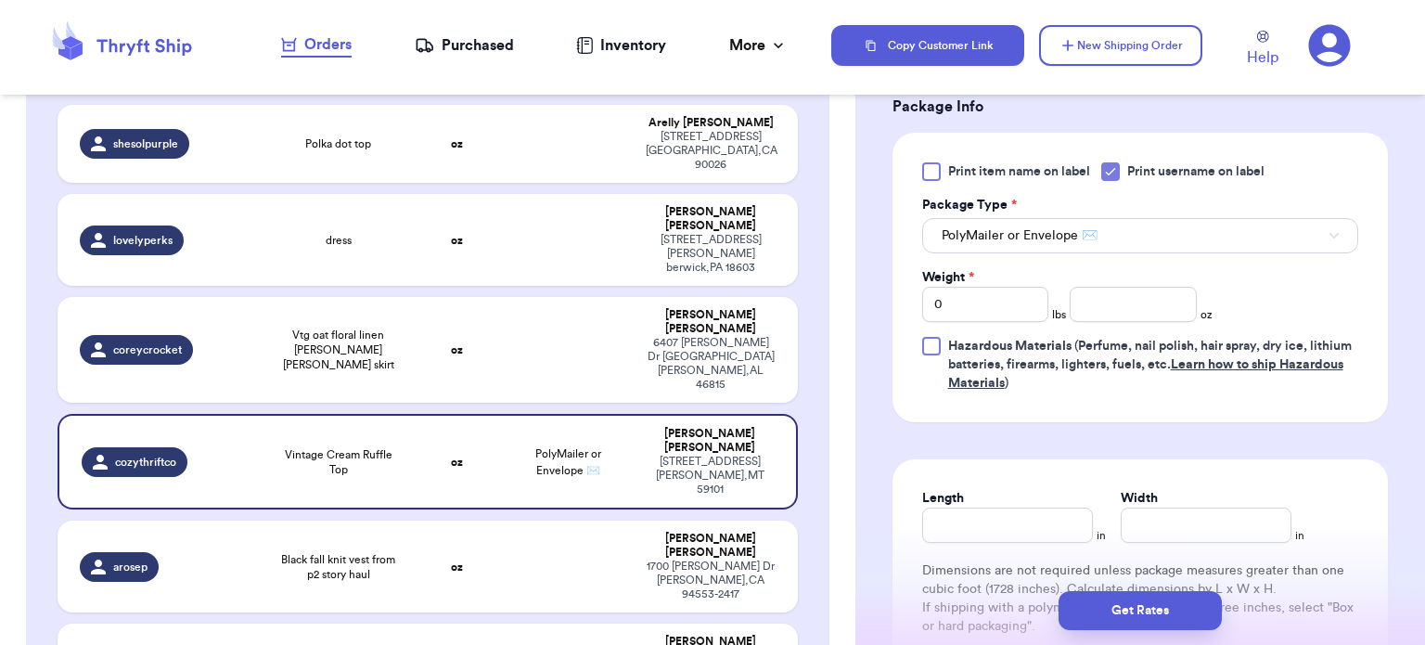
scroll to position [807, 0]
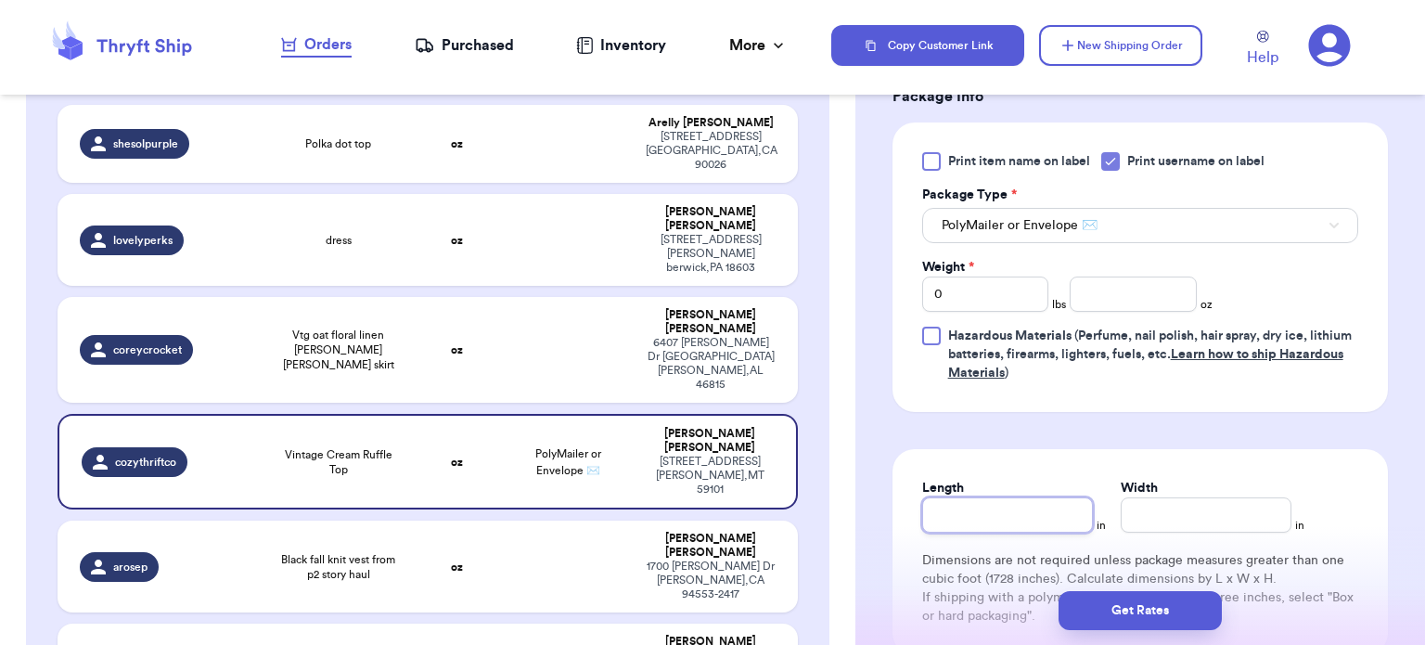
click at [1015, 526] on input "Length" at bounding box center [1007, 514] width 171 height 35
type input "1"
type input "10"
type input "1"
type input "9"
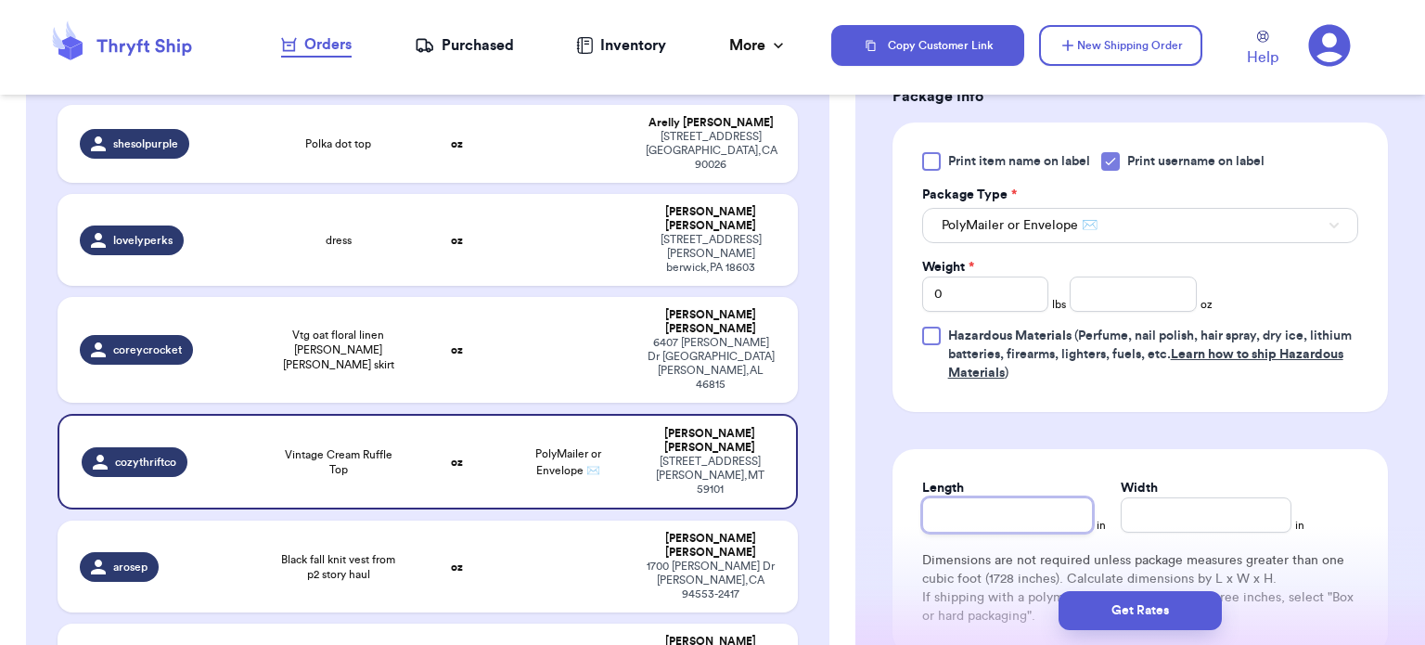
type input "1"
type input "10"
click at [1207, 513] on input "Width *" at bounding box center [1206, 514] width 171 height 35
type input "1"
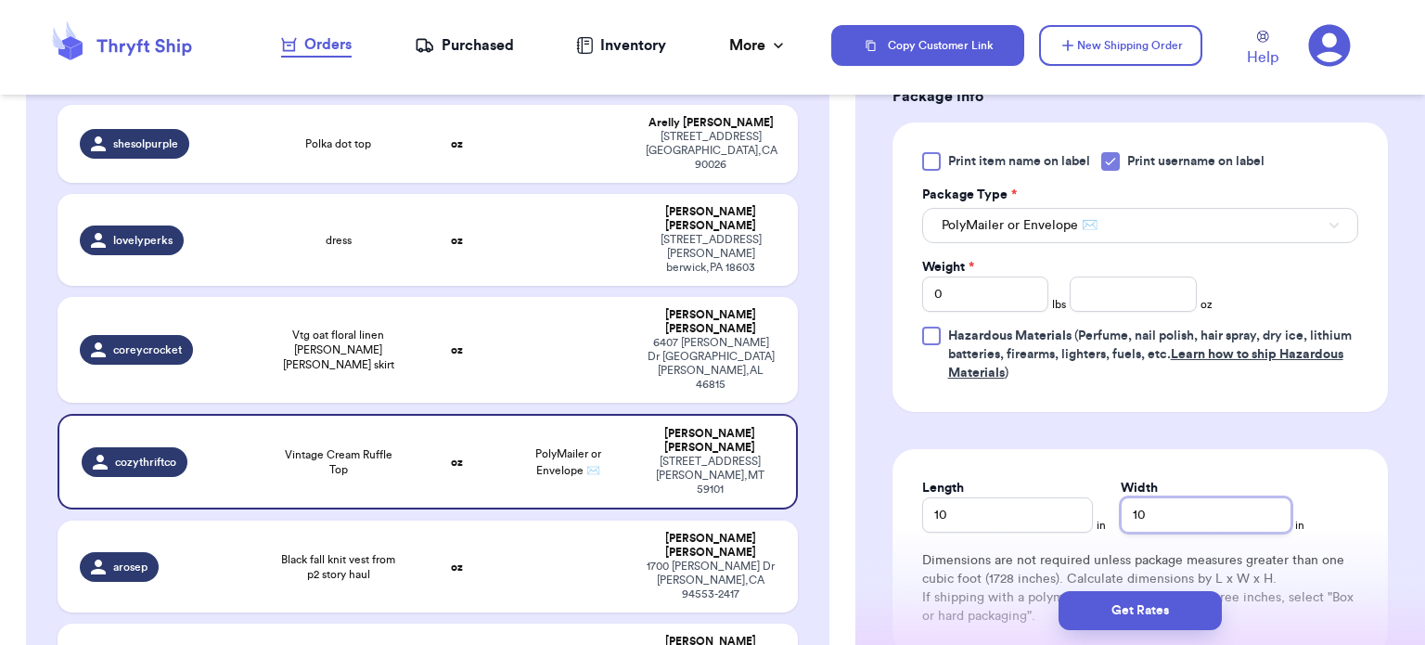
type input "10"
click at [1090, 300] on input "number" at bounding box center [1133, 294] width 127 height 35
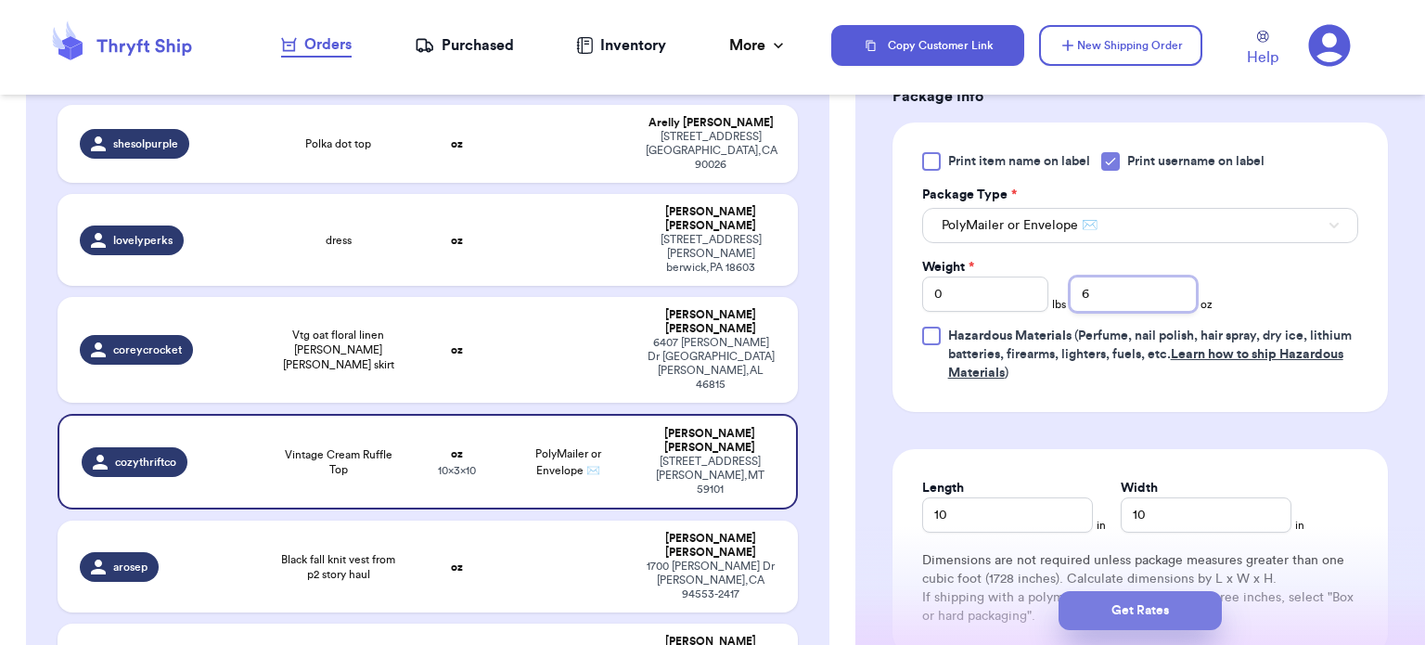
type input "6"
click at [1138, 613] on button "Get Rates" at bounding box center [1140, 610] width 163 height 39
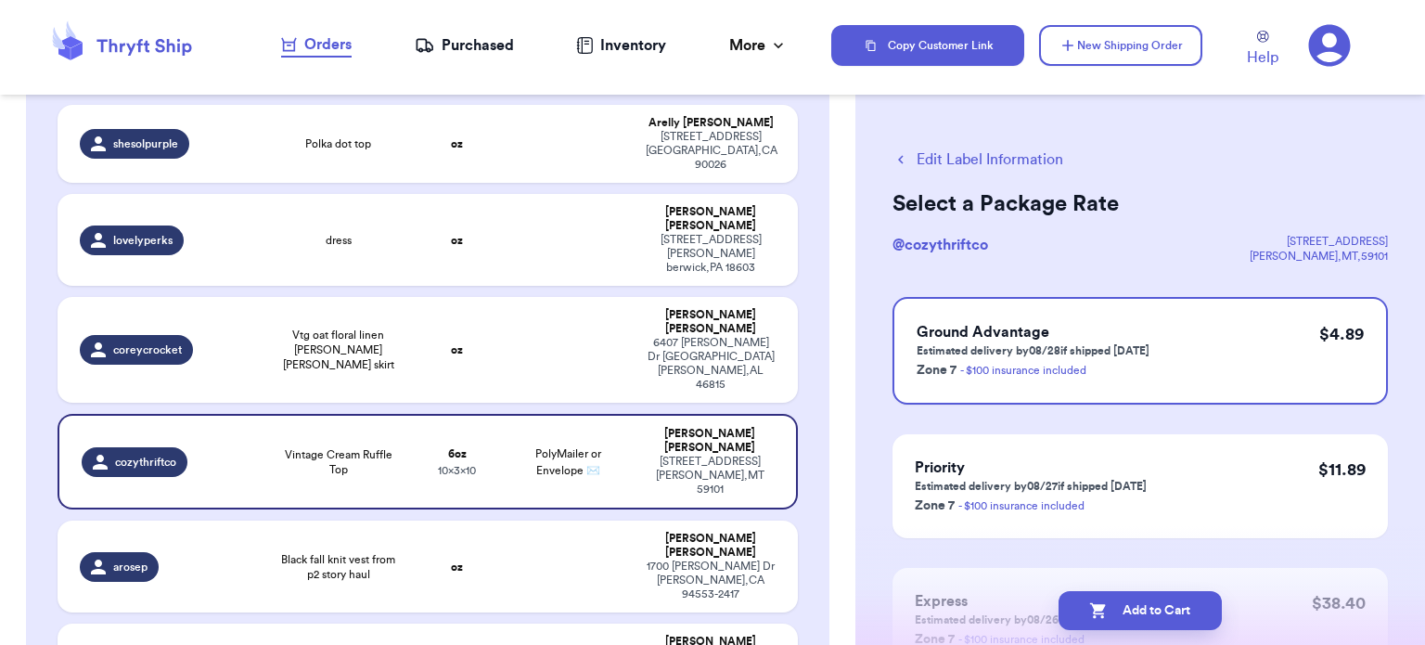
click at [1138, 613] on button "Add to Cart" at bounding box center [1140, 610] width 163 height 39
checkbox input "true"
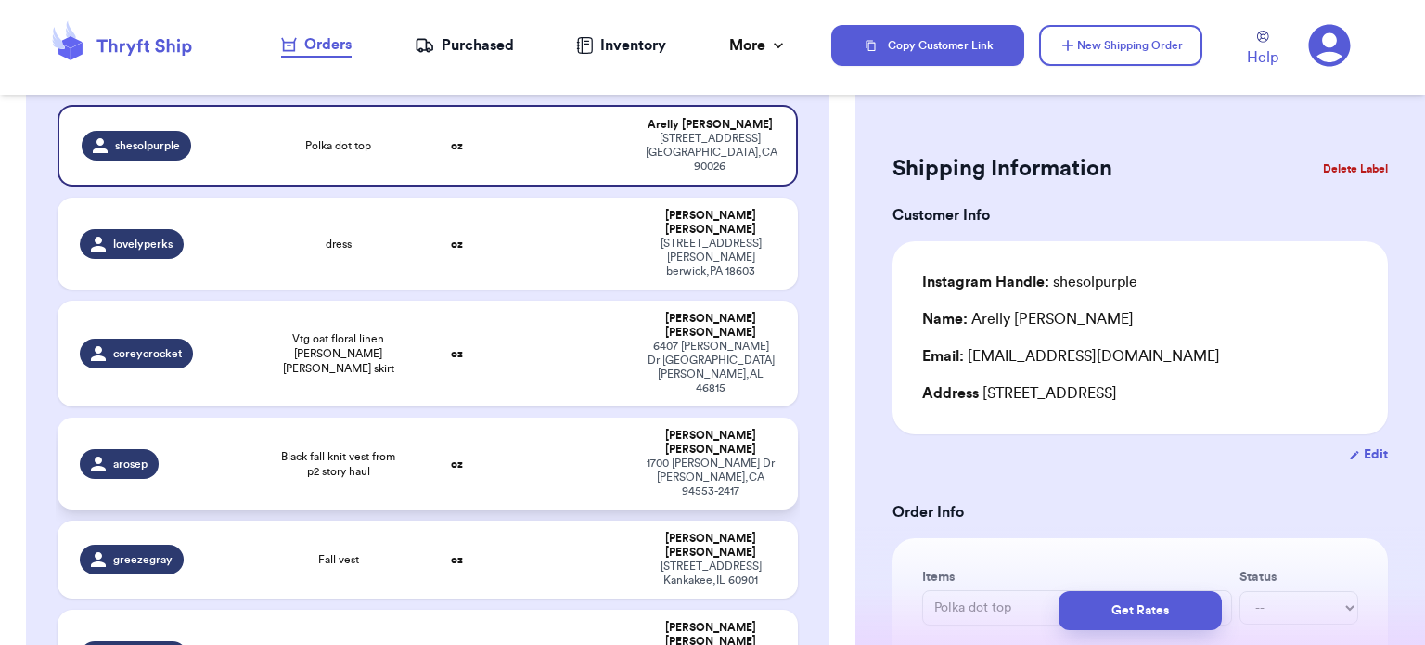
click at [563, 418] on td at bounding box center [569, 464] width 134 height 92
type input "Black fall knit vest from p2 story haul"
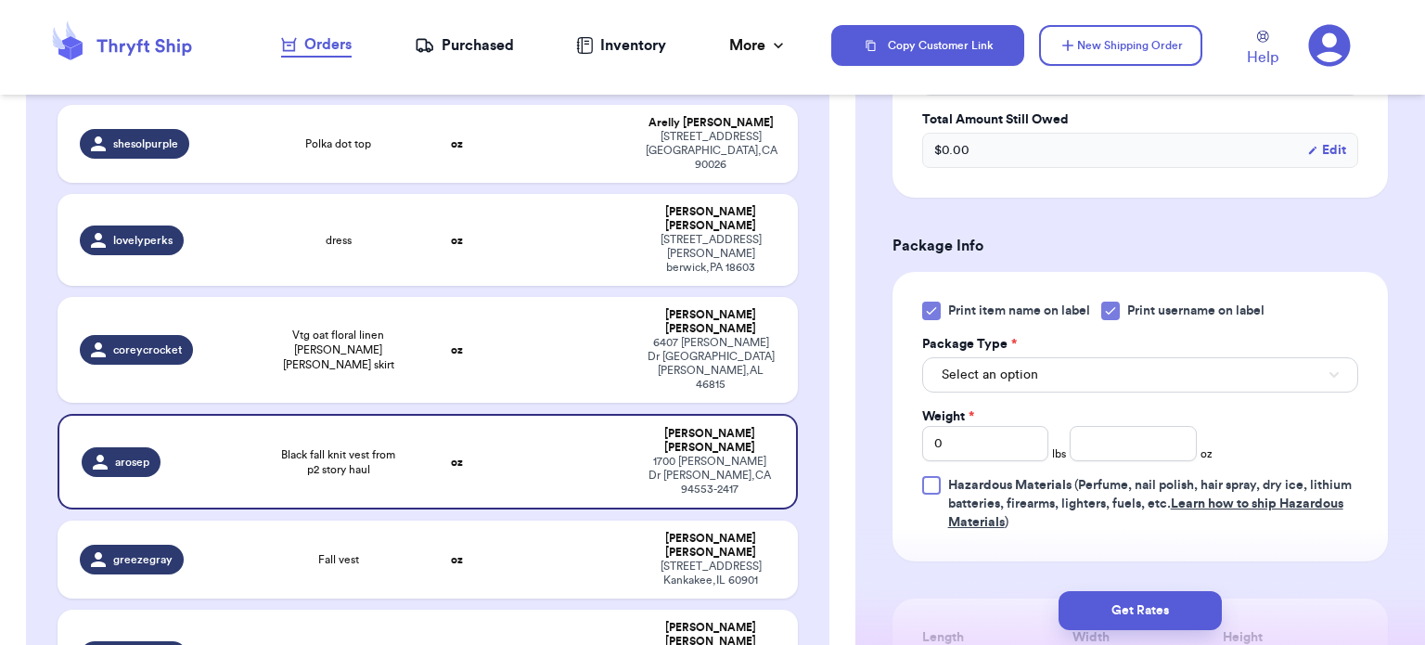
scroll to position [660, 0]
click at [932, 306] on icon at bounding box center [931, 309] width 8 height 6
click at [0, 0] on input "Print item name on label" at bounding box center [0, 0] width 0 height 0
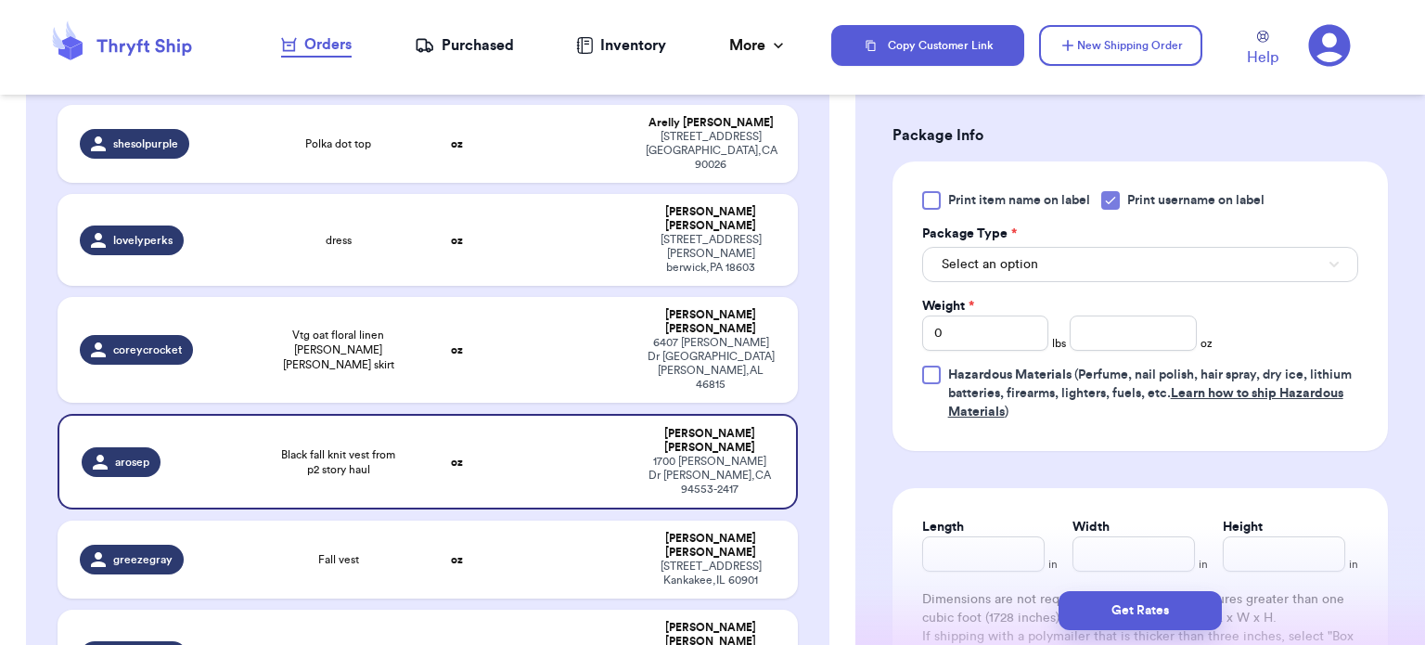
scroll to position [767, 0]
click at [1229, 264] on button "Select an option" at bounding box center [1140, 266] width 436 height 35
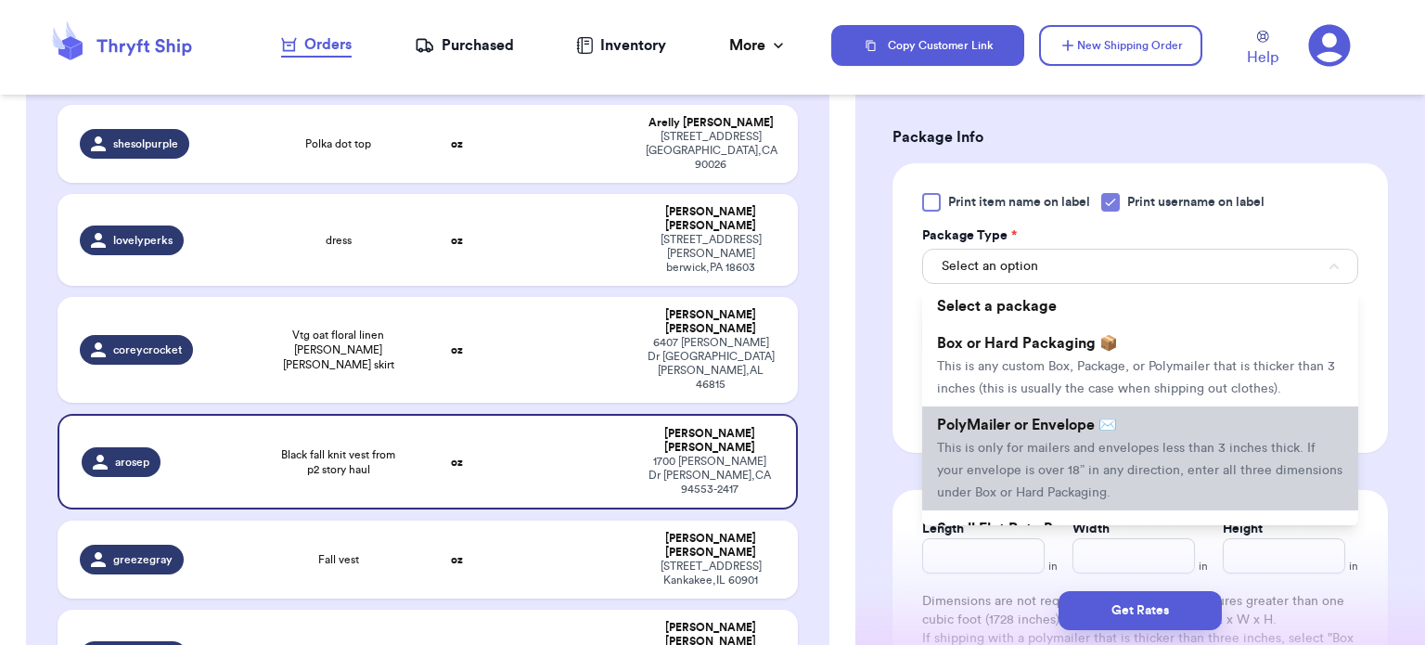
click at [1206, 426] on li "PolyMailer or Envelope ✉️ This is only for mailers and envelopes less than 3 in…" at bounding box center [1140, 458] width 436 height 104
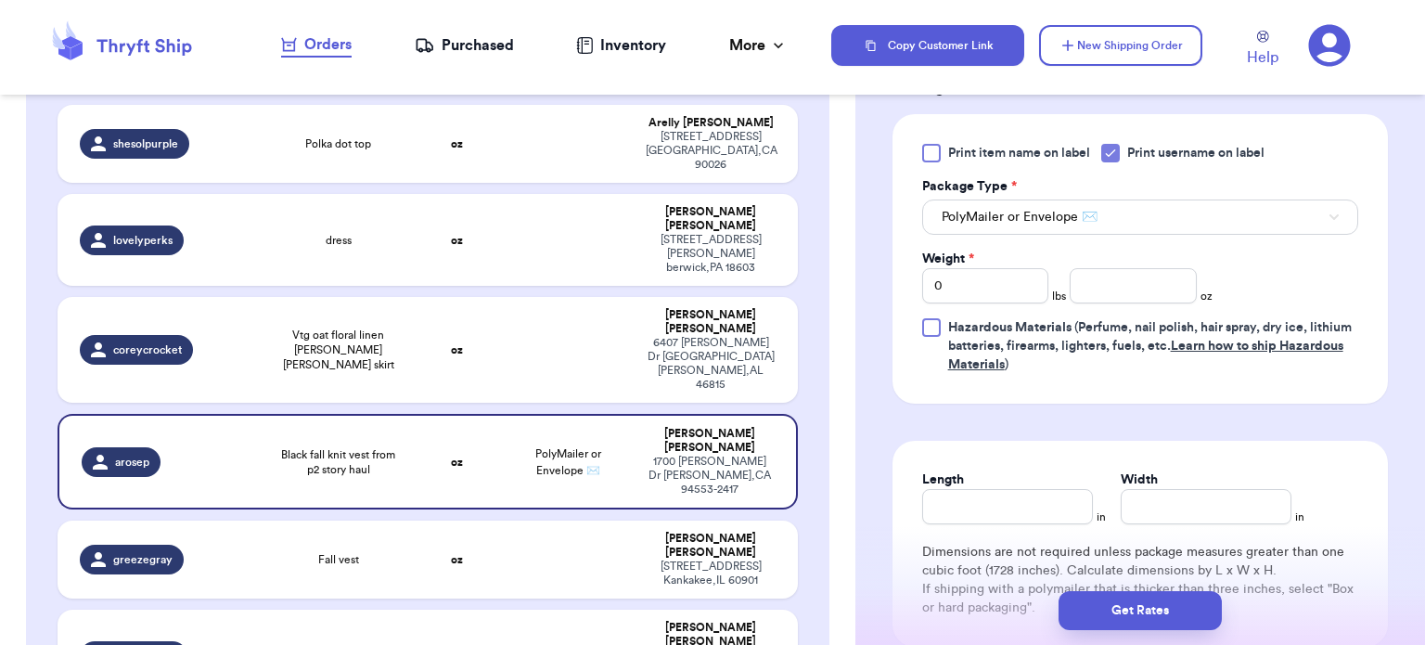
scroll to position [821, 0]
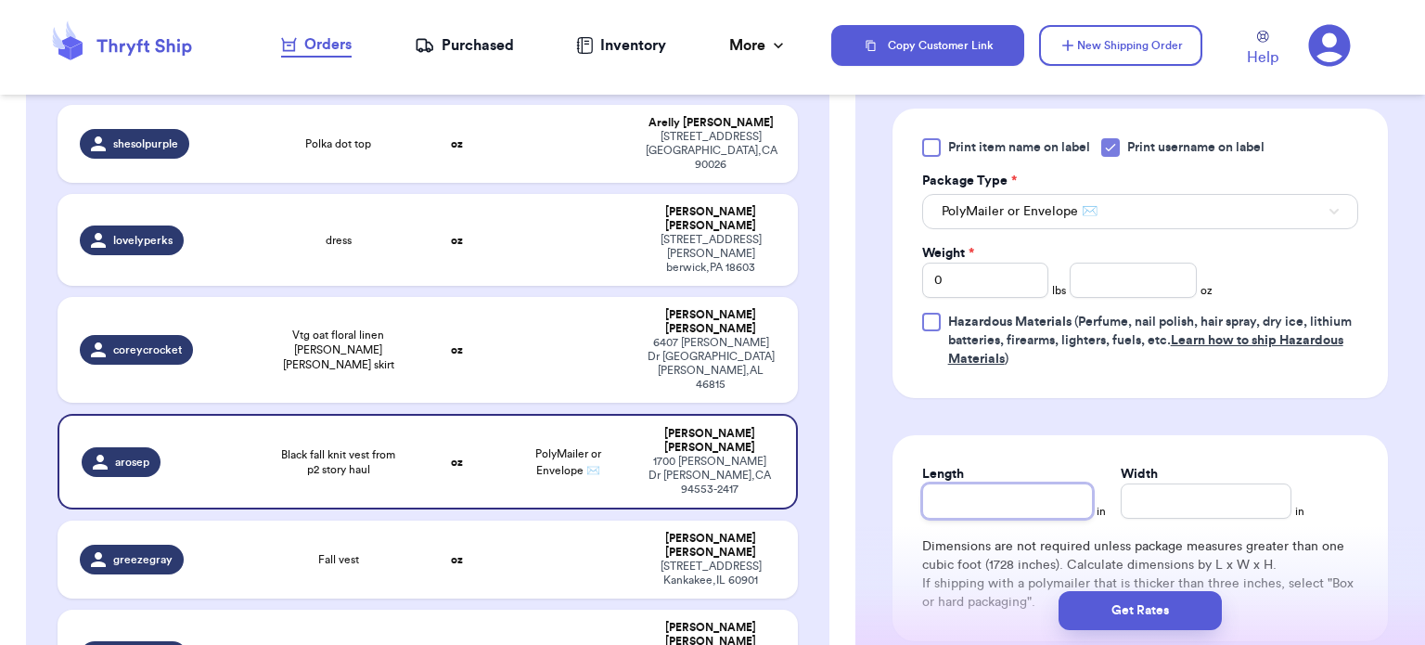
click at [992, 504] on input "Length" at bounding box center [1007, 501] width 171 height 35
type input "1"
type input "10"
click at [1193, 496] on input "Width *" at bounding box center [1206, 501] width 171 height 35
type input "8"
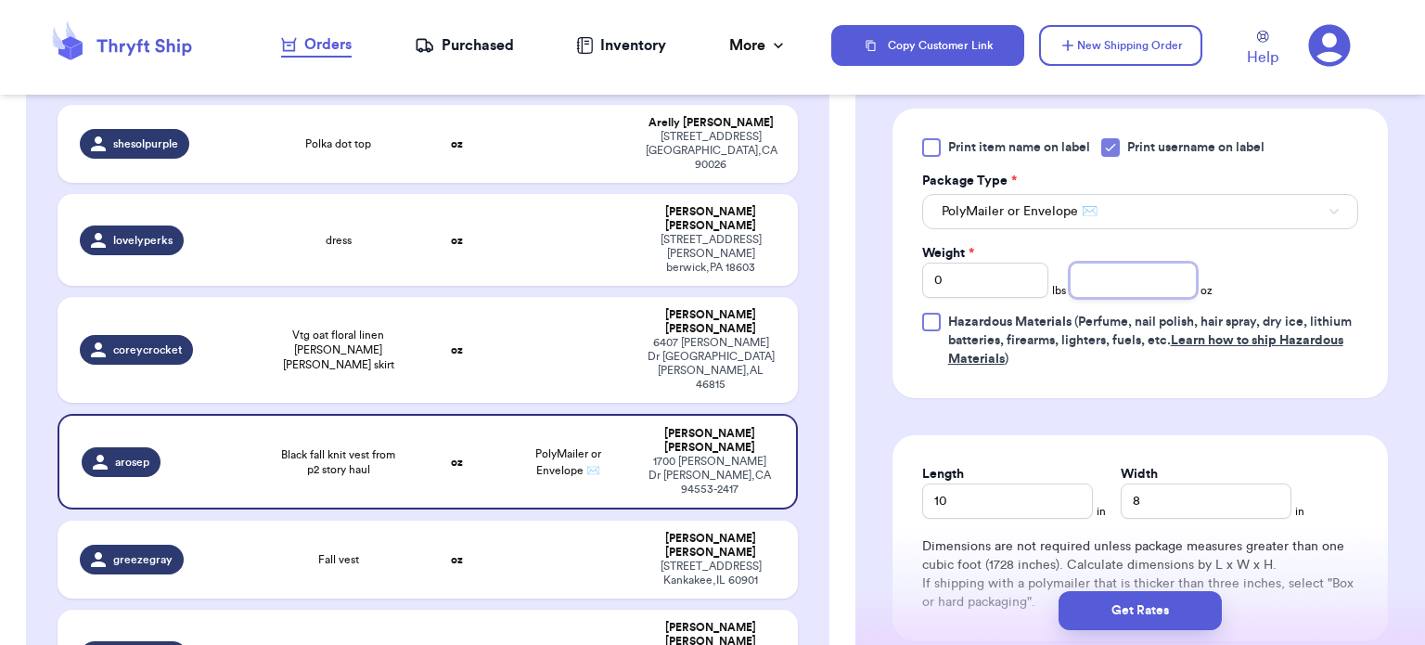
click at [1115, 269] on input "number" at bounding box center [1133, 280] width 127 height 35
type input "11"
click at [1136, 609] on button "Get Rates" at bounding box center [1140, 610] width 163 height 39
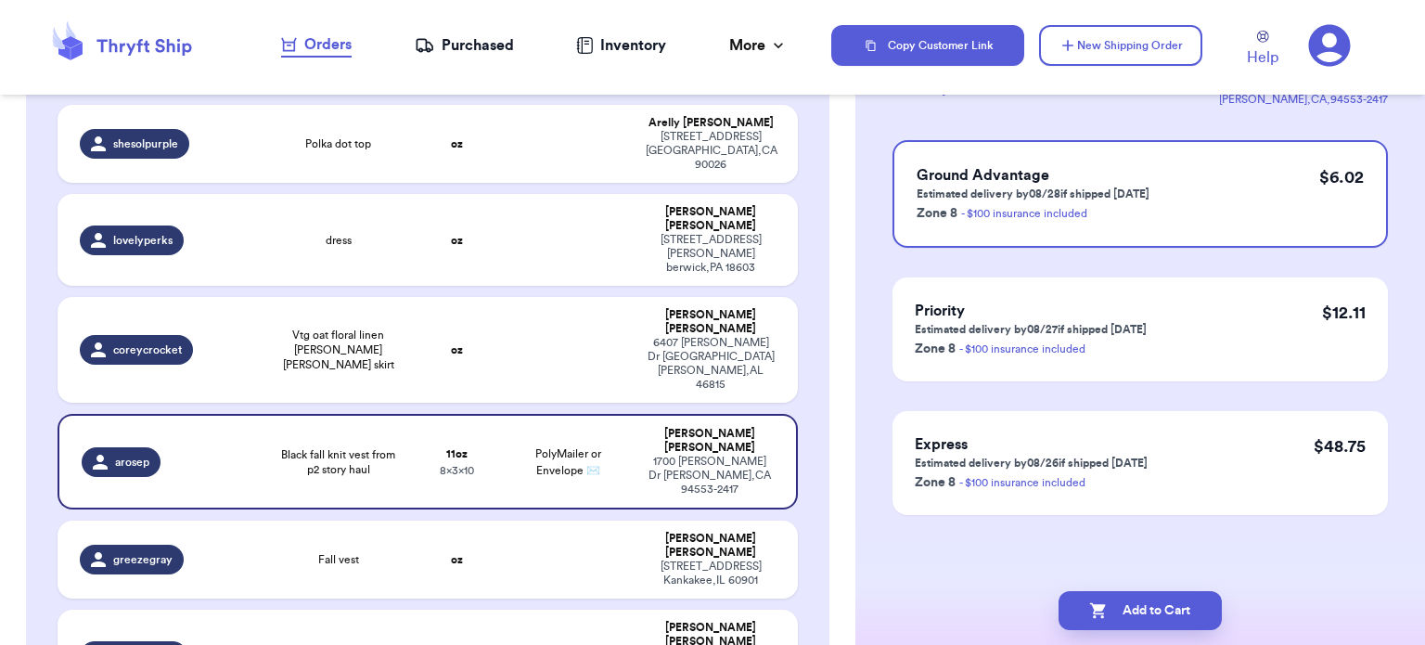
scroll to position [0, 0]
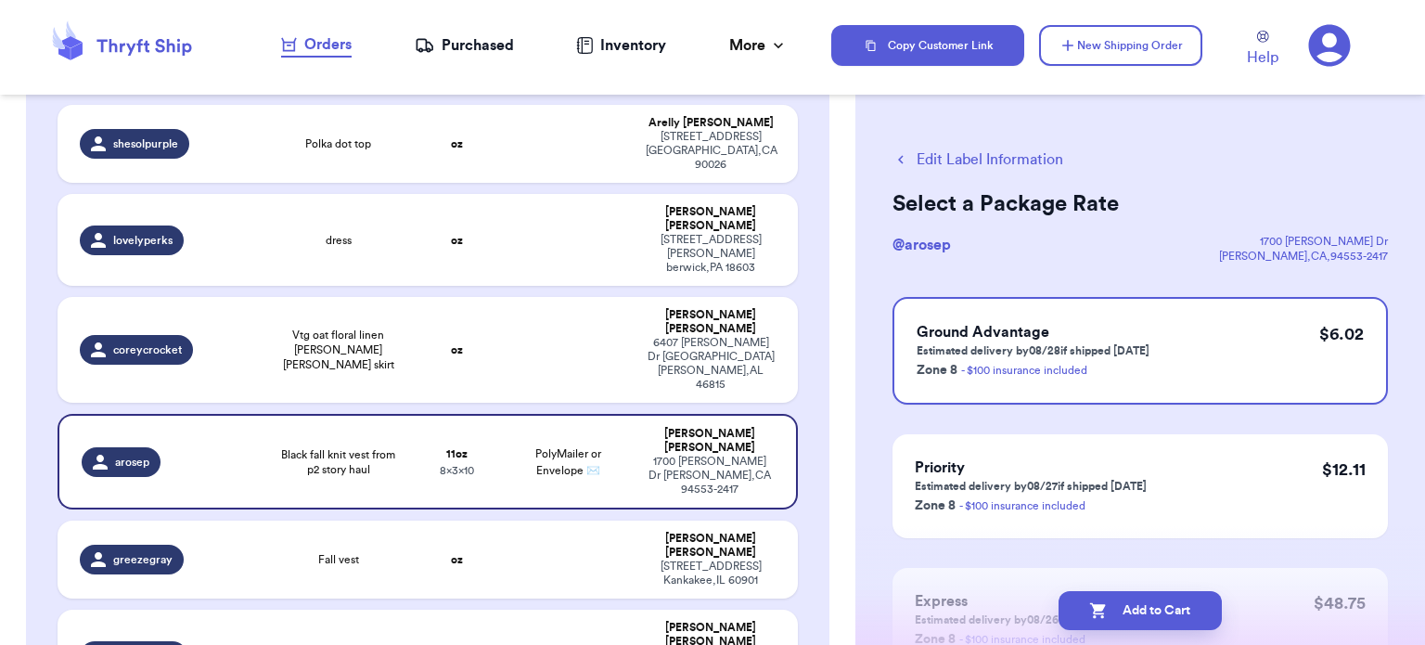
click at [1136, 609] on button "Add to Cart" at bounding box center [1140, 610] width 163 height 39
checkbox input "true"
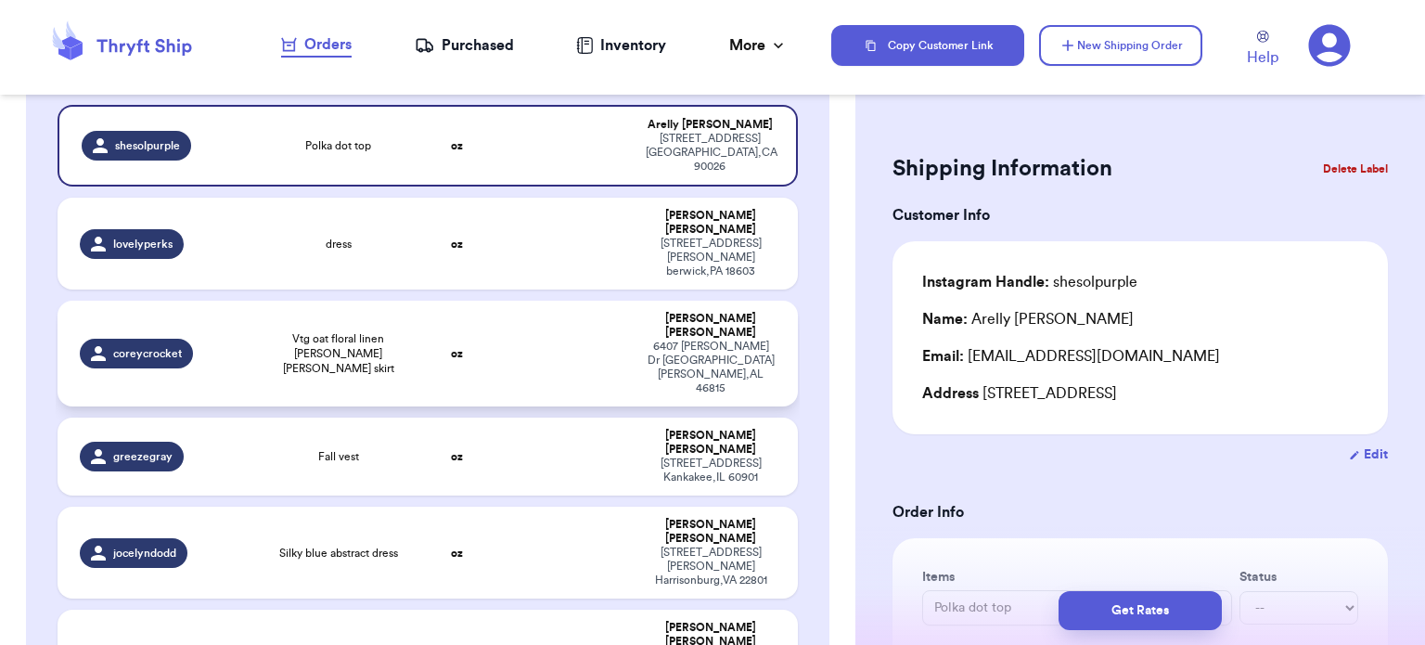
click at [561, 303] on td at bounding box center [569, 354] width 134 height 106
type input "Vtg oat floral linen [PERSON_NAME] [PERSON_NAME] skirt"
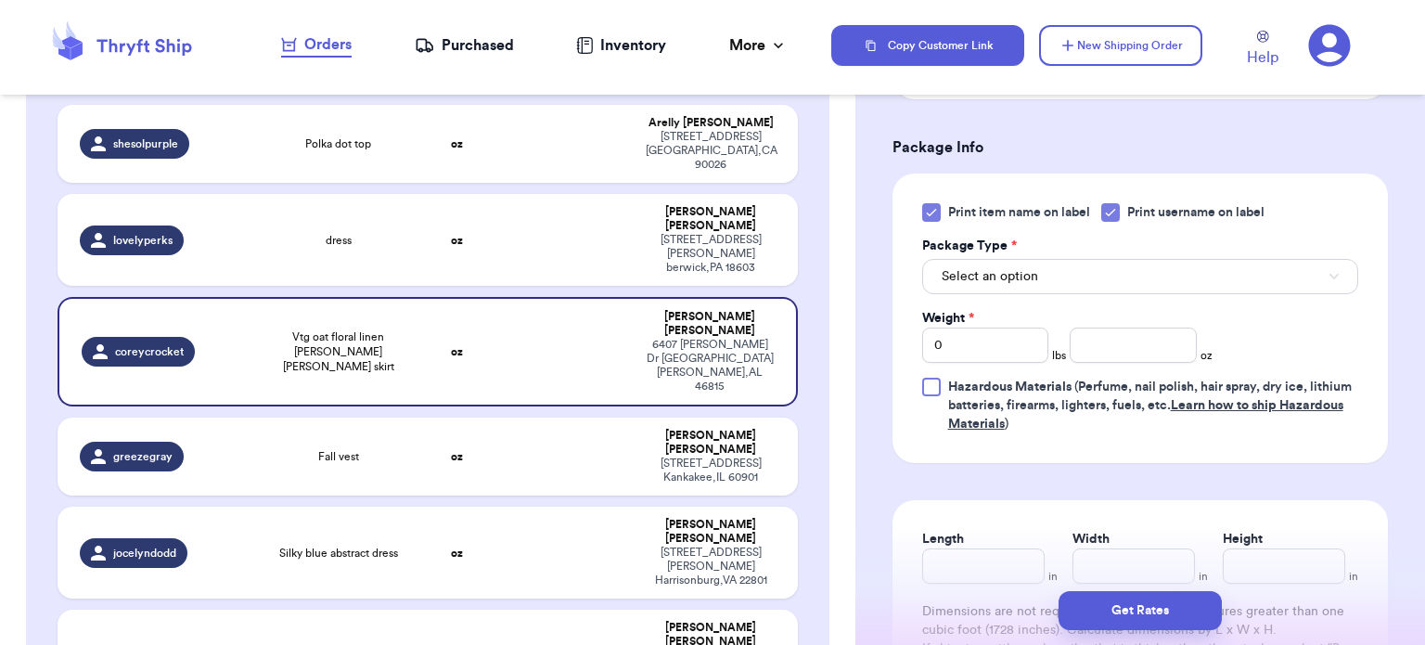
scroll to position [772, 0]
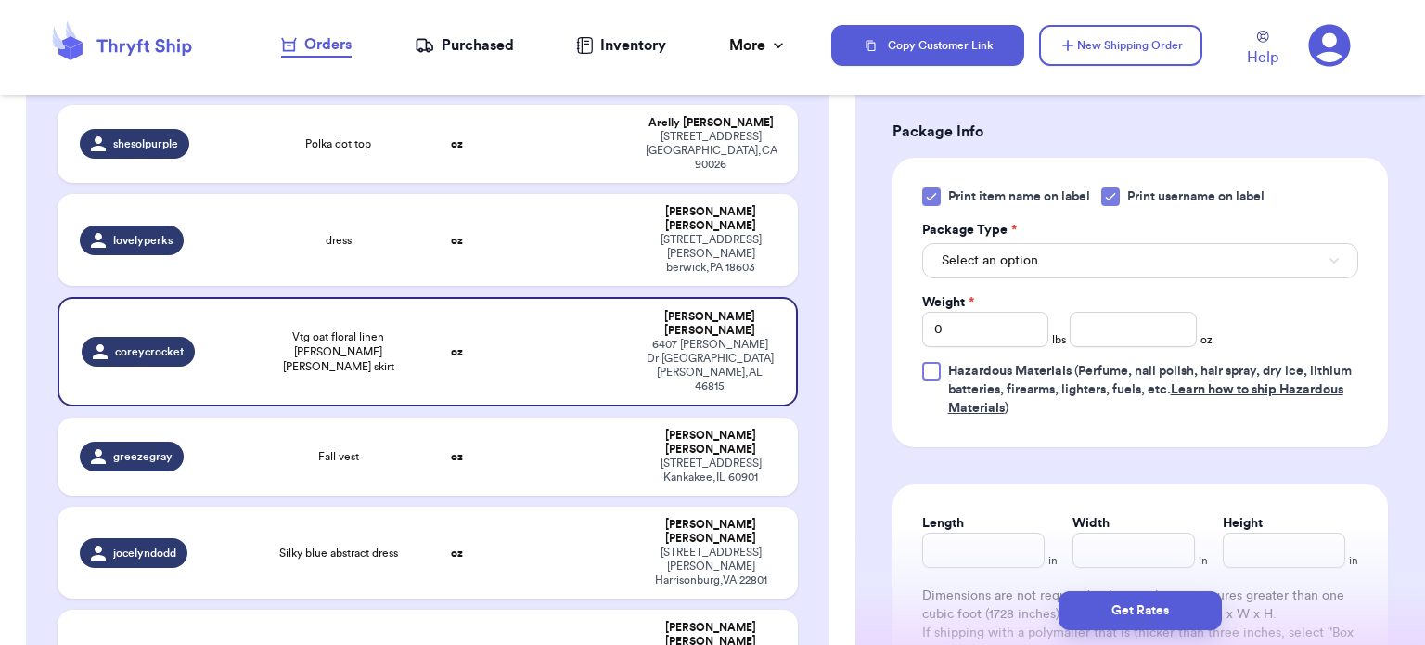
click at [928, 189] on icon at bounding box center [931, 196] width 15 height 15
click at [0, 0] on input "Print item name on label" at bounding box center [0, 0] width 0 height 0
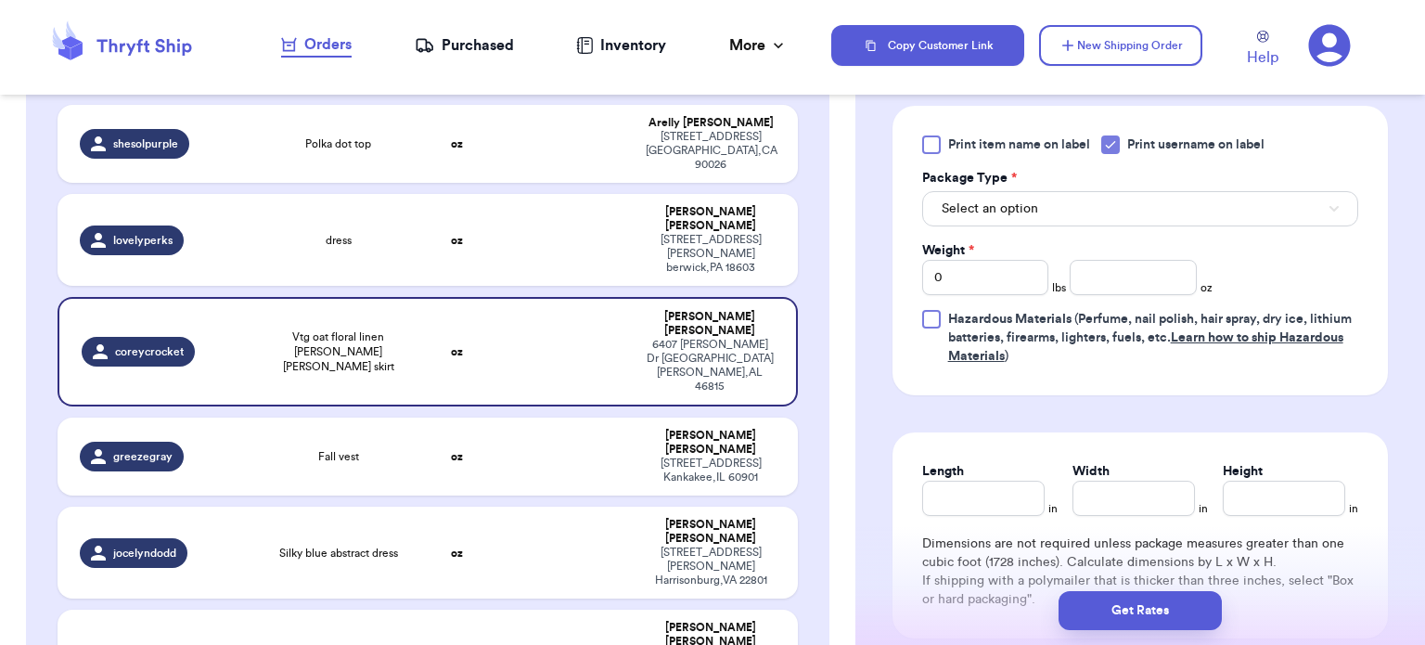
scroll to position [826, 0]
click at [1258, 210] on button "Select an option" at bounding box center [1140, 206] width 436 height 35
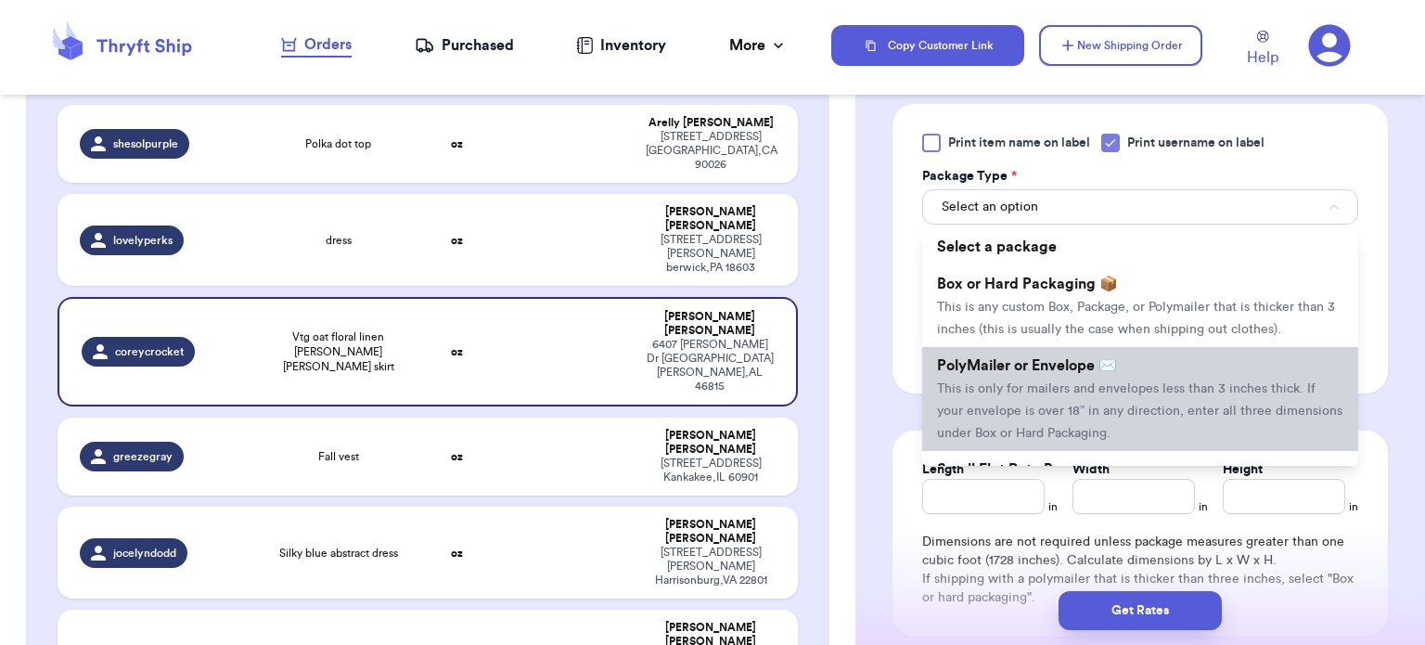
click at [1240, 402] on span "This is only for mailers and envelopes less than 3 inches thick. If your envelo…" at bounding box center [1140, 411] width 406 height 58
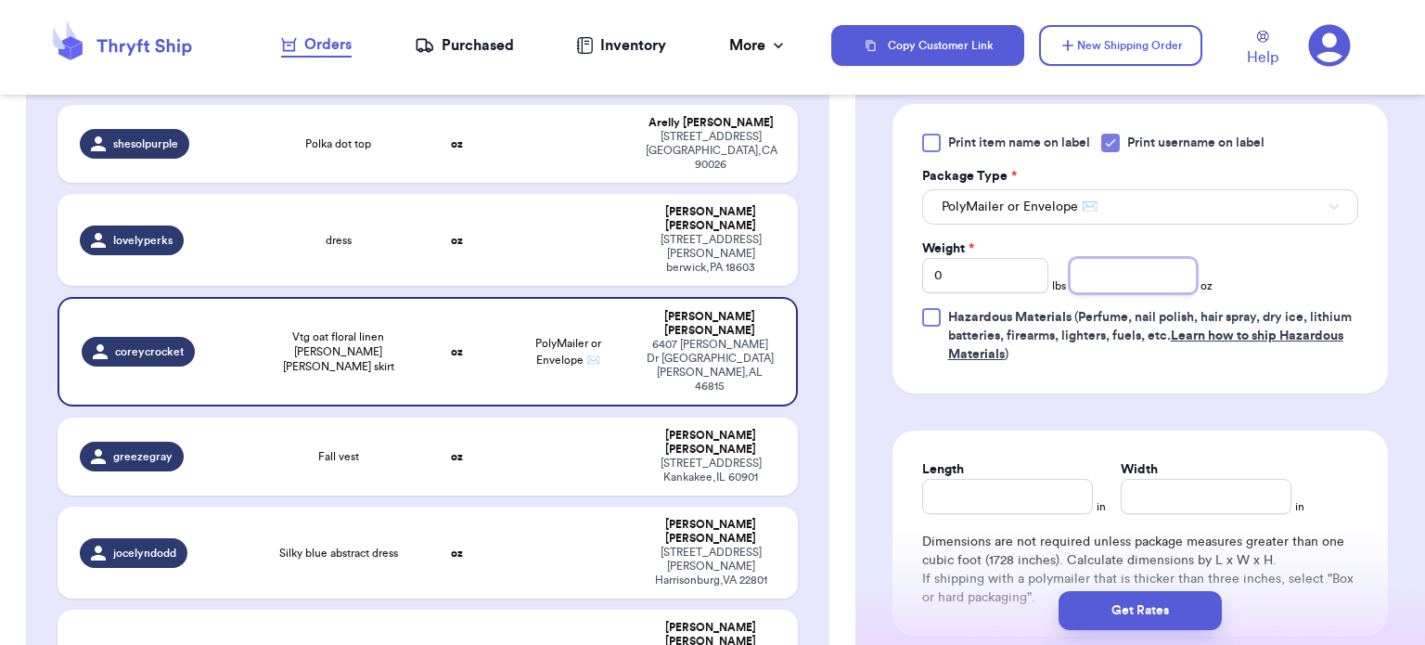
click at [1102, 275] on input "number" at bounding box center [1133, 275] width 127 height 35
type input "14"
click at [984, 484] on input "Length" at bounding box center [1007, 496] width 171 height 35
type input "10"
click at [1191, 487] on input "Width *" at bounding box center [1206, 496] width 171 height 35
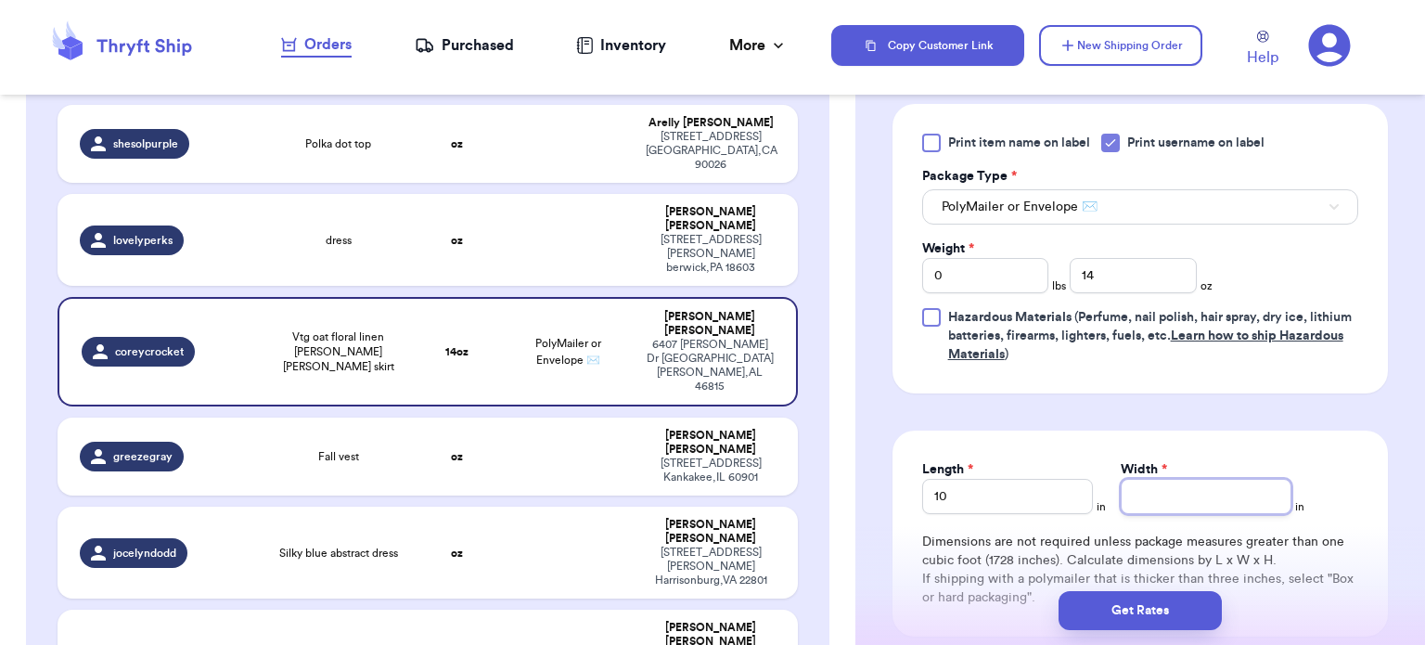
type input "9"
type input "10"
click at [945, 496] on input "10" at bounding box center [1007, 496] width 171 height 35
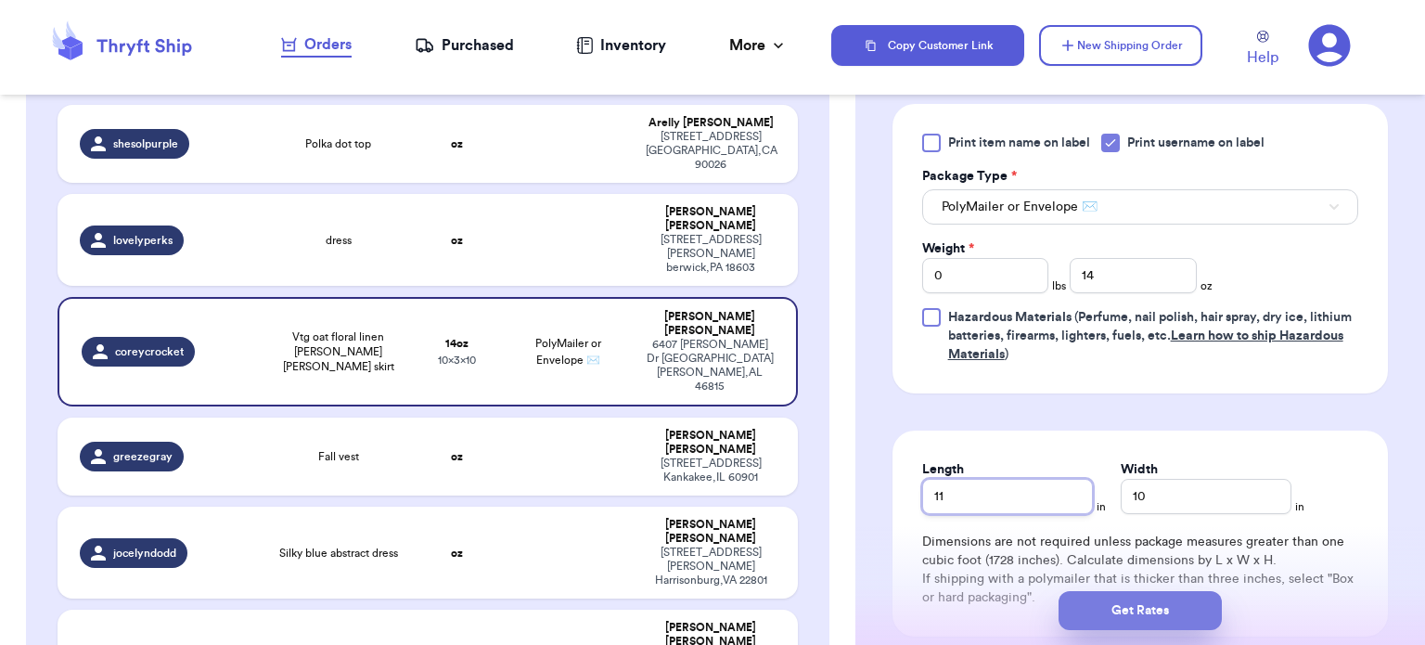
type input "11"
click at [1122, 603] on button "Get Rates" at bounding box center [1140, 610] width 163 height 39
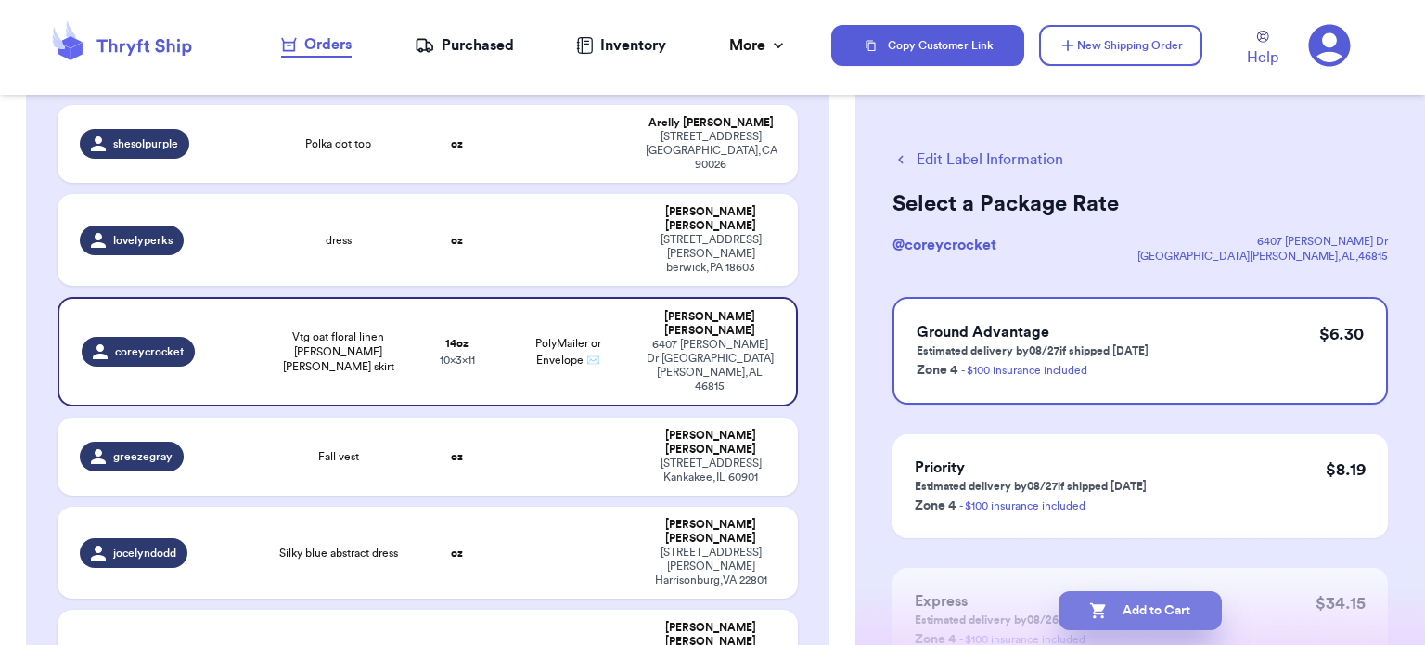
click at [1132, 606] on button "Add to Cart" at bounding box center [1140, 610] width 163 height 39
checkbox input "true"
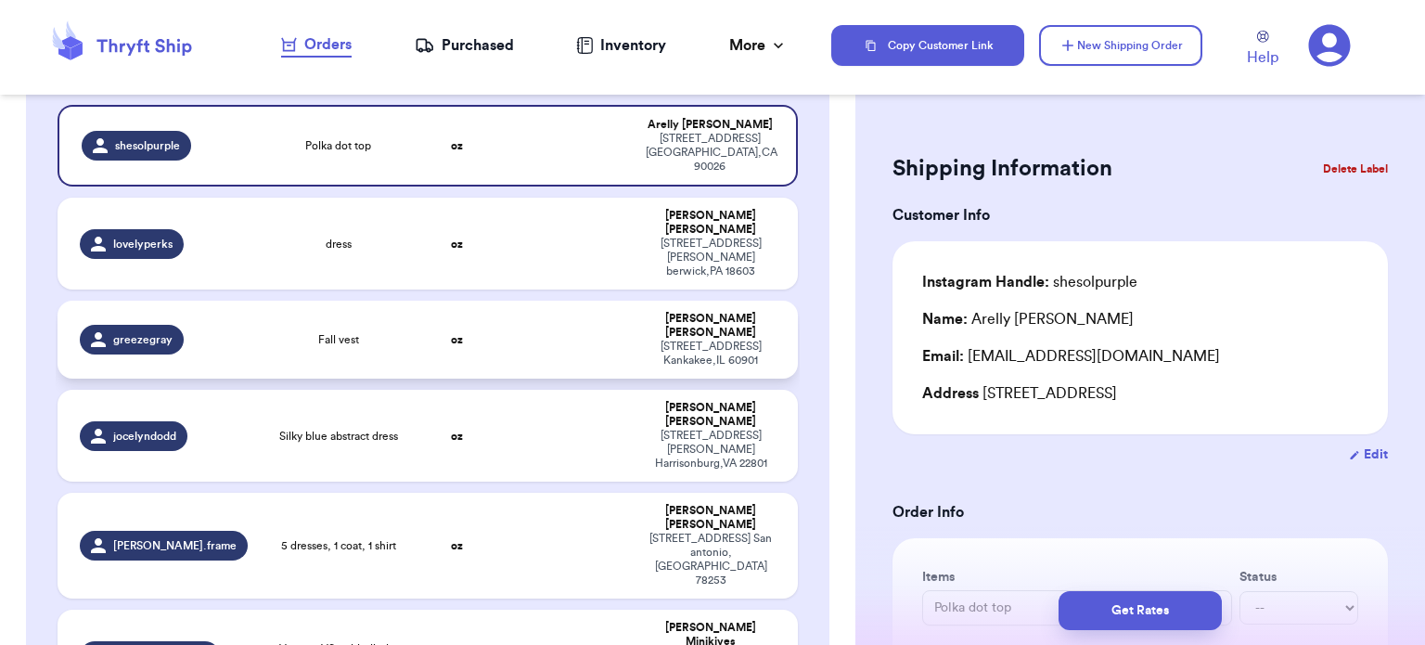
click at [568, 302] on td at bounding box center [569, 340] width 134 height 78
type input "Fall vest"
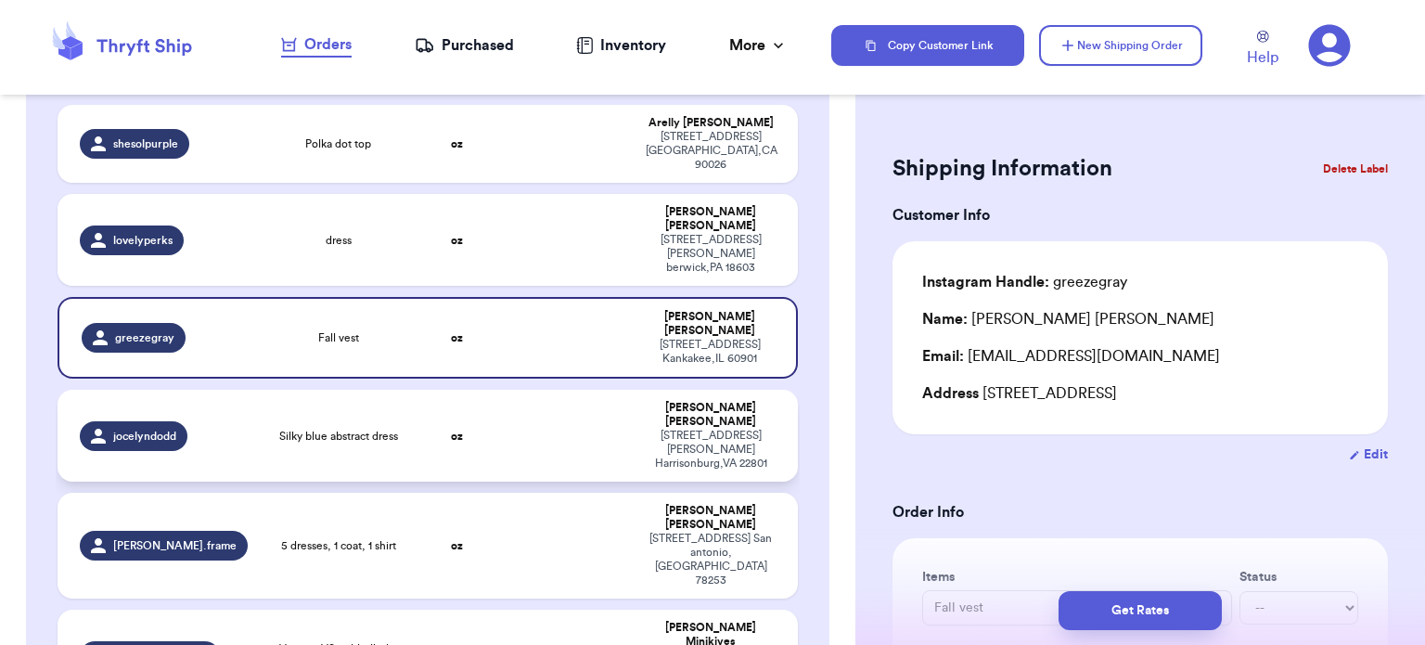
click at [539, 391] on td at bounding box center [569, 436] width 134 height 92
type input "Silky blue abstract dress"
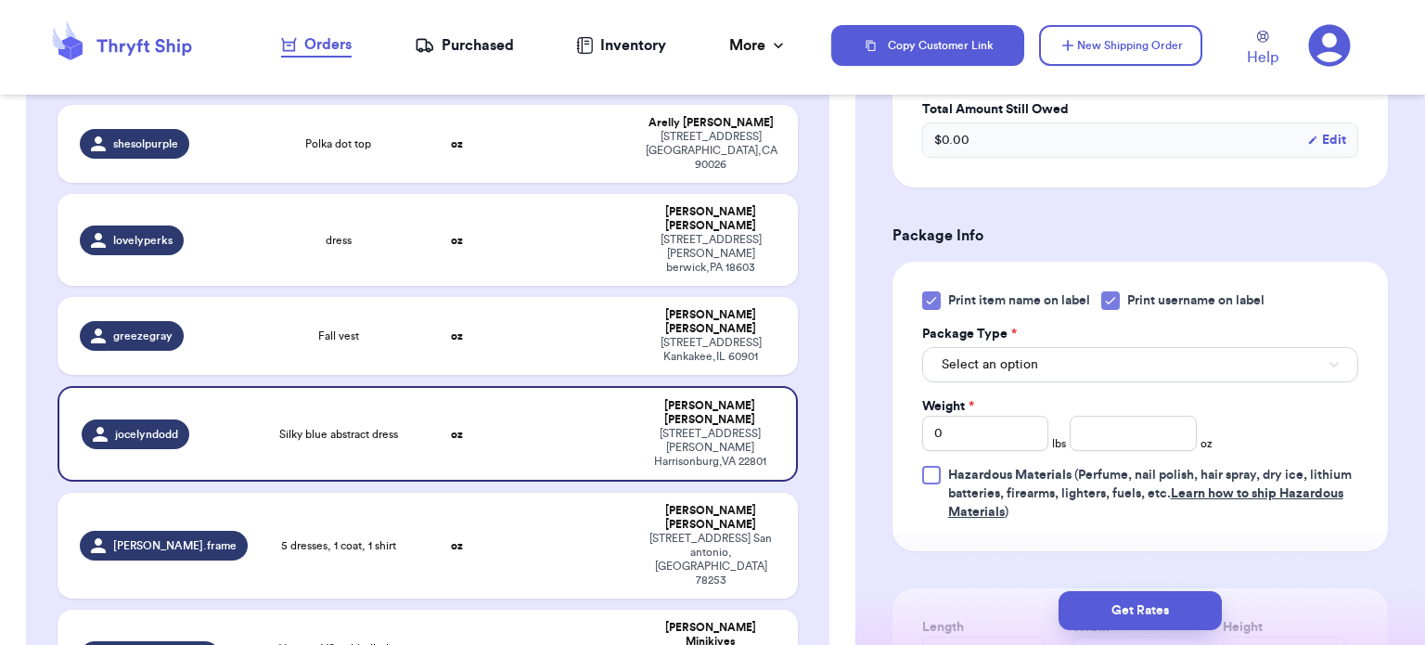
scroll to position [672, 0]
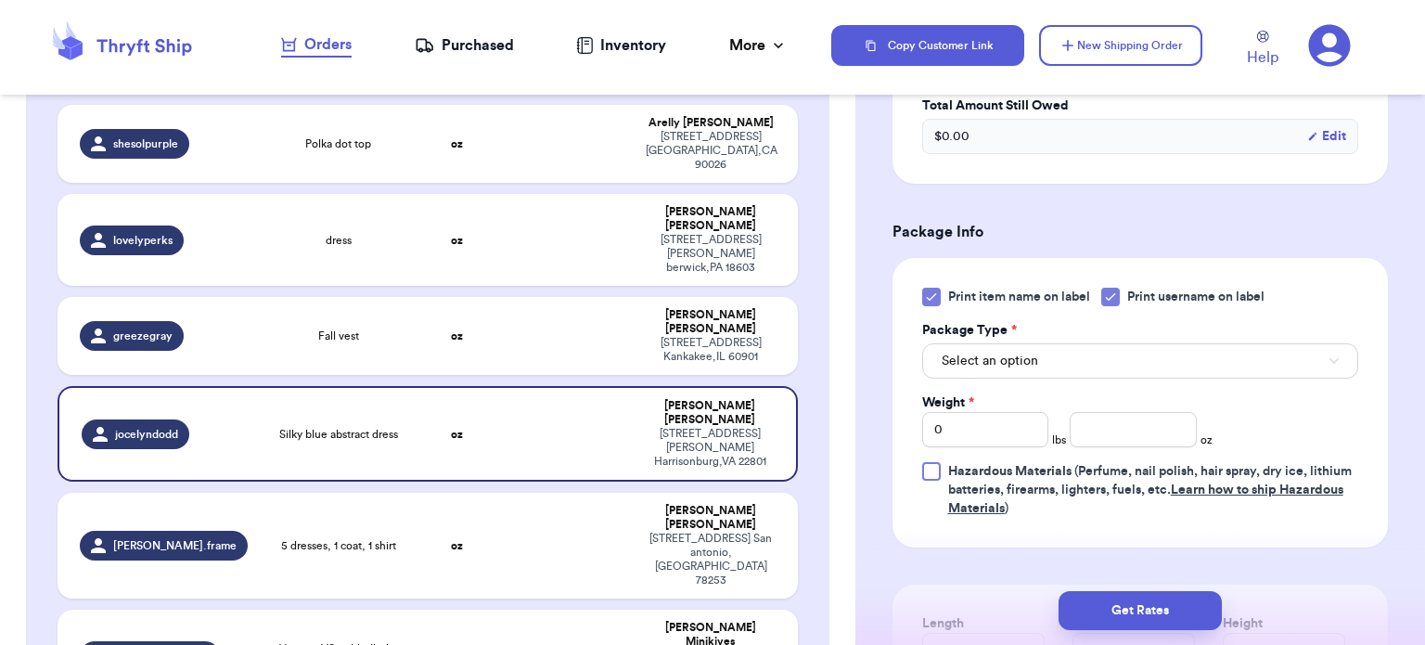
click at [935, 290] on icon at bounding box center [931, 297] width 15 height 15
click at [0, 0] on input "Print item name on label" at bounding box center [0, 0] width 0 height 0
click at [1071, 355] on button "Select an option" at bounding box center [1140, 360] width 436 height 35
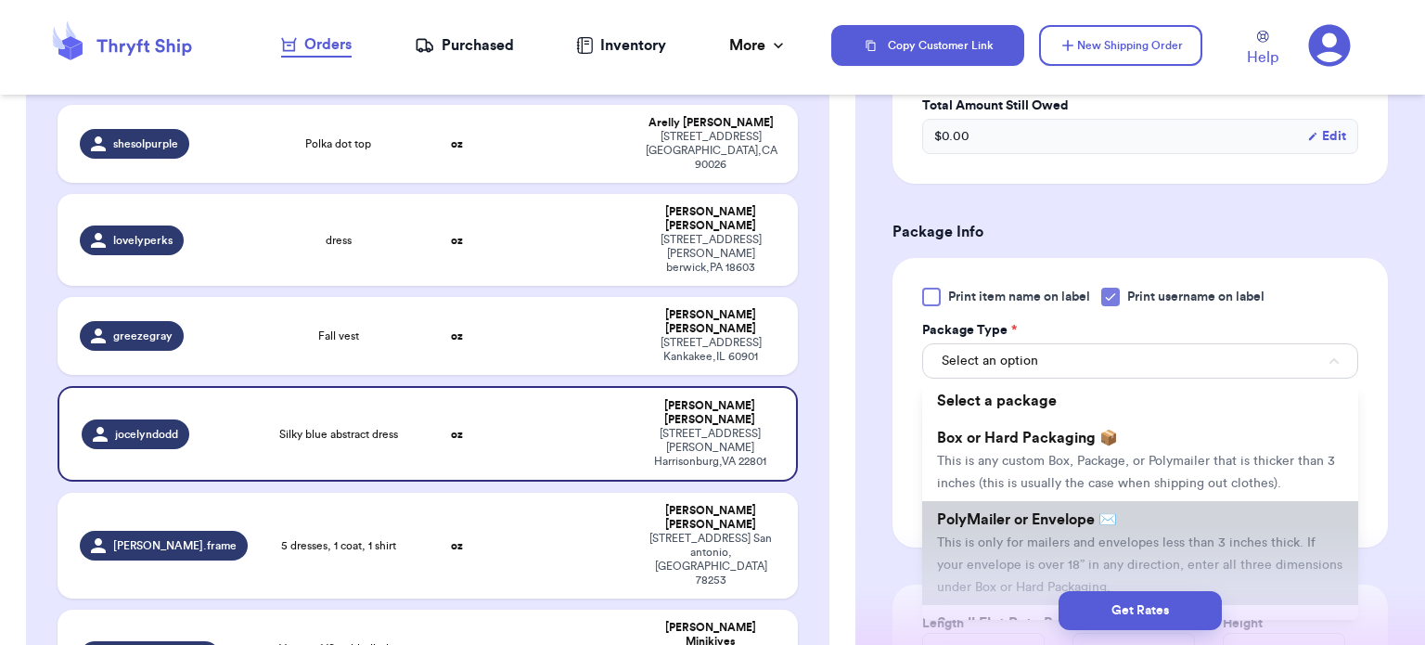
click at [1092, 541] on span "This is only for mailers and envelopes less than 3 inches thick. If your envelo…" at bounding box center [1140, 565] width 406 height 58
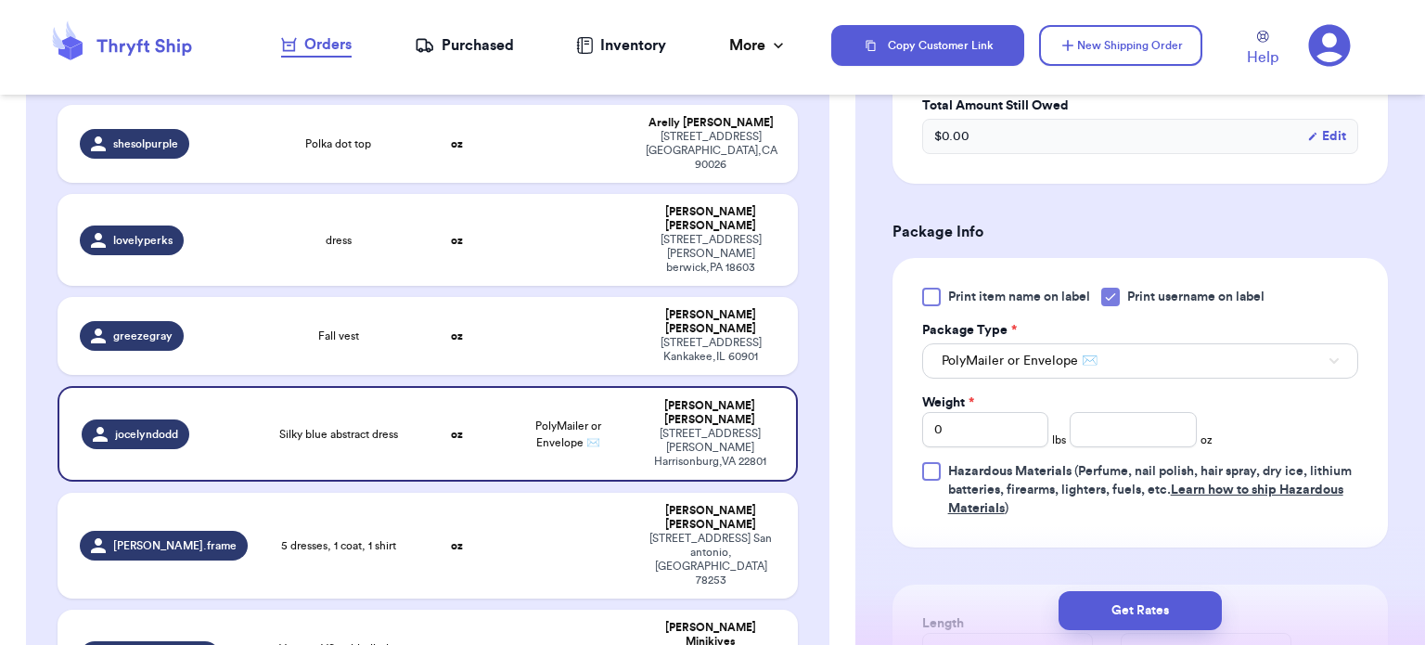
scroll to position [687, 0]
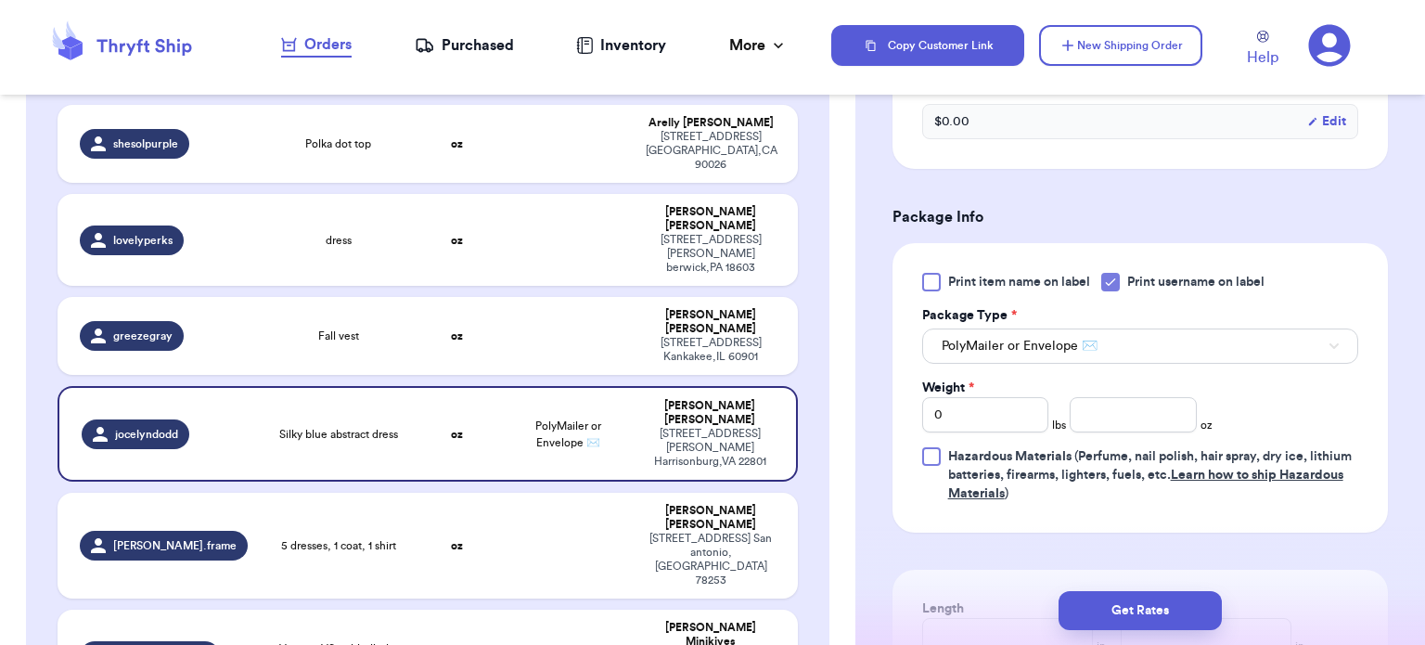
drag, startPoint x: 1417, startPoint y: 445, endPoint x: 1031, endPoint y: 207, distance: 453.3
click at [1031, 207] on h3 "Package Info" at bounding box center [1141, 217] width 496 height 22
click at [1092, 416] on input "number" at bounding box center [1133, 414] width 127 height 35
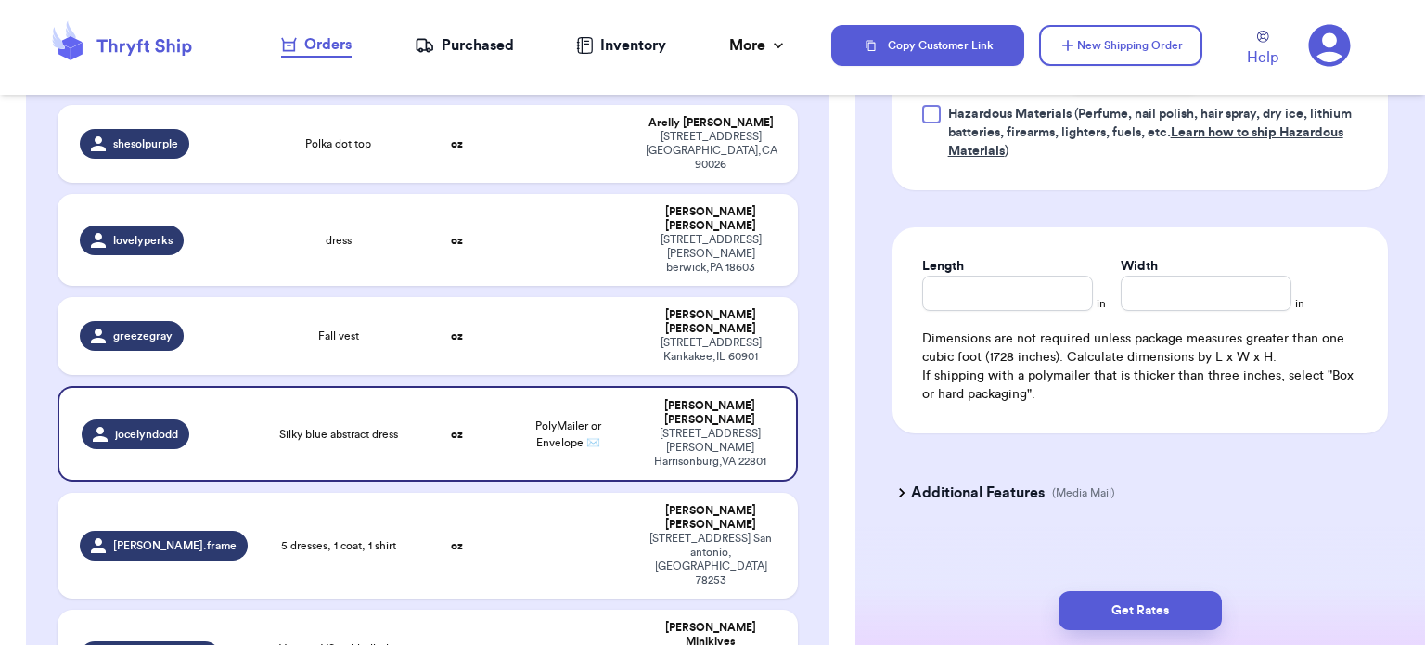
scroll to position [1041, 0]
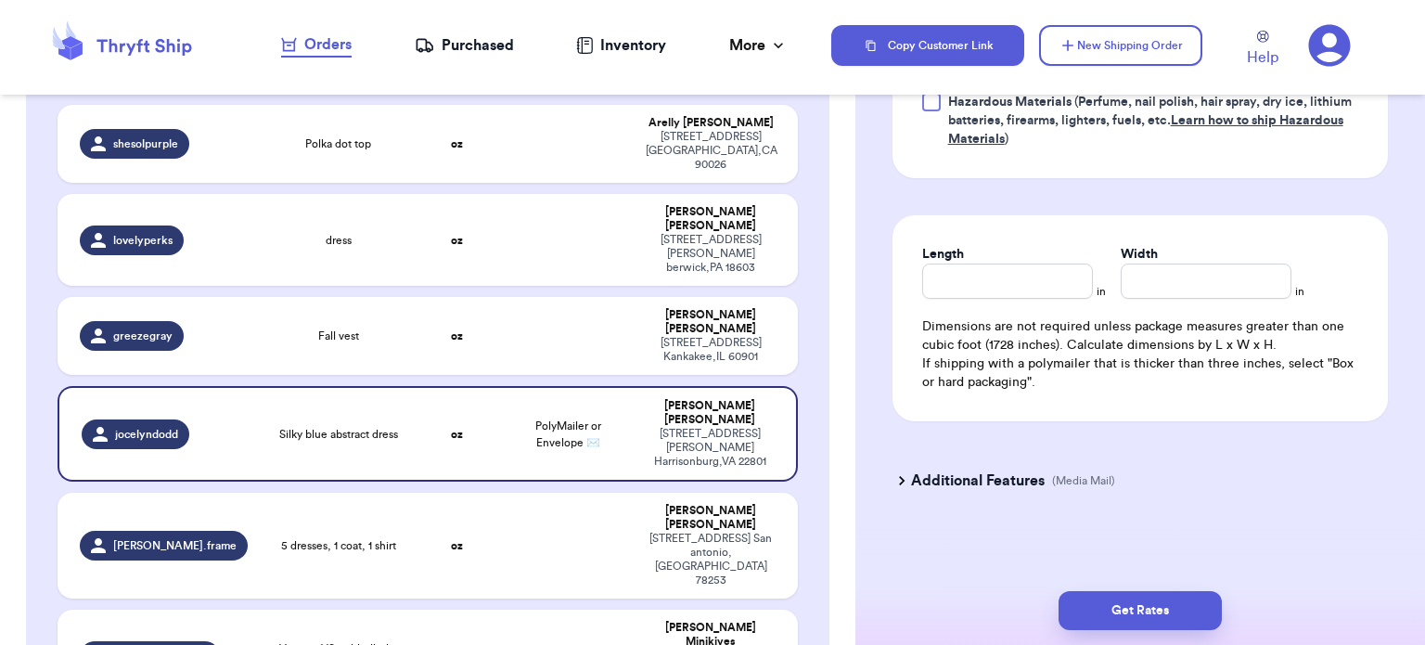
type input "7"
click at [1025, 279] on input "Length" at bounding box center [1007, 281] width 171 height 35
type input "10"
click at [1185, 287] on input "Width *" at bounding box center [1206, 281] width 171 height 35
type input "8"
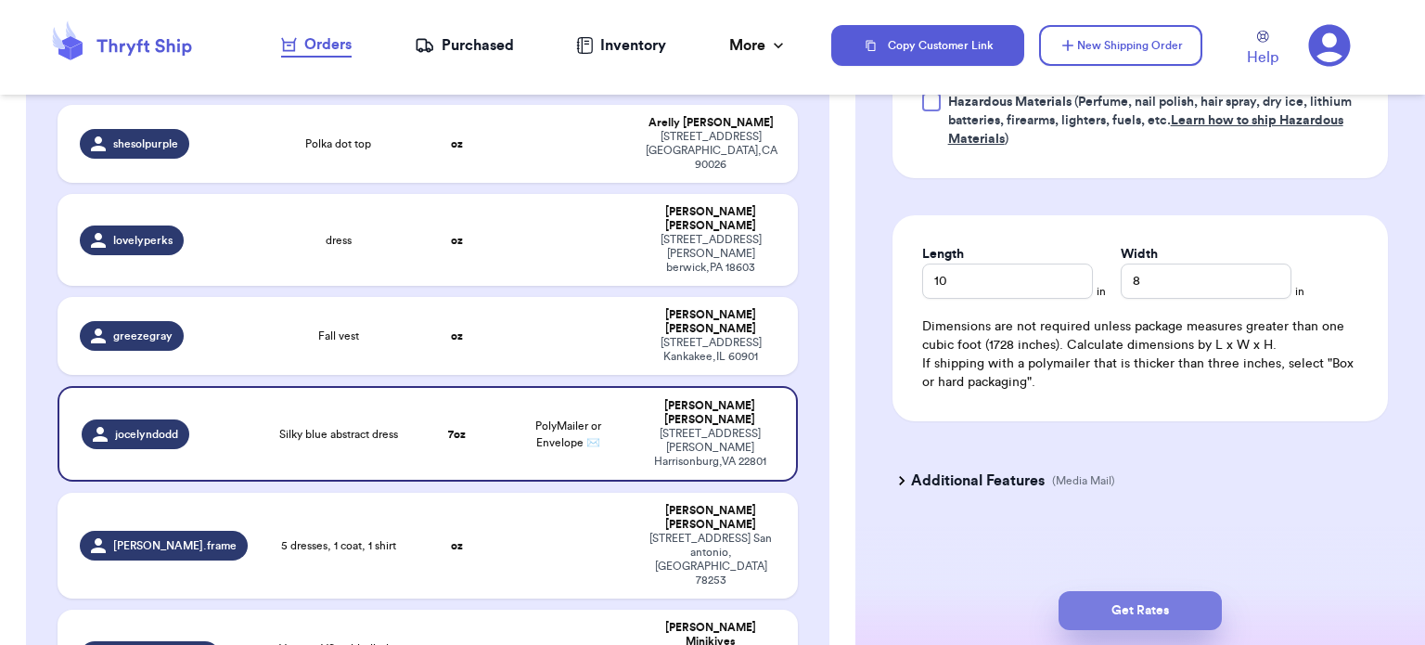
click at [1156, 622] on button "Get Rates" at bounding box center [1140, 610] width 163 height 39
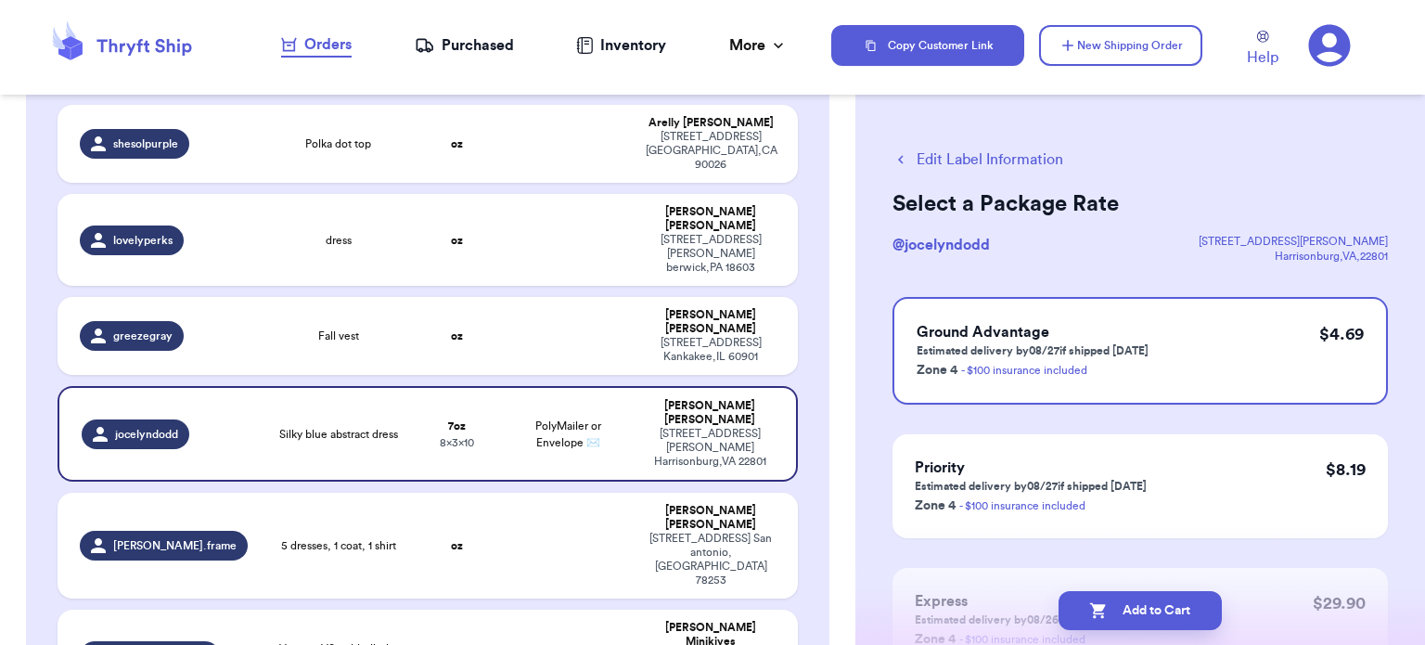
click at [1156, 622] on button "Add to Cart" at bounding box center [1140, 610] width 163 height 39
checkbox input "true"
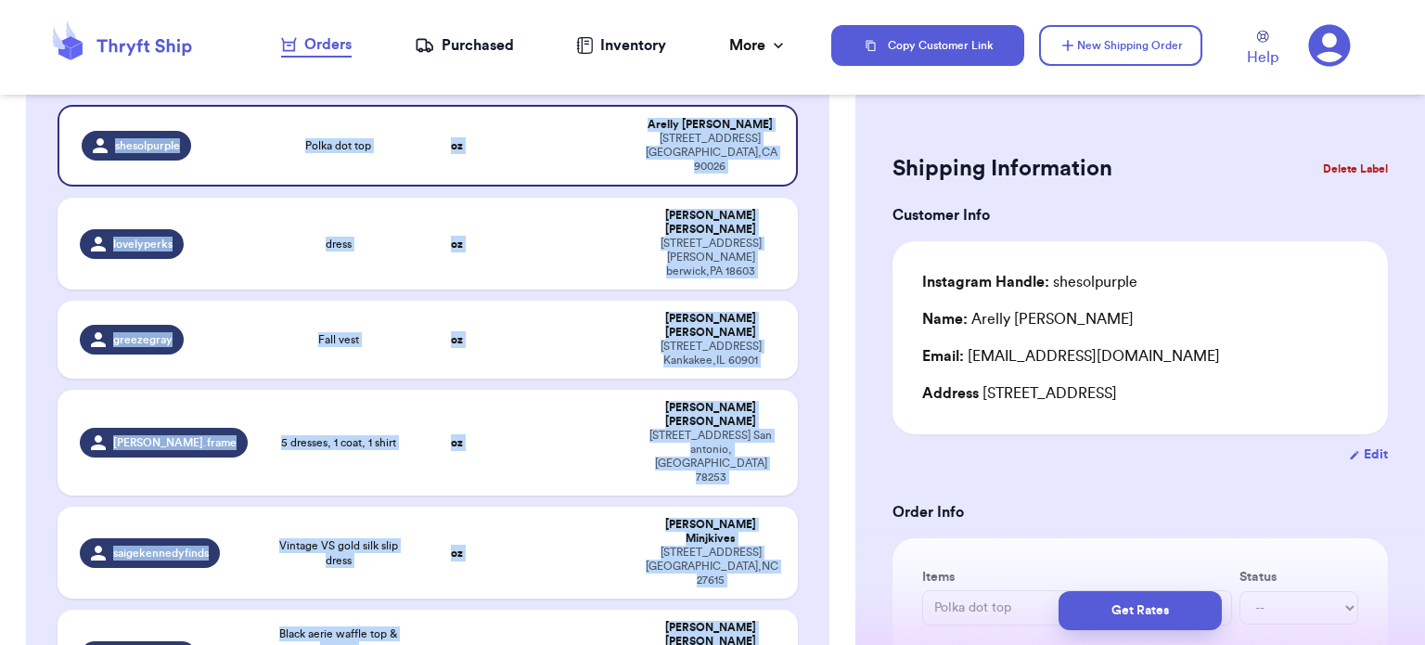
drag, startPoint x: 856, startPoint y: 140, endPoint x: 855, endPoint y: 99, distance: 40.8
click at [856, 99] on div "Shipping Information Delete Label Customer Info Instagram Handle: shesolpurple …" at bounding box center [1141, 322] width 570 height 645
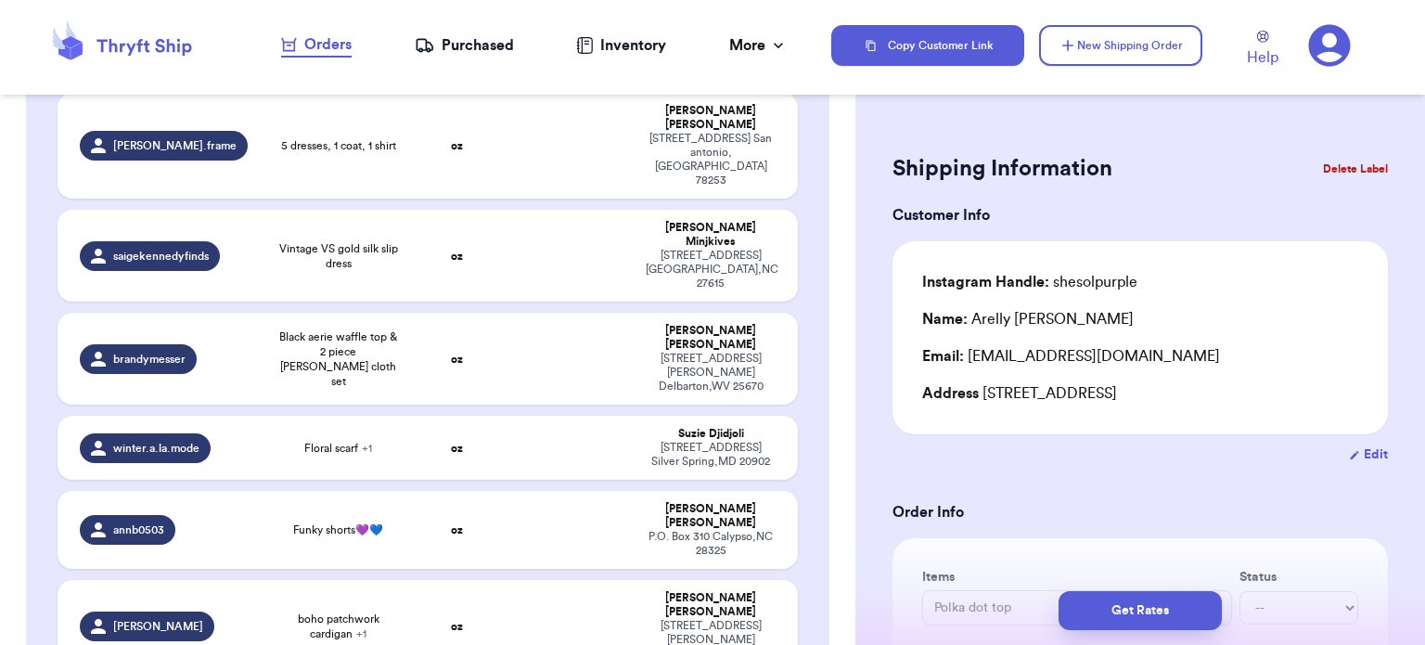
scroll to position [515, 0]
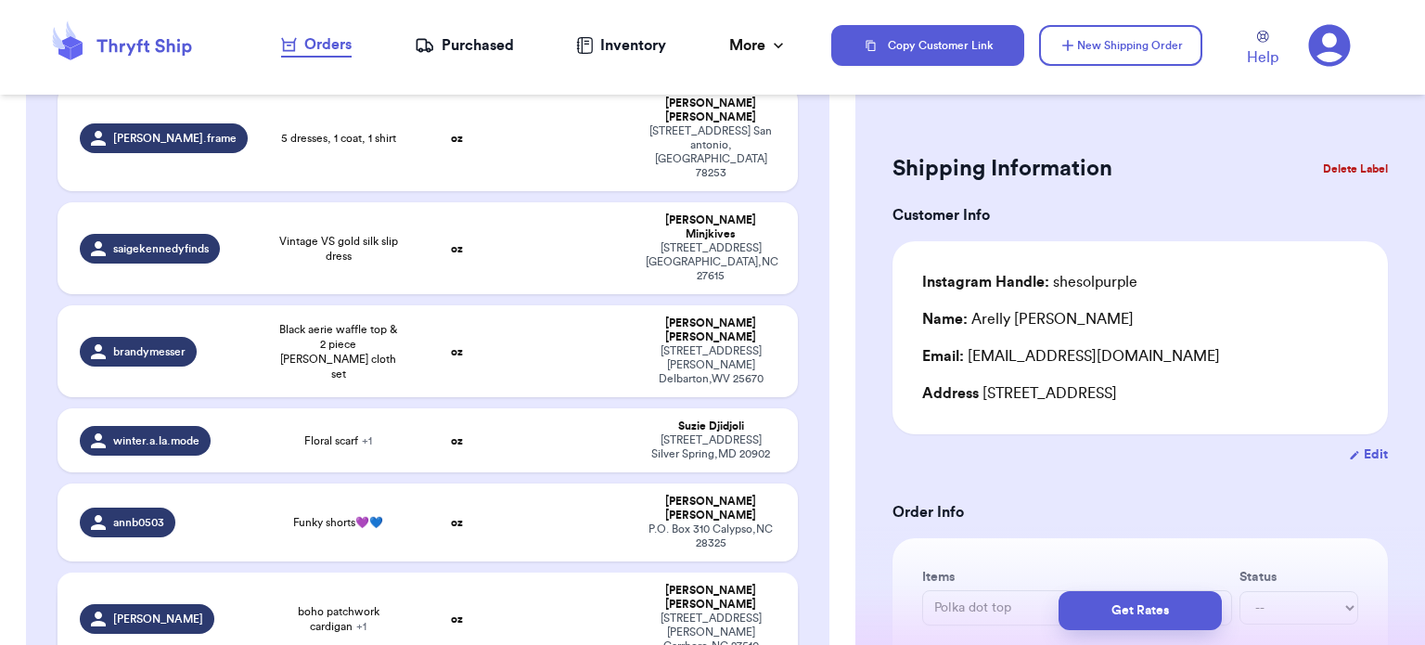
click at [544, 573] on td at bounding box center [569, 619] width 134 height 92
type input "boho patchwork cardigan"
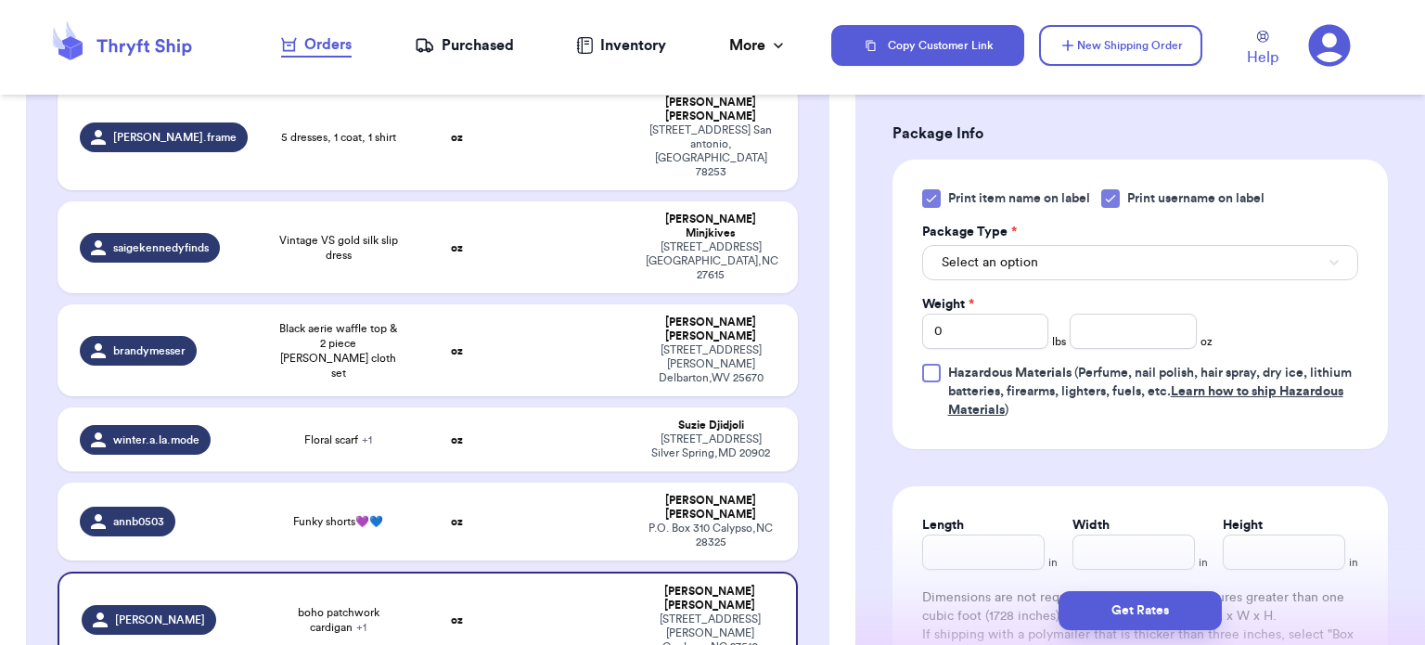
scroll to position [883, 0]
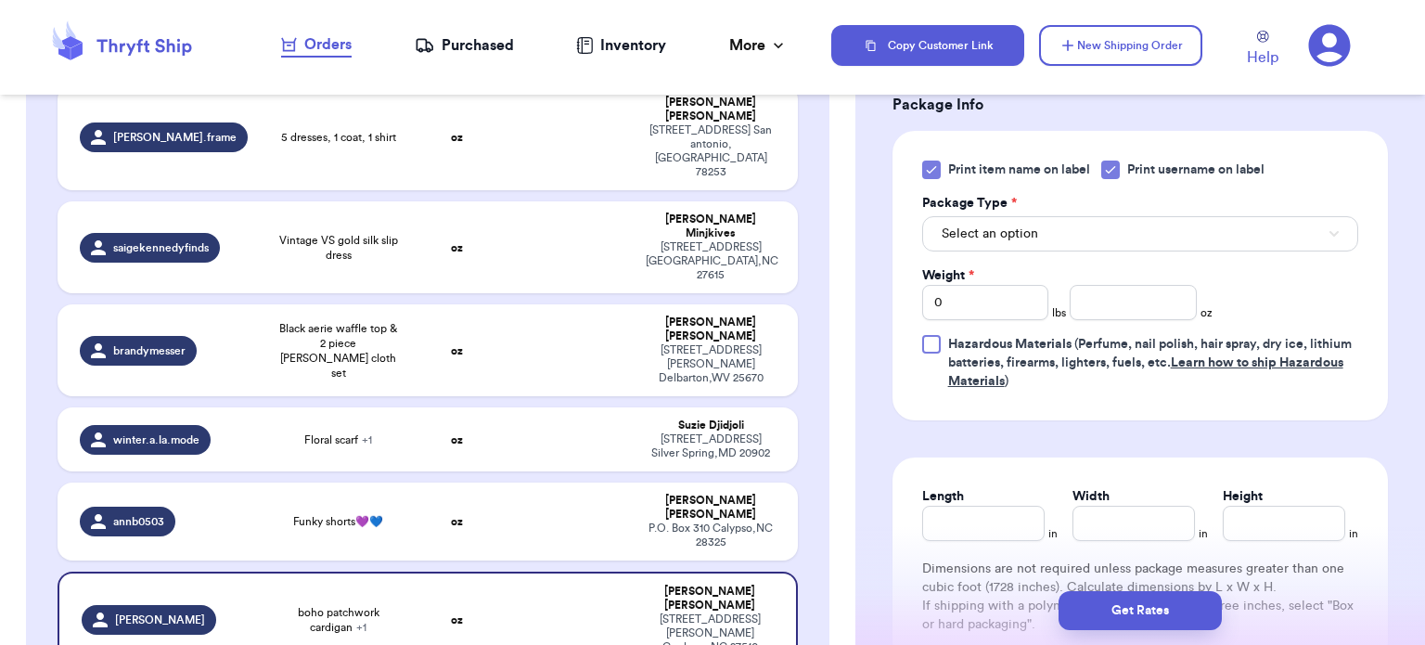
click at [935, 162] on icon at bounding box center [931, 169] width 15 height 15
click at [0, 0] on input "Print item name on label" at bounding box center [0, 0] width 0 height 0
click at [1038, 216] on button "Select an option" at bounding box center [1140, 233] width 436 height 35
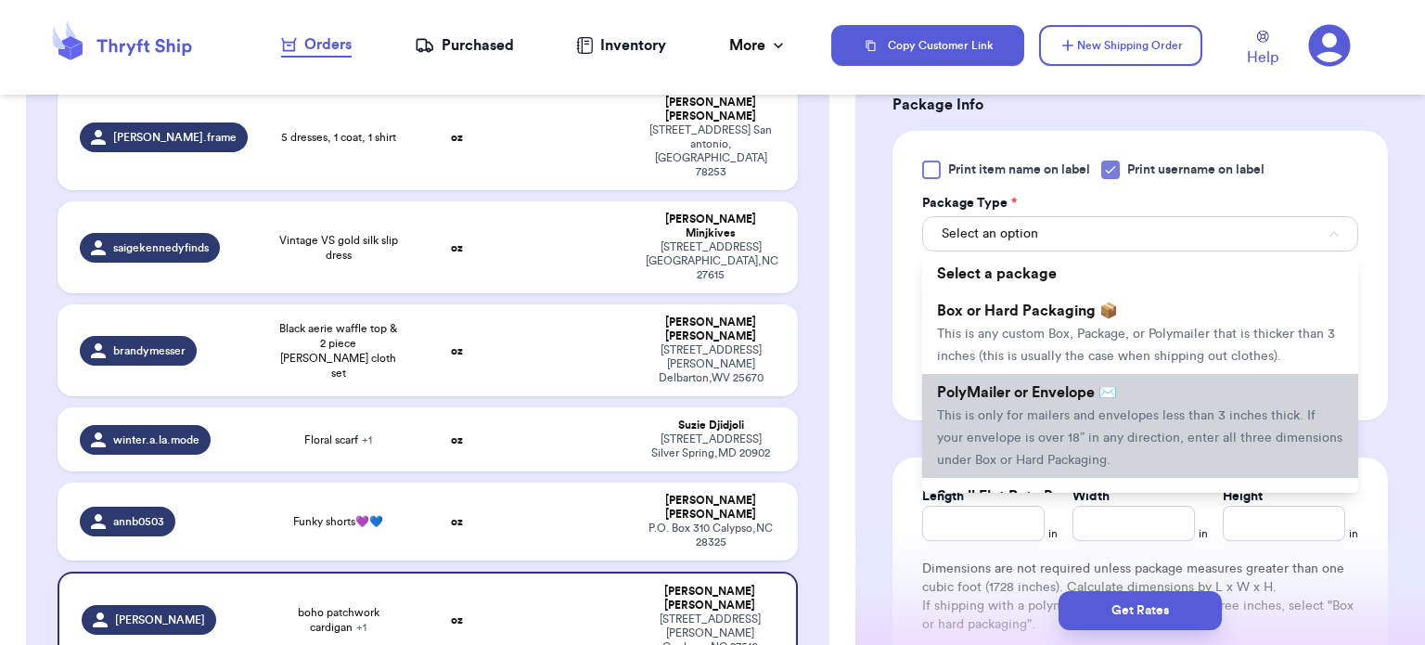
click at [1051, 416] on span "This is only for mailers and envelopes less than 3 inches thick. If your envelo…" at bounding box center [1140, 438] width 406 height 58
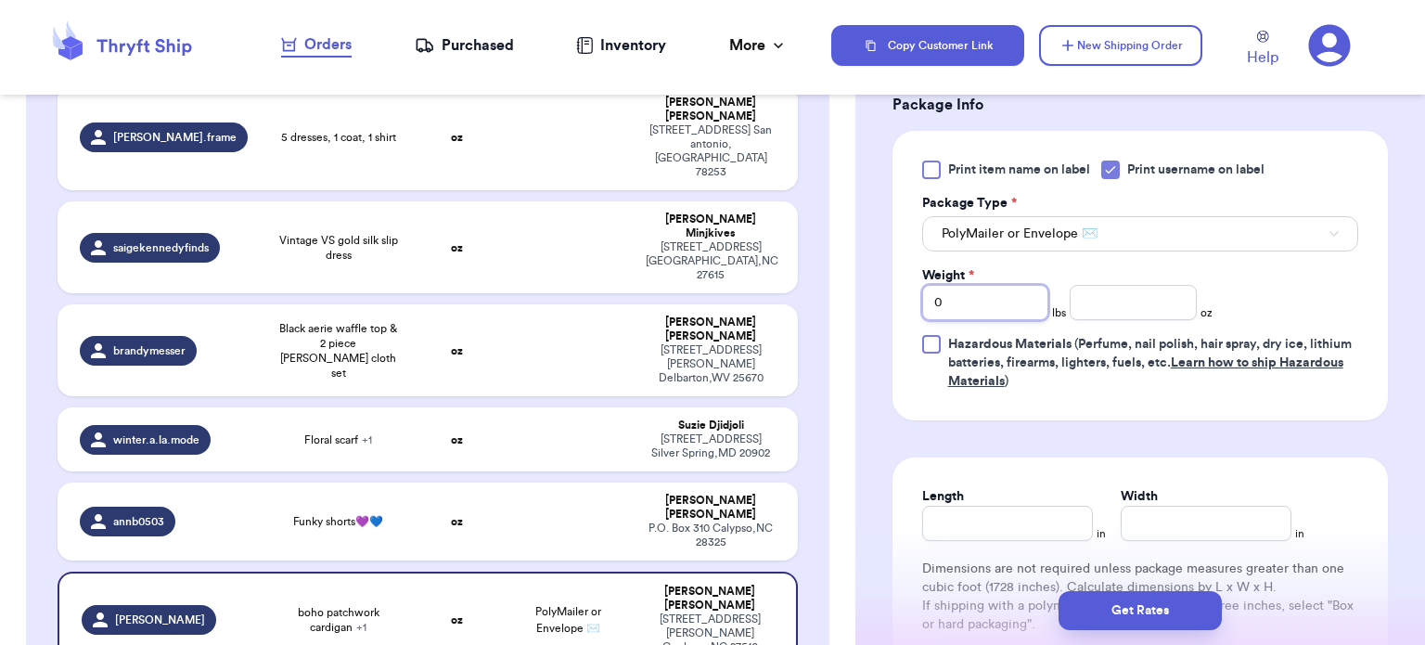
click at [1032, 285] on input "0" at bounding box center [985, 302] width 127 height 35
type input "1"
click at [1118, 285] on input "number" at bounding box center [1133, 302] width 127 height 35
type input "7"
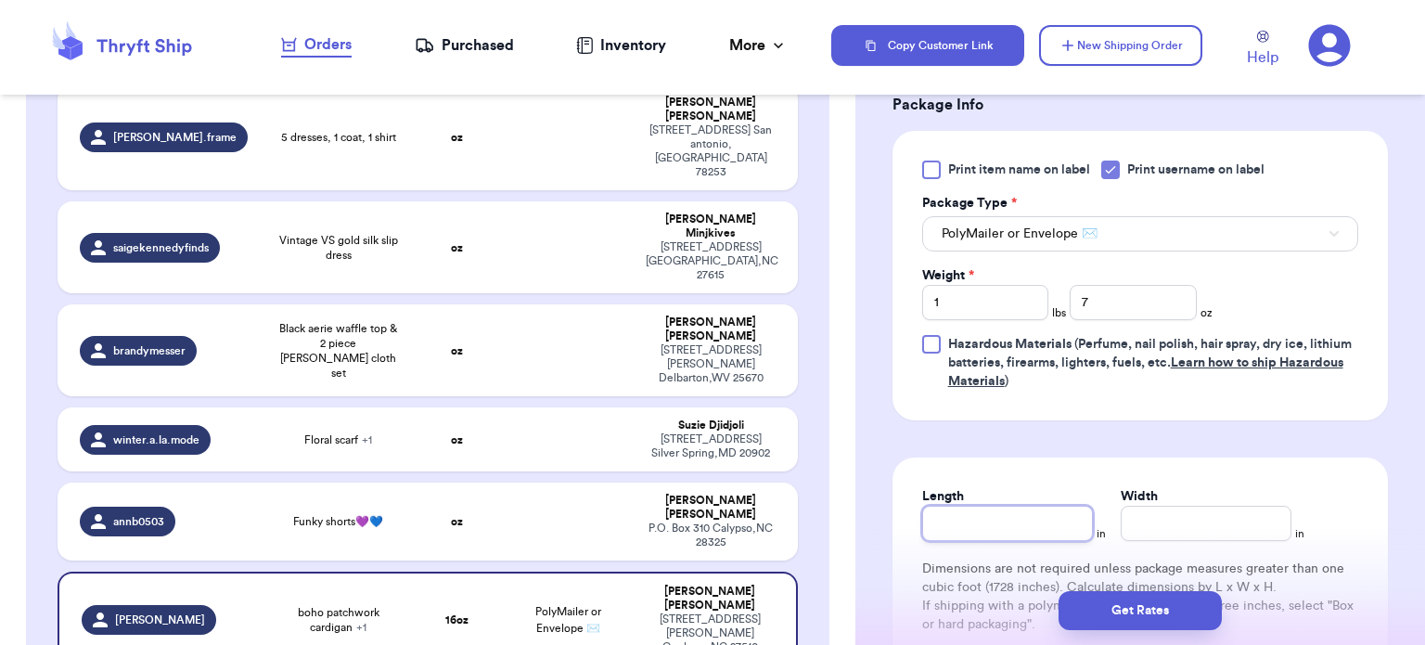
click at [993, 510] on input "Length" at bounding box center [1007, 523] width 171 height 35
type input "12"
click at [1158, 506] on input "Width *" at bounding box center [1206, 523] width 171 height 35
type input "10"
click at [1128, 612] on button "Get Rates" at bounding box center [1140, 610] width 163 height 39
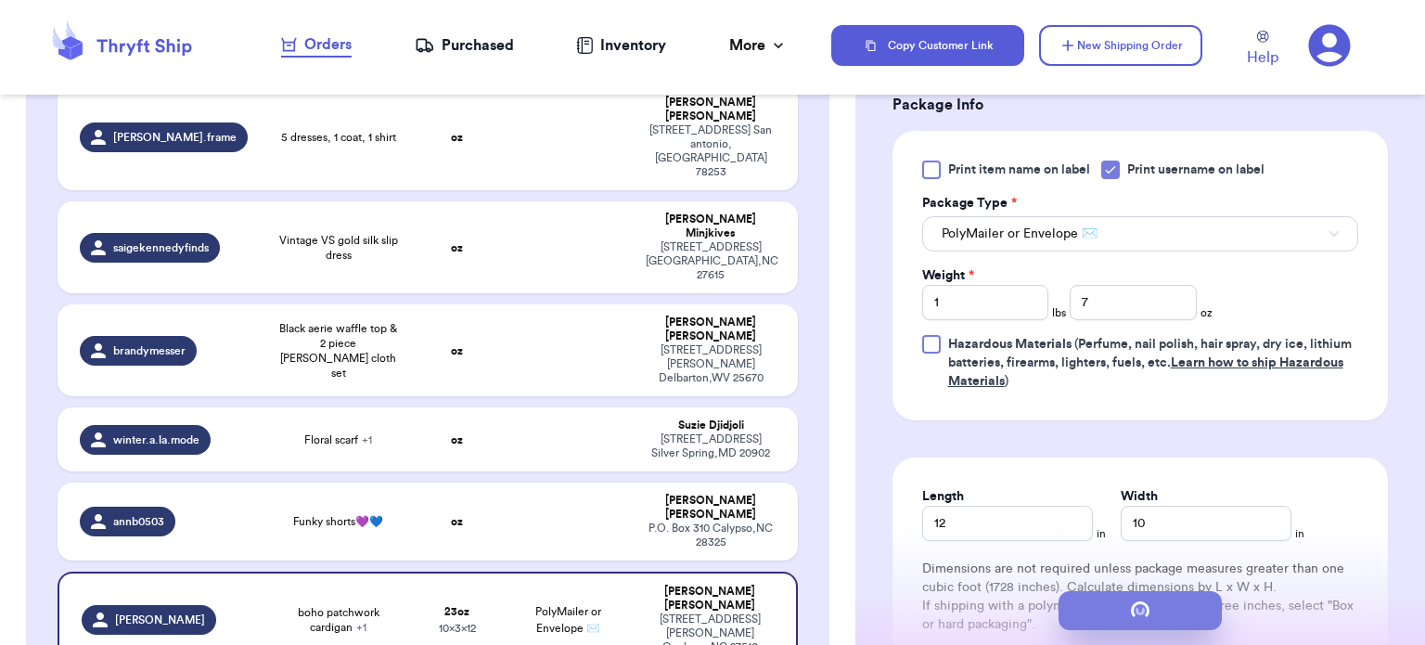
scroll to position [0, 0]
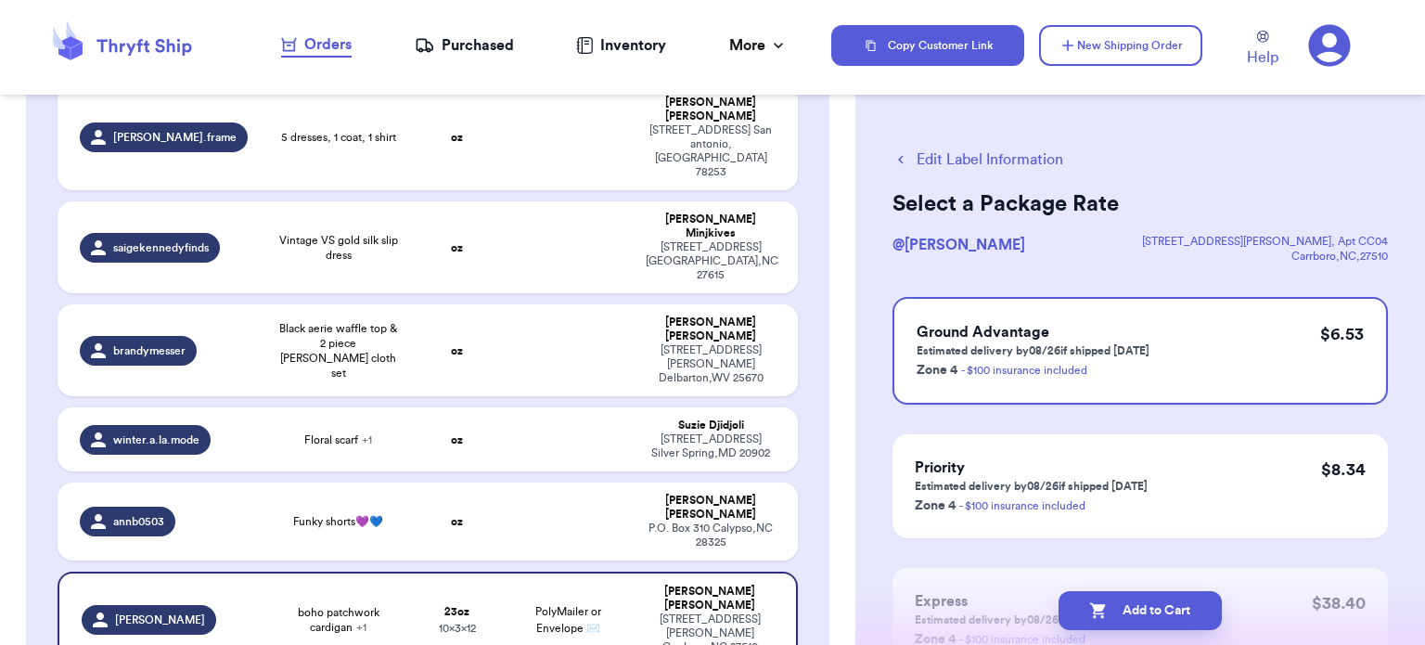
click at [1128, 612] on button "Add to Cart" at bounding box center [1140, 610] width 163 height 39
checkbox input "true"
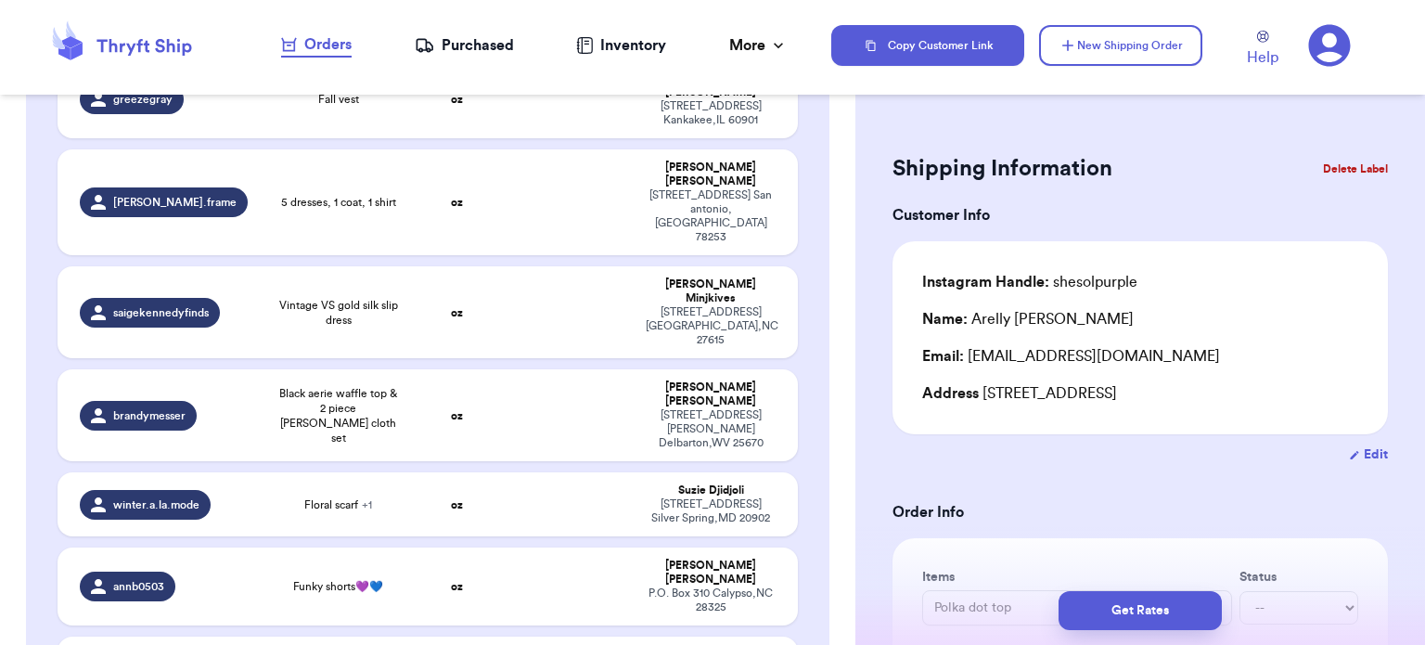
scroll to position [454, 0]
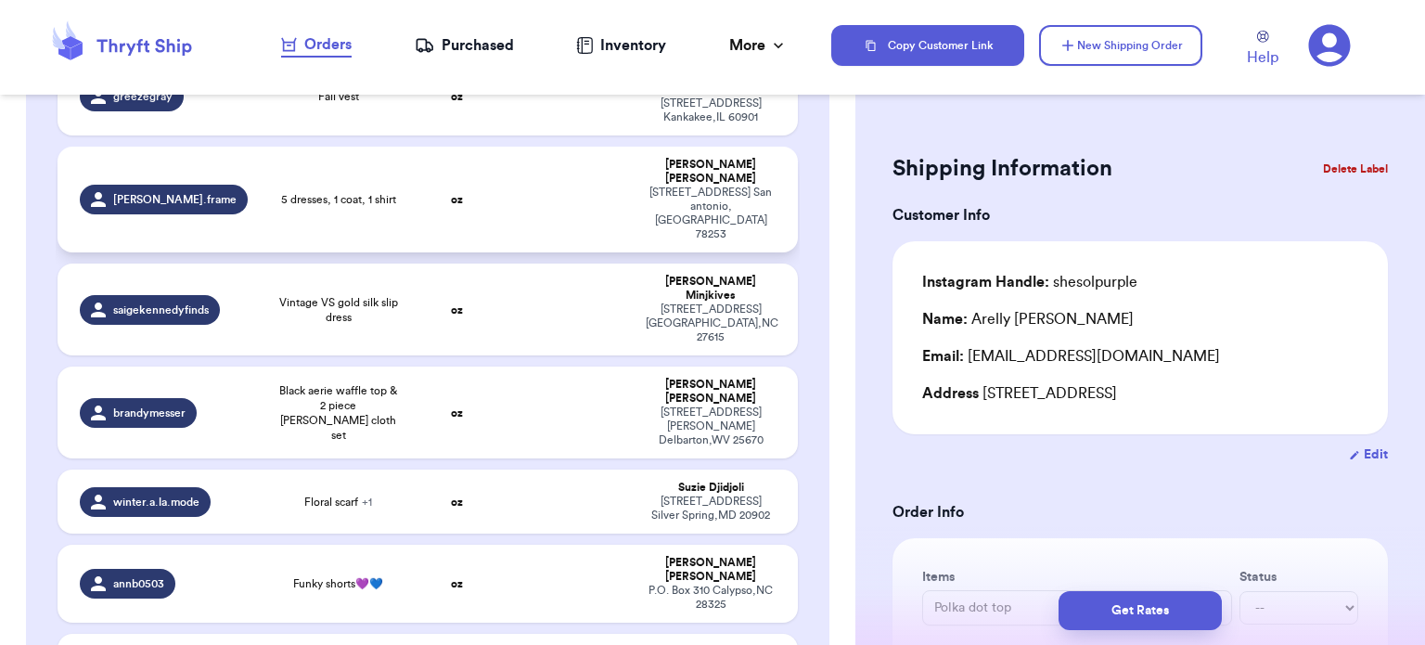
click at [512, 147] on td at bounding box center [569, 200] width 134 height 106
type input "5 dresses, 1 coat, 1 shirt"
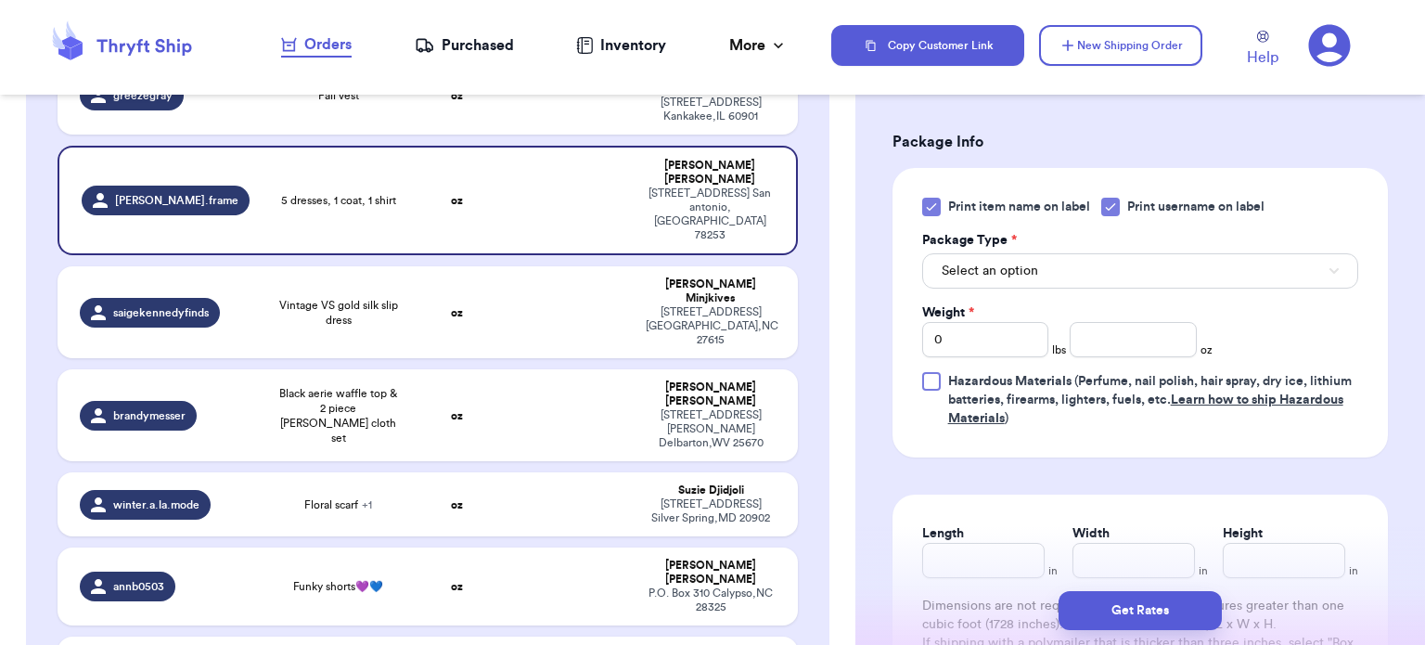
scroll to position [804, 0]
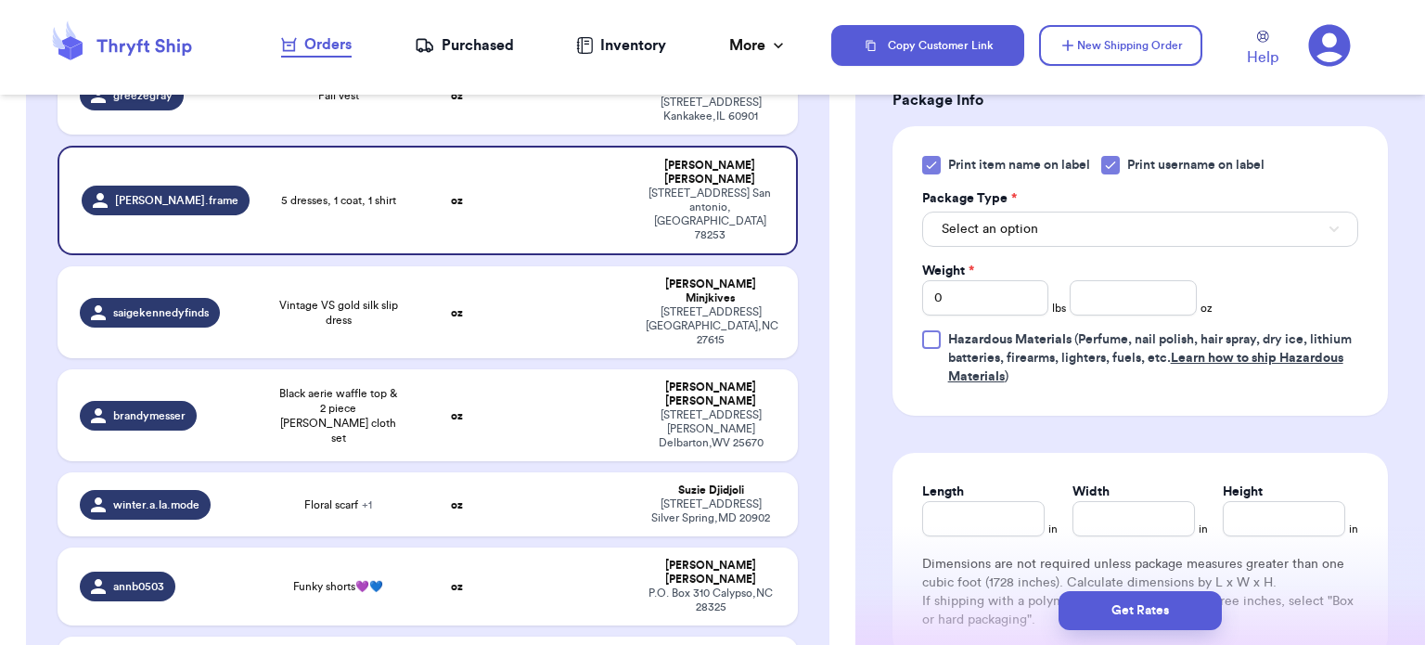
click at [935, 170] on icon at bounding box center [931, 165] width 15 height 15
click at [0, 0] on input "Print item name on label" at bounding box center [0, 0] width 0 height 0
click at [1066, 229] on button "Select an option" at bounding box center [1140, 229] width 436 height 35
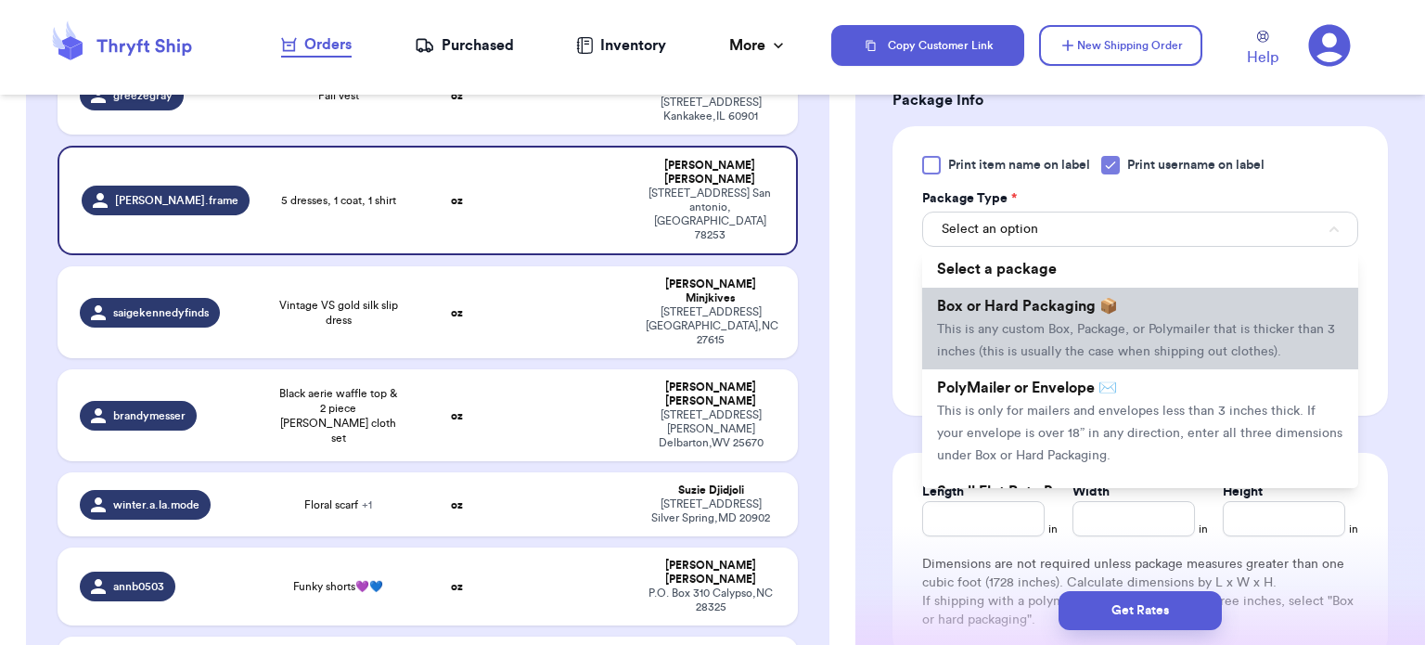
click at [1125, 355] on span "This is any custom Box, Package, or Polymailer that is thicker than 3 inches (t…" at bounding box center [1136, 340] width 398 height 35
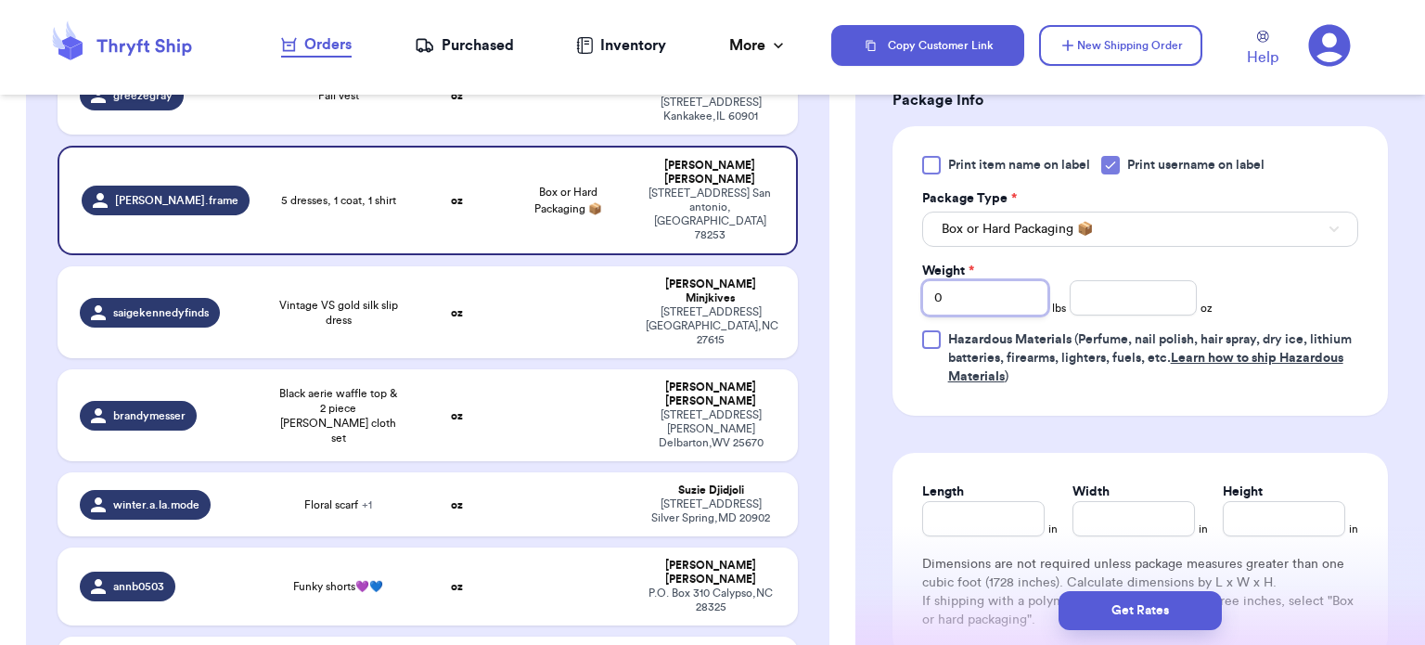
click at [966, 295] on input "0" at bounding box center [985, 297] width 127 height 35
type input "7"
click at [1149, 292] on input "number" at bounding box center [1133, 297] width 127 height 35
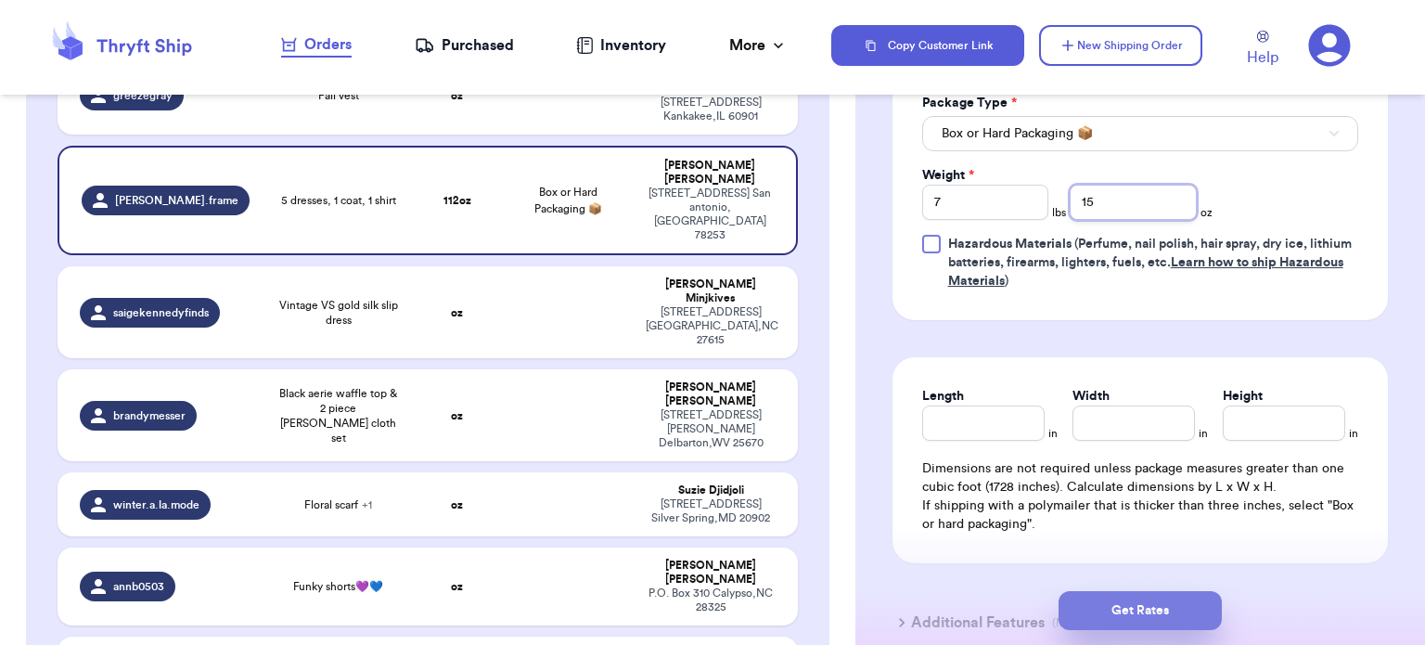
type input "15"
click at [1125, 619] on button "Get Rates" at bounding box center [1140, 610] width 163 height 39
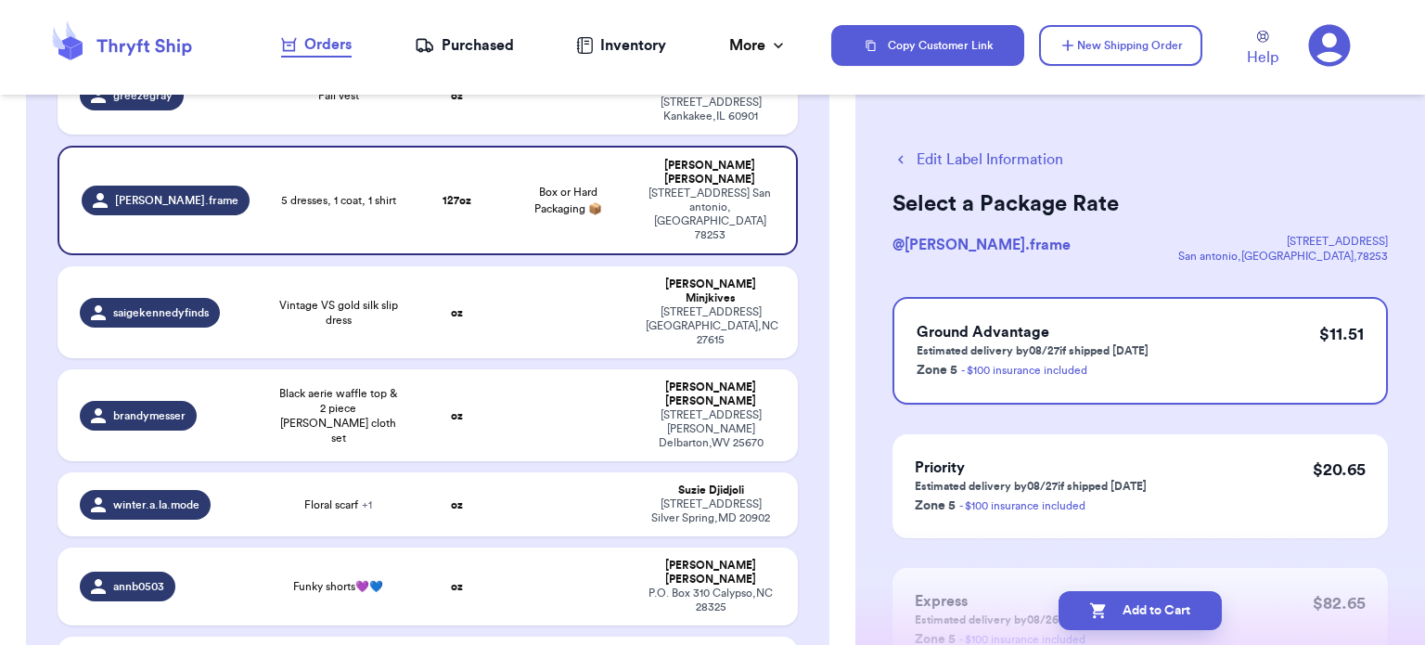
click at [1125, 619] on button "Add to Cart" at bounding box center [1140, 610] width 163 height 39
checkbox input "true"
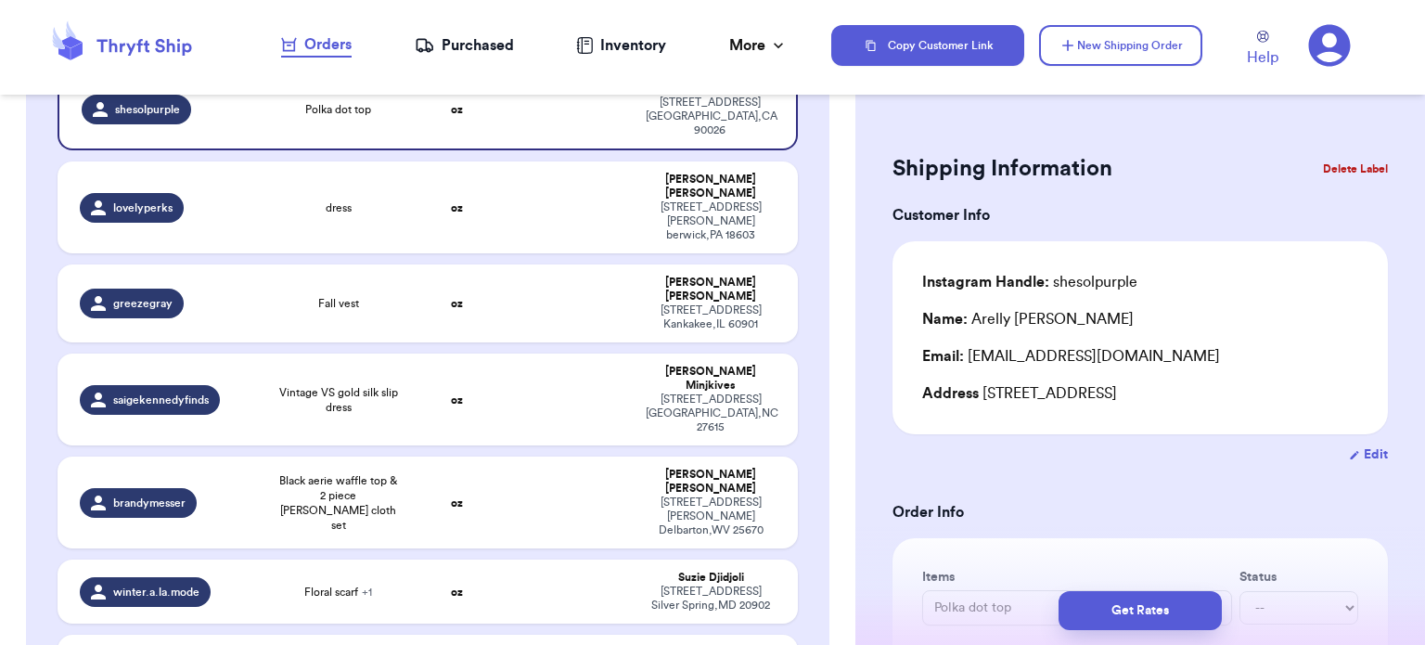
scroll to position [275, 0]
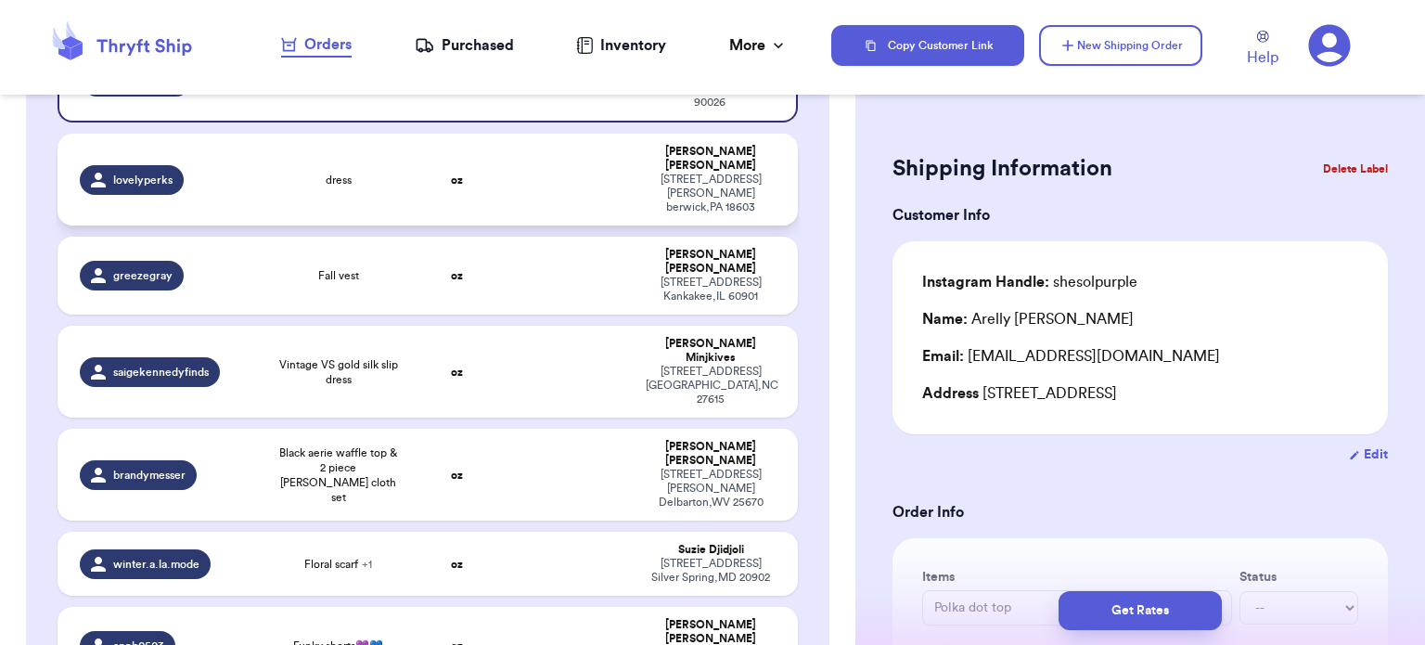
click at [537, 155] on td at bounding box center [569, 180] width 134 height 92
type input "dress"
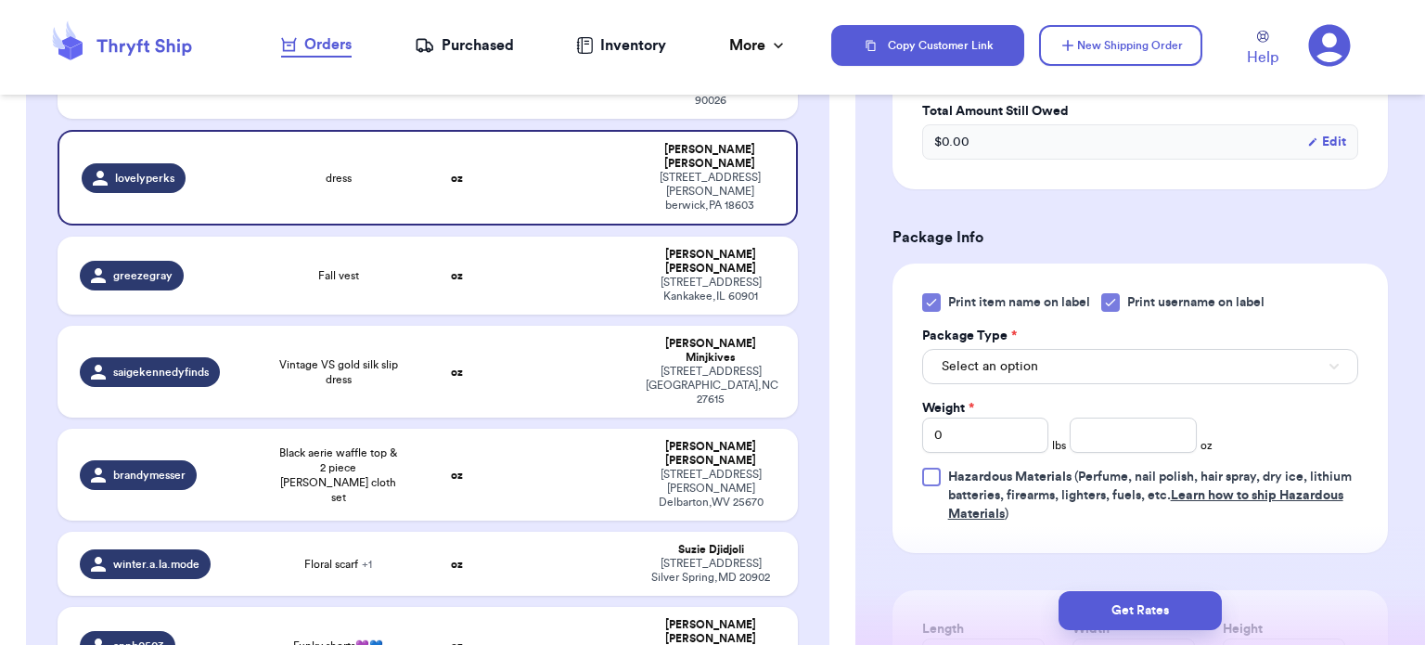
scroll to position [684, 0]
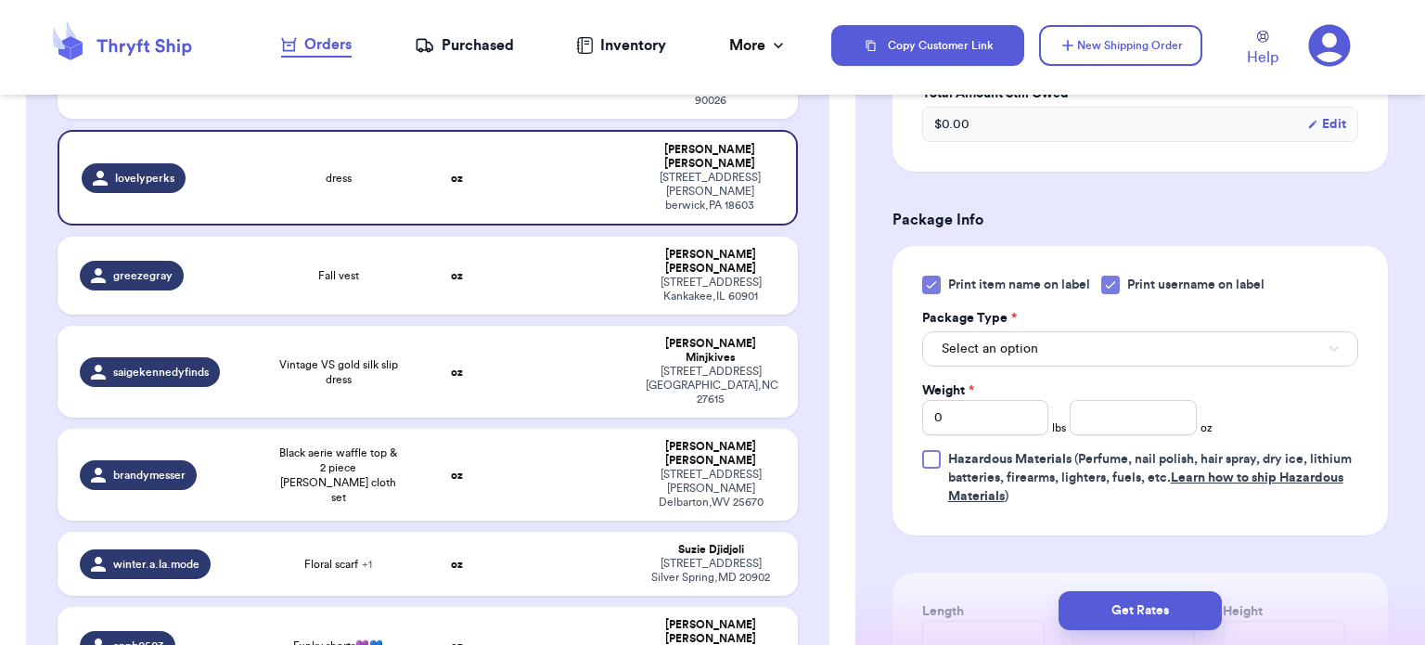
click at [931, 284] on icon at bounding box center [931, 285] width 8 height 6
click at [0, 0] on input "Print item name on label" at bounding box center [0, 0] width 0 height 0
click at [1036, 344] on span "Select an option" at bounding box center [990, 349] width 97 height 19
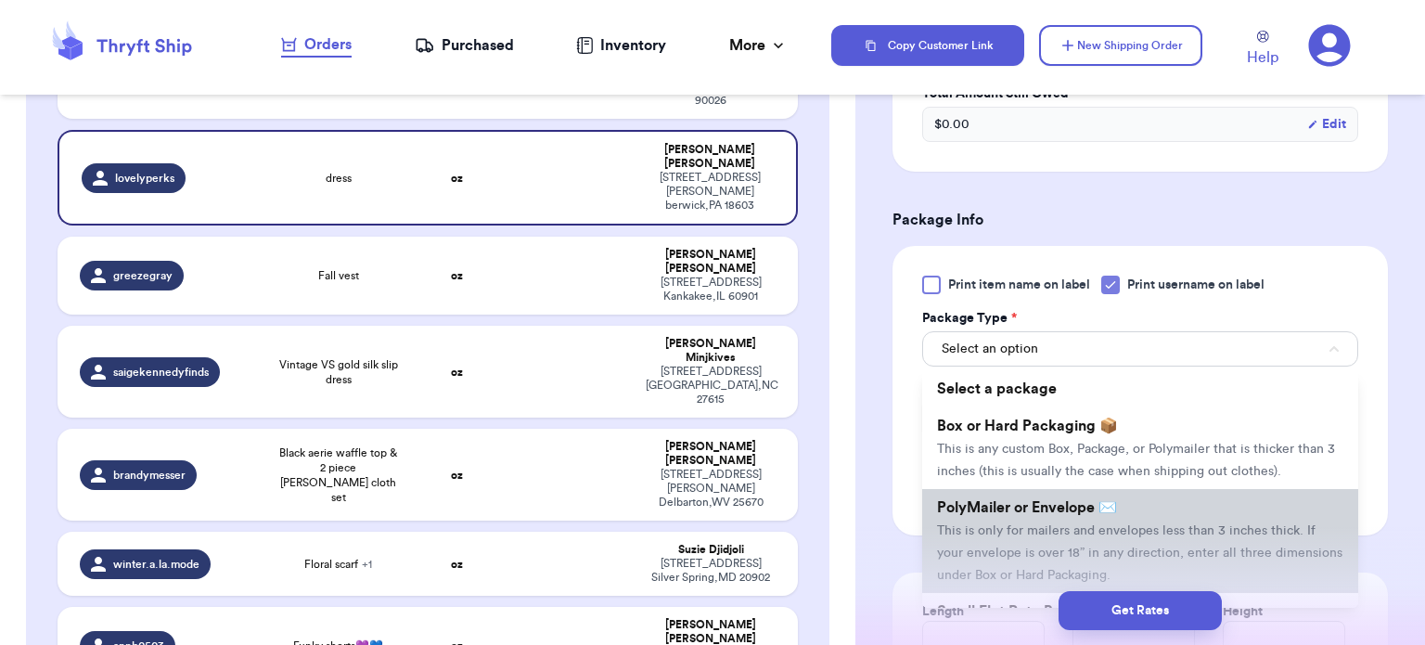
click at [1069, 515] on li "PolyMailer or Envelope ✉️ This is only for mailers and envelopes less than 3 in…" at bounding box center [1140, 541] width 436 height 104
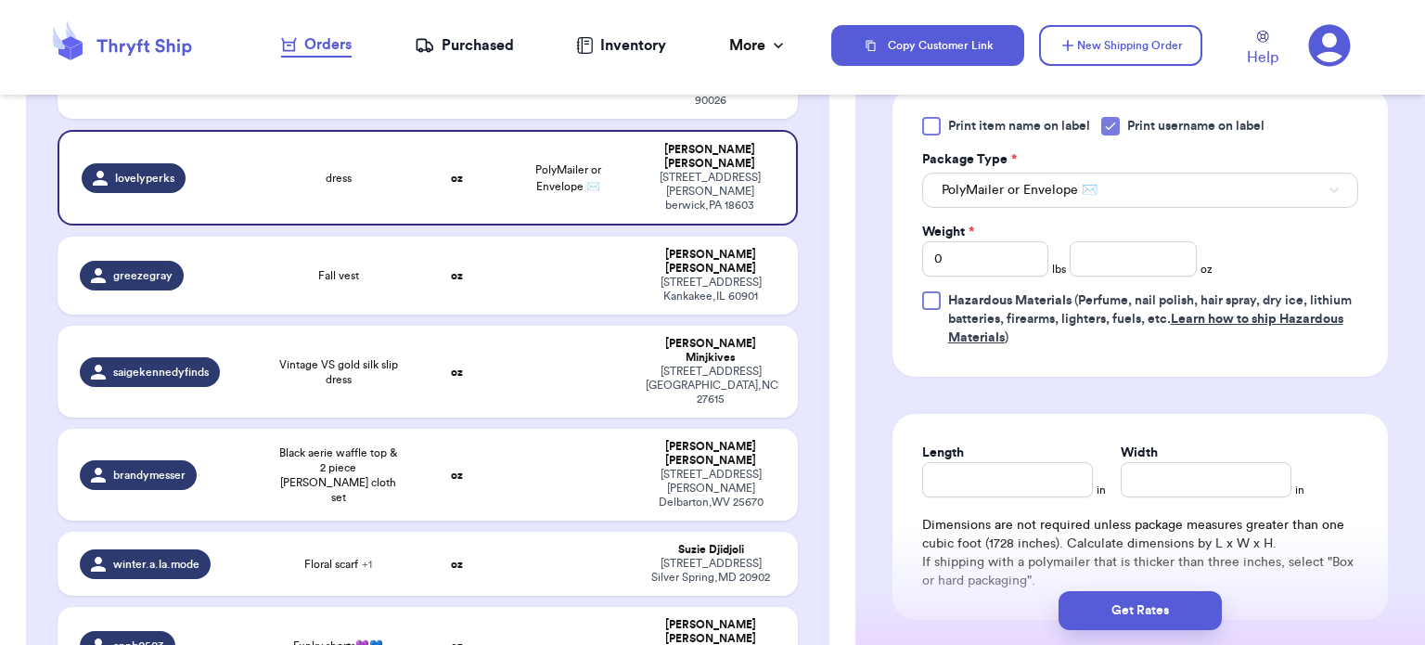
scroll to position [876, 0]
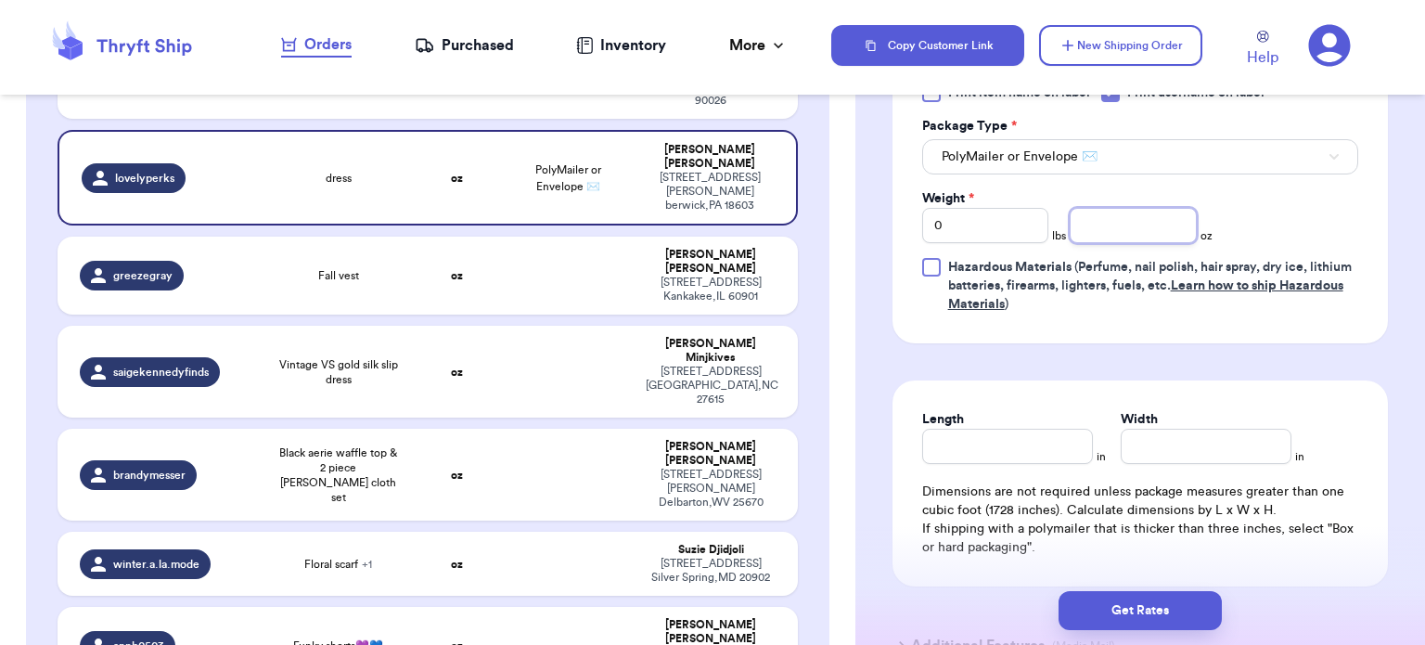
click at [1163, 240] on input "number" at bounding box center [1133, 225] width 127 height 35
type input "6"
type input "7"
click at [1008, 447] on input "Length" at bounding box center [1007, 446] width 171 height 35
type input "1"
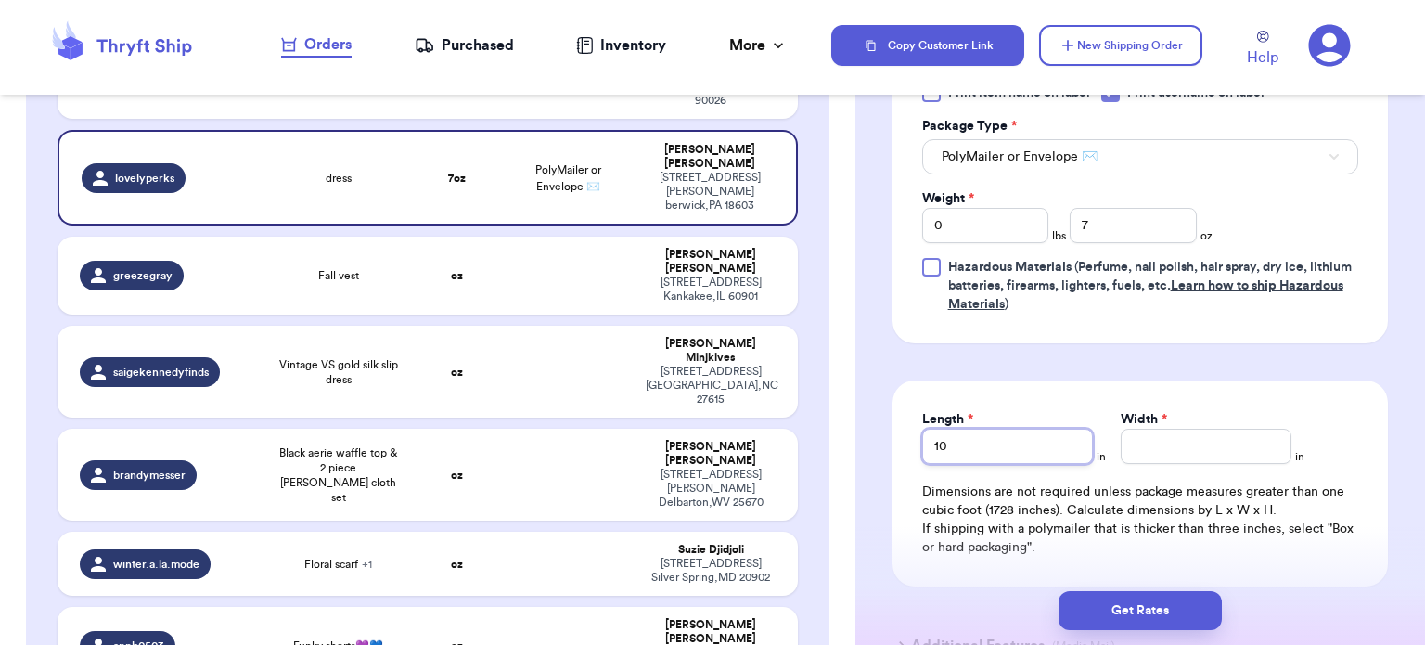
type input "10"
click at [1186, 452] on input "Width *" at bounding box center [1206, 446] width 171 height 35
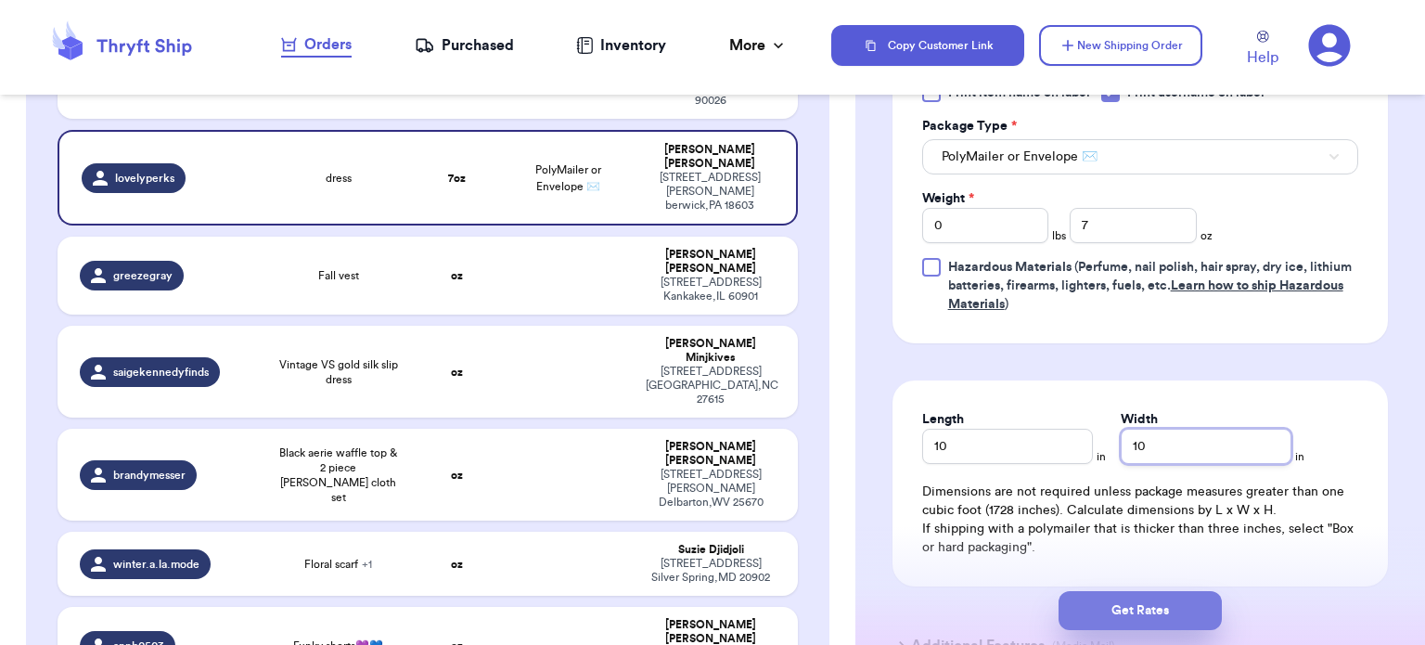
type input "10"
click at [1180, 615] on button "Get Rates" at bounding box center [1140, 610] width 163 height 39
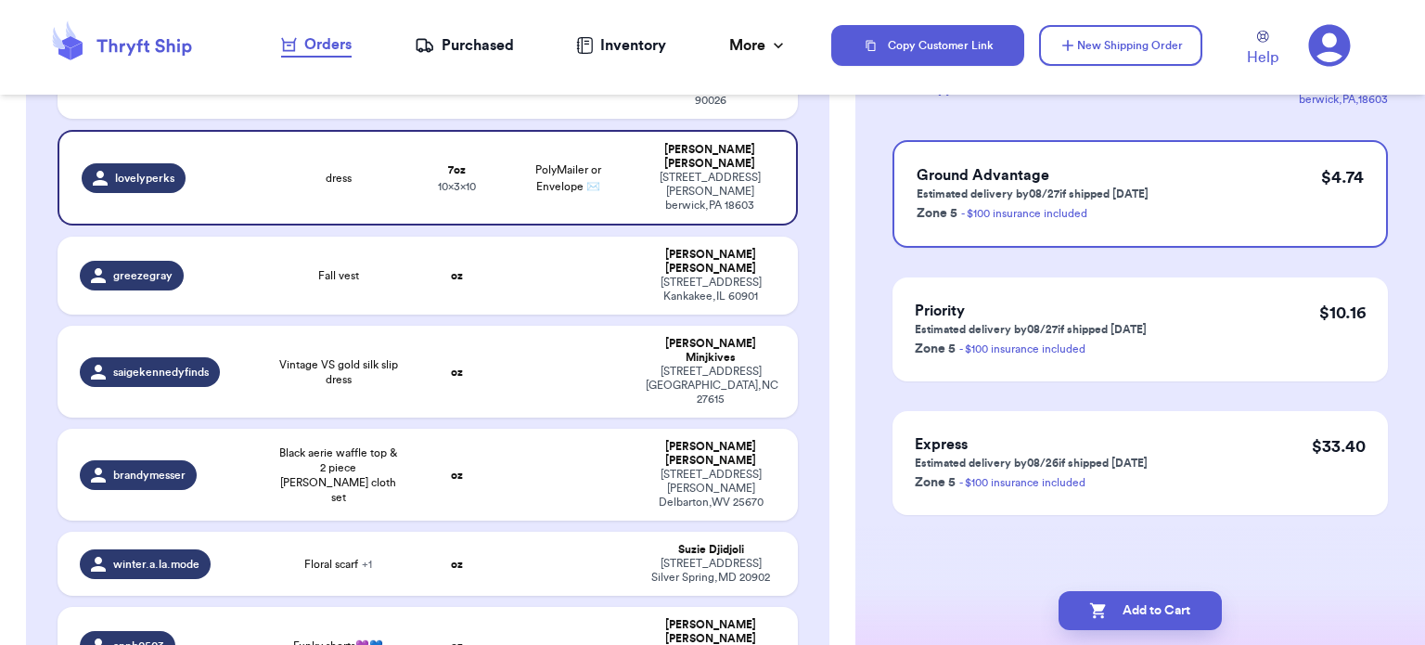
scroll to position [0, 0]
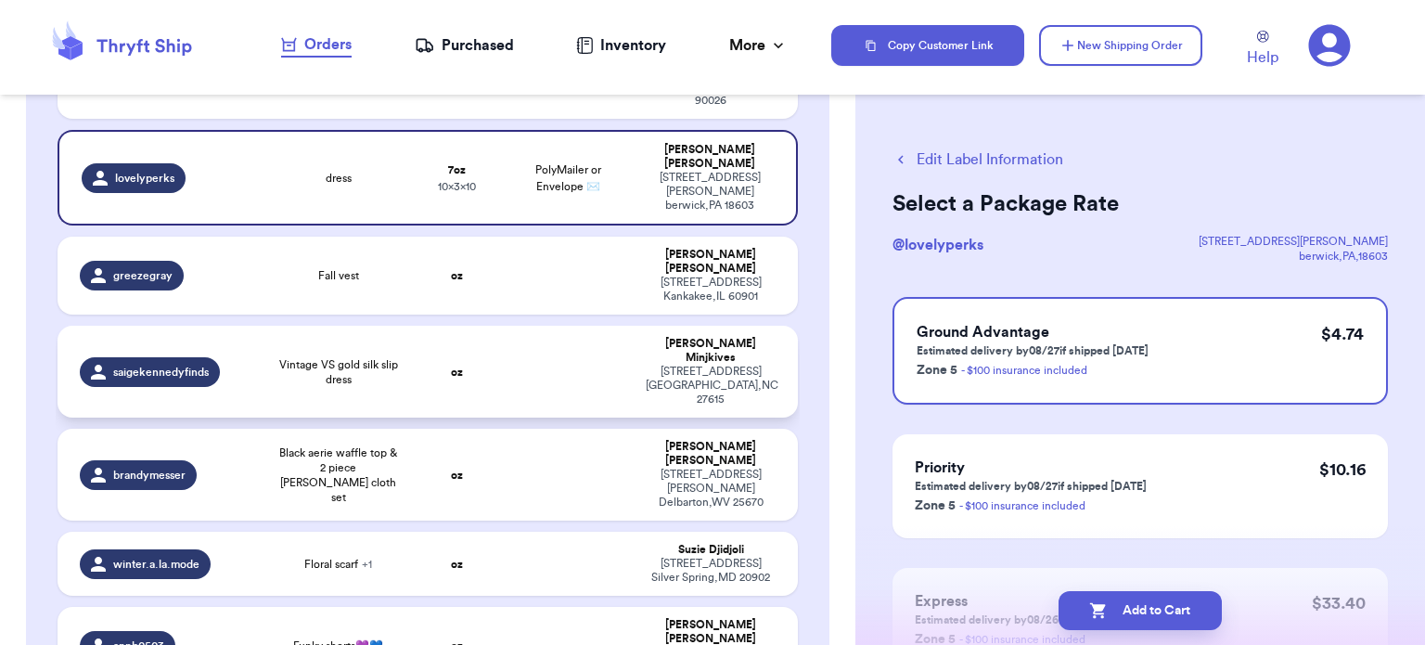
click at [535, 326] on td at bounding box center [569, 372] width 134 height 92
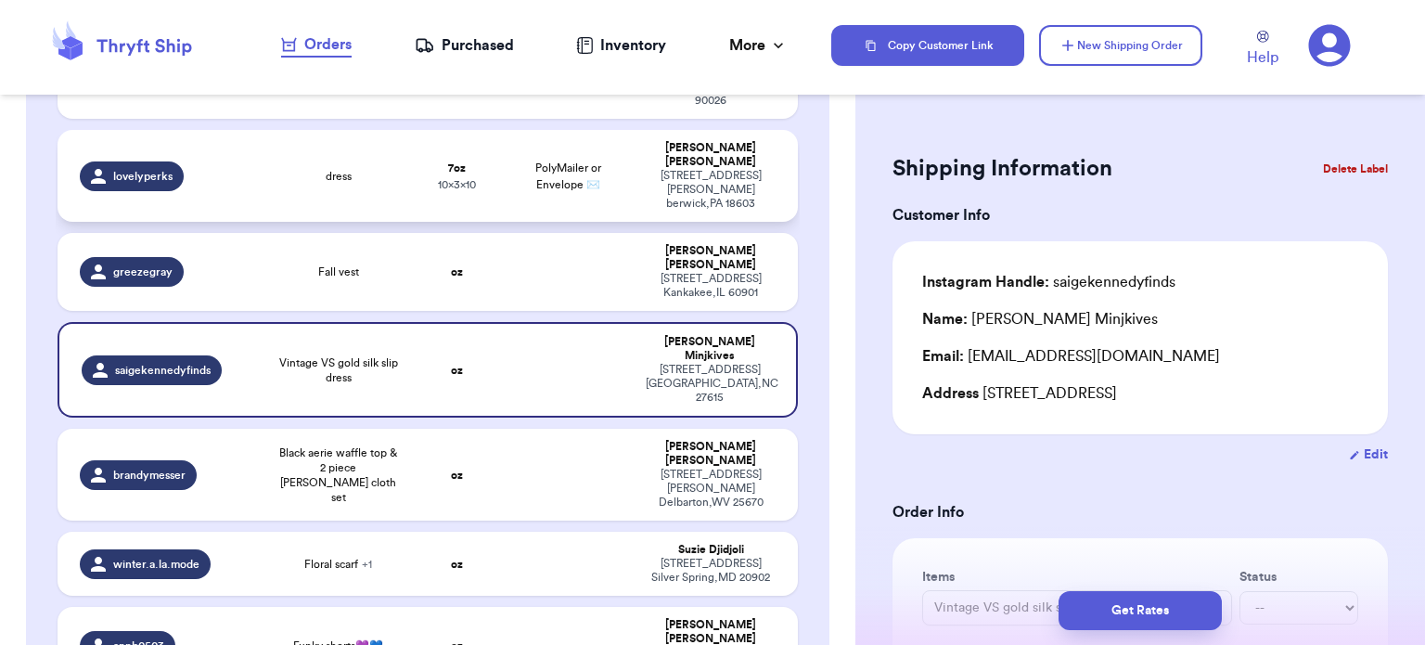
click at [601, 166] on td "PolyMailer or Envelope ✉️" at bounding box center [569, 176] width 134 height 92
type input "dress"
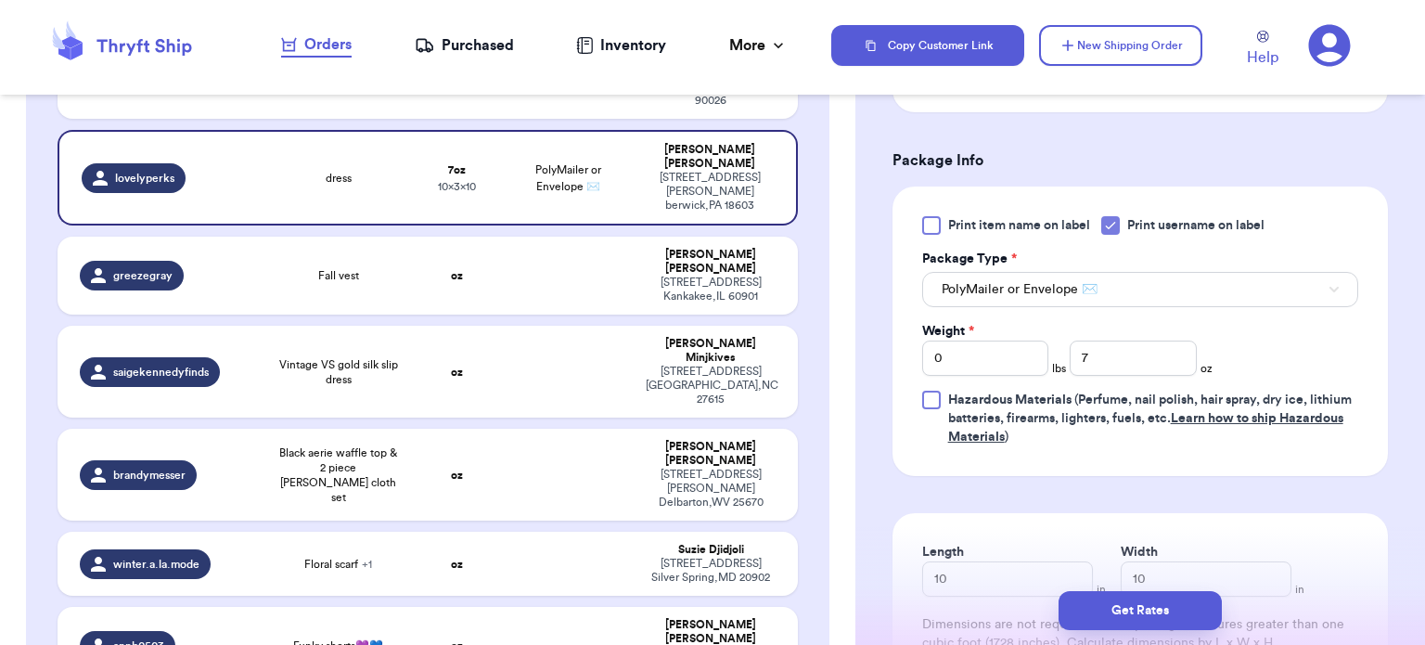
scroll to position [746, 0]
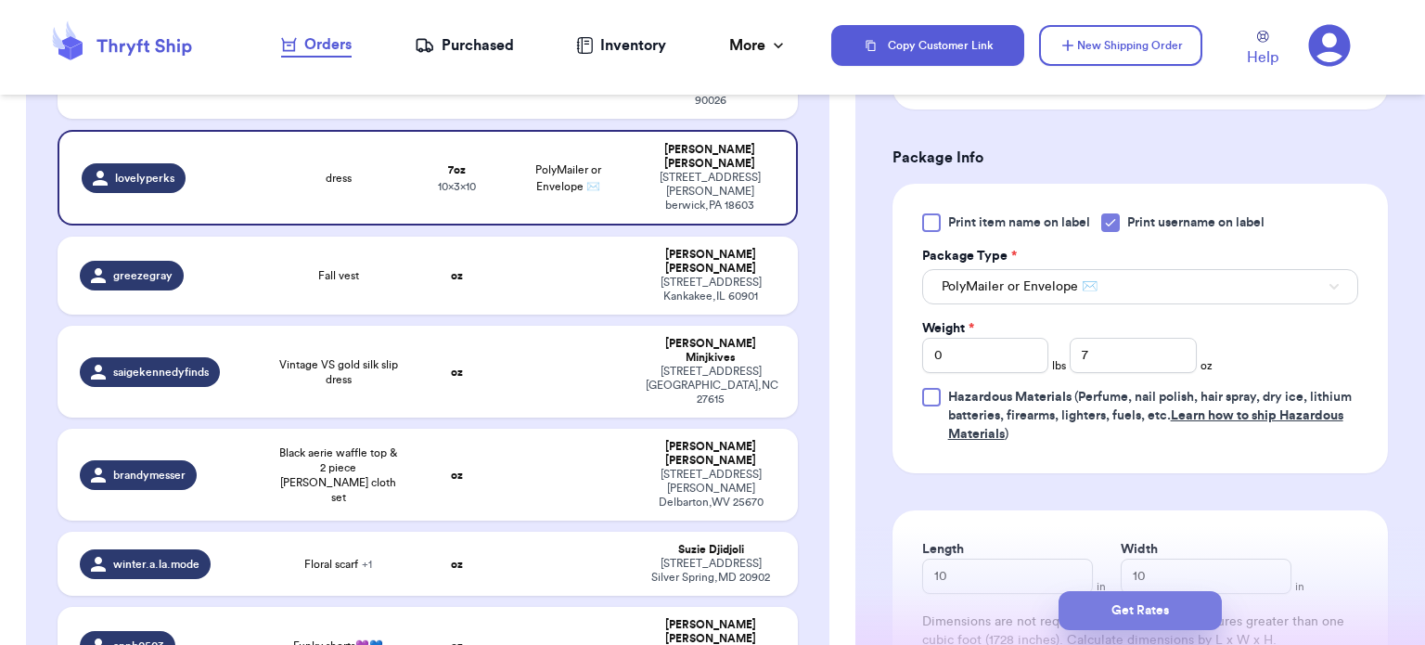
click at [1177, 612] on button "Get Rates" at bounding box center [1140, 610] width 163 height 39
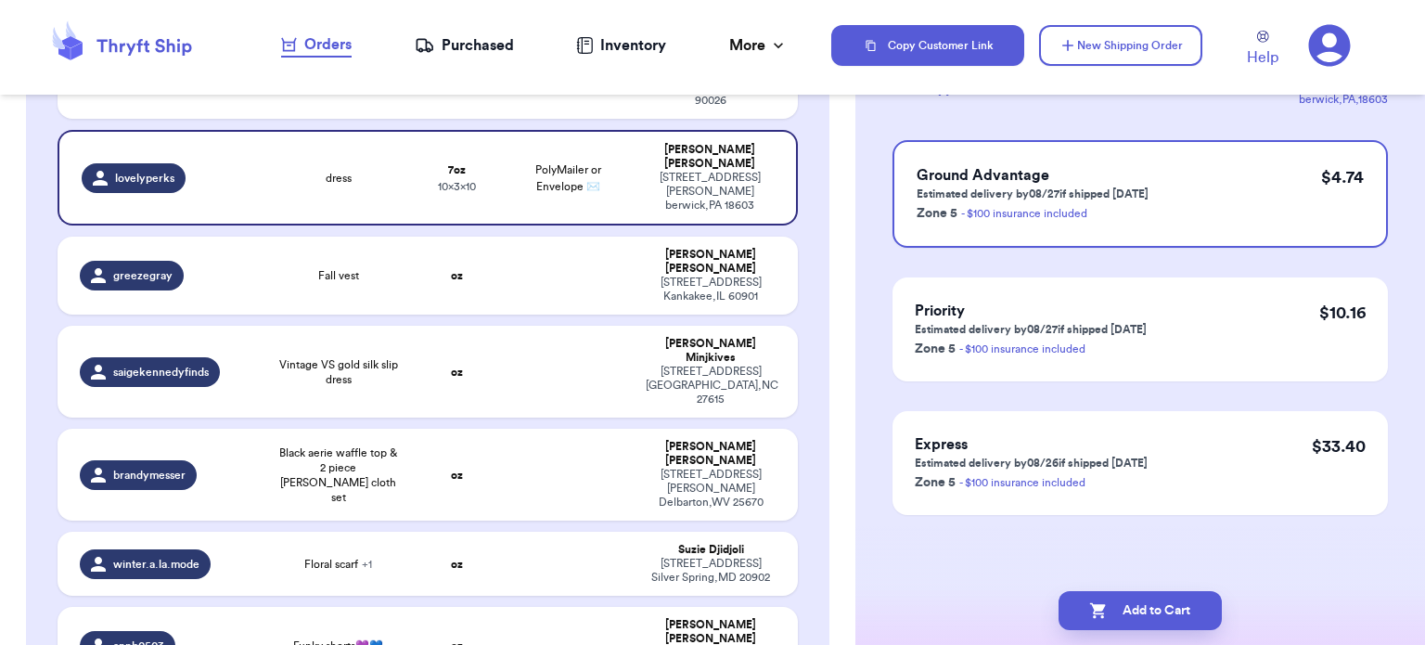
scroll to position [0, 0]
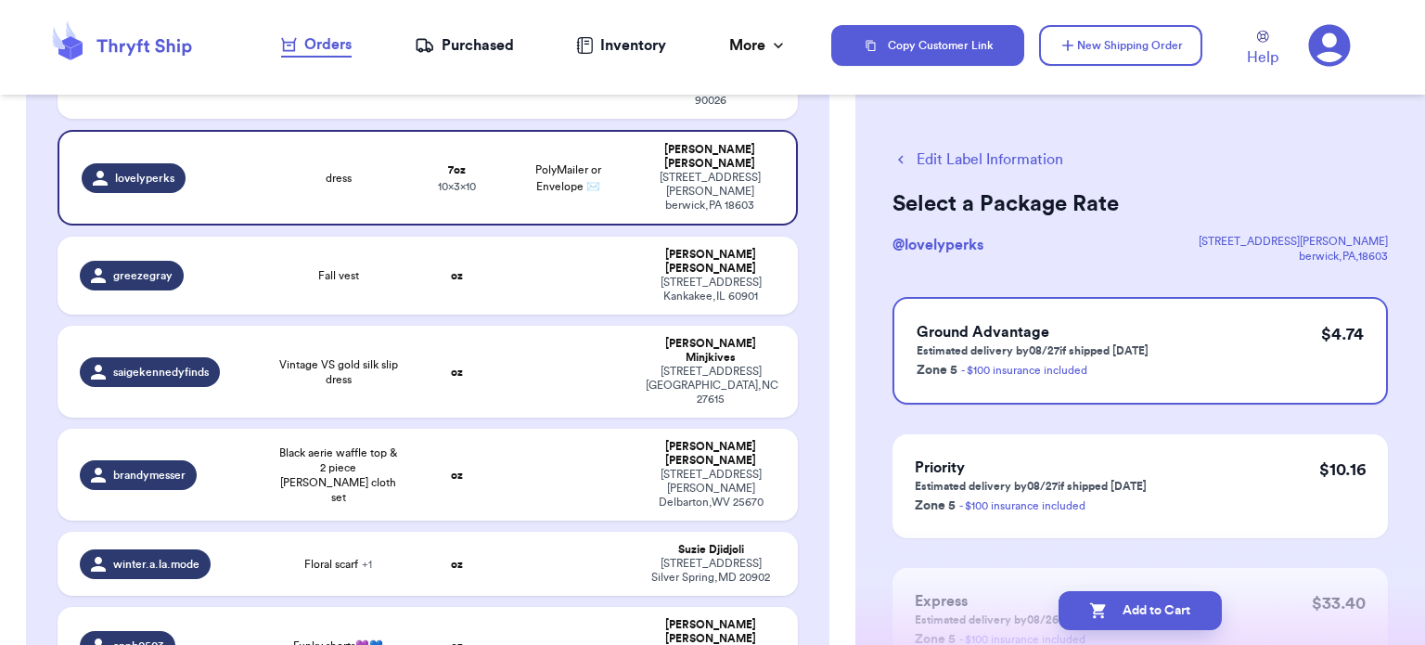
click at [1177, 612] on button "Add to Cart" at bounding box center [1140, 610] width 163 height 39
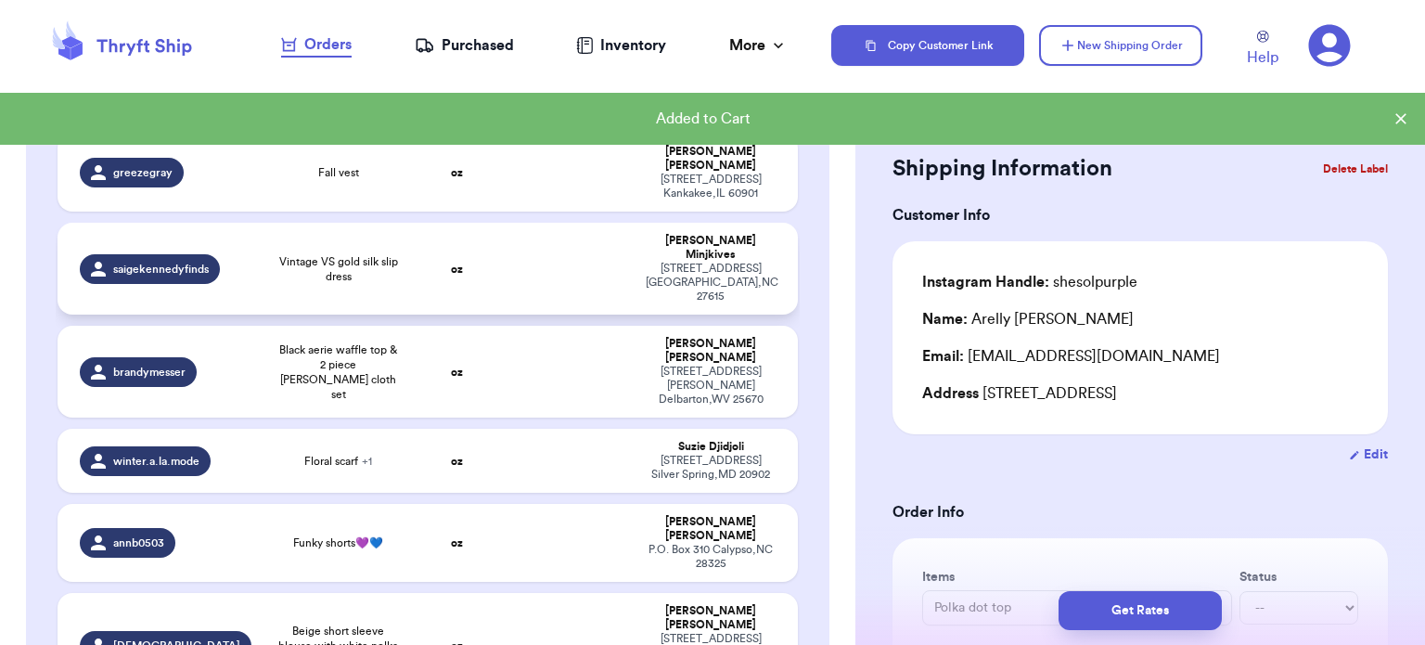
click at [506, 237] on td at bounding box center [569, 269] width 134 height 92
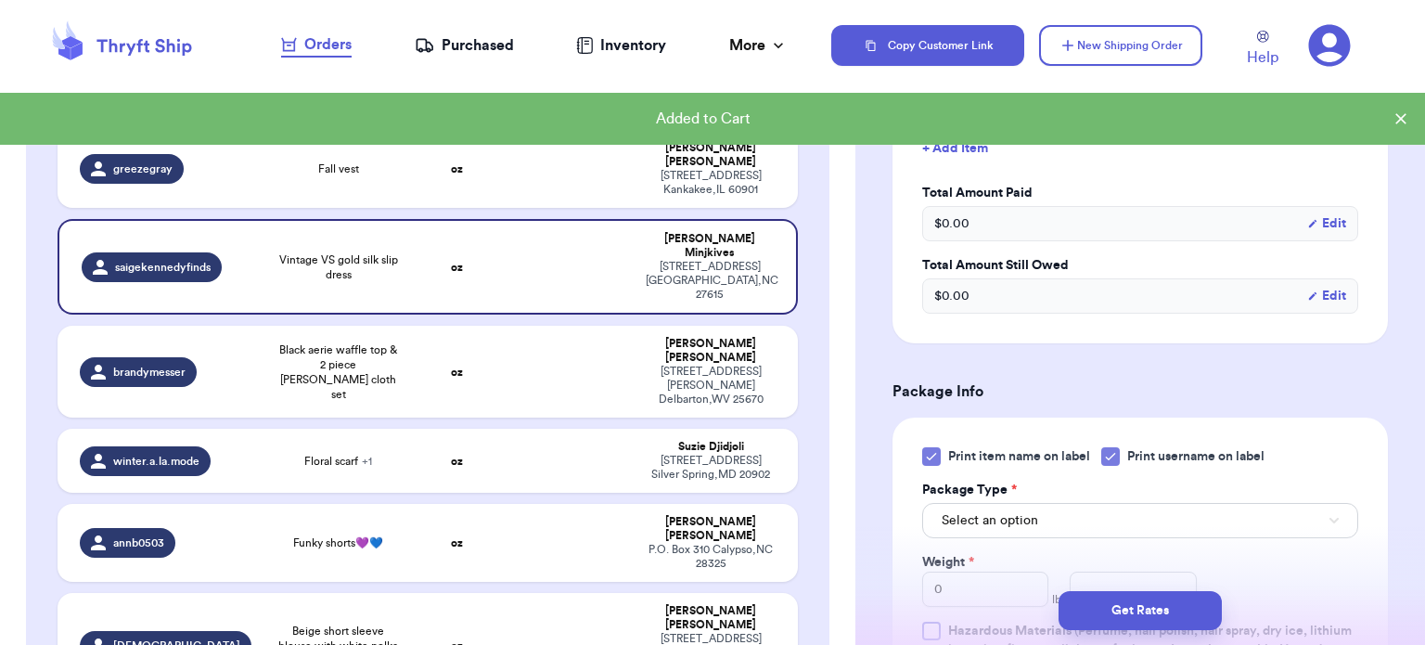
scroll to position [506, 0]
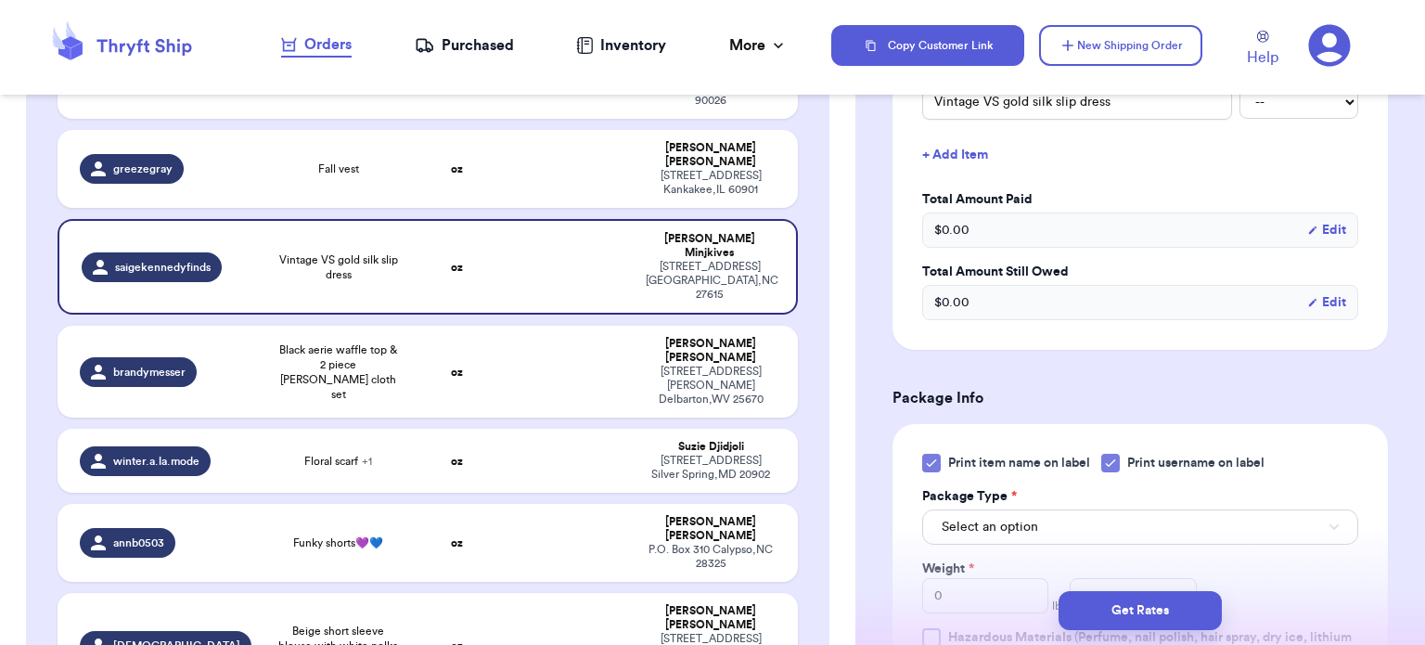
click at [924, 463] on icon at bounding box center [931, 463] width 15 height 15
click at [0, 0] on input "Print item name on label" at bounding box center [0, 0] width 0 height 0
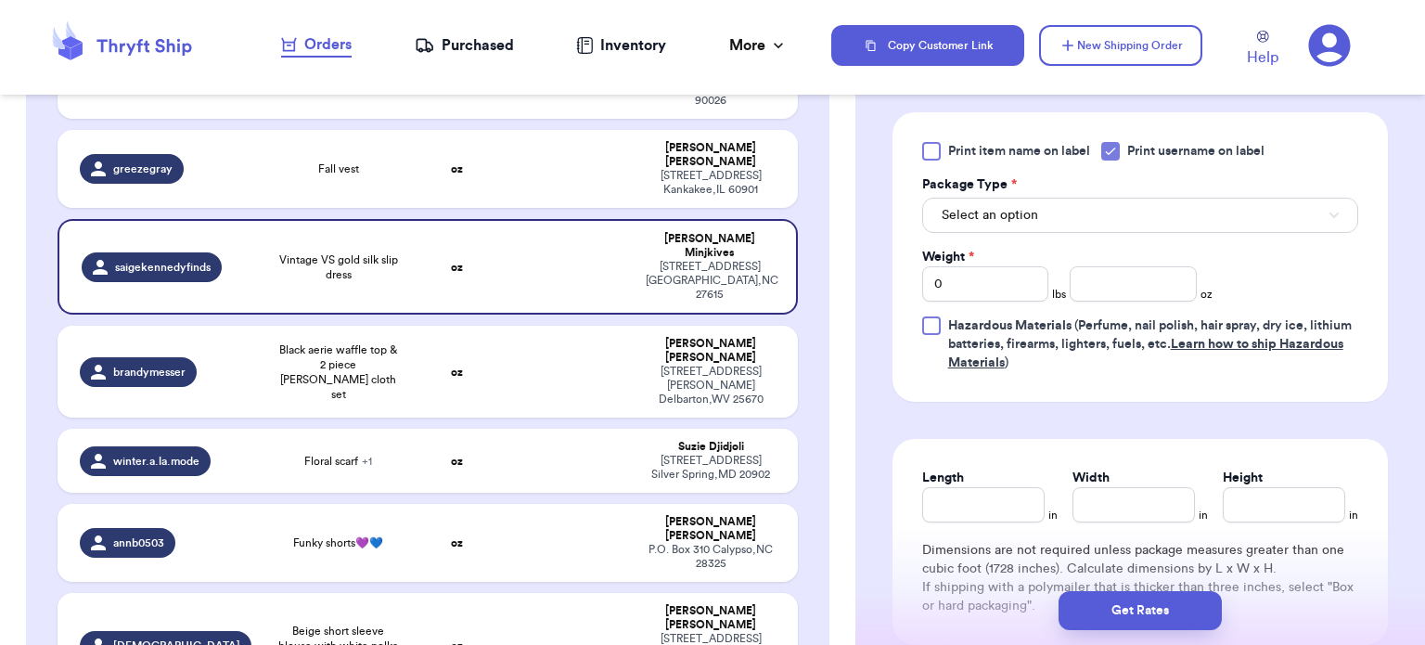
scroll to position [819, 0]
click at [1148, 278] on input "number" at bounding box center [1133, 281] width 127 height 35
click at [1010, 204] on span "Select an option" at bounding box center [990, 213] width 97 height 19
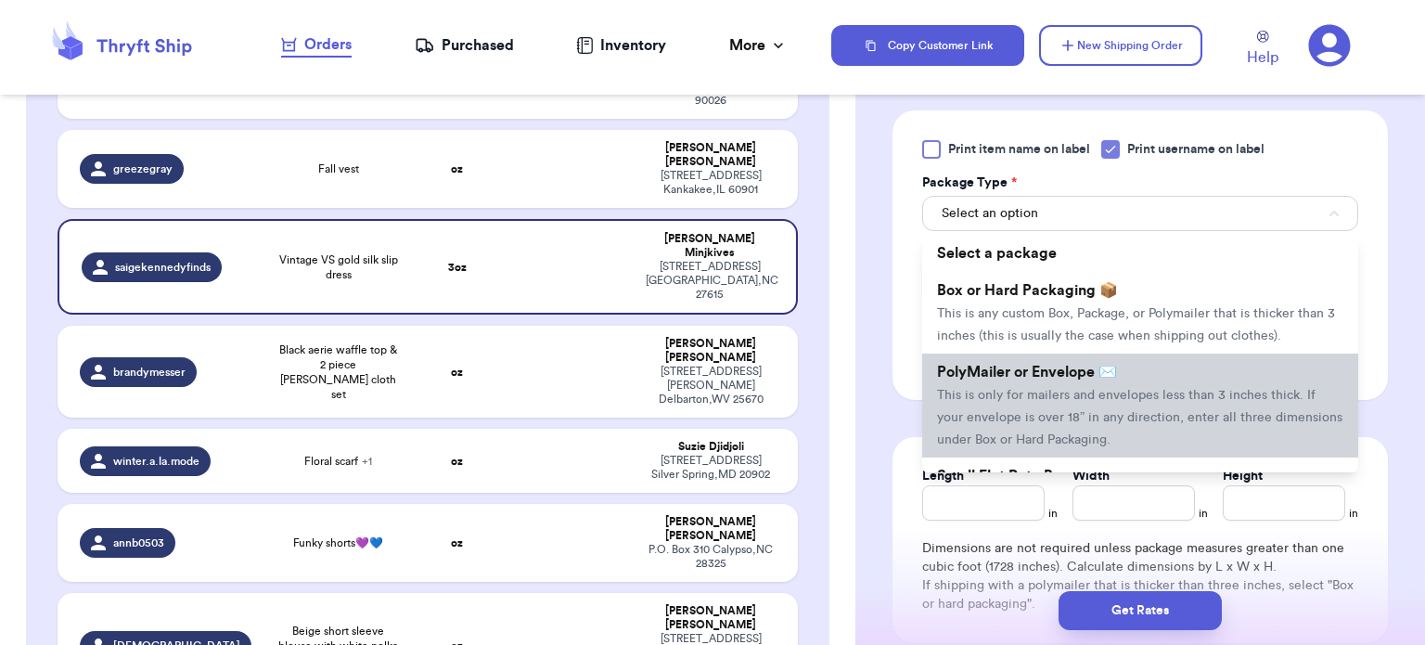
click at [1049, 392] on span "This is only for mailers and envelopes less than 3 inches thick. If your envelo…" at bounding box center [1140, 418] width 406 height 58
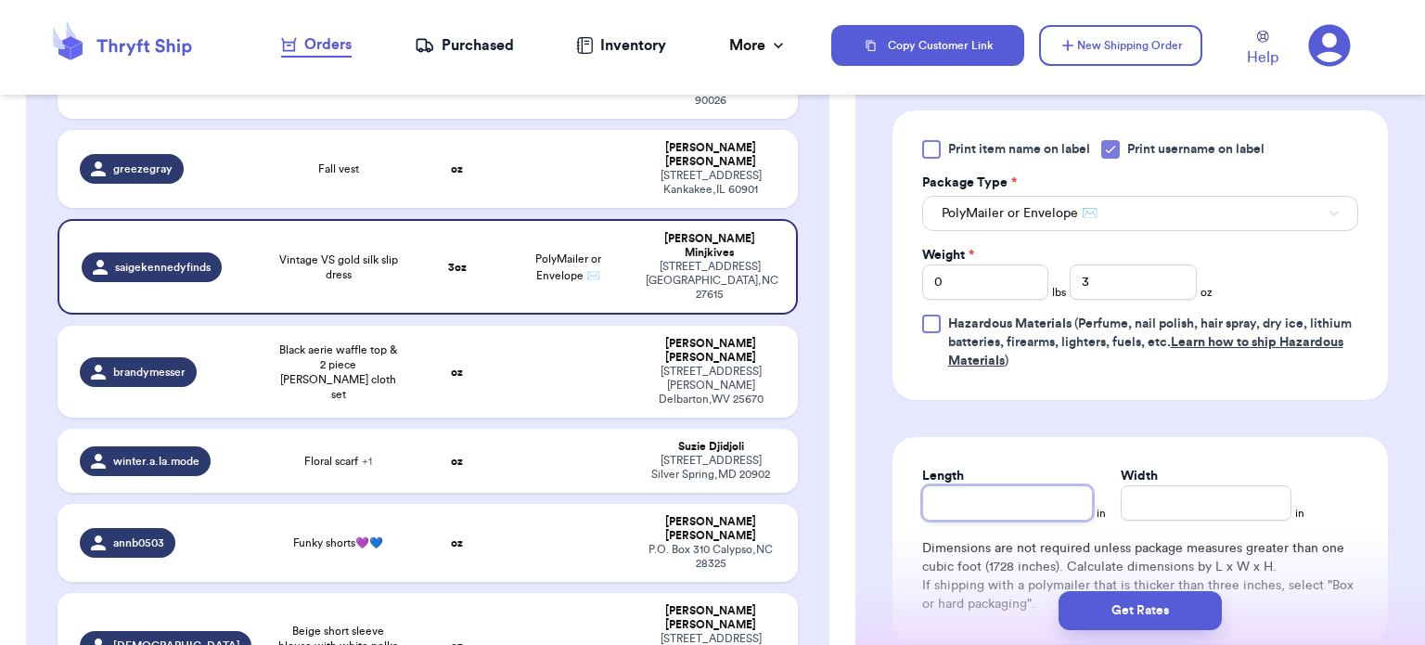
click at [999, 509] on input "Length" at bounding box center [1007, 502] width 171 height 35
click at [1210, 503] on input "Width *" at bounding box center [1206, 502] width 171 height 35
click at [1129, 629] on button "Get Rates" at bounding box center [1140, 610] width 163 height 39
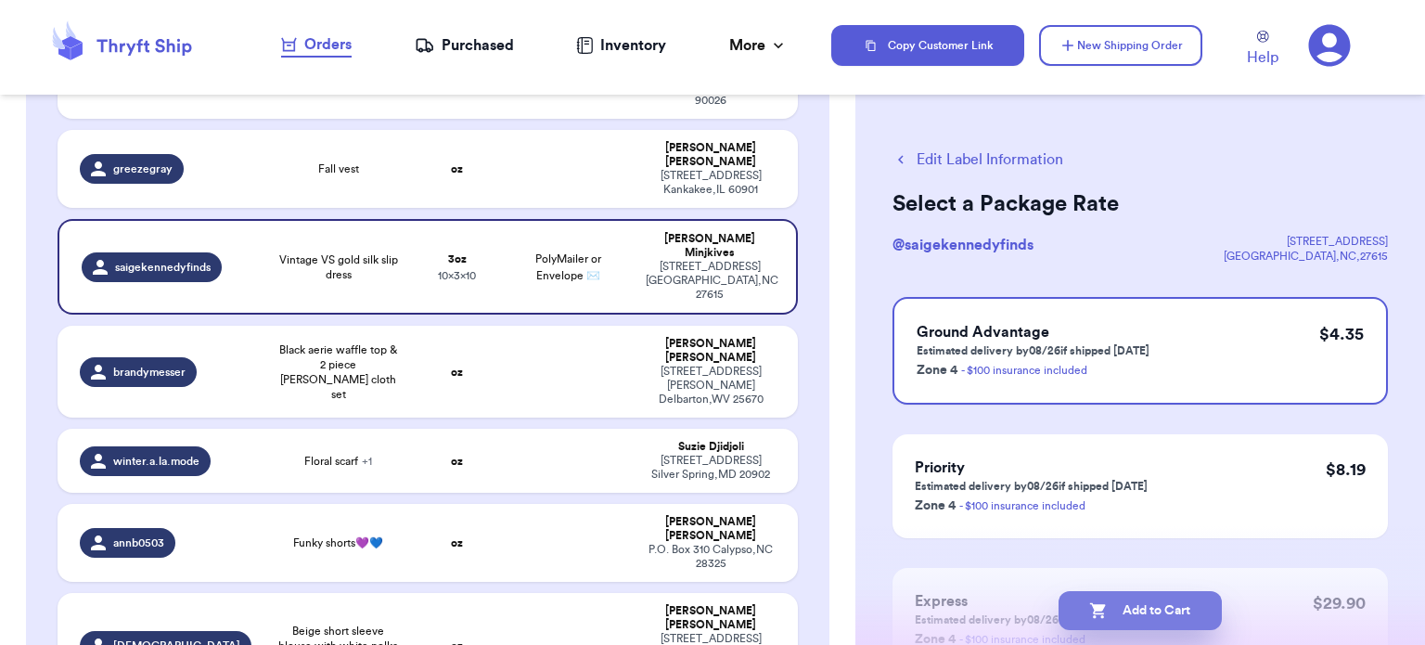
click at [1124, 609] on button "Add to Cart" at bounding box center [1140, 610] width 163 height 39
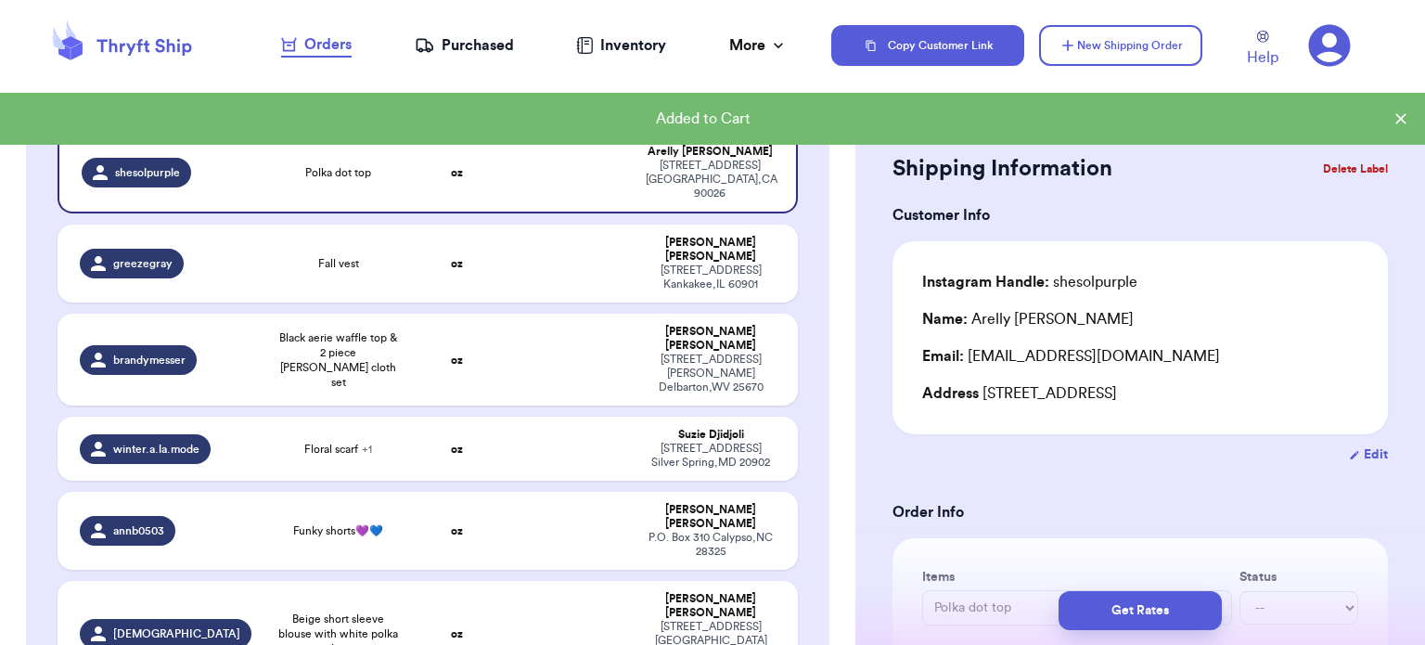
scroll to position [173, 0]
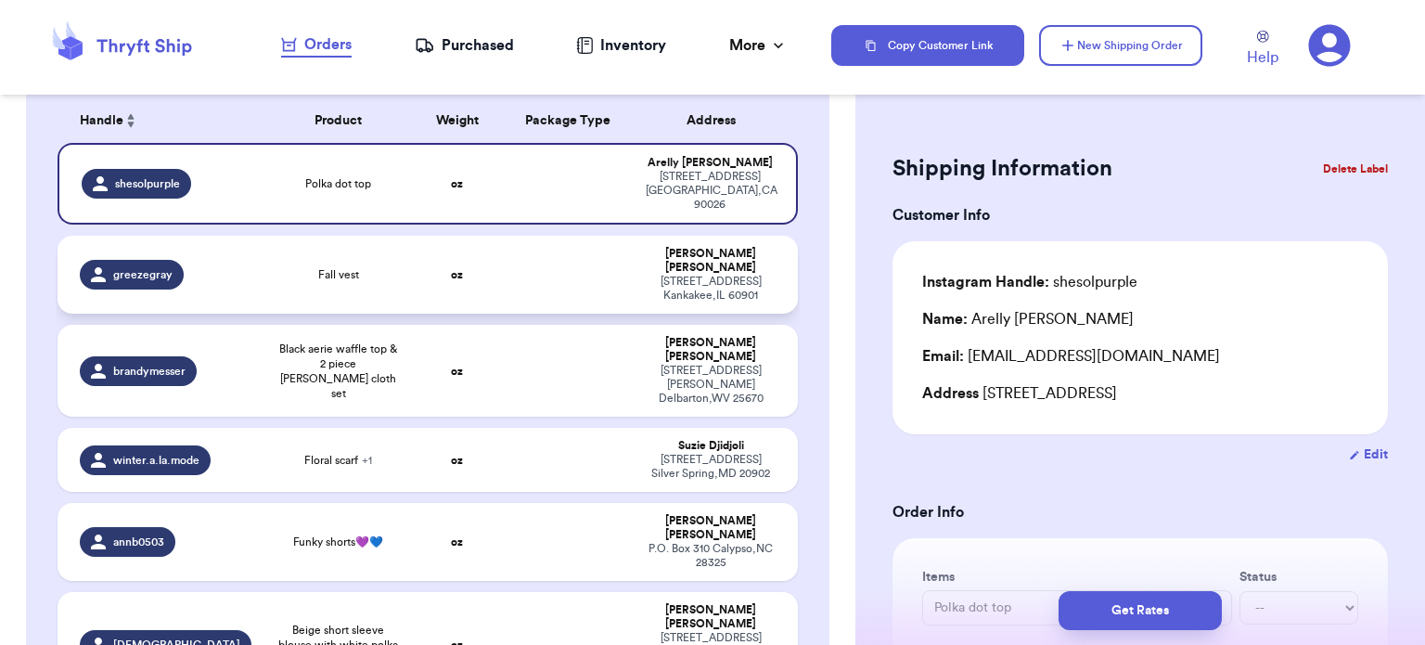
click at [488, 241] on td "oz" at bounding box center [457, 275] width 89 height 78
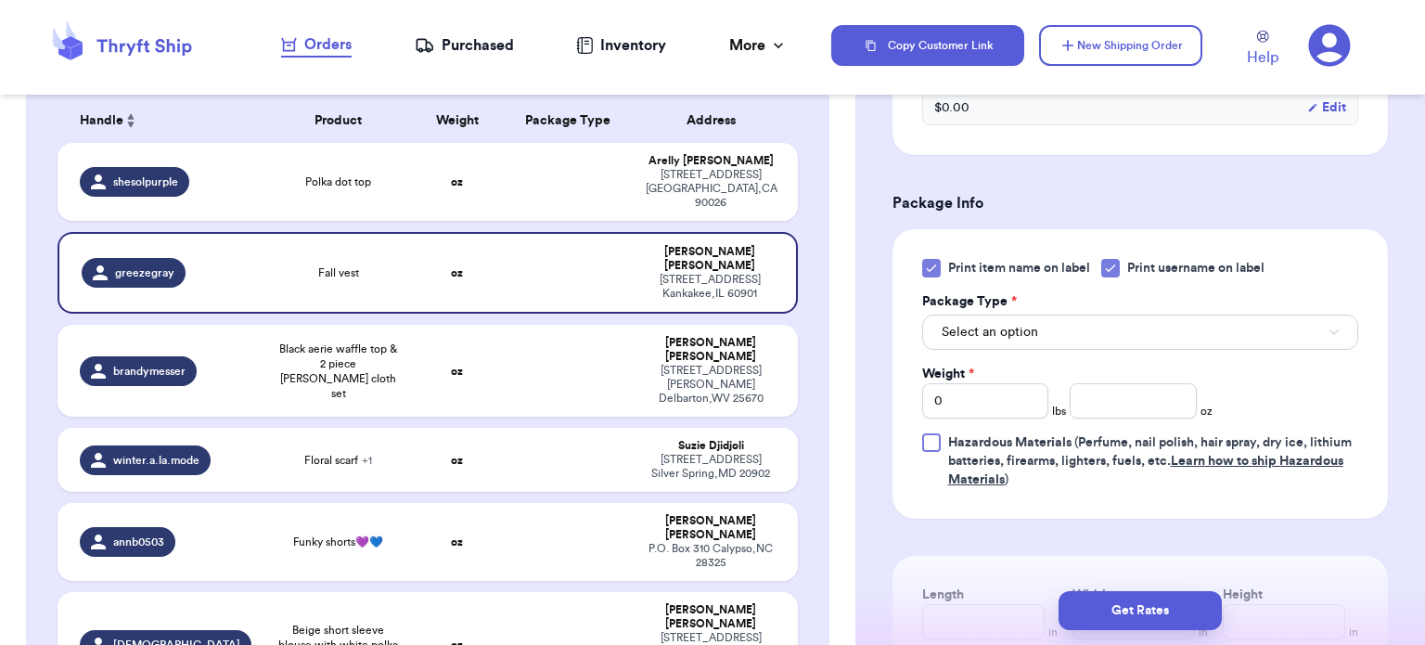
scroll to position [703, 0]
click at [921, 264] on div "Print item name on label Print username on label Package Type * Select an optio…" at bounding box center [1141, 372] width 496 height 290
click at [928, 264] on icon at bounding box center [931, 266] width 15 height 15
click at [0, 0] on input "Print item name on label" at bounding box center [0, 0] width 0 height 0
click at [983, 318] on button "Select an option" at bounding box center [1140, 330] width 436 height 35
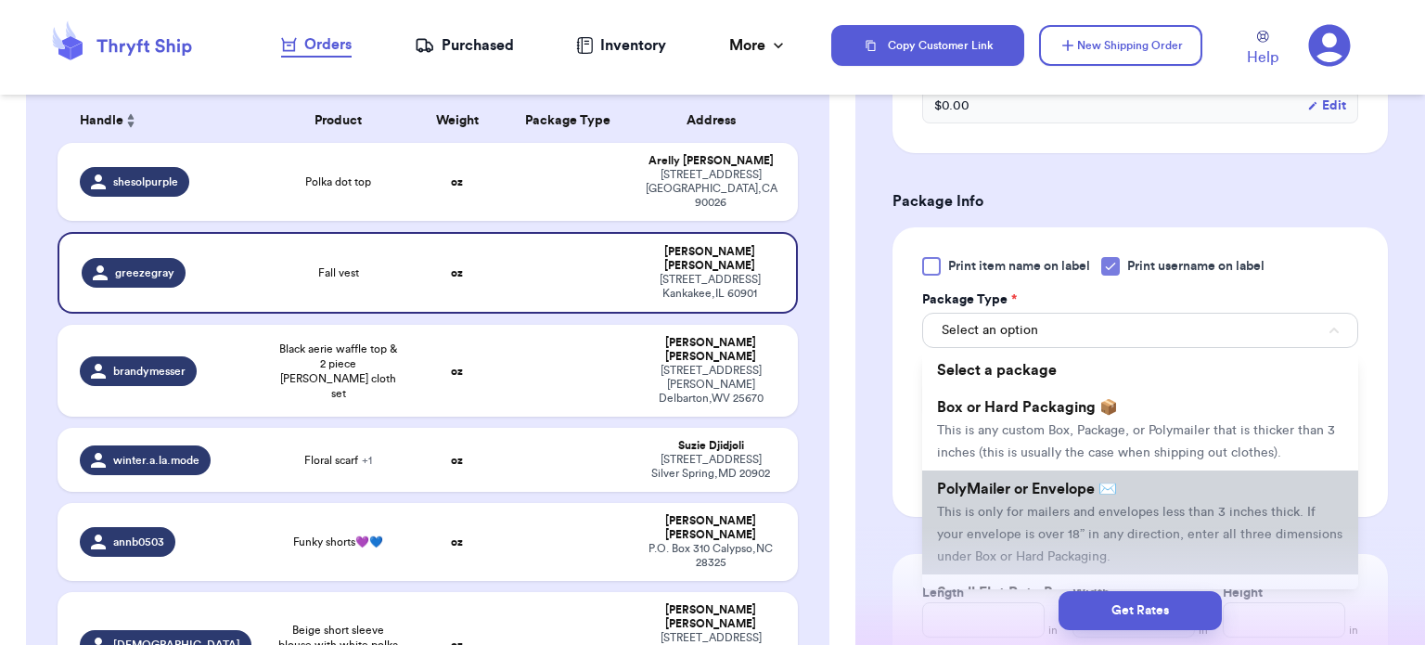
click at [1027, 523] on li "PolyMailer or Envelope ✉️ This is only for mailers and envelopes less than 3 in…" at bounding box center [1140, 523] width 436 height 104
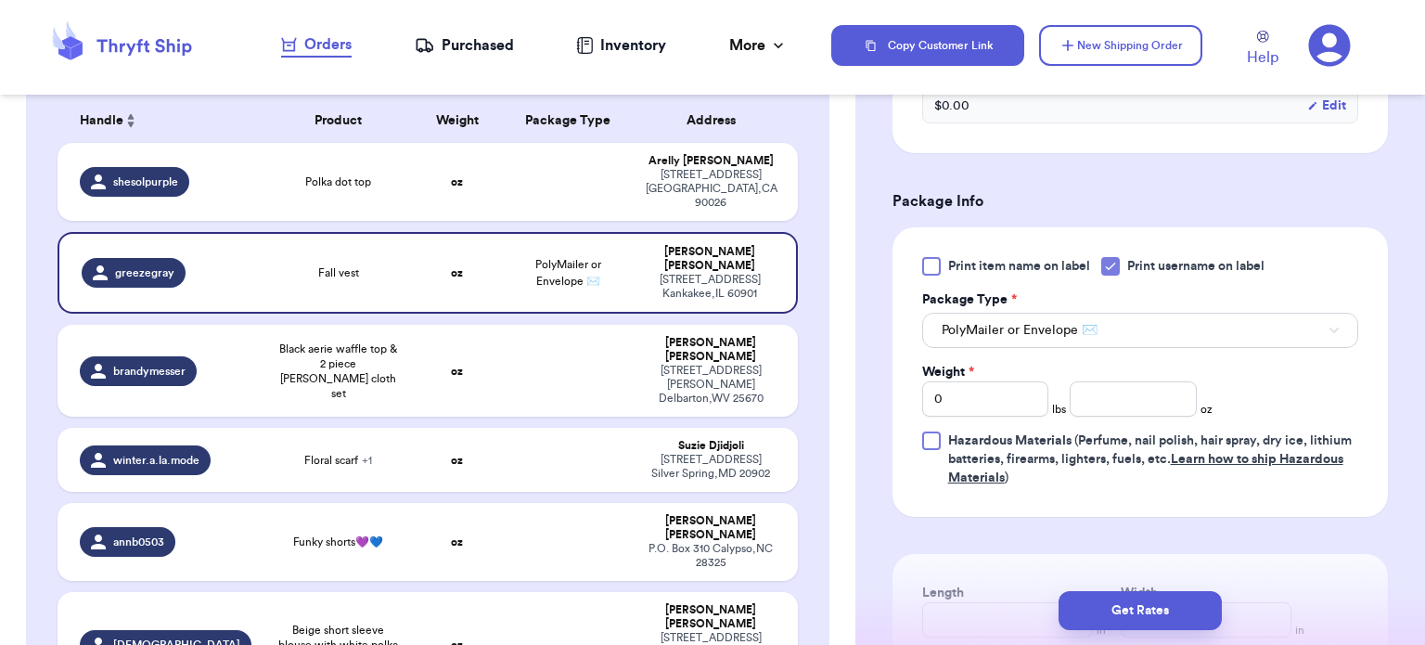
drag, startPoint x: 1399, startPoint y: 403, endPoint x: 1404, endPoint y: 419, distance: 17.6
click at [1404, 419] on div "Shipping Information Delete Label Customer Info Instagram Handle: greezegray Na…" at bounding box center [1141, 198] width 570 height 1578
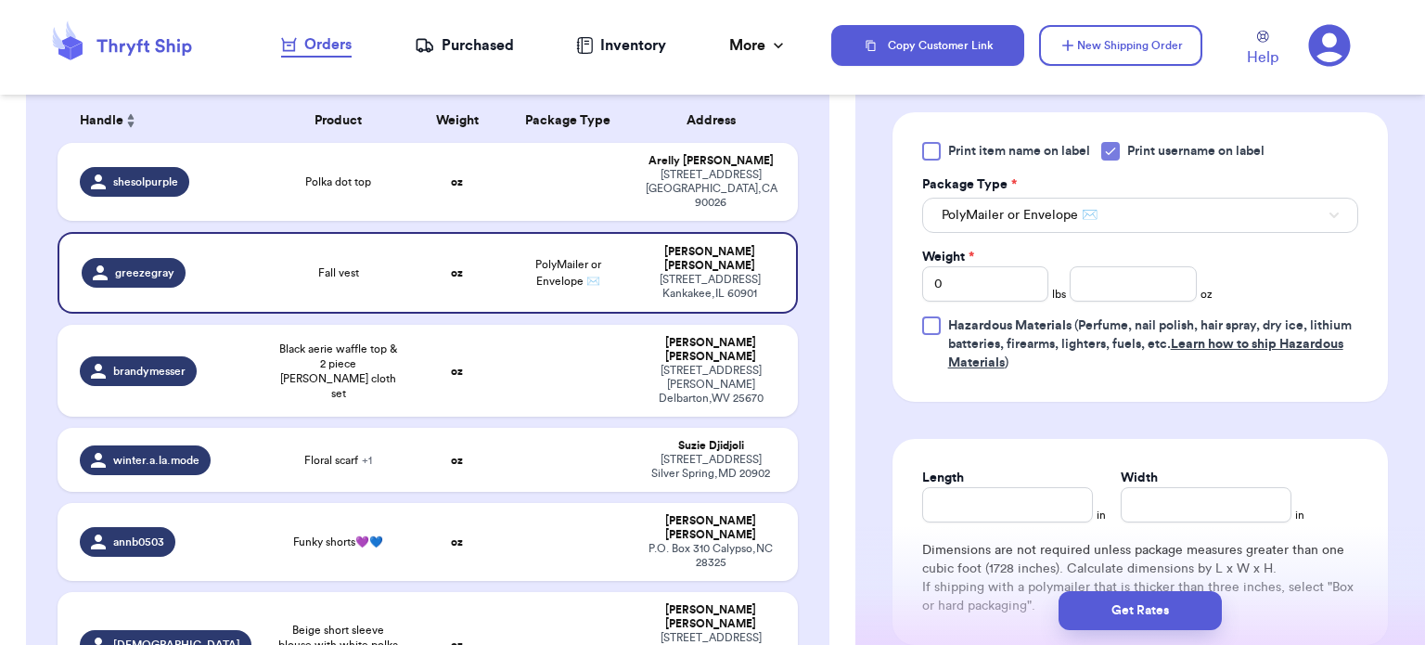
scroll to position [820, 0]
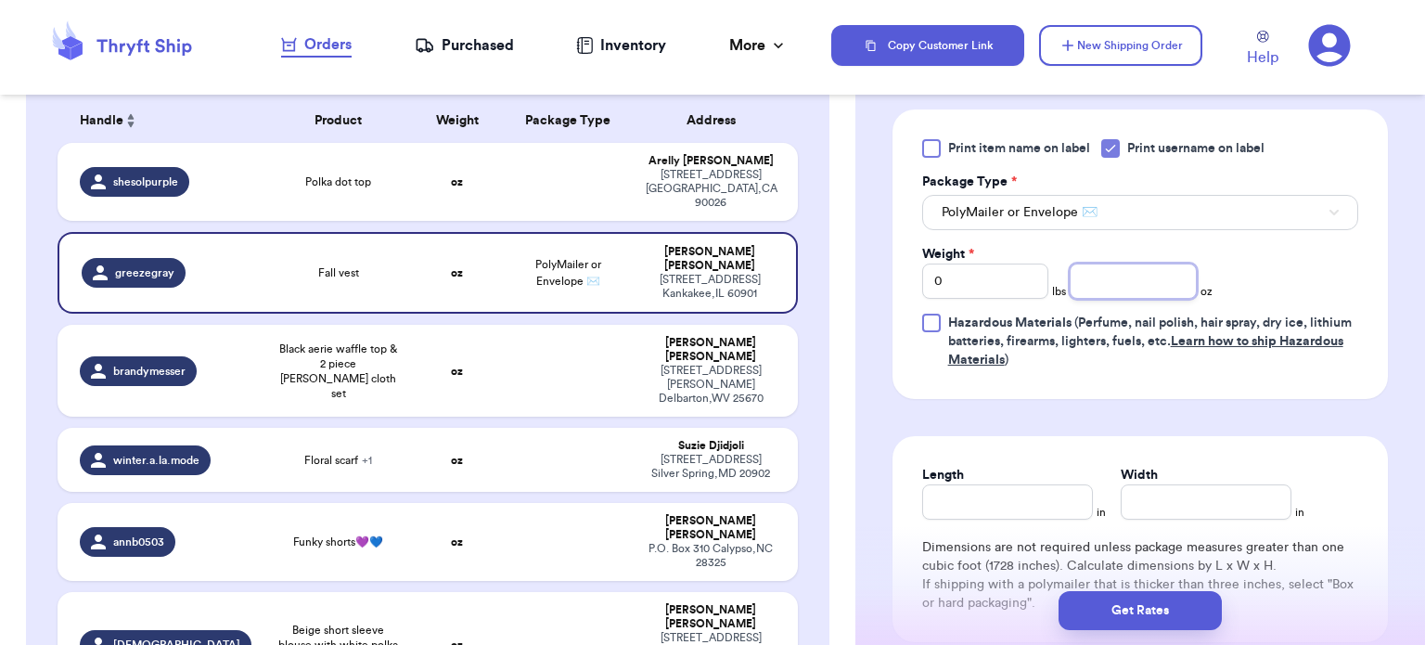
click at [1084, 277] on input "number" at bounding box center [1133, 281] width 127 height 35
click at [974, 504] on input "Length" at bounding box center [1007, 501] width 171 height 35
click at [1241, 497] on input "Width *" at bounding box center [1206, 501] width 171 height 35
click at [1167, 601] on button "Get Rates" at bounding box center [1140, 610] width 163 height 39
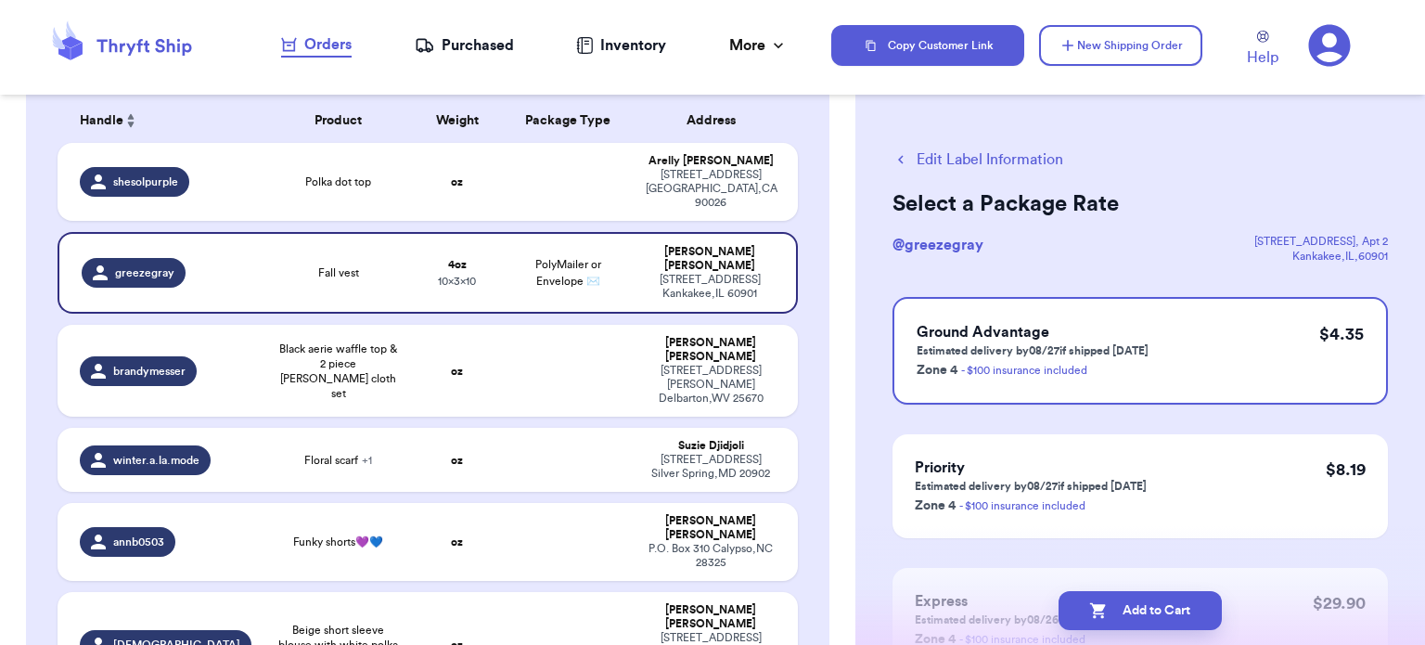
click at [1167, 601] on button "Add to Cart" at bounding box center [1140, 610] width 163 height 39
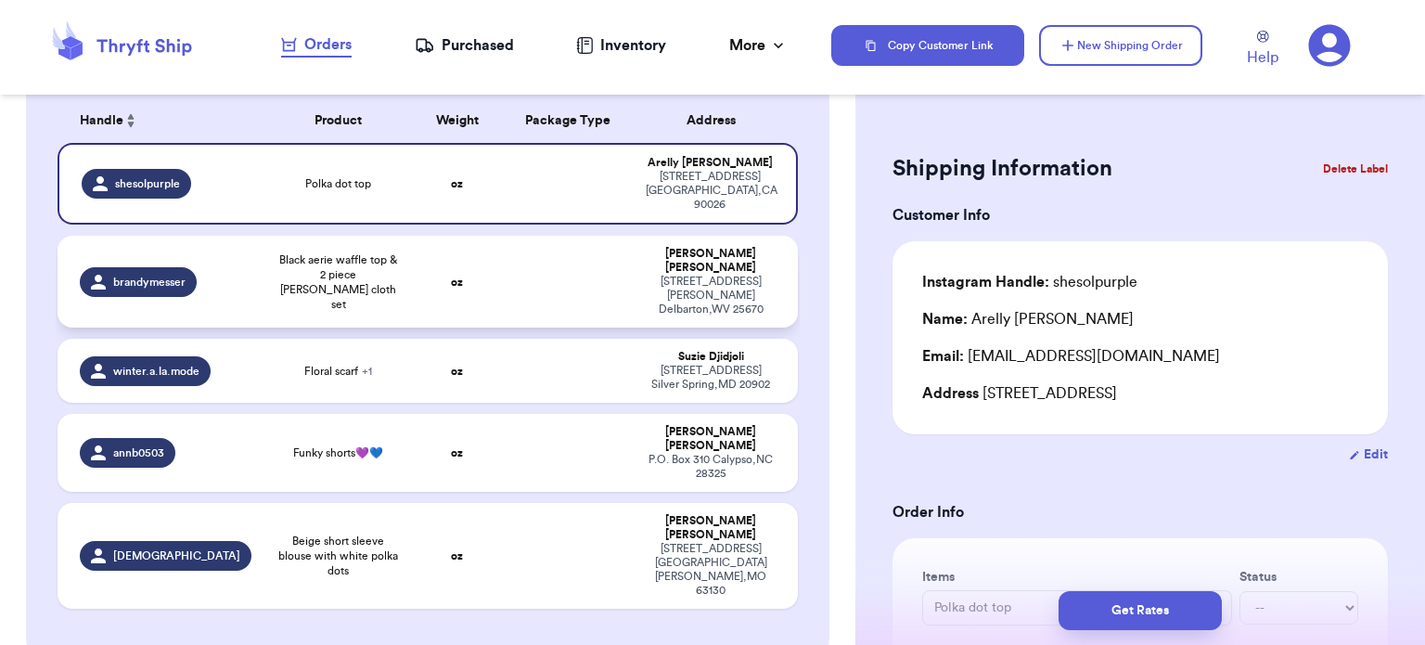
click at [546, 264] on td at bounding box center [569, 282] width 134 height 92
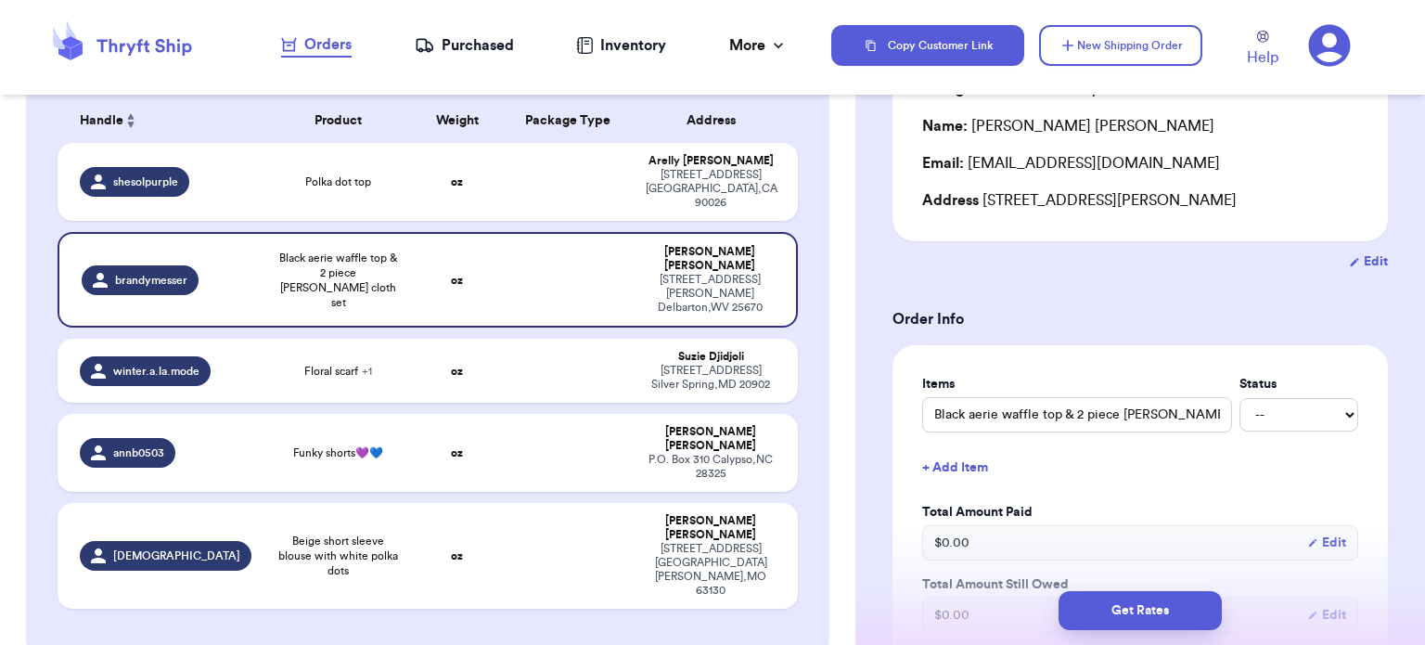
scroll to position [203, 0]
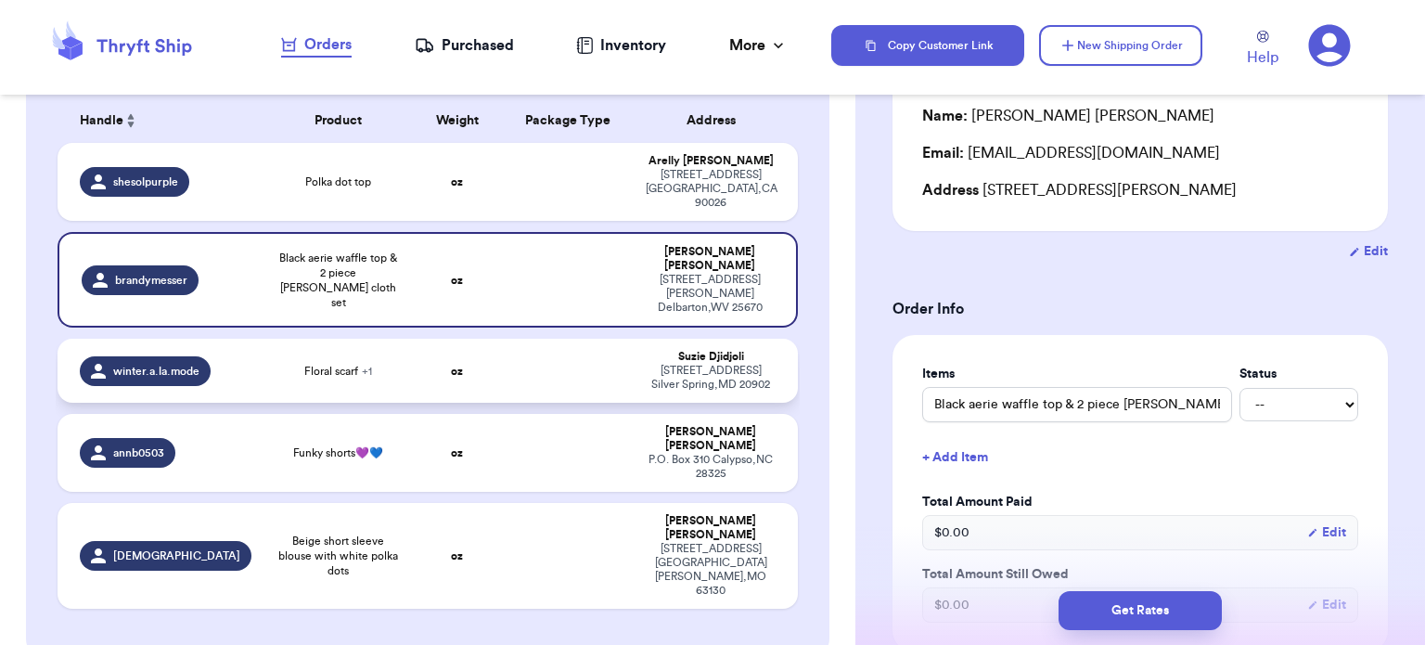
click at [512, 339] on td at bounding box center [569, 371] width 134 height 64
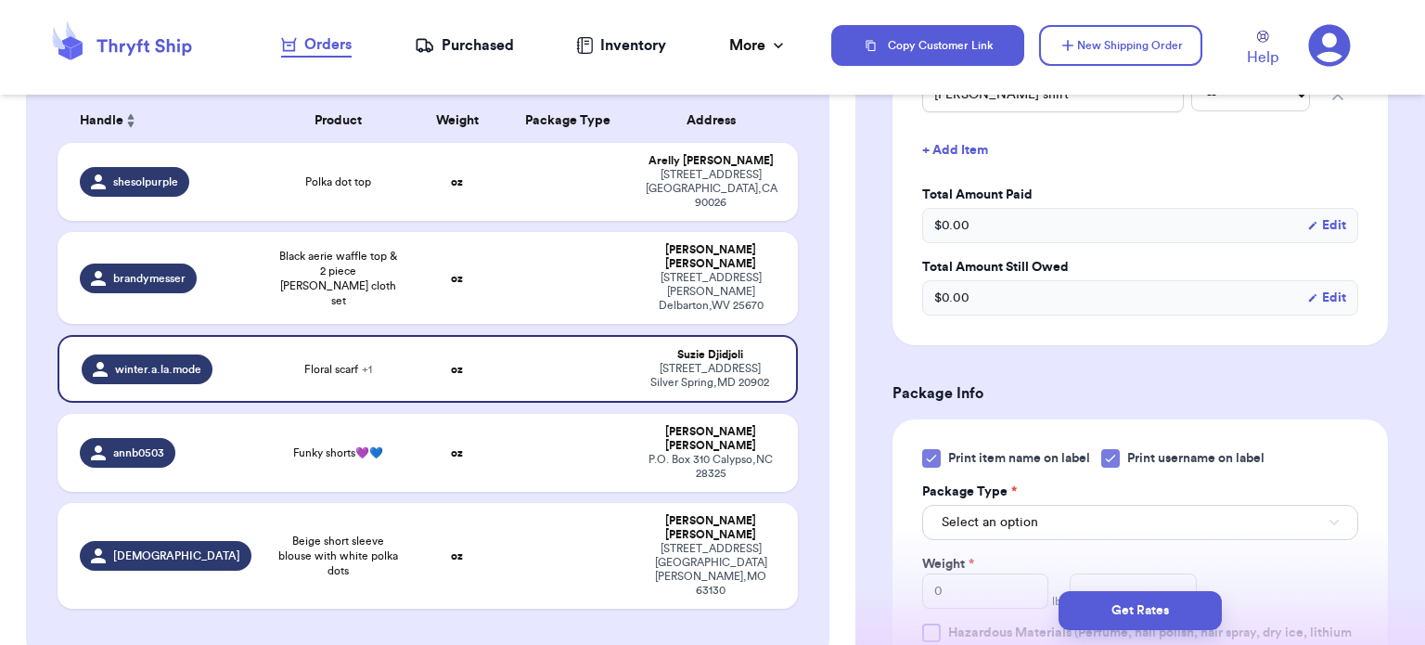
scroll to position [738, 0]
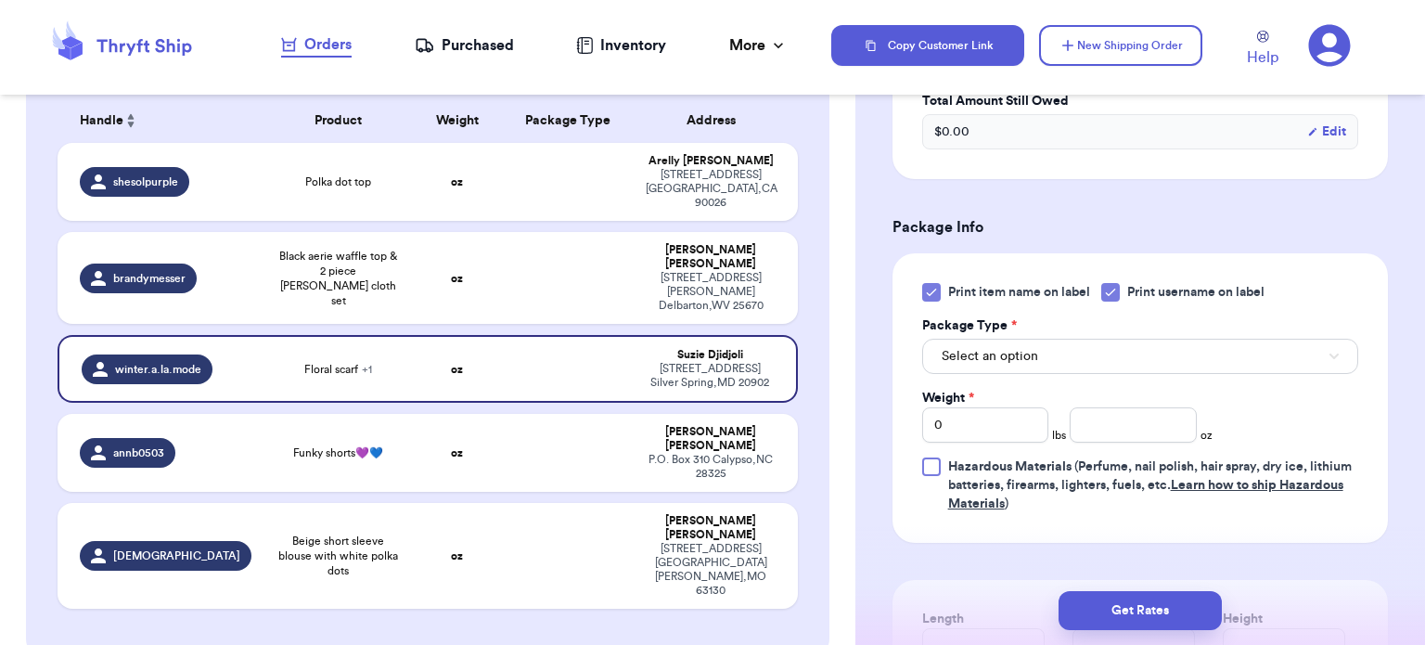
click at [935, 290] on icon at bounding box center [931, 292] width 15 height 15
click at [0, 0] on input "Print item name on label" at bounding box center [0, 0] width 0 height 0
click at [1067, 357] on button "Select an option" at bounding box center [1140, 356] width 436 height 35
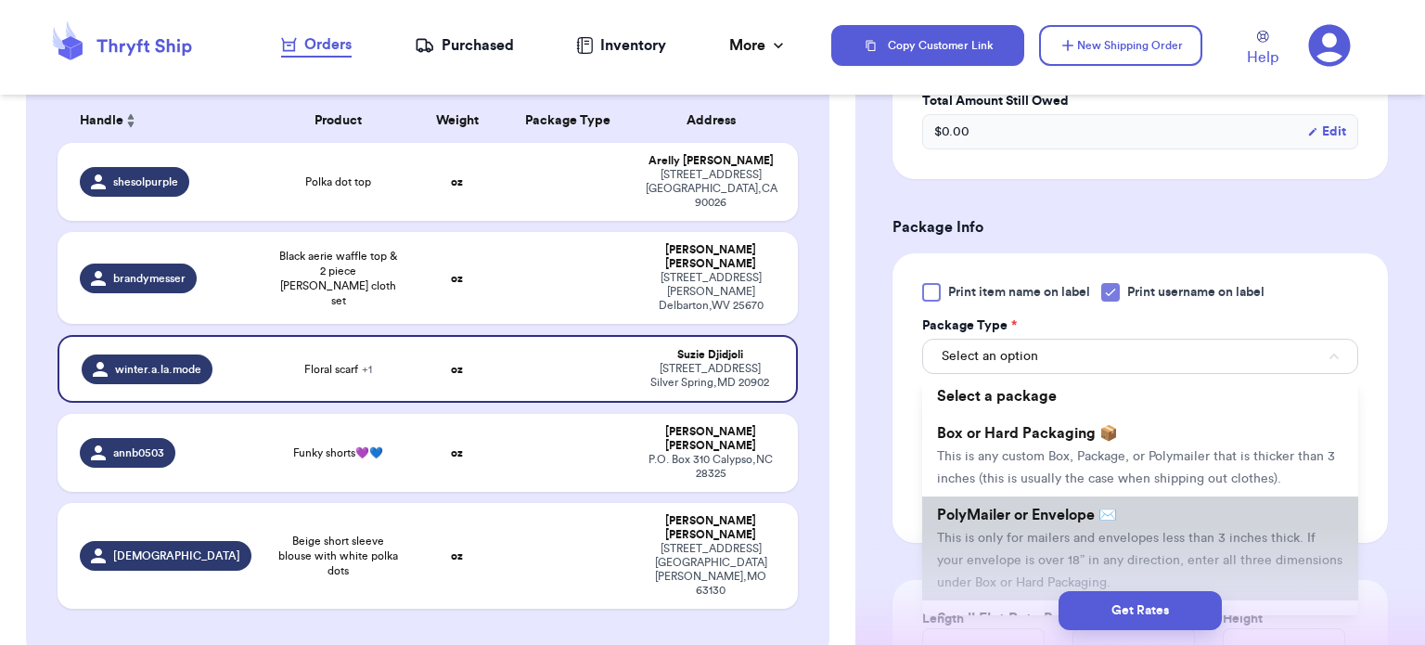
click at [1084, 522] on li "PolyMailer or Envelope ✉️ This is only for mailers and envelopes less than 3 in…" at bounding box center [1140, 548] width 436 height 104
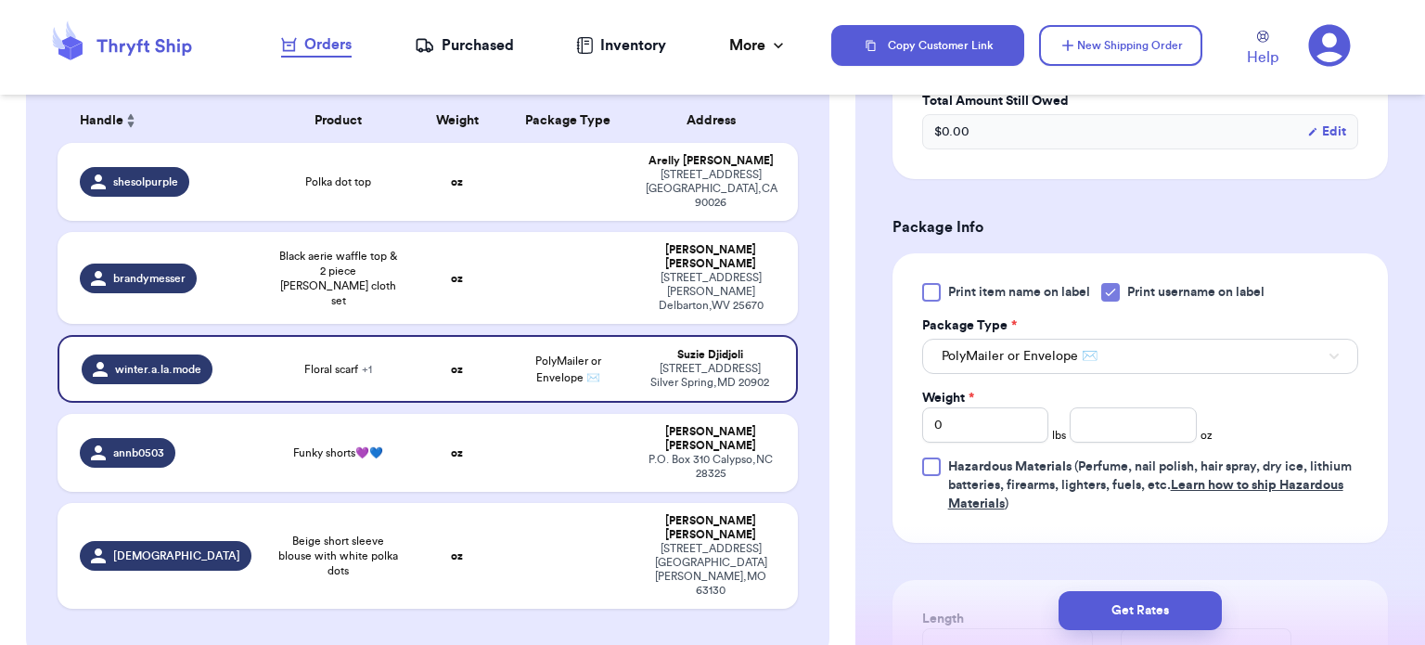
click at [1398, 370] on div "Shipping Information Delete Label Customer Info Instagram Handle: winter.a.la.m…" at bounding box center [1141, 193] width 570 height 1639
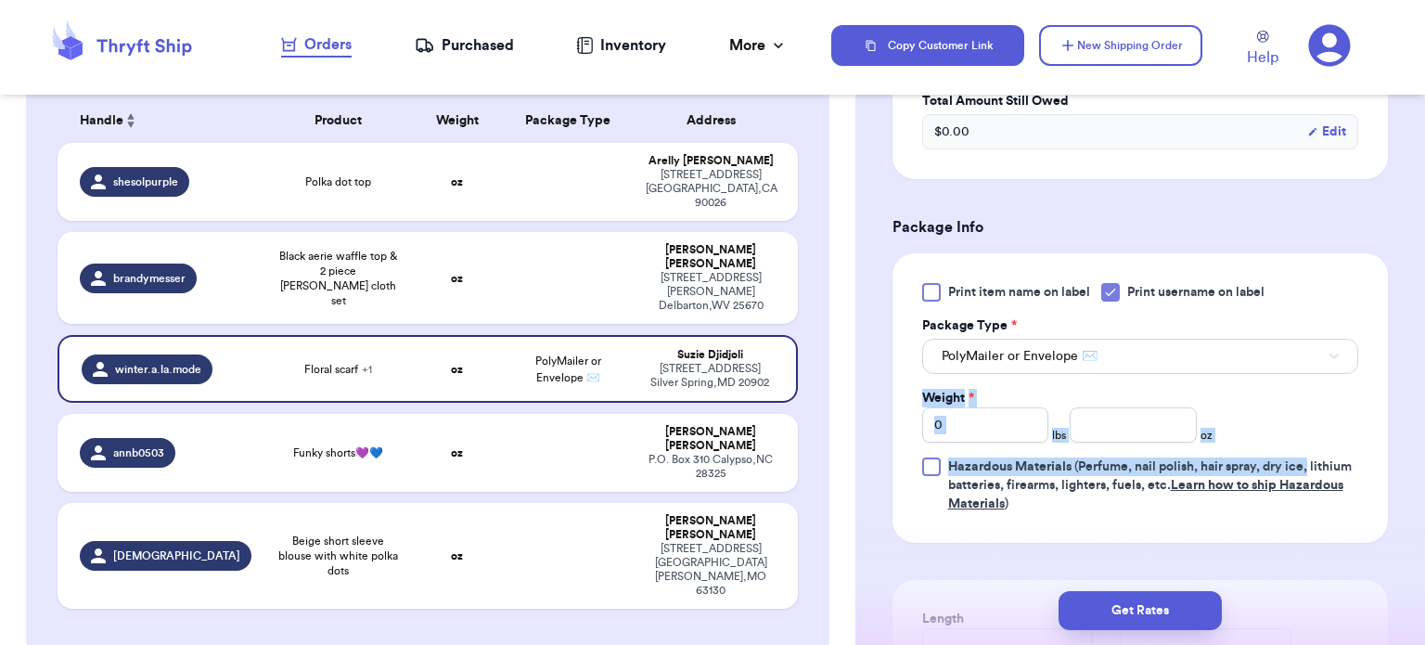
drag, startPoint x: 1407, startPoint y: 370, endPoint x: 1425, endPoint y: 427, distance: 59.3
click at [1425, 427] on div "Shipping Information Delete Label Customer Info Instagram Handle: winter.a.la.m…" at bounding box center [1141, 322] width 570 height 645
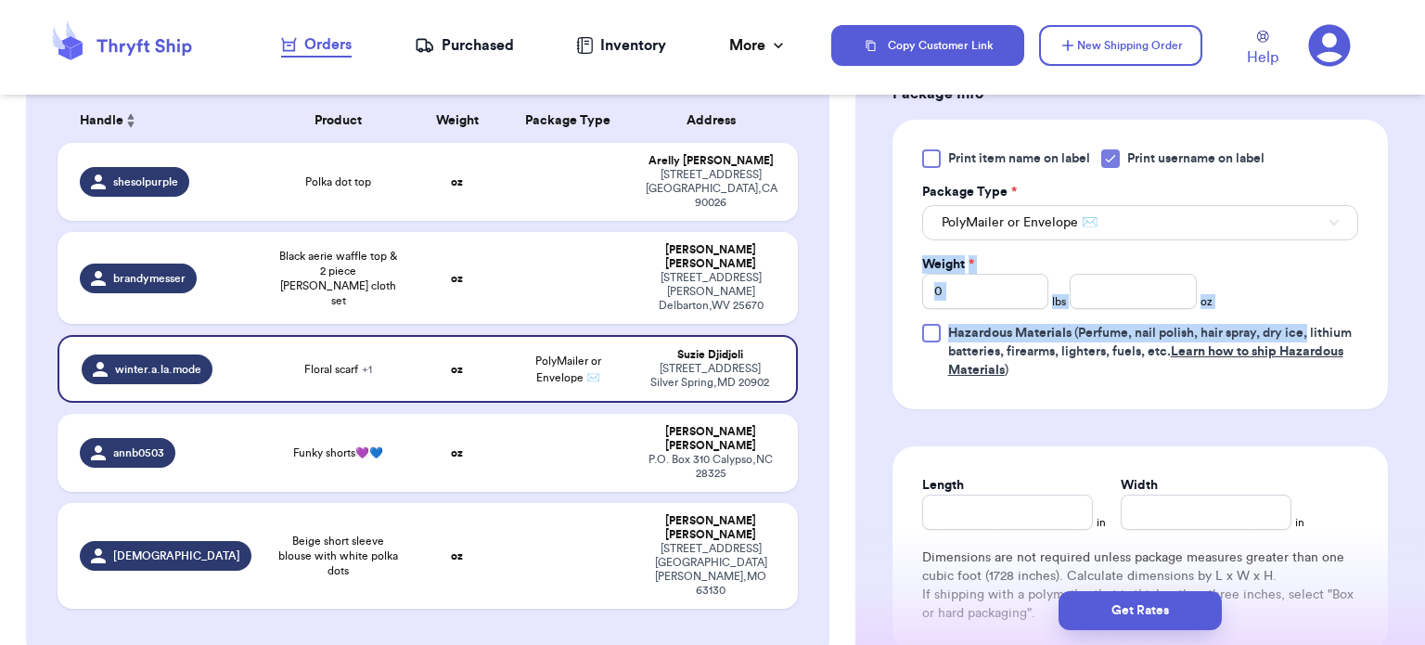
scroll to position [886, 0]
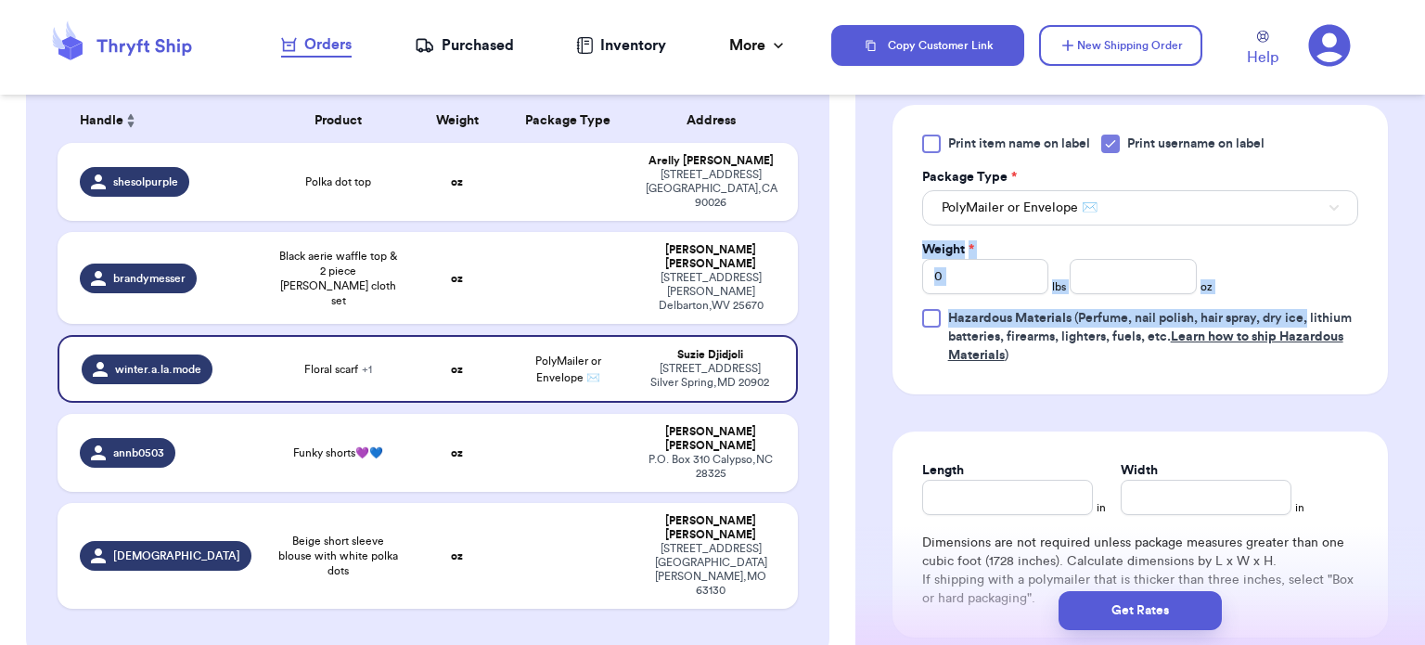
click at [1388, 264] on div "Shipping Information Delete Label Customer Info Instagram Handle: winter.a.la.m…" at bounding box center [1141, 44] width 570 height 1639
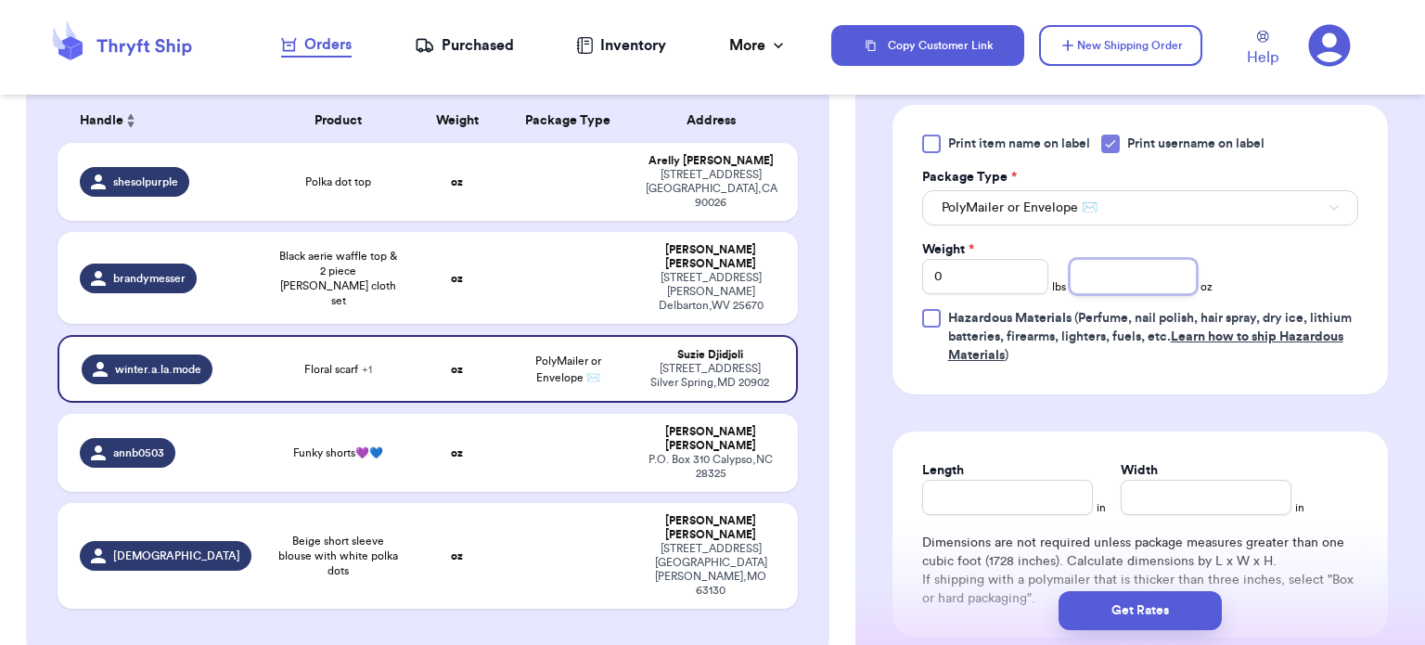
click at [1098, 275] on input "number" at bounding box center [1133, 276] width 127 height 35
click at [983, 502] on input "Length" at bounding box center [1007, 497] width 171 height 35
click at [1121, 501] on input "Width *" at bounding box center [1206, 497] width 171 height 35
click at [1155, 607] on button "Get Rates" at bounding box center [1140, 610] width 163 height 39
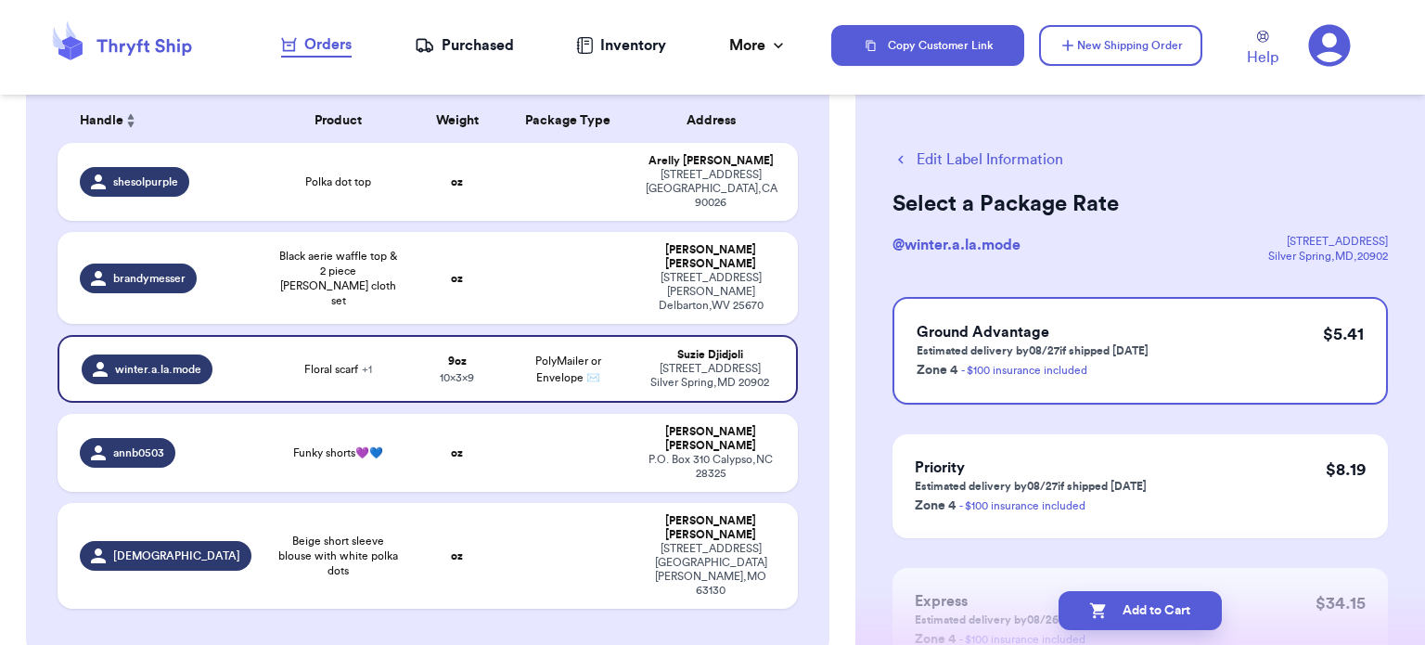
click at [1155, 607] on button "Add to Cart" at bounding box center [1140, 610] width 163 height 39
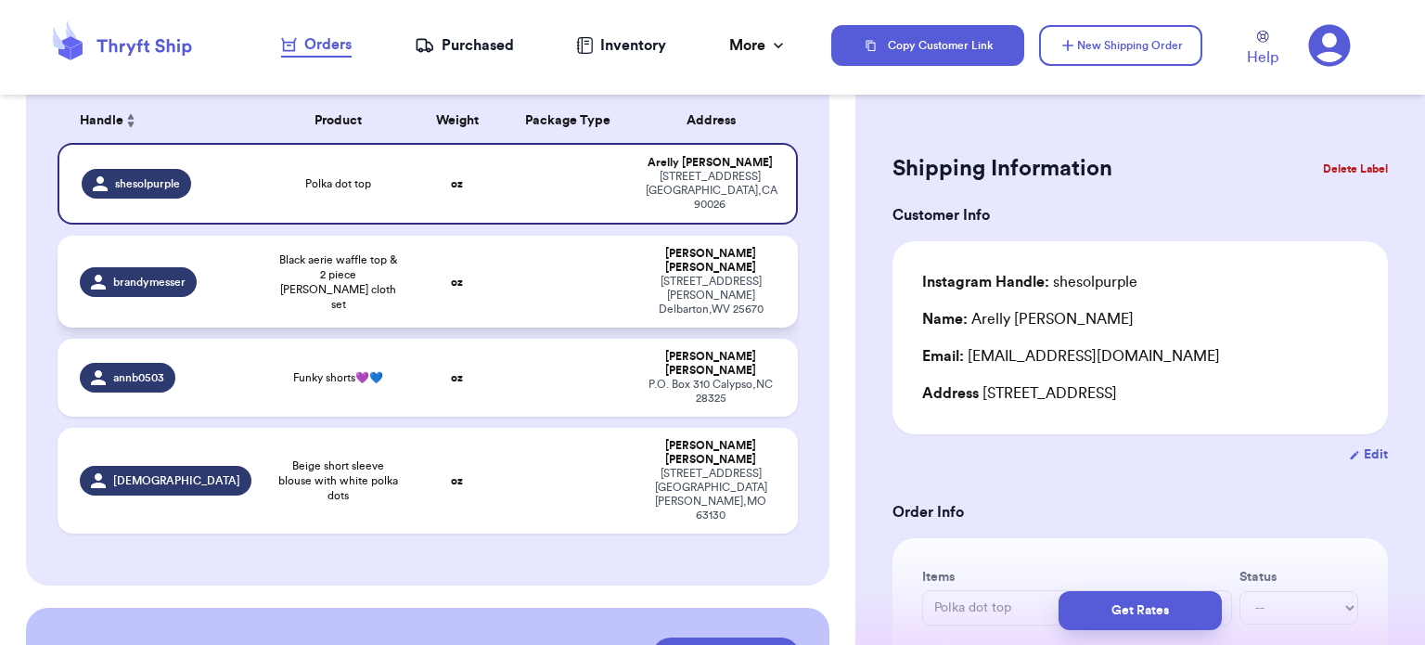
click at [526, 243] on td at bounding box center [569, 282] width 134 height 92
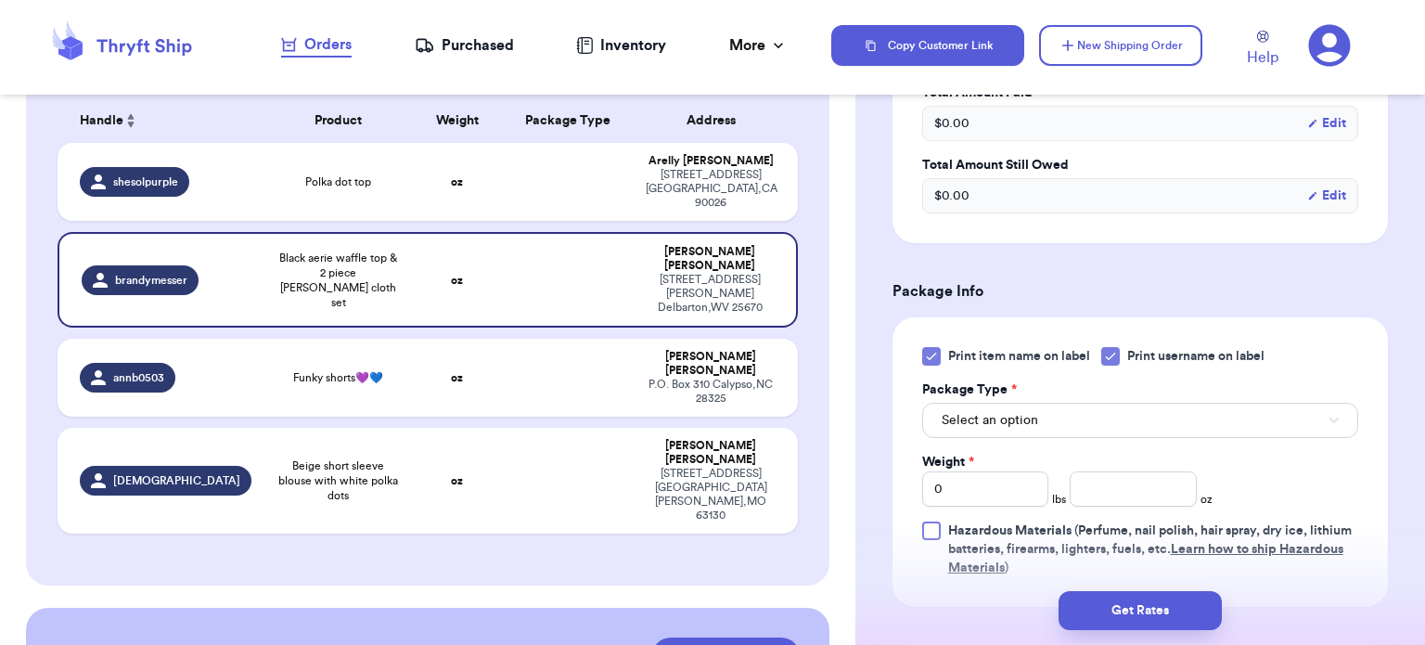
scroll to position [639, 0]
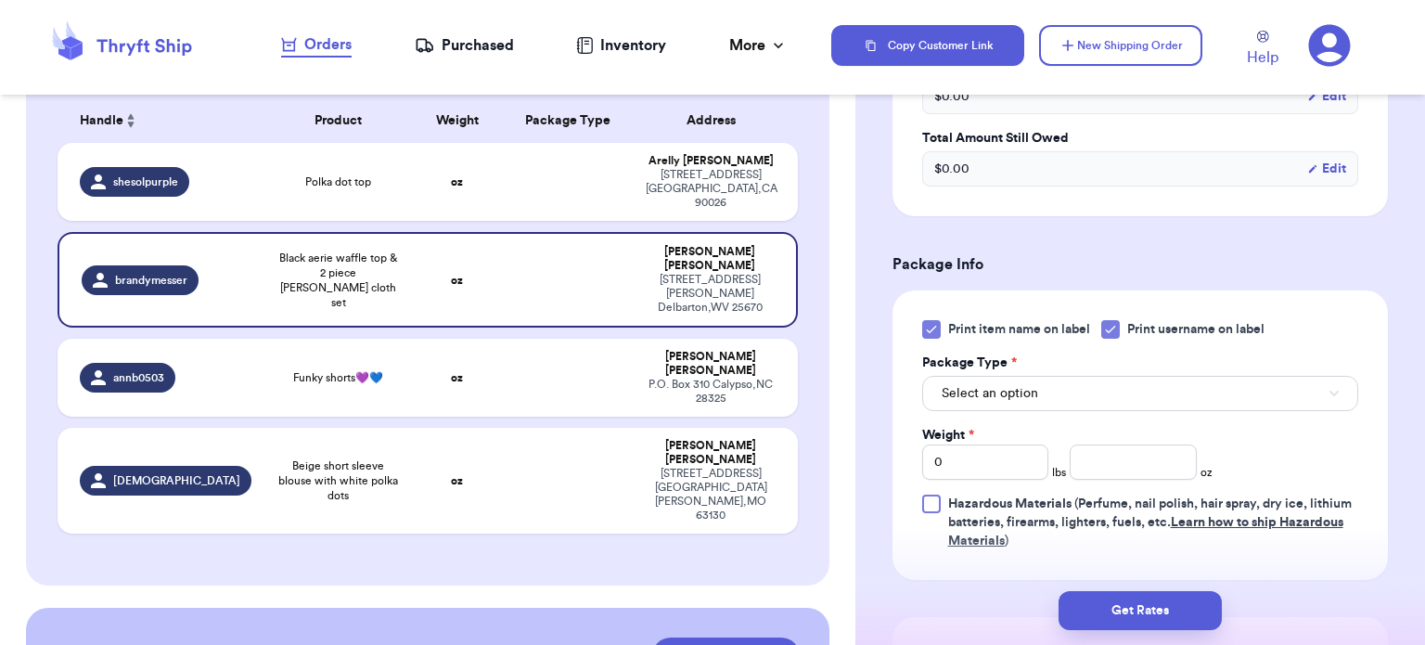
click at [937, 331] on icon at bounding box center [931, 329] width 15 height 15
click at [0, 0] on input "Print item name on label" at bounding box center [0, 0] width 0 height 0
click at [1022, 388] on span "Select an option" at bounding box center [990, 393] width 97 height 19
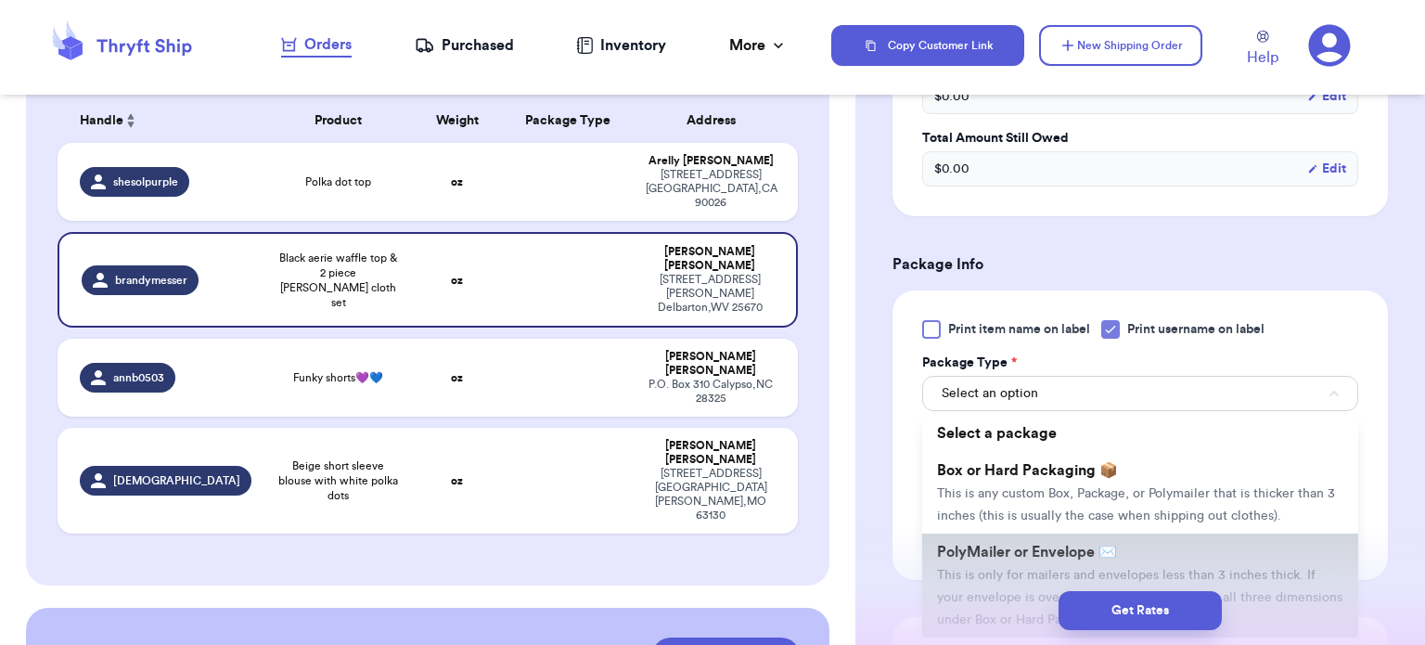
click at [1068, 555] on span "PolyMailer or Envelope ✉️" at bounding box center [1027, 552] width 180 height 15
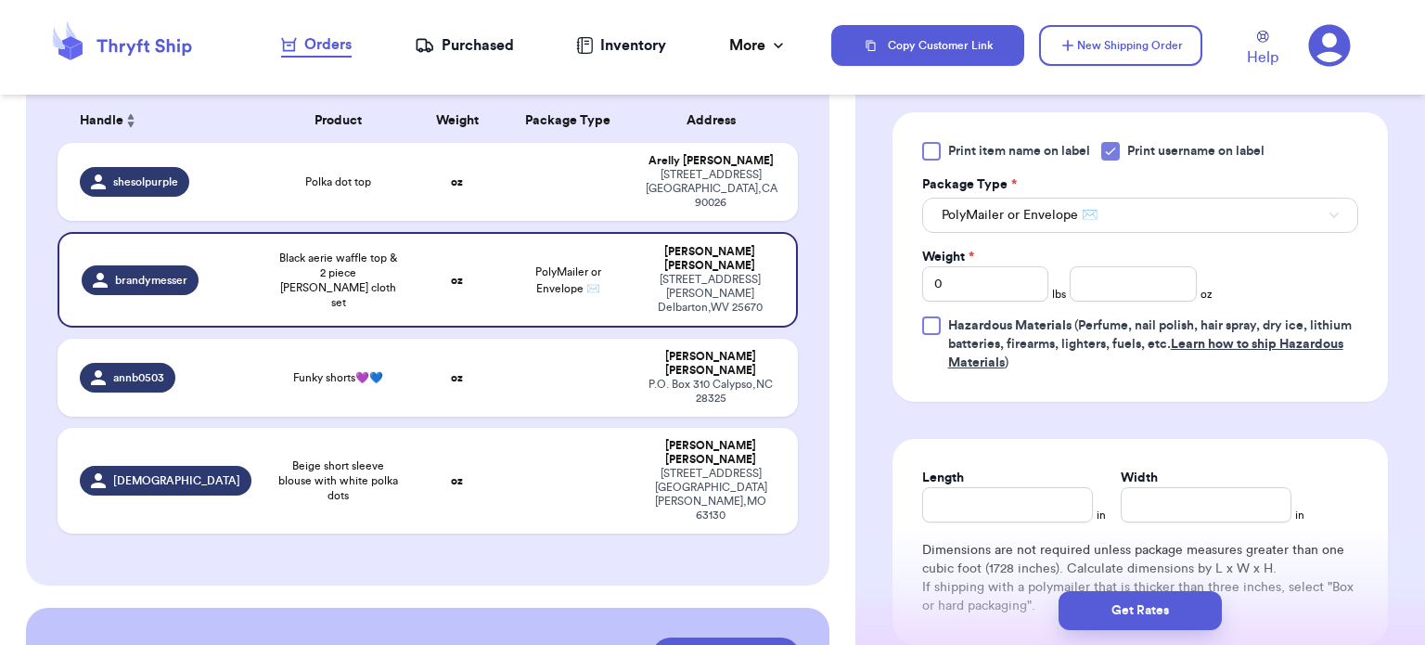
scroll to position [821, 0]
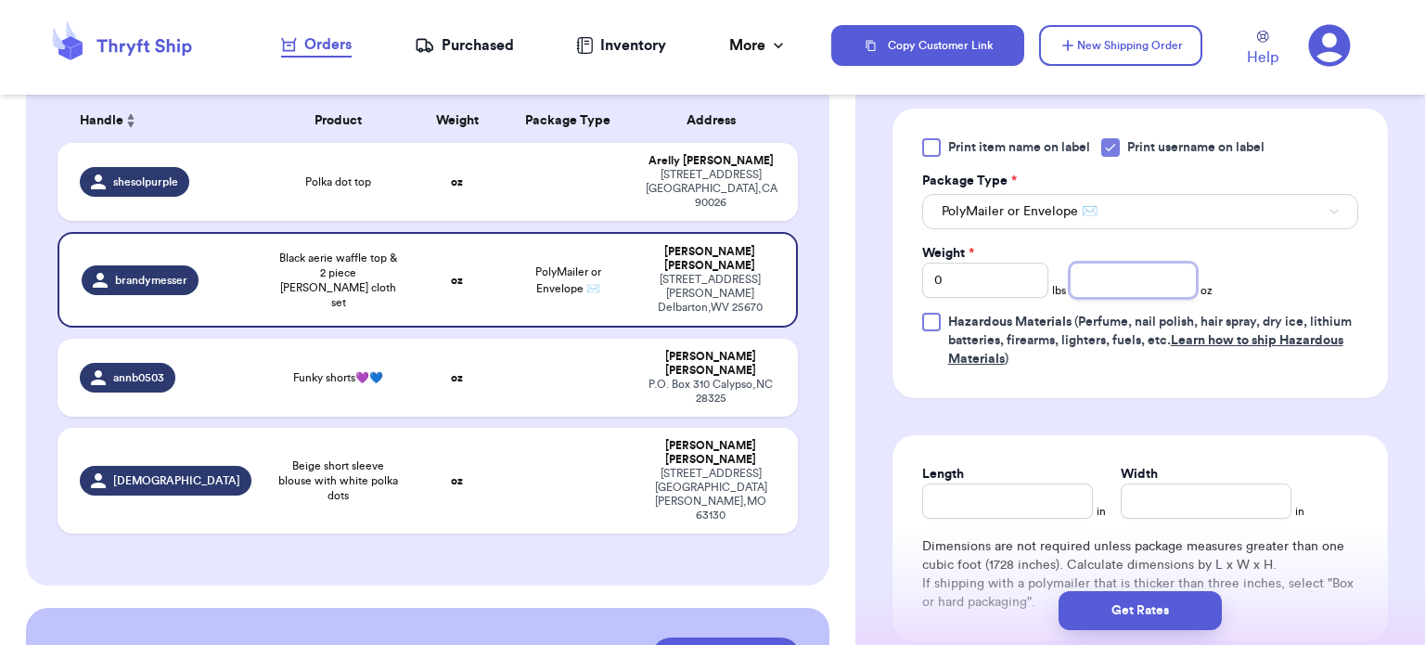
click at [1115, 264] on input "number" at bounding box center [1133, 280] width 127 height 35
click at [1014, 280] on input "0" at bounding box center [985, 280] width 127 height 35
click at [1166, 282] on input "number" at bounding box center [1133, 280] width 127 height 35
click at [1009, 505] on input "Length" at bounding box center [1007, 501] width 171 height 35
click at [1186, 489] on input "Width *" at bounding box center [1206, 501] width 171 height 35
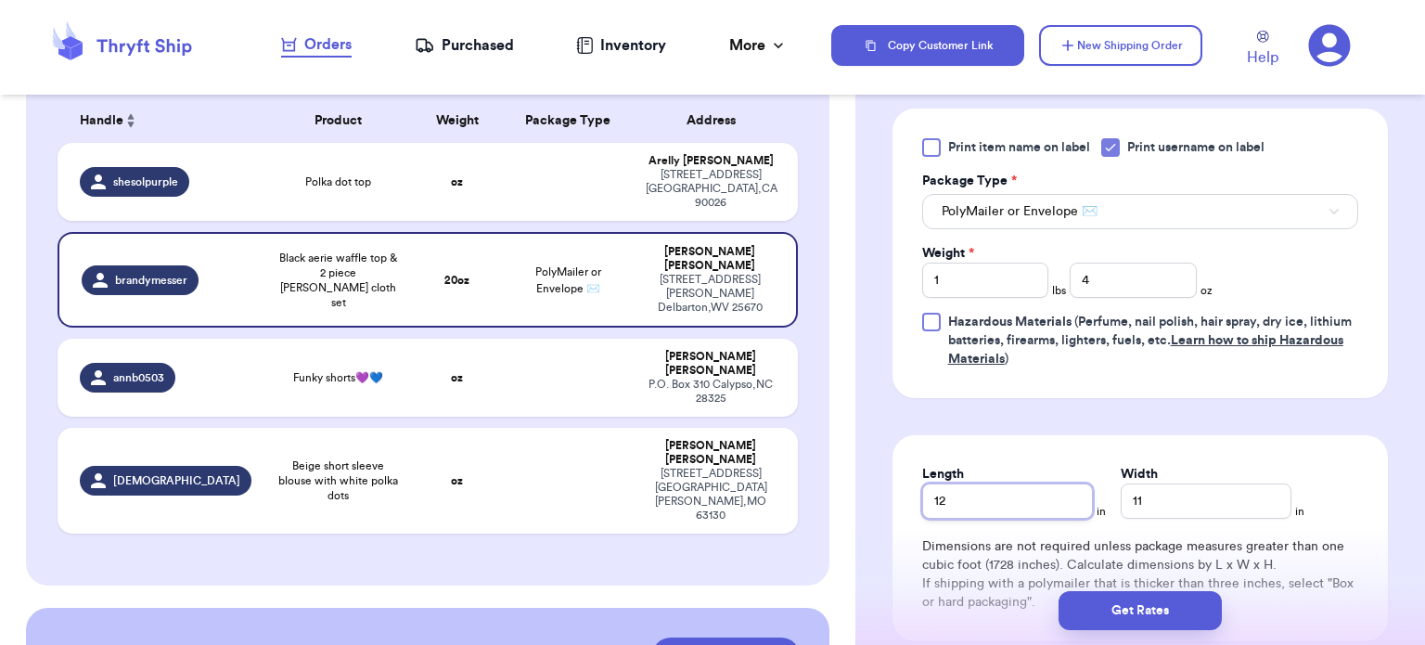
click at [1007, 504] on input "12" at bounding box center [1007, 501] width 171 height 35
click at [1144, 603] on button "Get Rates" at bounding box center [1140, 610] width 163 height 39
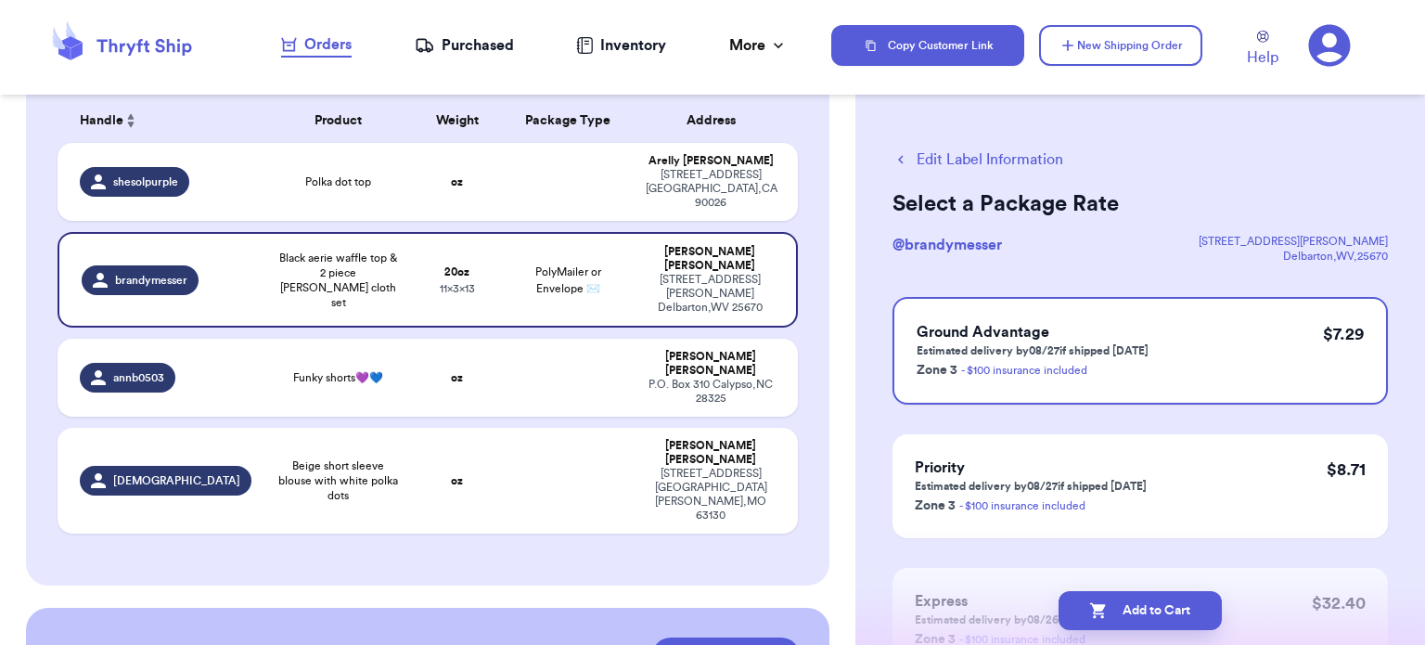
click at [1144, 603] on button "Add to Cart" at bounding box center [1140, 610] width 163 height 39
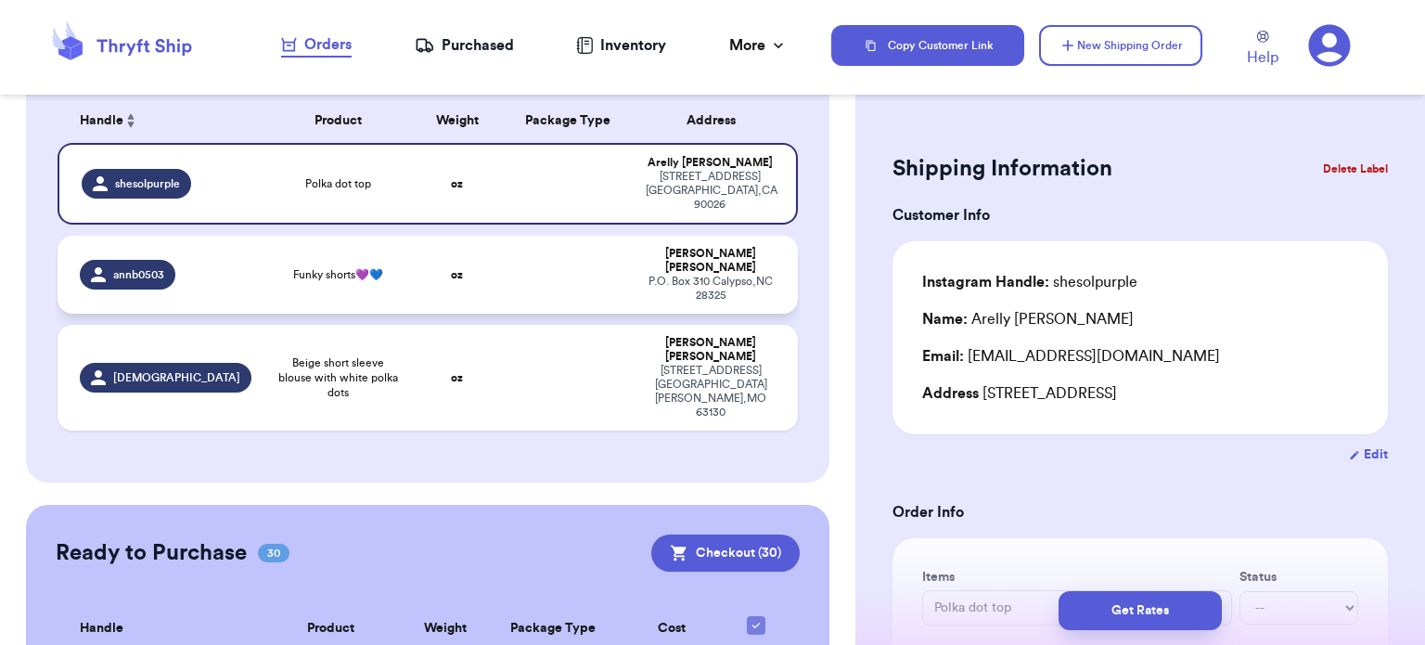
click at [560, 279] on td at bounding box center [569, 275] width 134 height 78
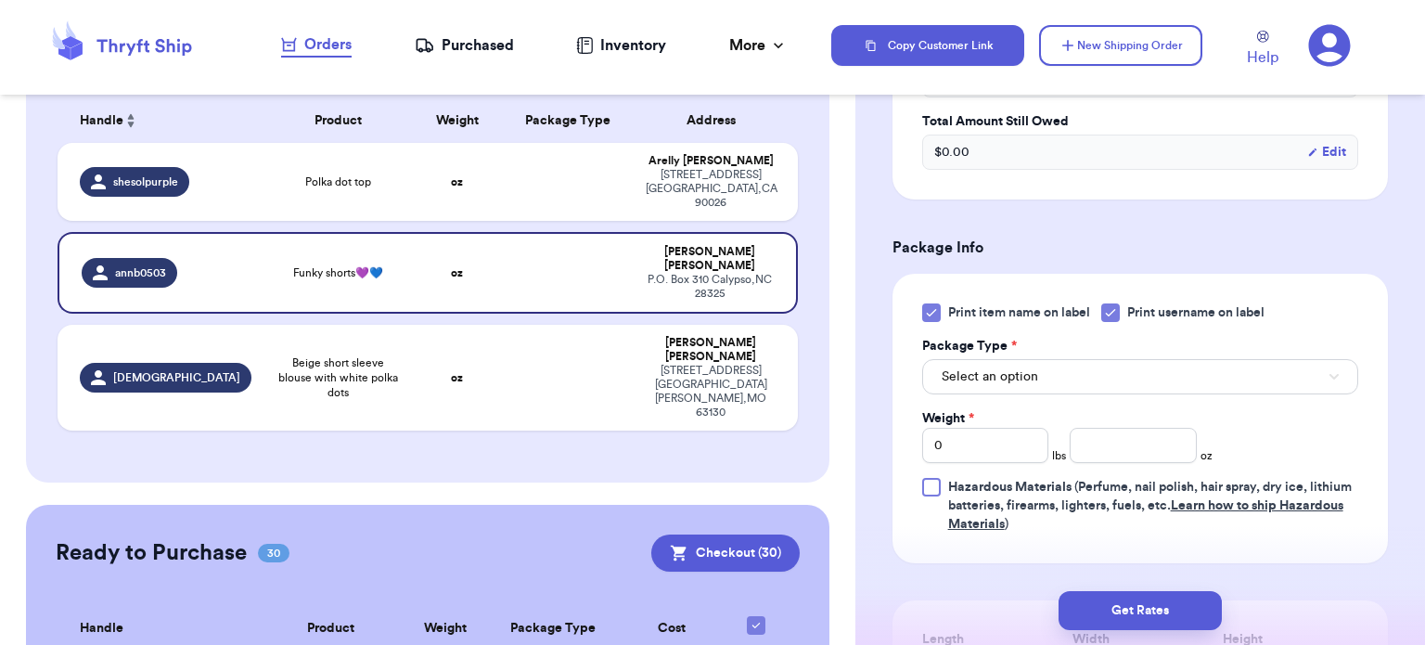
scroll to position [712, 0]
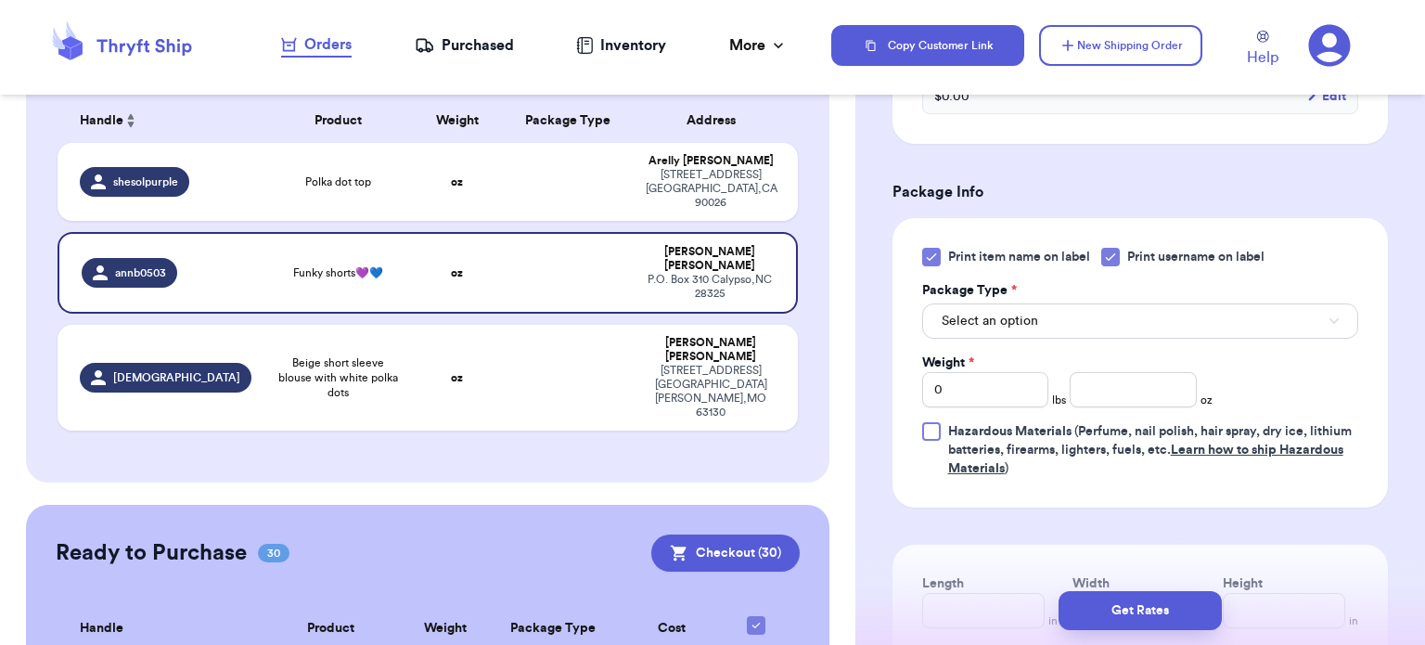
click at [931, 256] on icon at bounding box center [931, 257] width 8 height 6
click at [0, 0] on input "Print item name on label" at bounding box center [0, 0] width 0 height 0
click at [982, 326] on span "Select an option" at bounding box center [990, 321] width 97 height 19
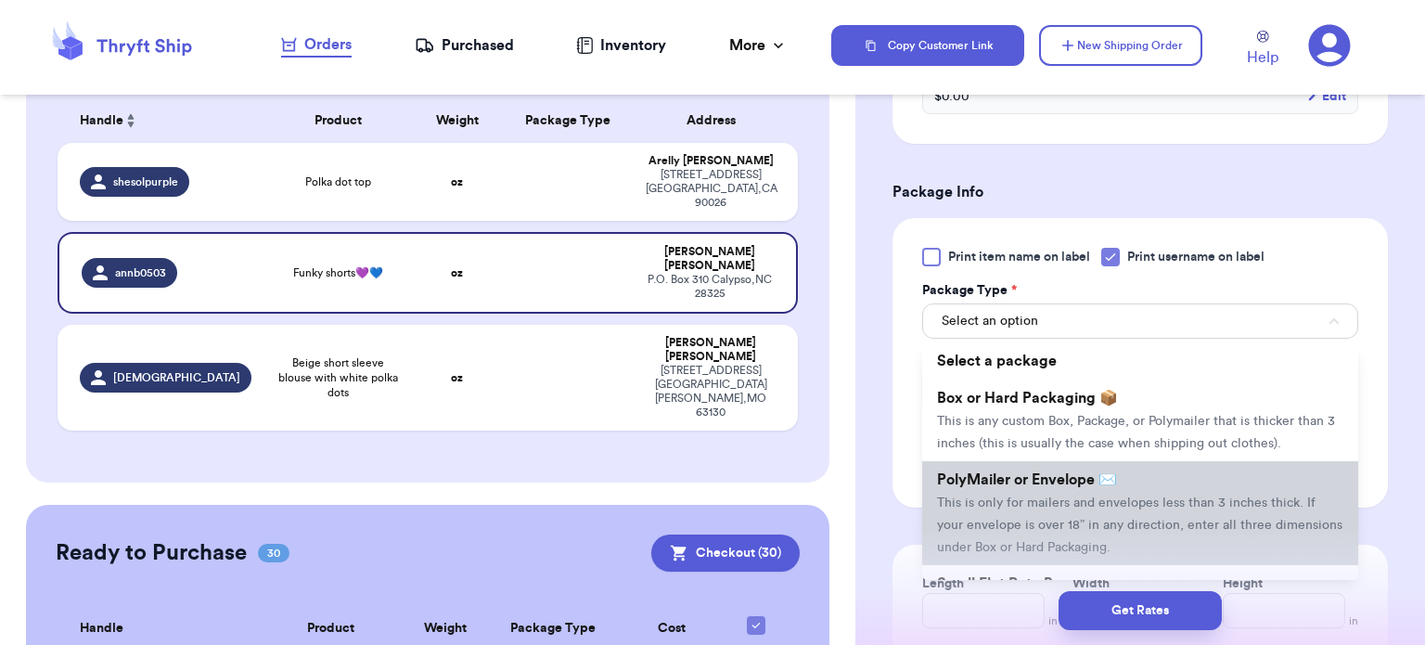
click at [1025, 489] on li "PolyMailer or Envelope ✉️ This is only for mailers and envelopes less than 3 in…" at bounding box center [1140, 513] width 436 height 104
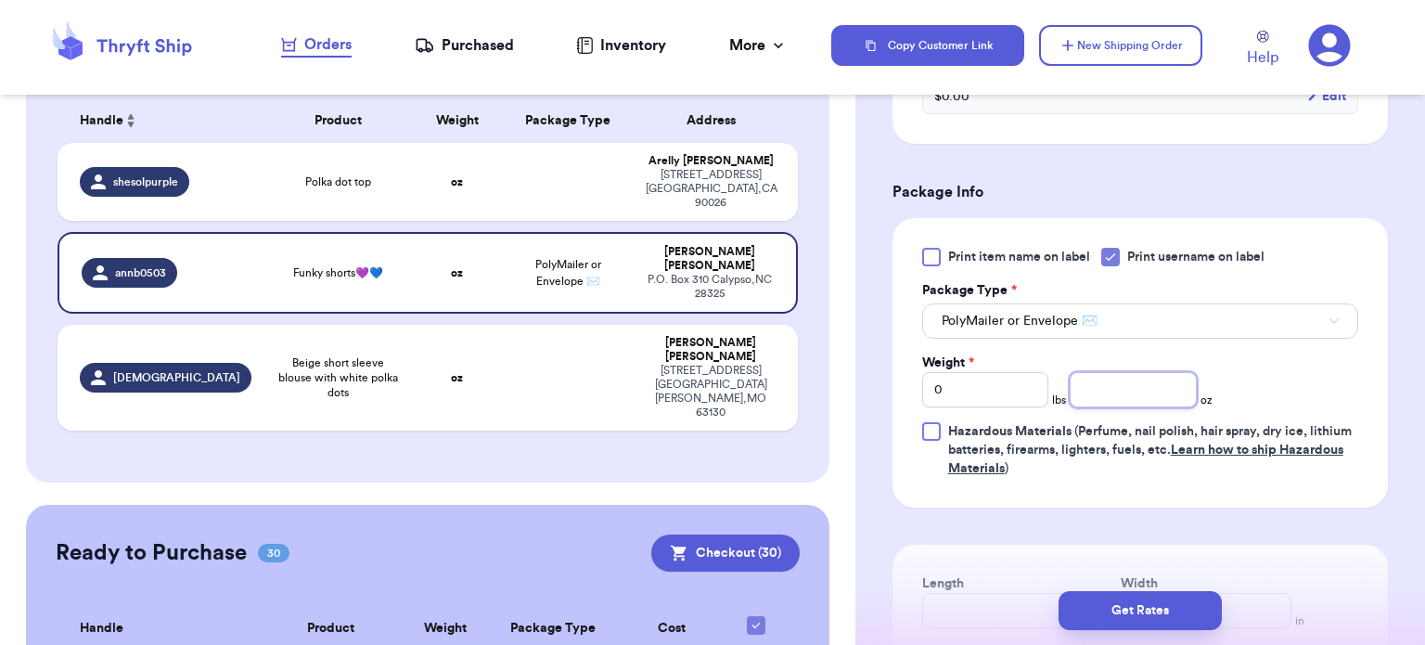
click at [1099, 389] on input "number" at bounding box center [1133, 389] width 127 height 35
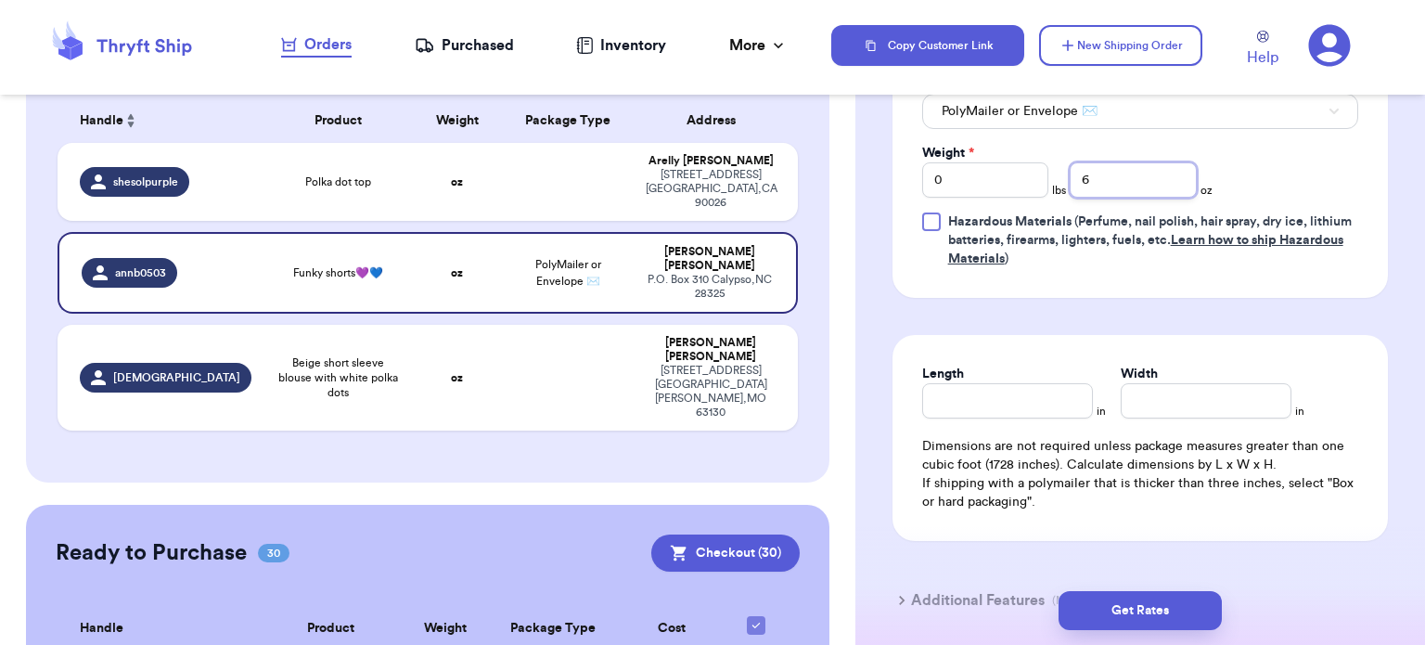
scroll to position [997, 0]
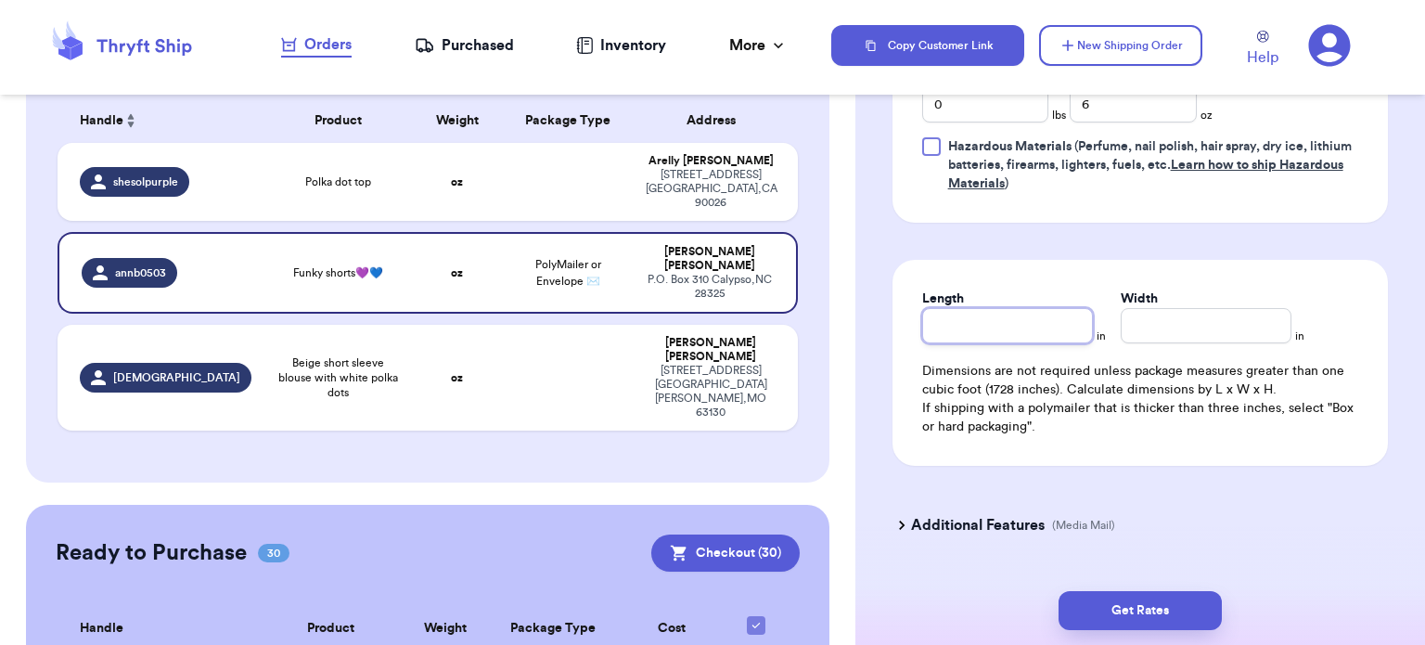
click at [1033, 329] on input "Length" at bounding box center [1007, 325] width 171 height 35
click at [1183, 324] on input "Width *" at bounding box center [1206, 325] width 171 height 35
click at [1128, 607] on button "Get Rates" at bounding box center [1140, 610] width 163 height 39
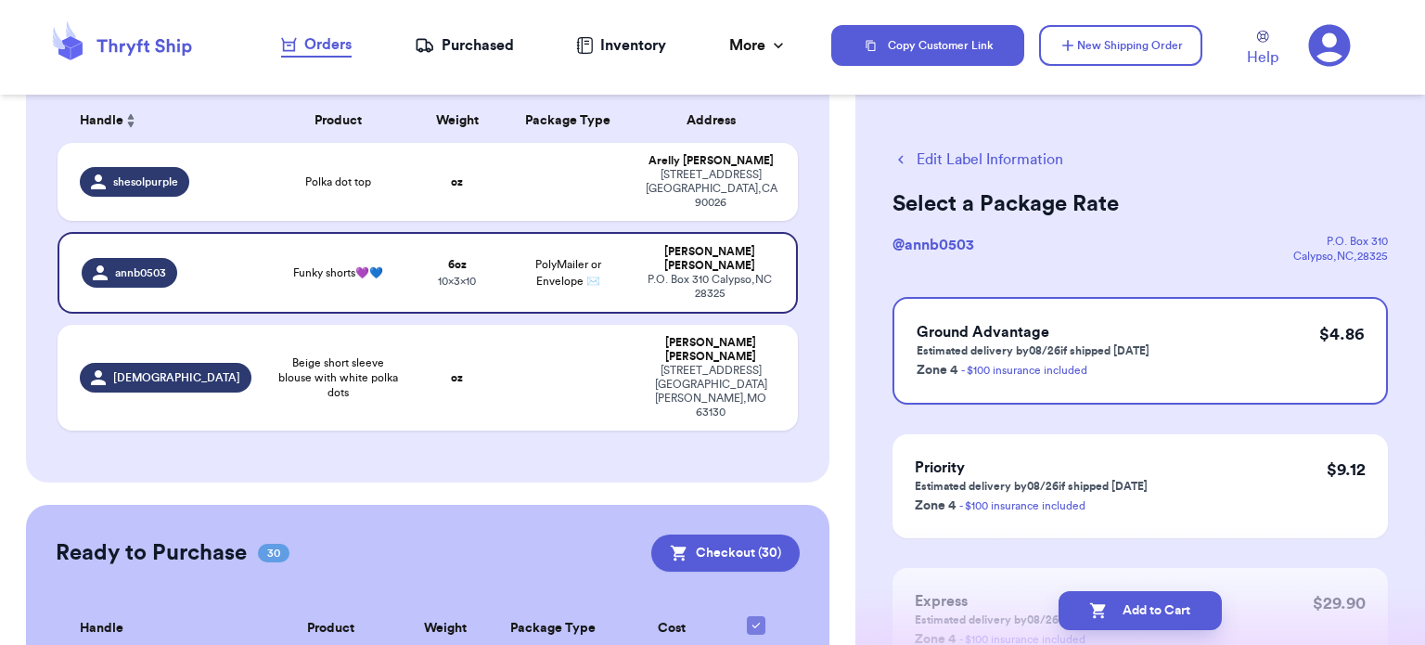
click at [1128, 607] on button "Add to Cart" at bounding box center [1140, 610] width 163 height 39
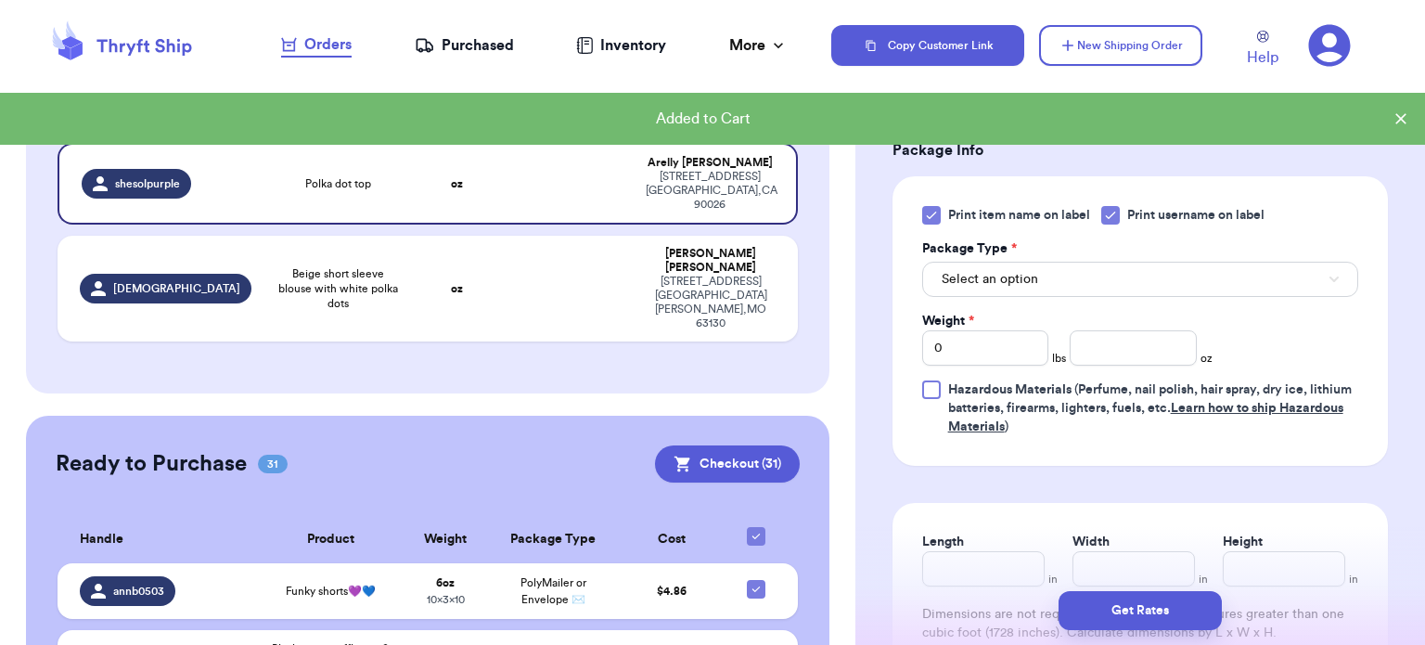
scroll to position [780, 0]
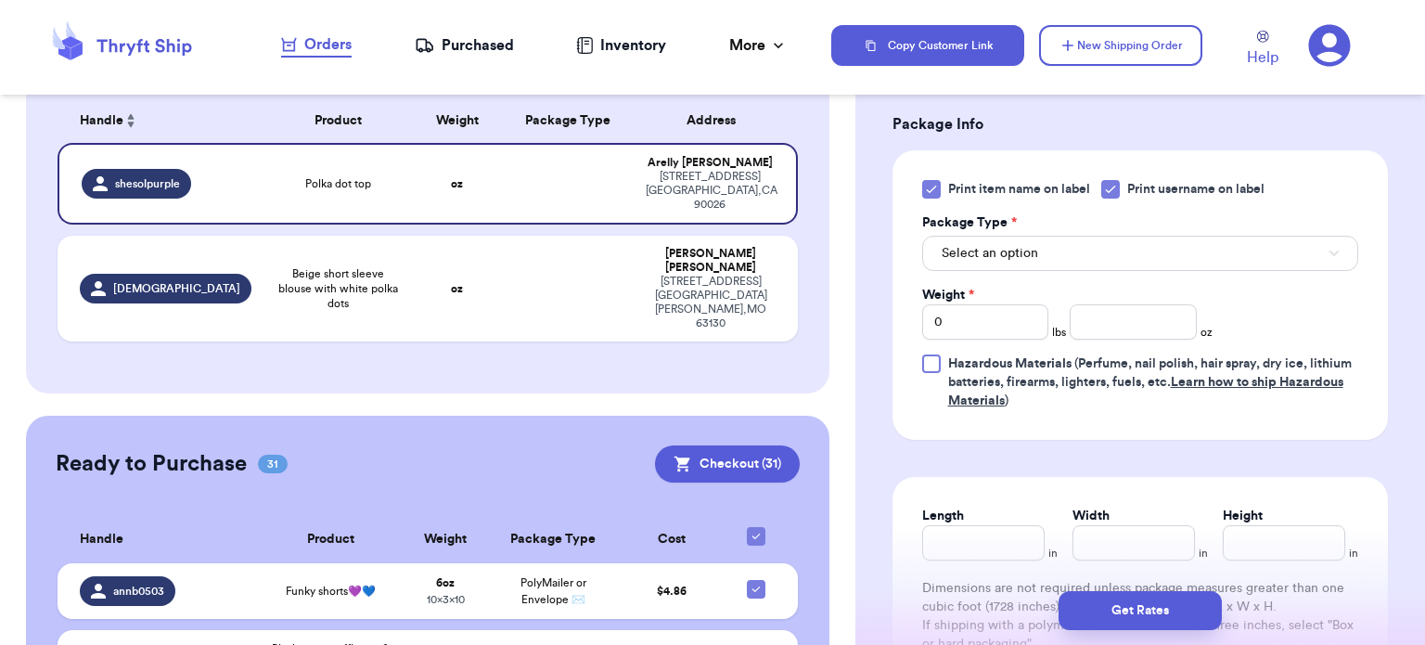
click at [928, 182] on icon at bounding box center [931, 189] width 15 height 15
click at [0, 0] on input "Print item name on label" at bounding box center [0, 0] width 0 height 0
click at [1227, 252] on button "Select an option" at bounding box center [1140, 253] width 436 height 35
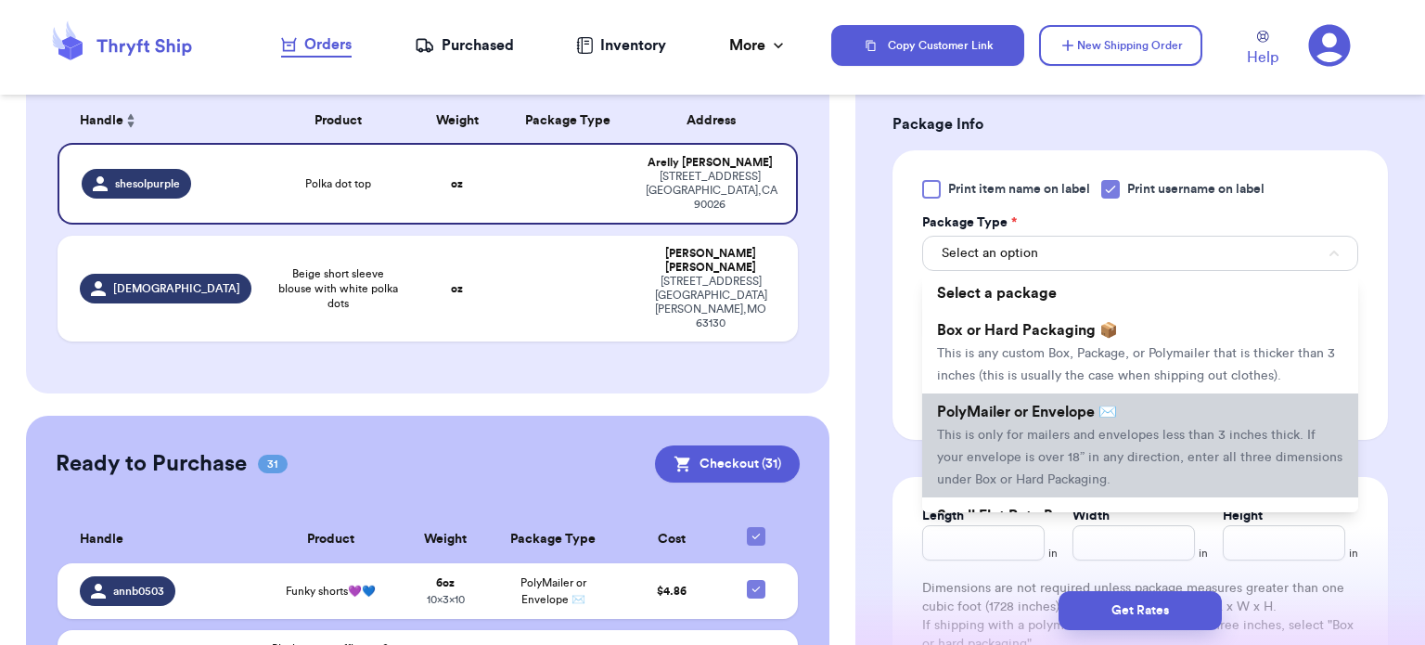
click at [1199, 416] on li "PolyMailer or Envelope ✉️ This is only for mailers and envelopes less than 3 in…" at bounding box center [1140, 445] width 436 height 104
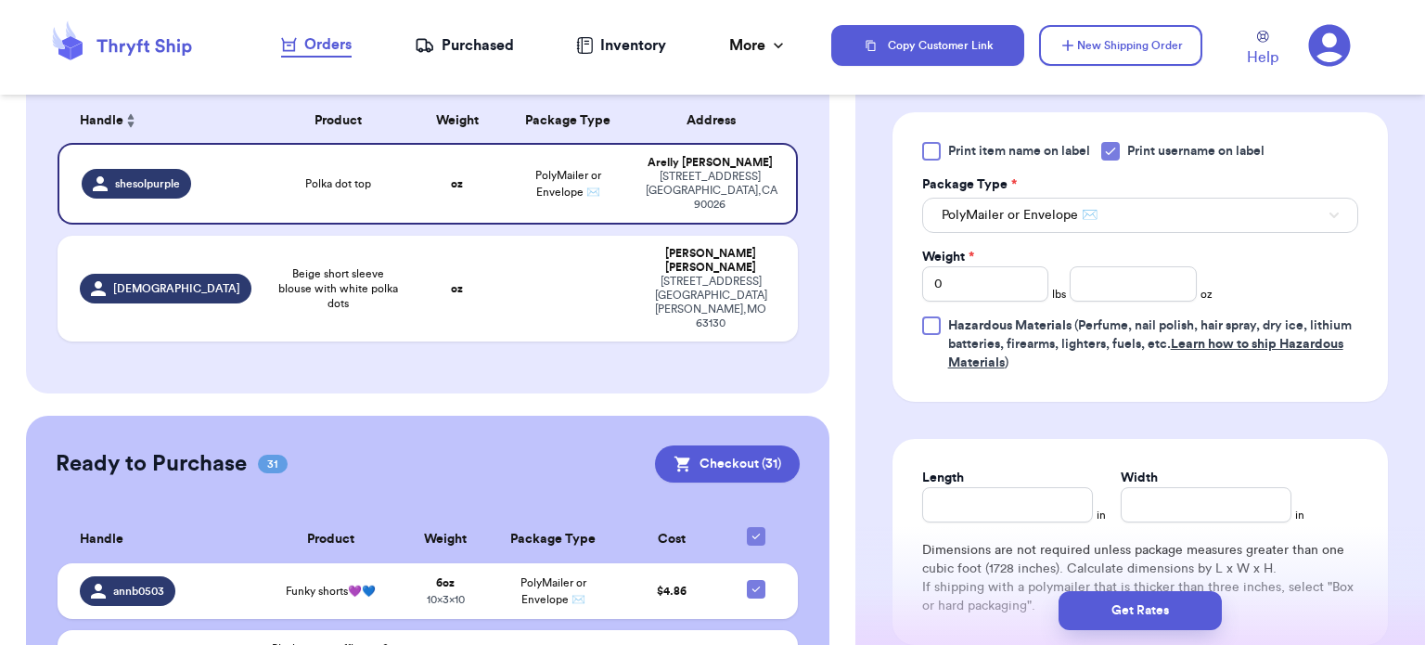
scroll to position [820, 0]
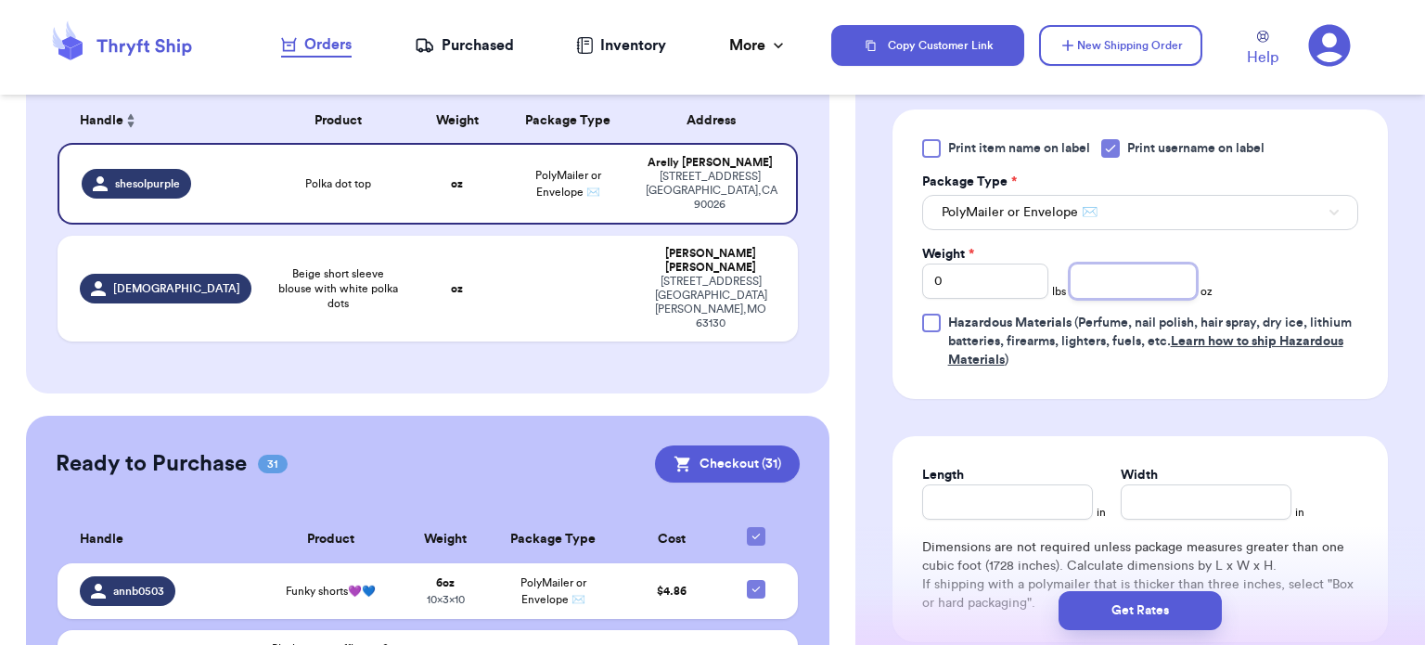
click at [1145, 277] on input "number" at bounding box center [1133, 281] width 127 height 35
click at [1028, 503] on input "Length" at bounding box center [1007, 501] width 171 height 35
click at [1244, 501] on input "Width *" at bounding box center [1206, 501] width 171 height 35
click at [1154, 625] on button "Get Rates" at bounding box center [1140, 610] width 163 height 39
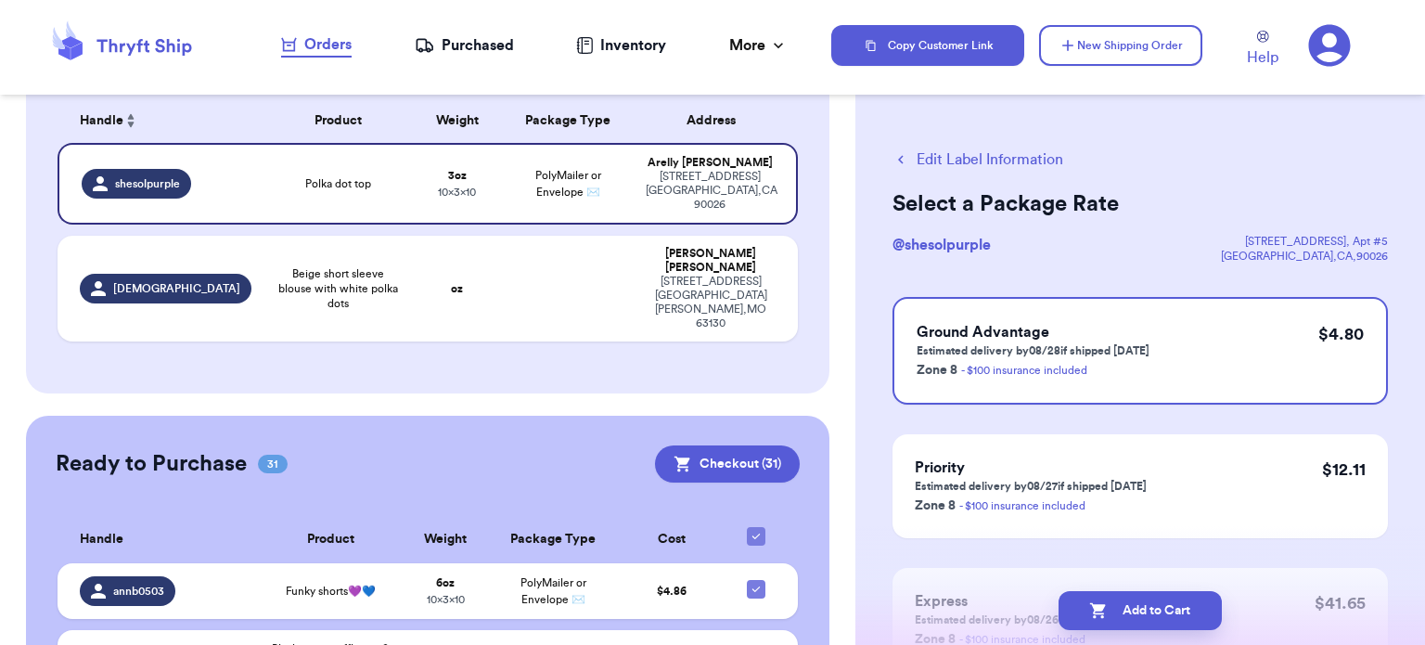
click at [1154, 625] on button "Add to Cart" at bounding box center [1140, 610] width 163 height 39
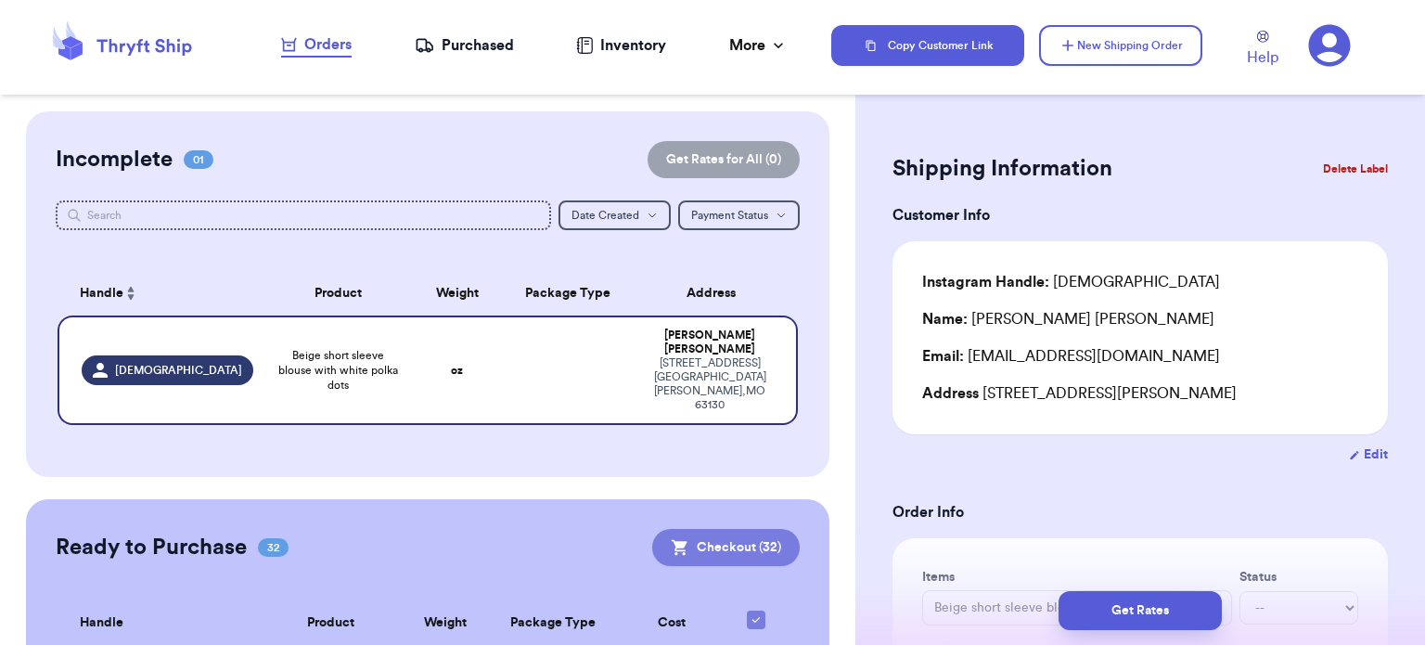
click at [696, 529] on button "Checkout ( 32 )" at bounding box center [726, 547] width 148 height 37
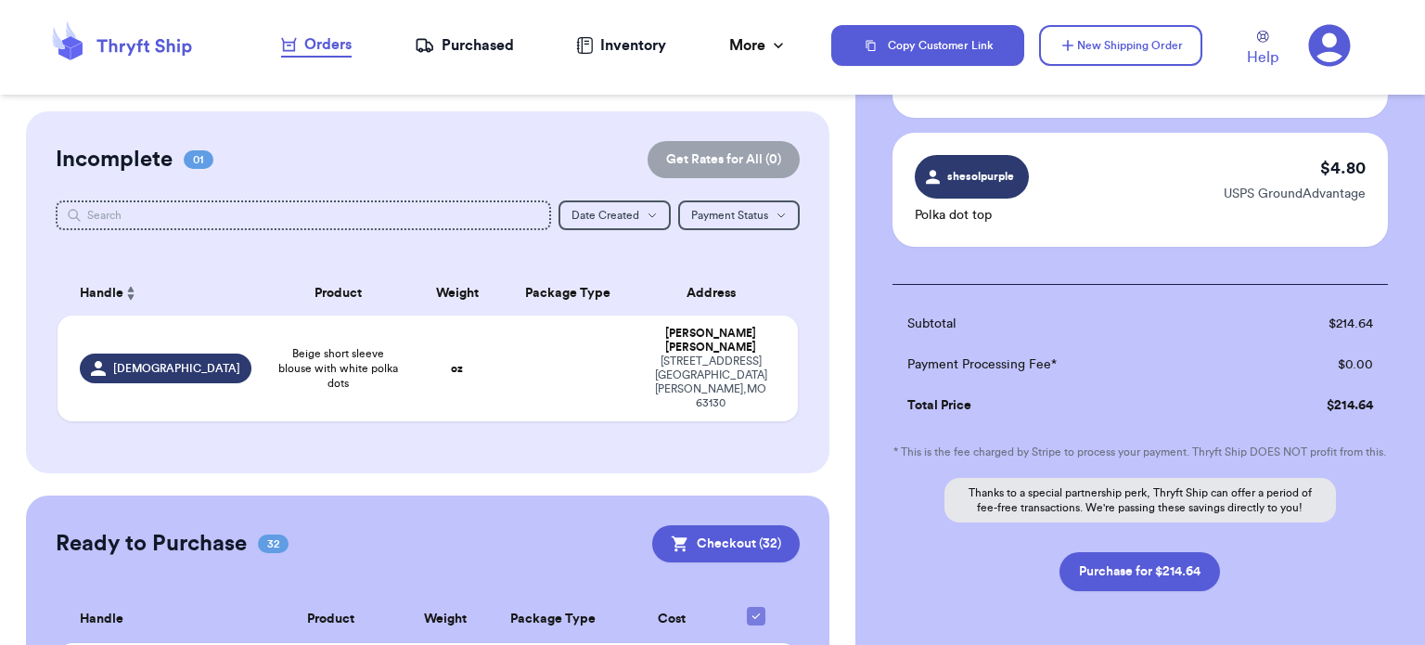
scroll to position [4216, 0]
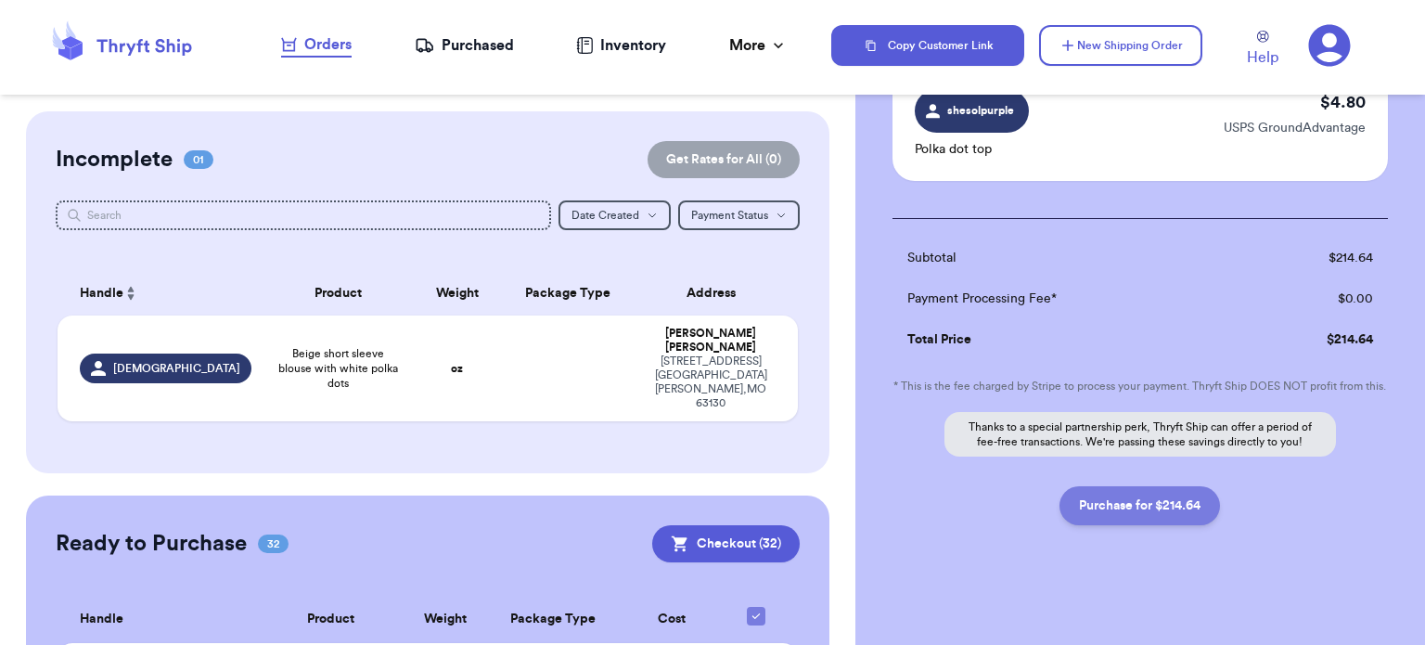
click at [1181, 504] on button "Purchase for $214.64" at bounding box center [1140, 505] width 161 height 39
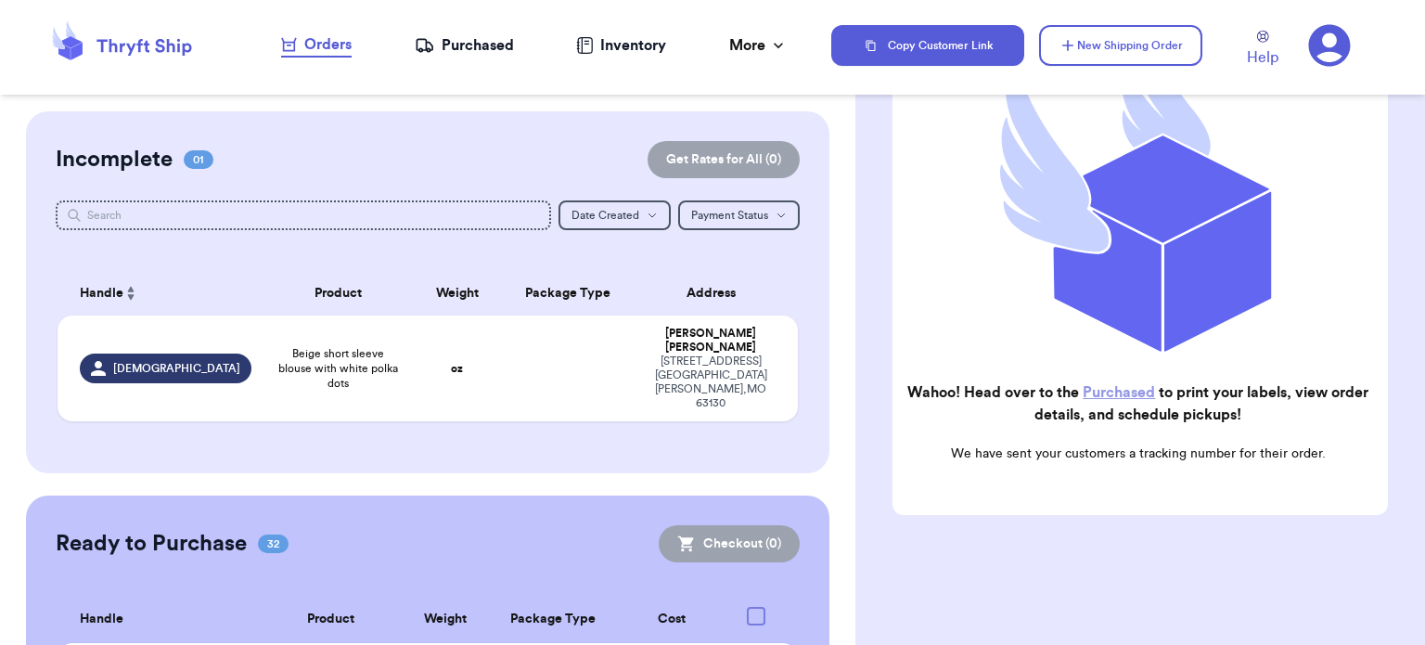
scroll to position [277, 0]
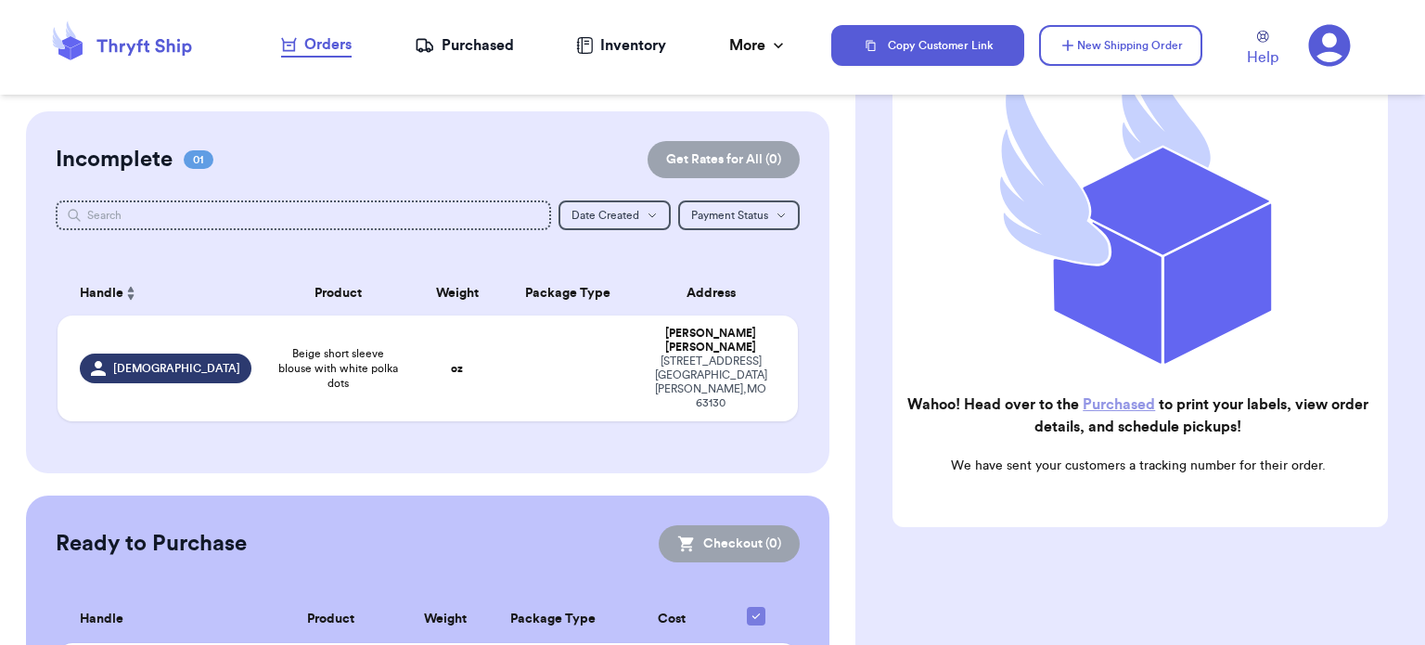
click at [459, 45] on div "Purchased" at bounding box center [464, 45] width 99 height 22
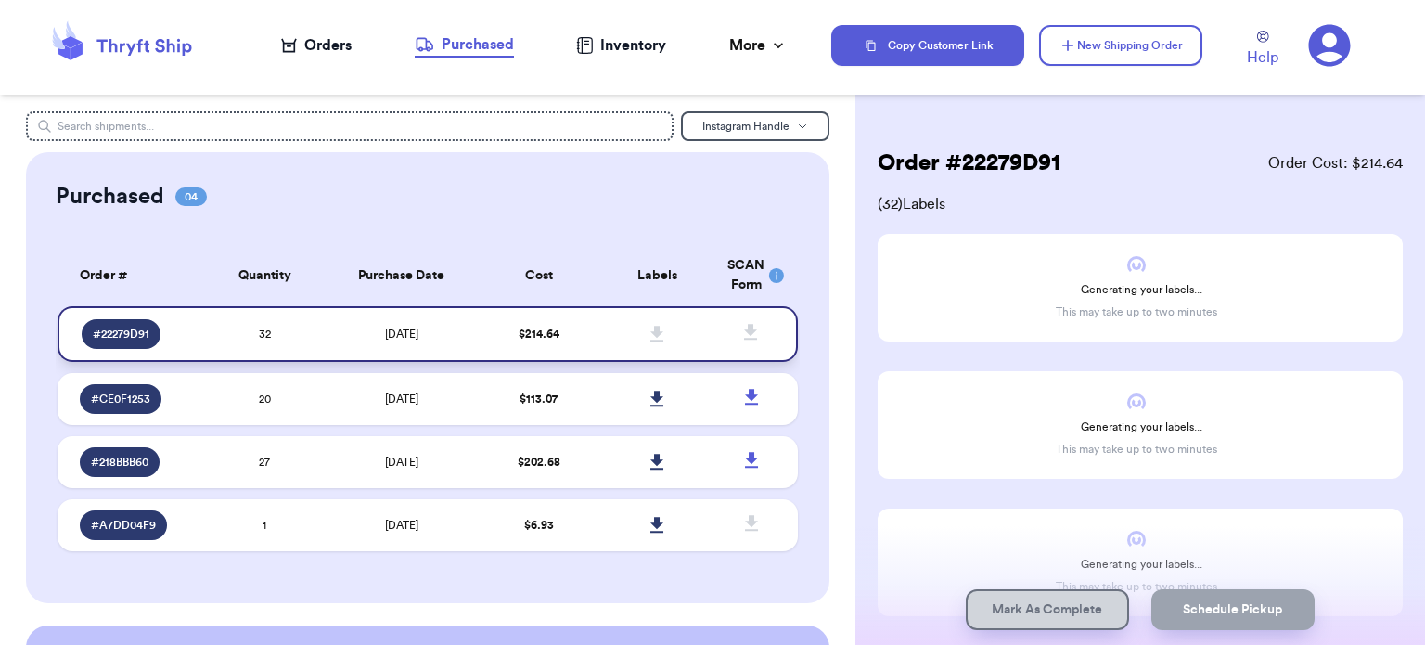
click at [569, 331] on td "$ 214.64" at bounding box center [539, 334] width 119 height 56
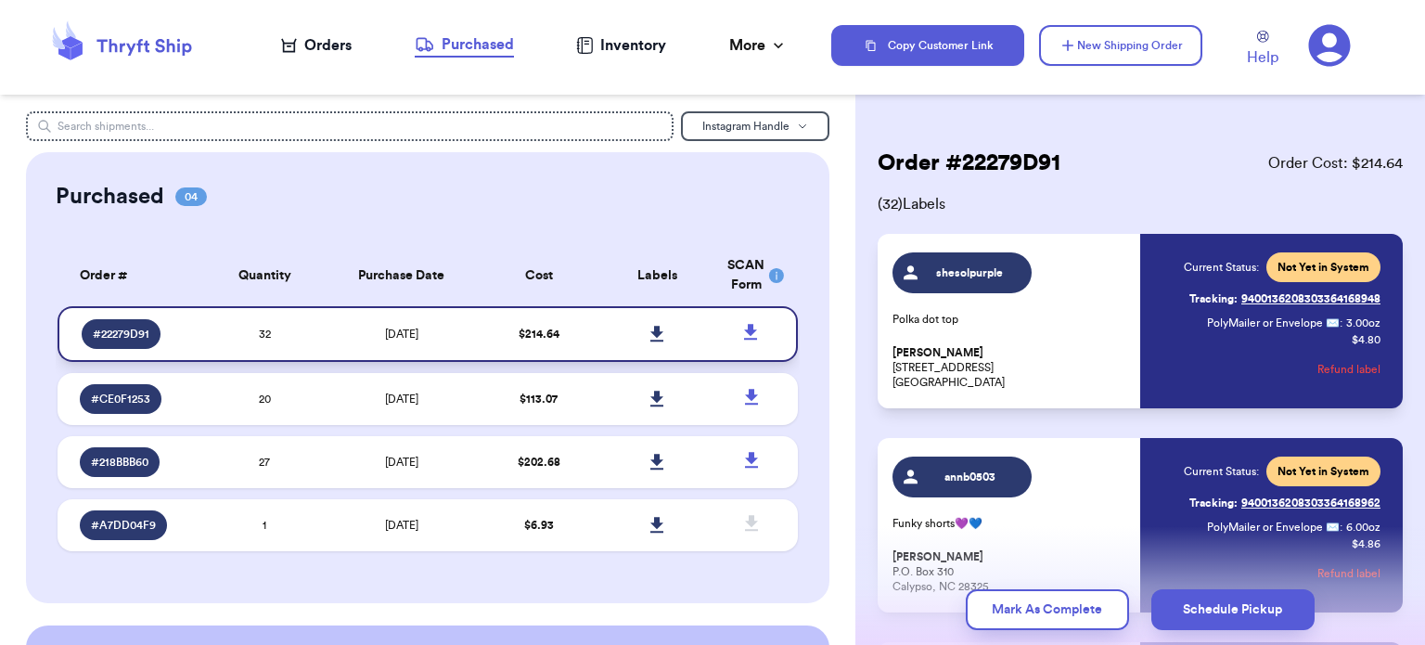
click at [651, 326] on icon at bounding box center [658, 334] width 14 height 17
click at [742, 329] on icon at bounding box center [751, 332] width 23 height 23
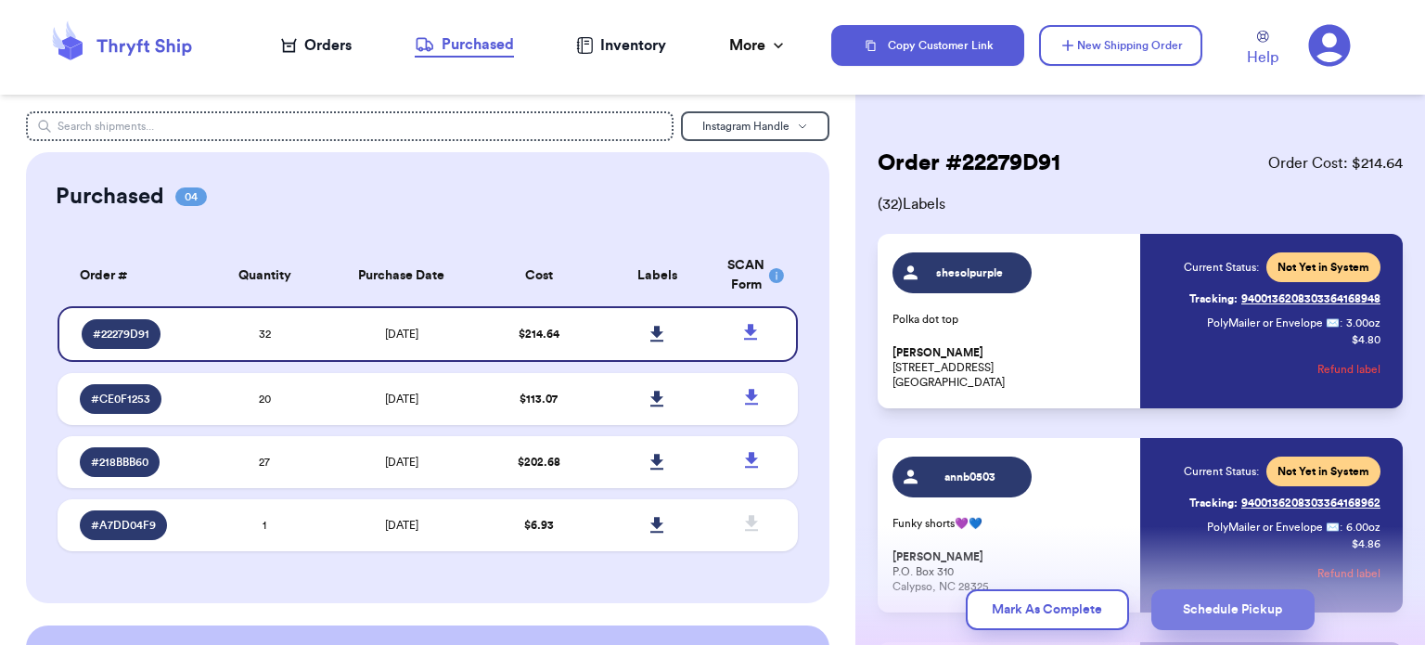
click at [1244, 612] on button "Schedule Pickup" at bounding box center [1233, 609] width 163 height 41
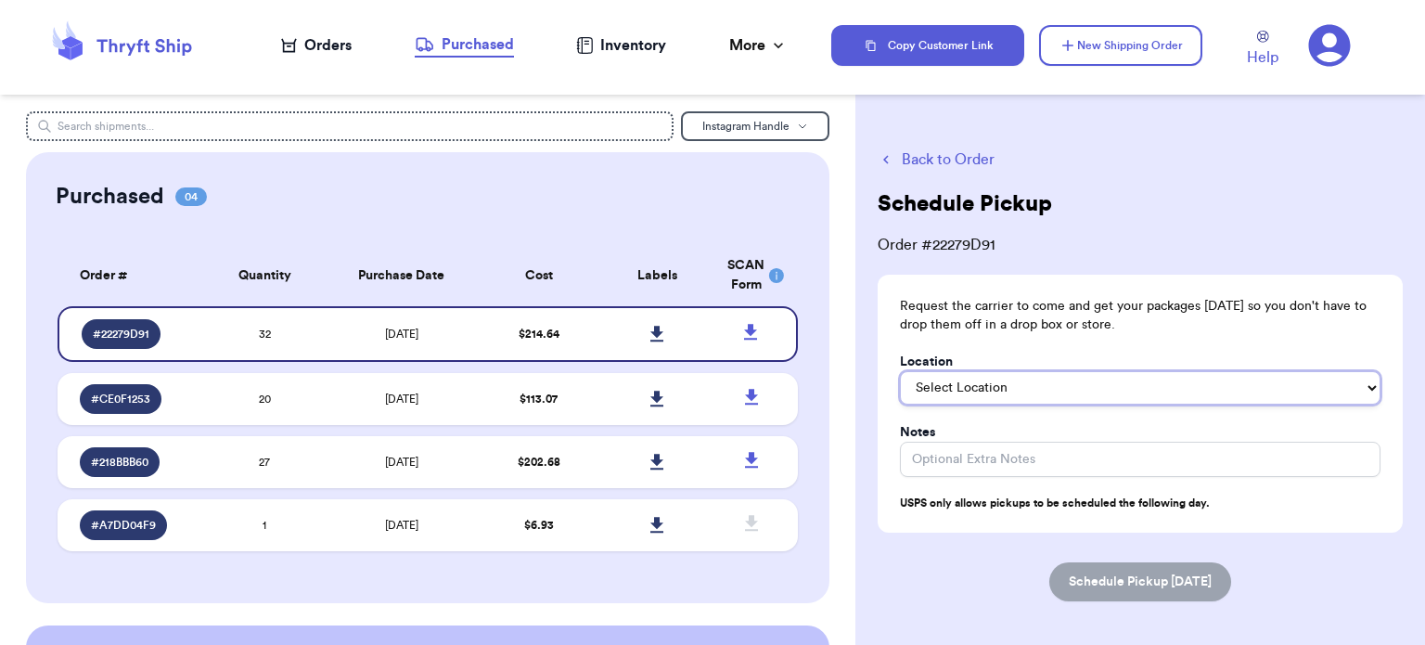
click at [1251, 386] on select "Select Location In/At Mailbox On the Porch Front Door Back Door Side Door Knock…" at bounding box center [1140, 387] width 481 height 33
select select "On the Porch"
click at [900, 371] on select "Select Location In/At Mailbox On the Porch Front Door Back Door Side Door Knock…" at bounding box center [1140, 387] width 481 height 33
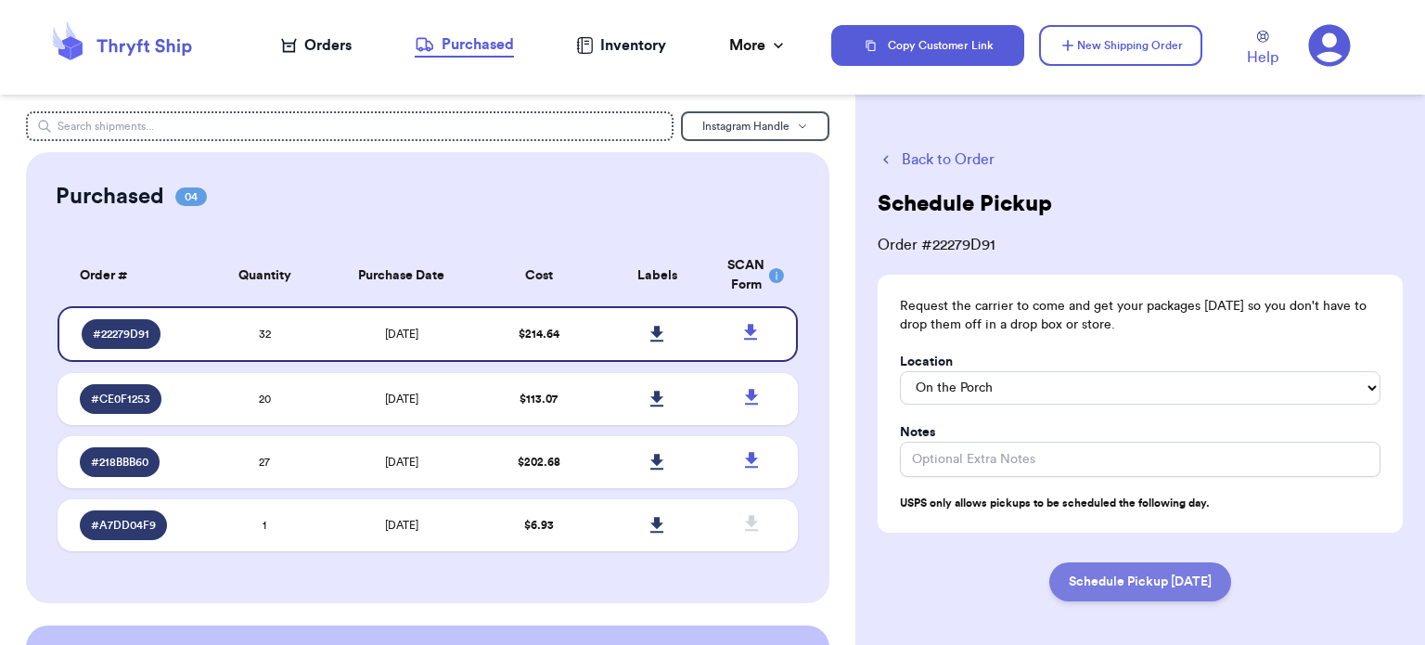
click at [1122, 575] on button "Schedule Pickup Tomorrow" at bounding box center [1141, 581] width 182 height 39
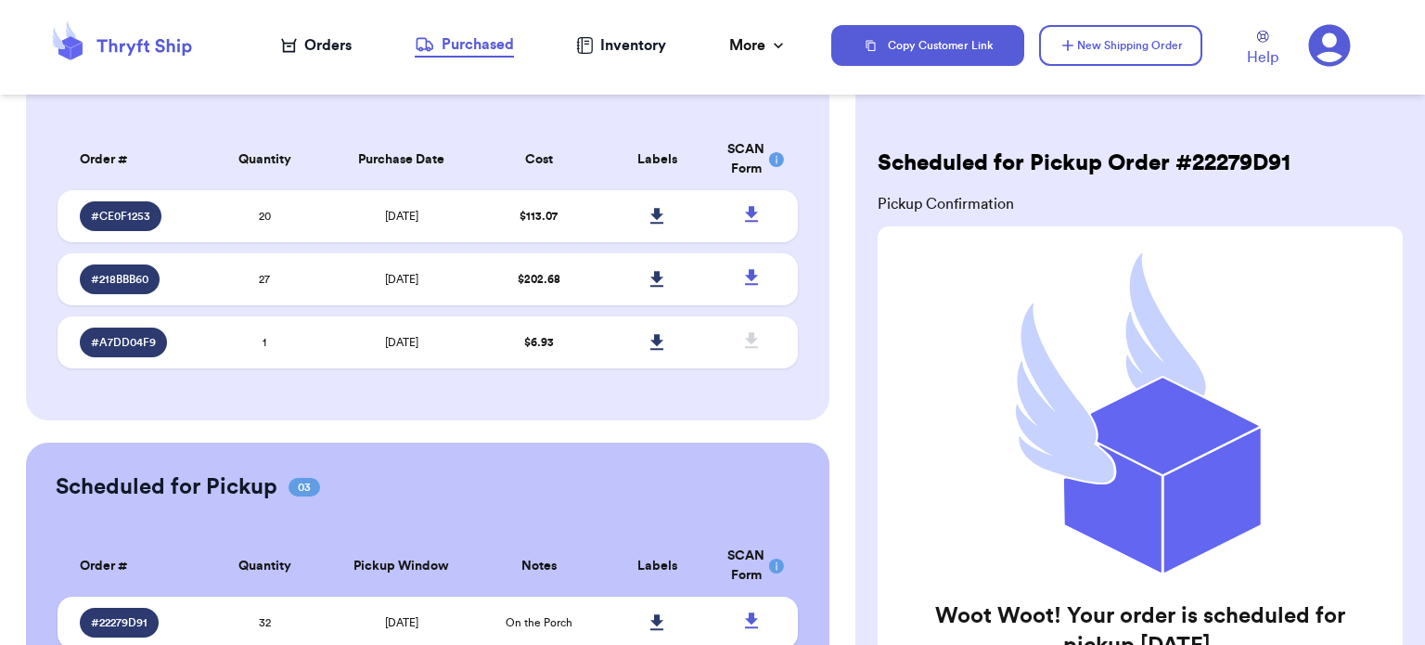
scroll to position [112, 0]
